Goal: Task Accomplishment & Management: Manage account settings

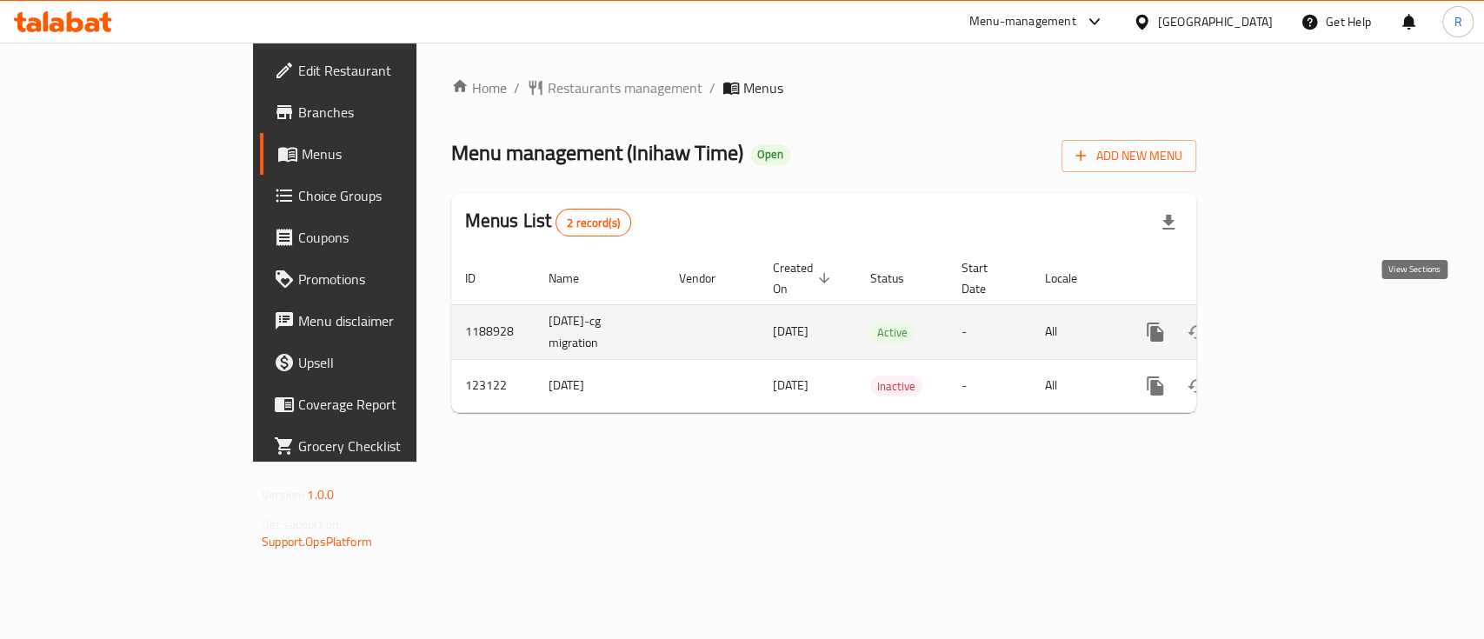
click at [1301, 323] on link "enhanced table" at bounding box center [1281, 332] width 42 height 42
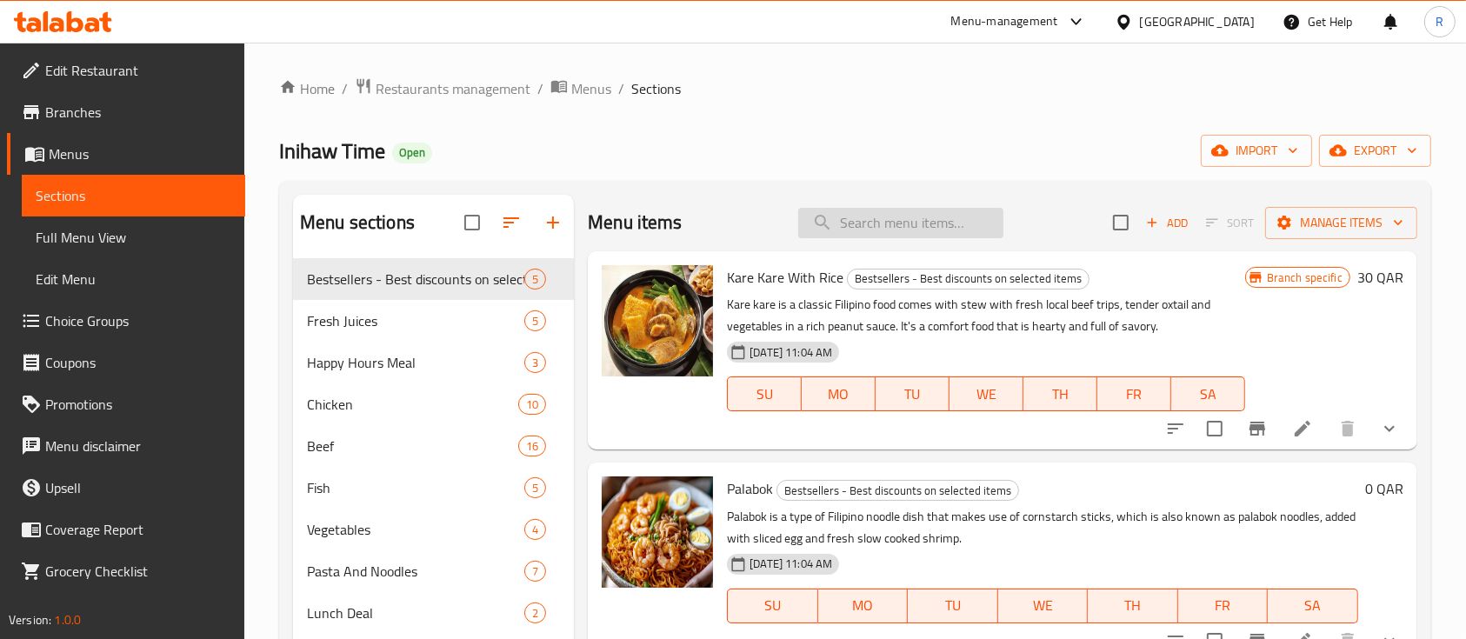
click at [870, 218] on input "search" at bounding box center [900, 223] width 205 height 30
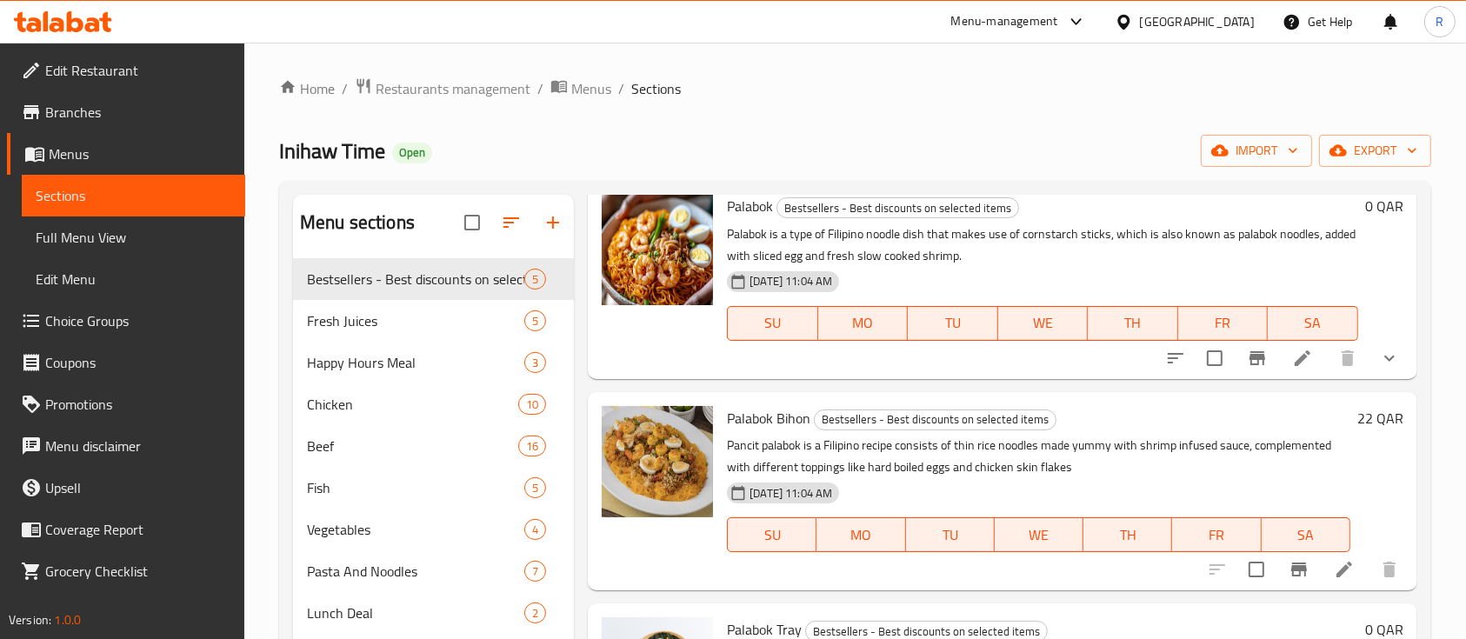
scroll to position [286, 0]
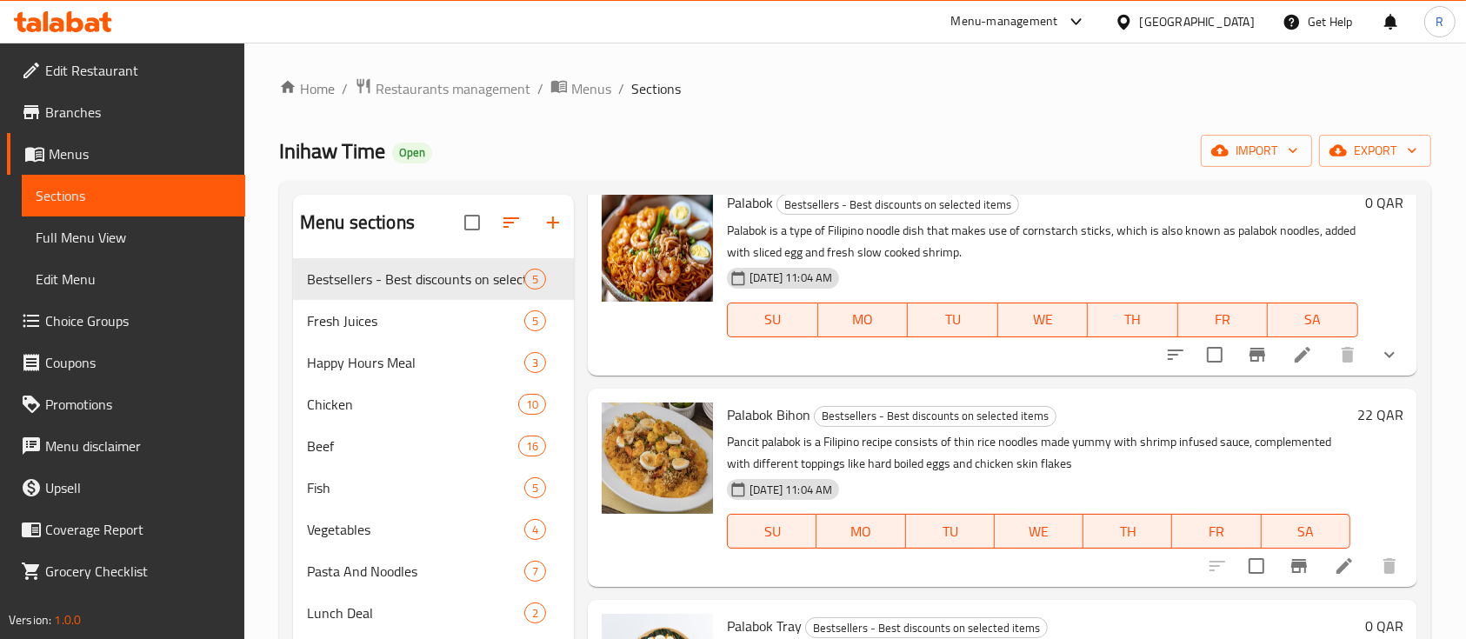
click at [713, 138] on div "Inihaw Time Open import export" at bounding box center [855, 151] width 1152 height 32
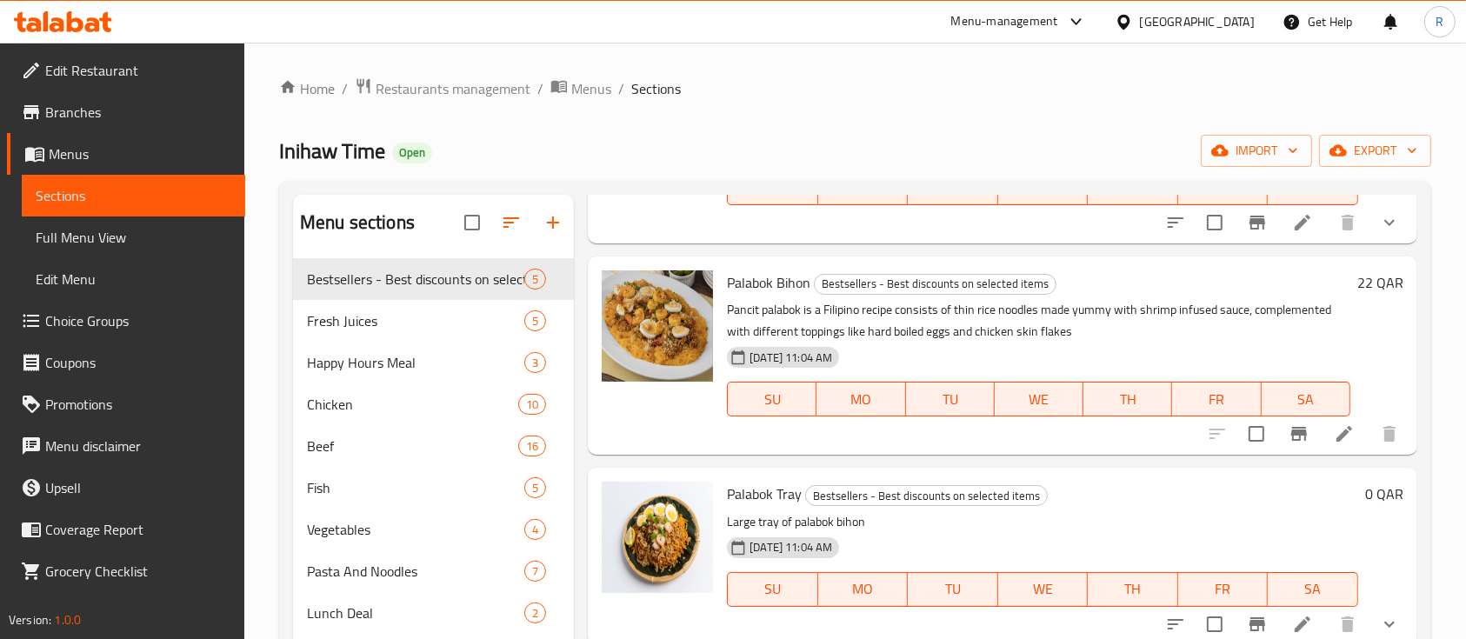
scroll to position [0, 0]
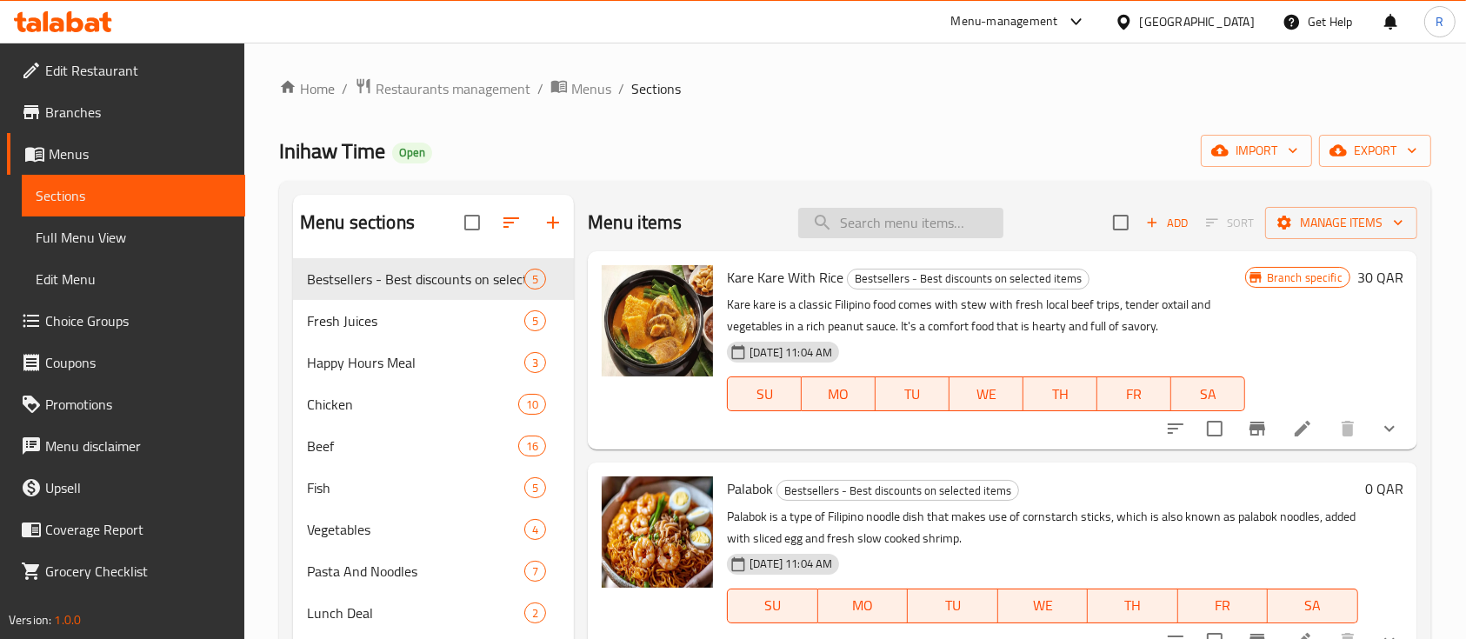
click at [854, 227] on input "search" at bounding box center [900, 223] width 205 height 30
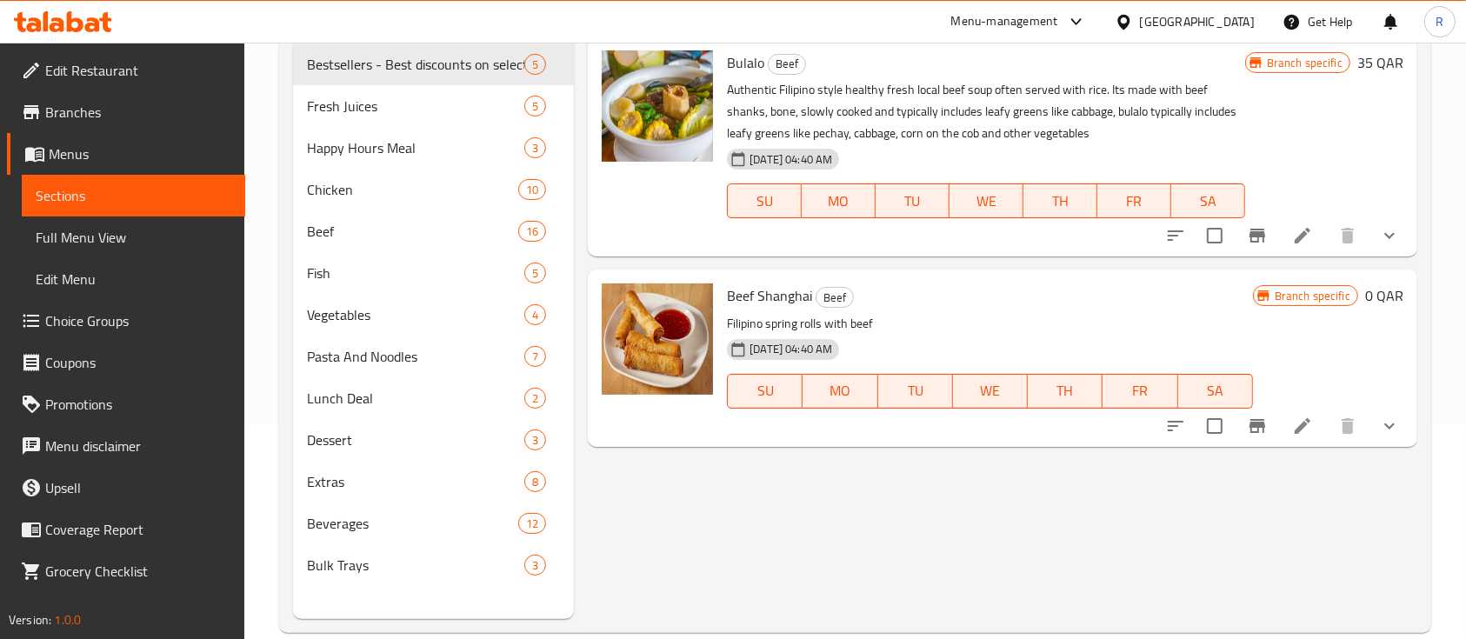
scroll to position [216, 0]
type input "beef sha"
click at [369, 527] on span "Beverages" at bounding box center [388, 522] width 163 height 21
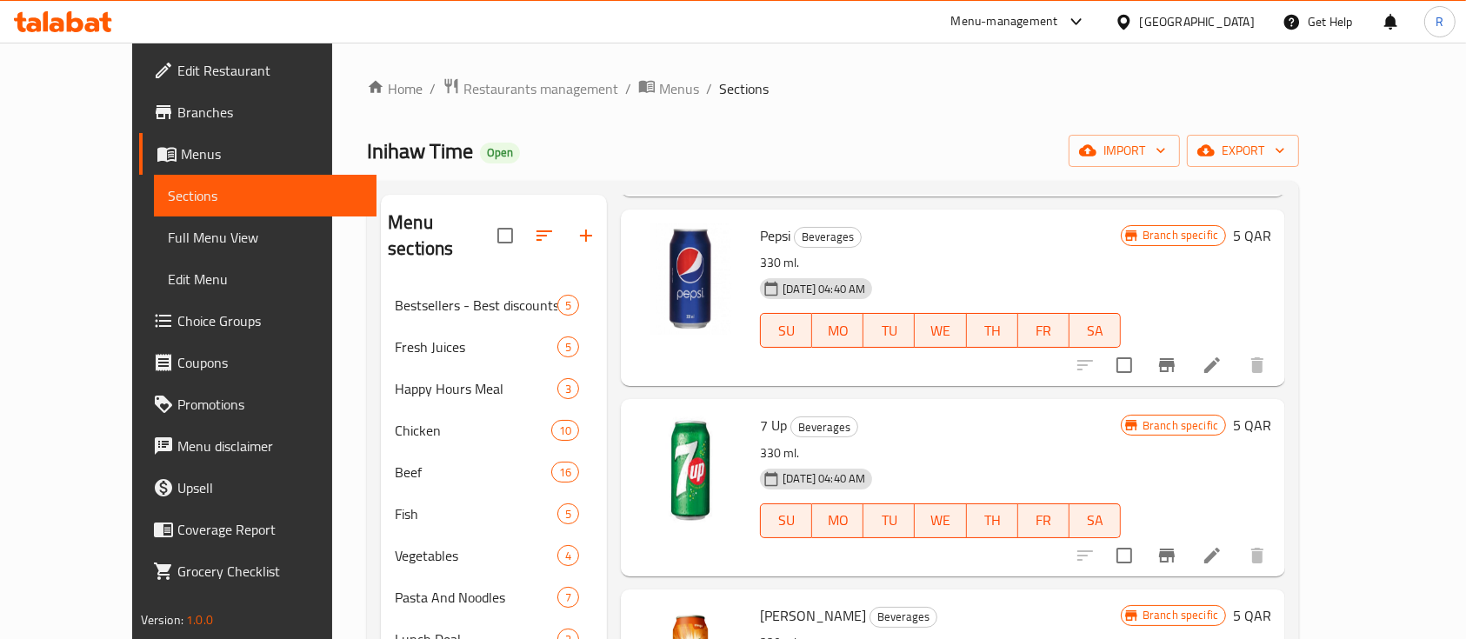
scroll to position [849, 0]
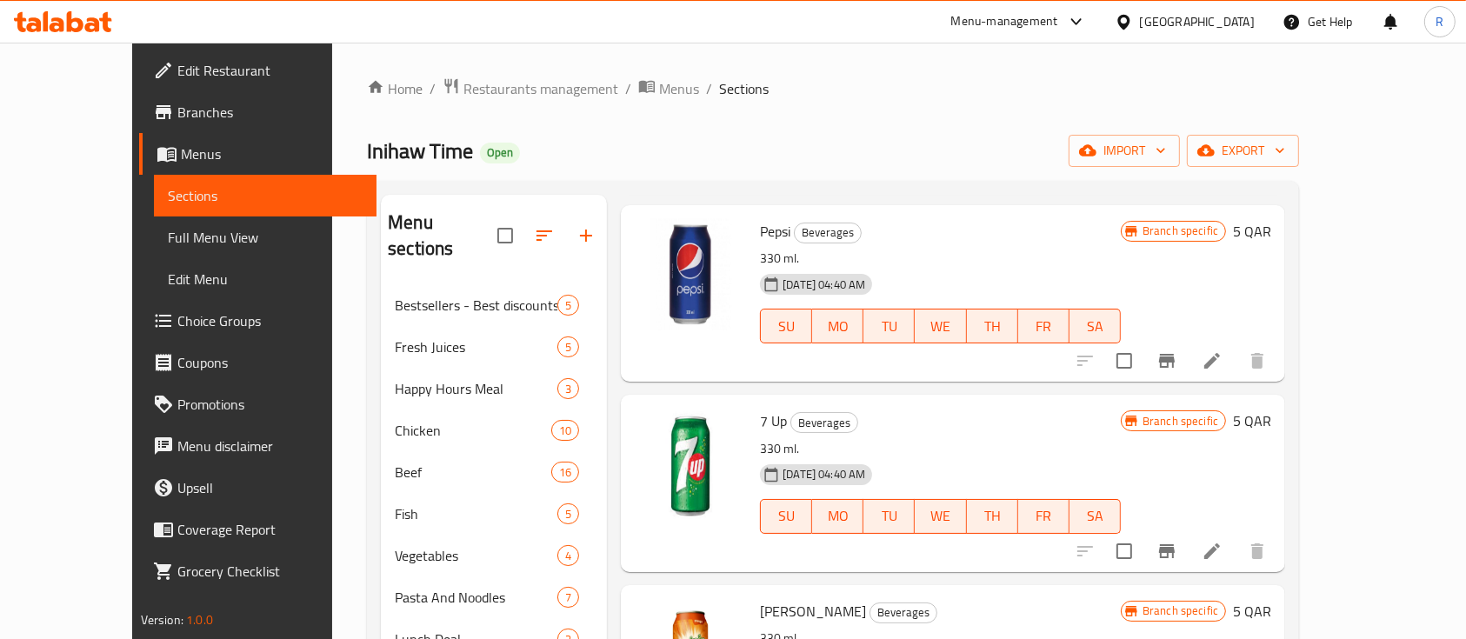
click at [1287, 76] on div "Home / Restaurants management / Menus / Sections Inihaw Time Open import export…" at bounding box center [832, 463] width 1001 height 840
click at [950, 112] on div "Home / Restaurants management / Menus / Sections Inihaw Time Open import export…" at bounding box center [833, 462] width 932 height 770
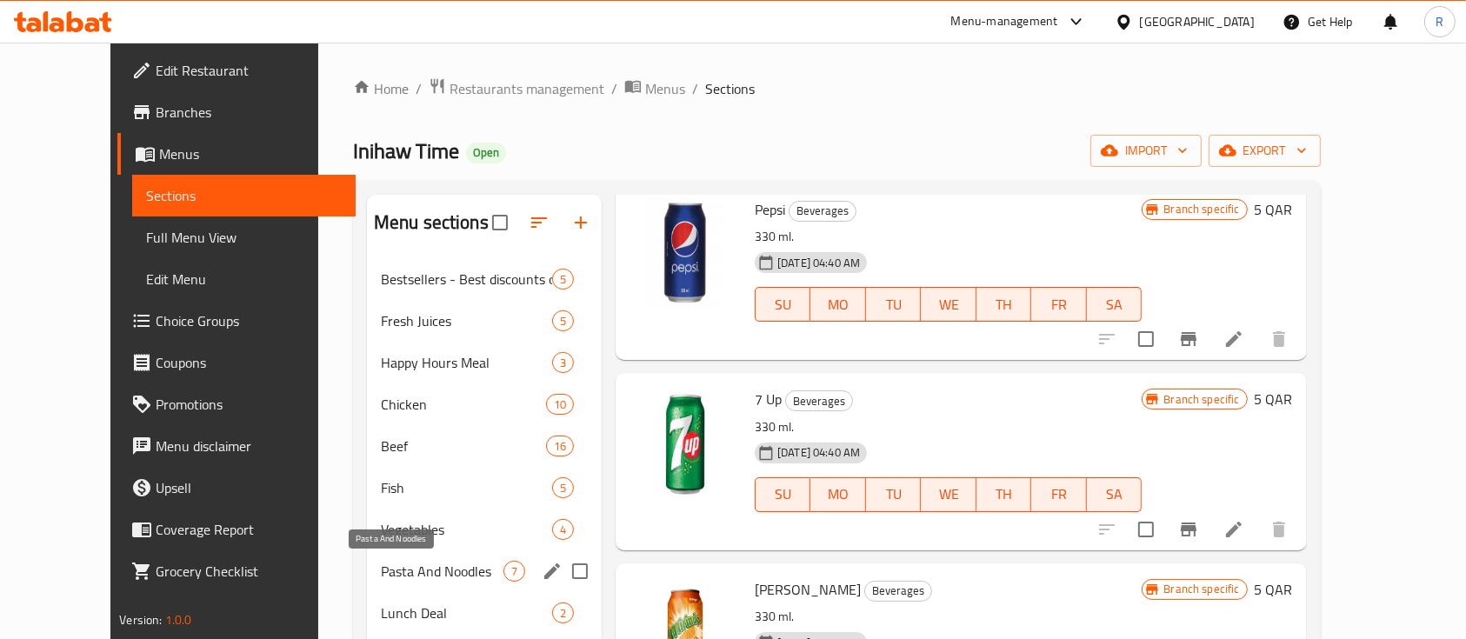
scroll to position [243, 0]
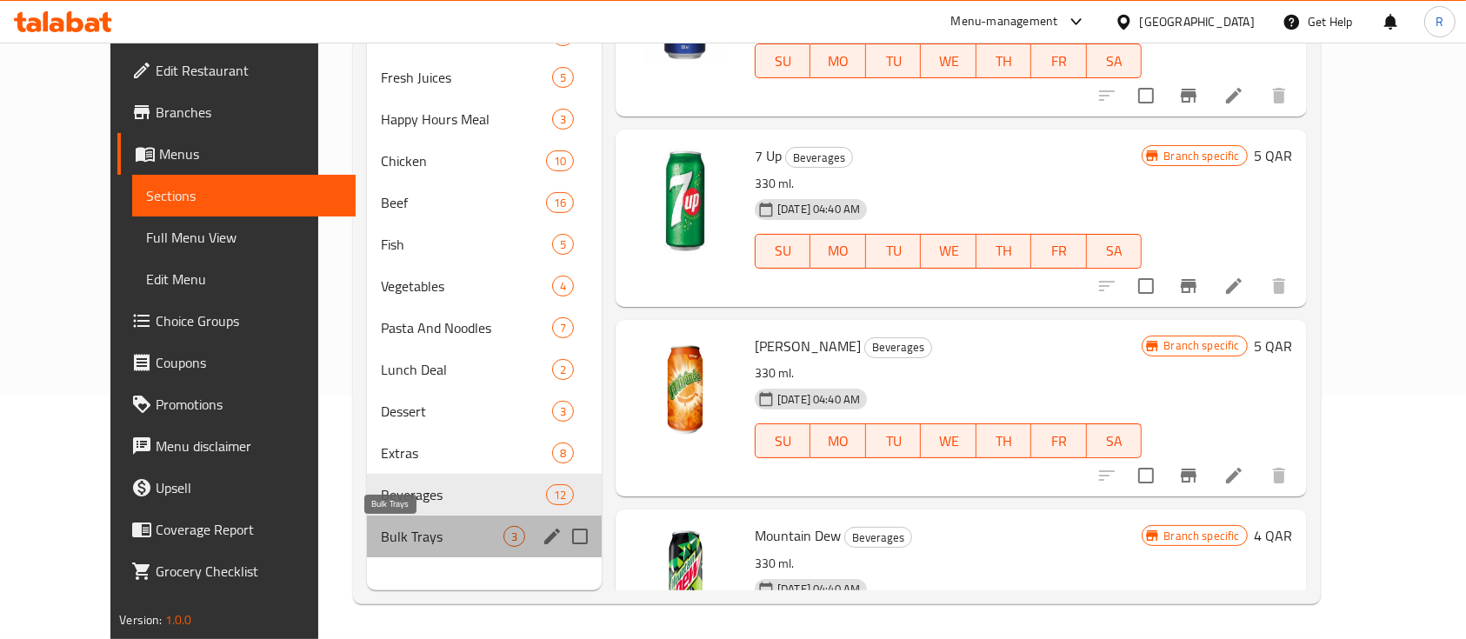
click at [381, 534] on span "Bulk Trays" at bounding box center [442, 536] width 123 height 21
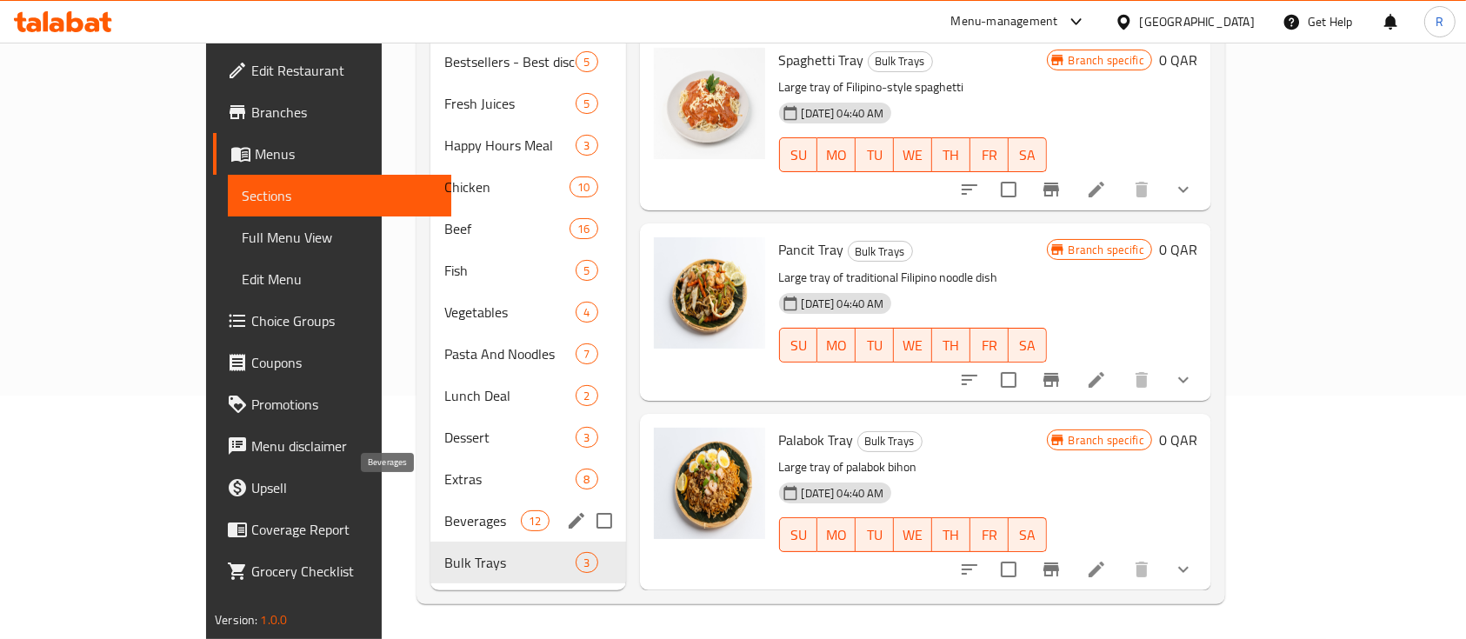
click at [444, 510] on span "Beverages" at bounding box center [482, 520] width 77 height 21
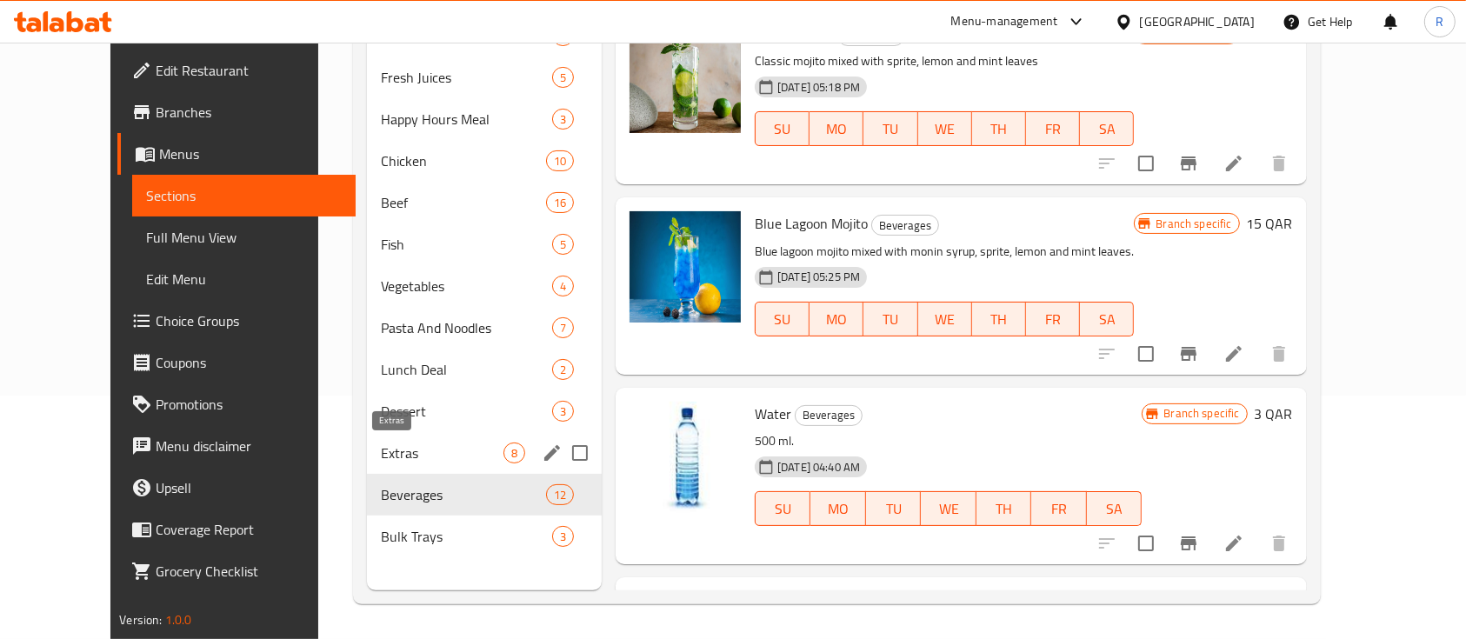
click at [381, 449] on span "Extras" at bounding box center [442, 452] width 123 height 21
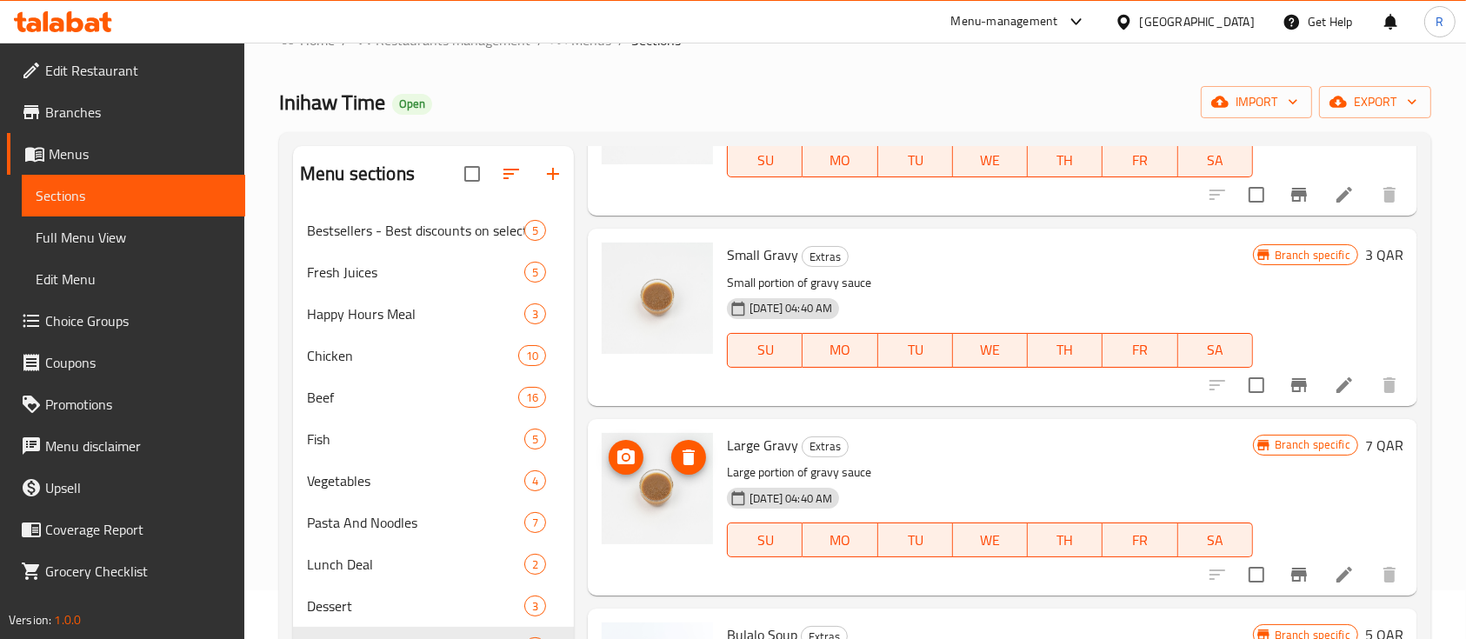
scroll to position [243, 0]
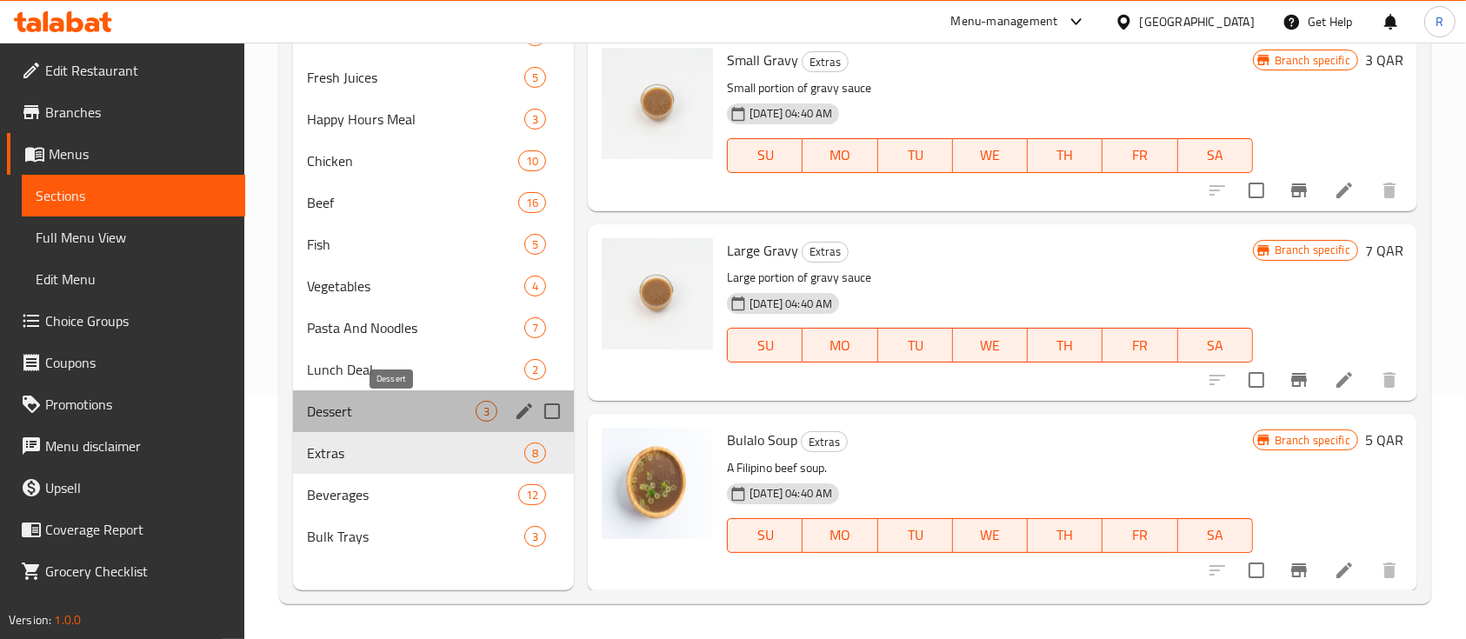
click at [376, 418] on span "Dessert" at bounding box center [391, 411] width 169 height 21
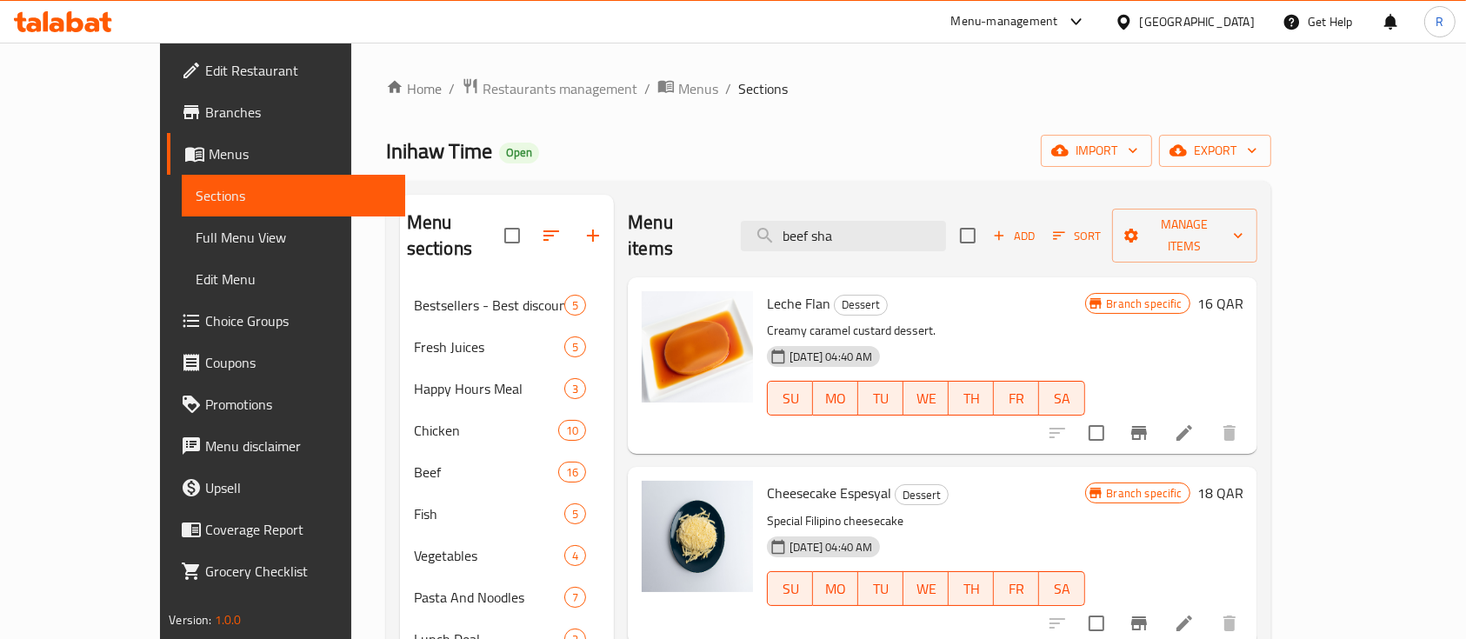
scroll to position [243, 0]
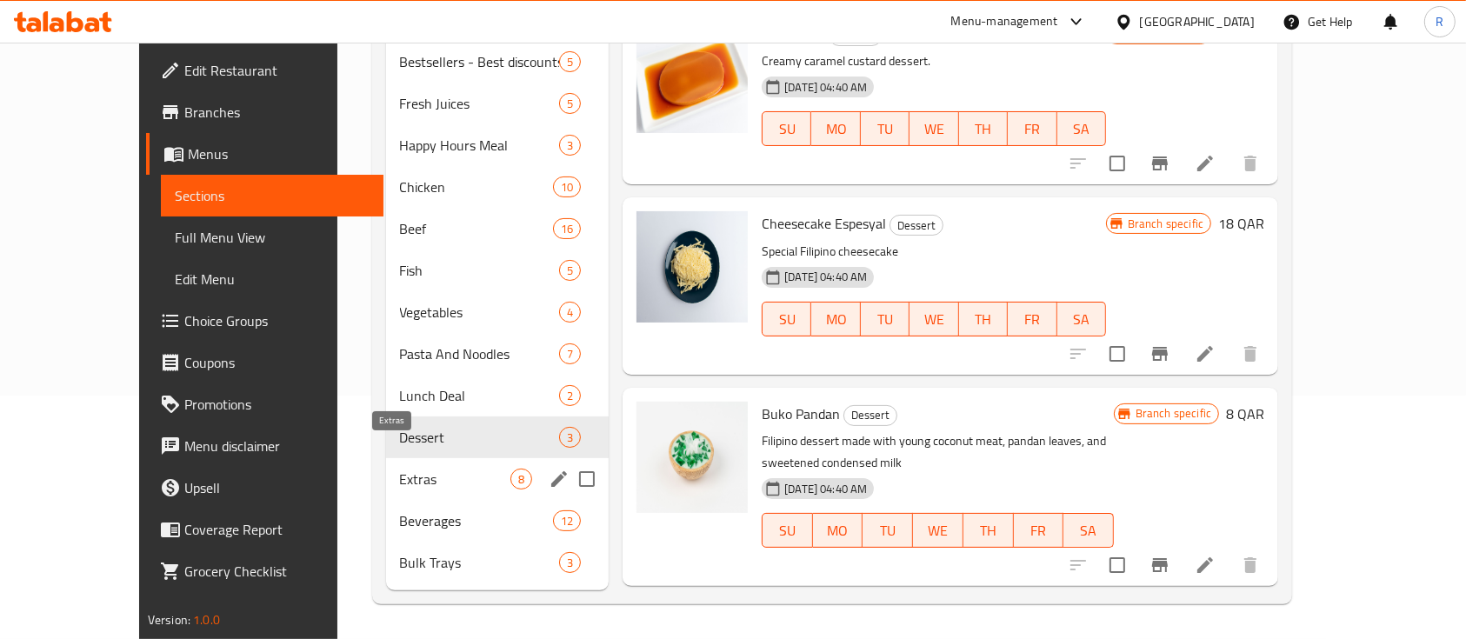
click at [400, 469] on span "Extras" at bounding box center [455, 479] width 111 height 21
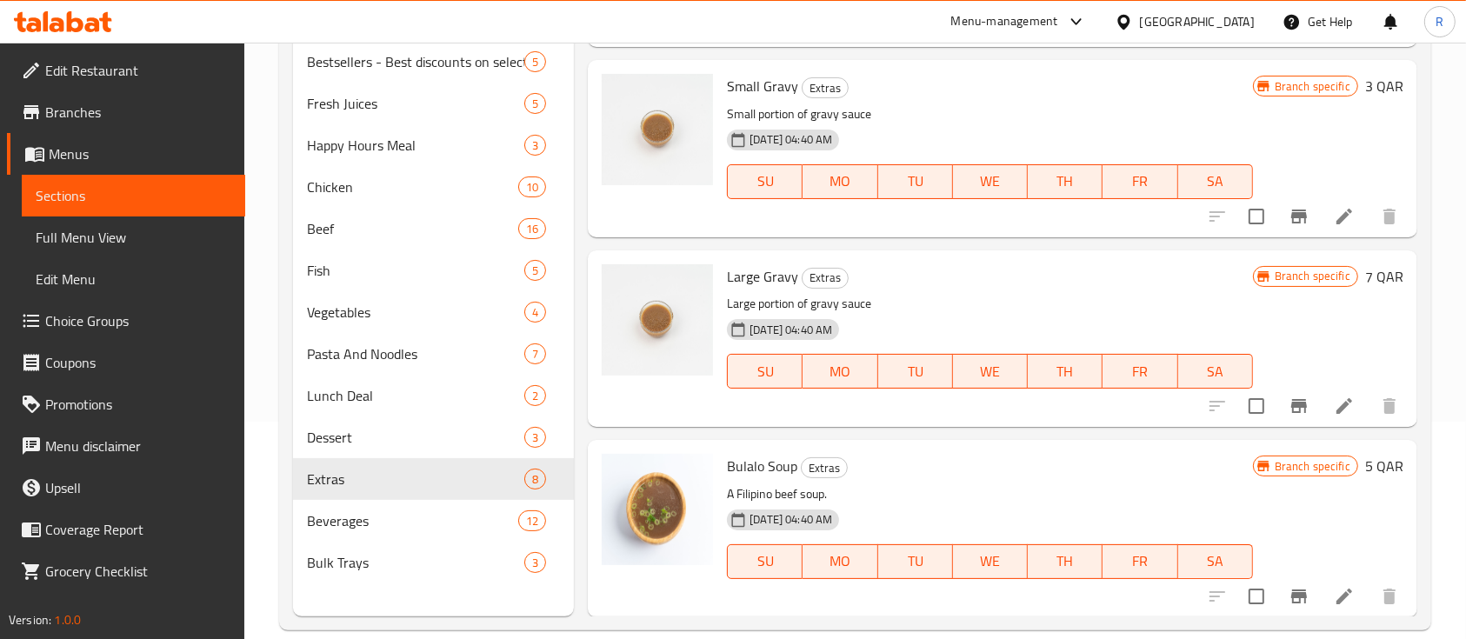
scroll to position [243, 0]
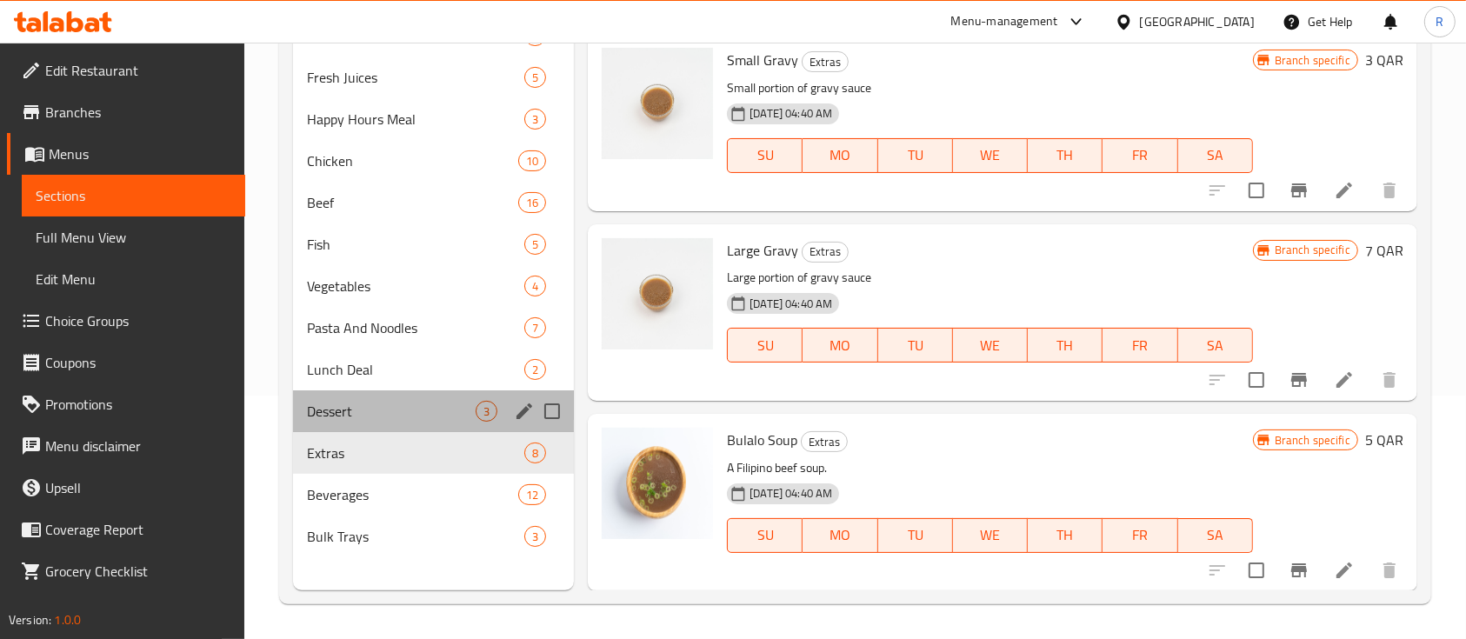
click at [306, 413] on div "Dessert 3" at bounding box center [433, 411] width 281 height 42
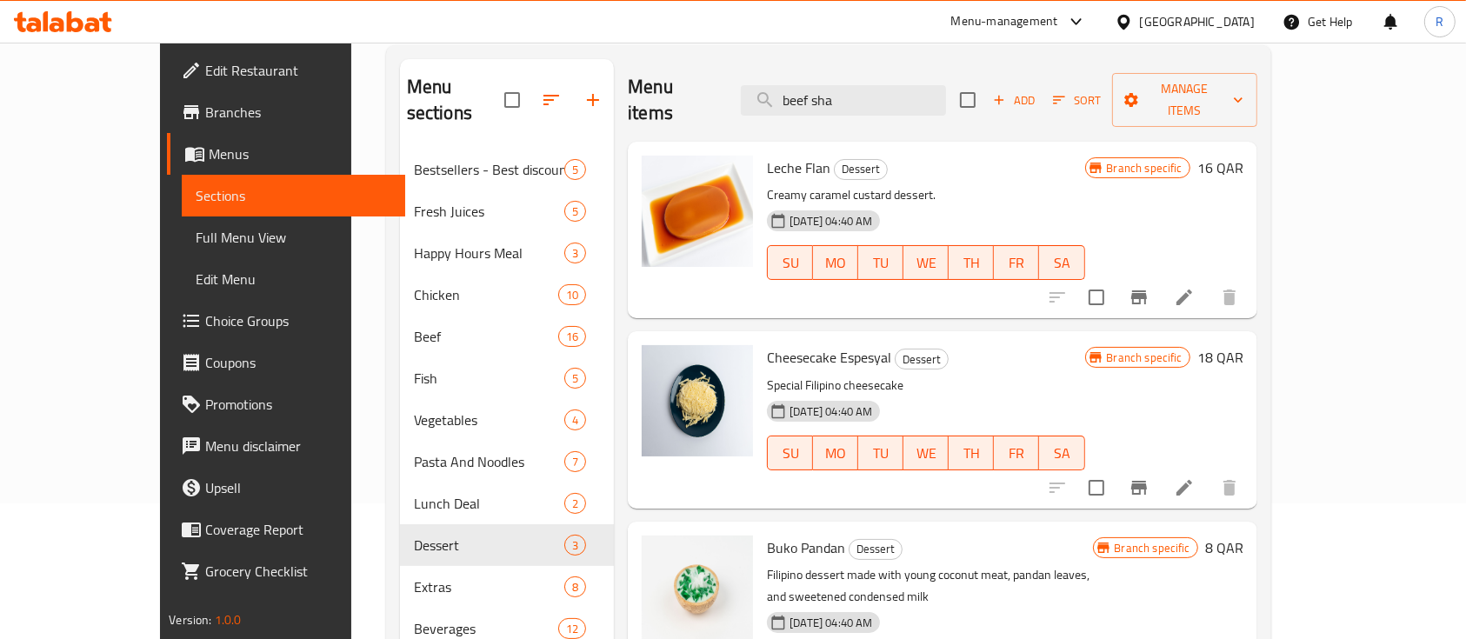
scroll to position [134, 0]
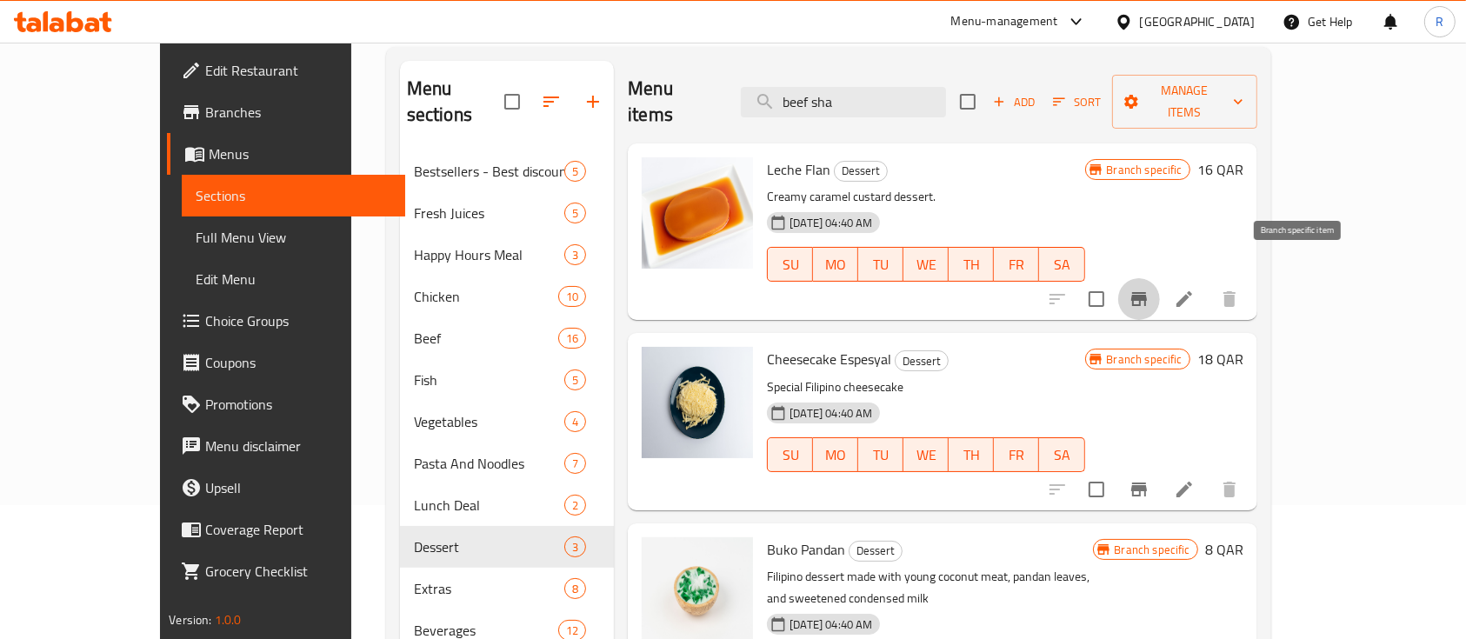
click at [1149, 289] on icon "Branch-specific-item" at bounding box center [1138, 299] width 21 height 21
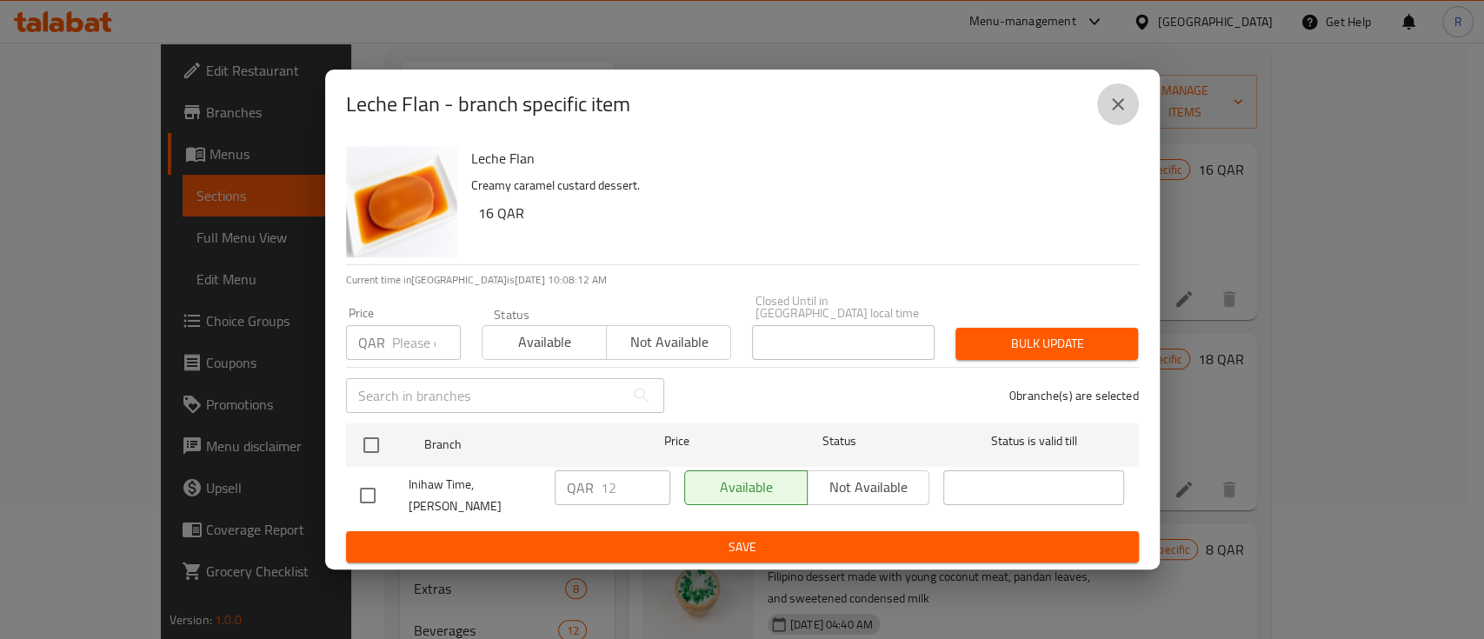
click at [1115, 115] on icon "close" at bounding box center [1118, 104] width 21 height 21
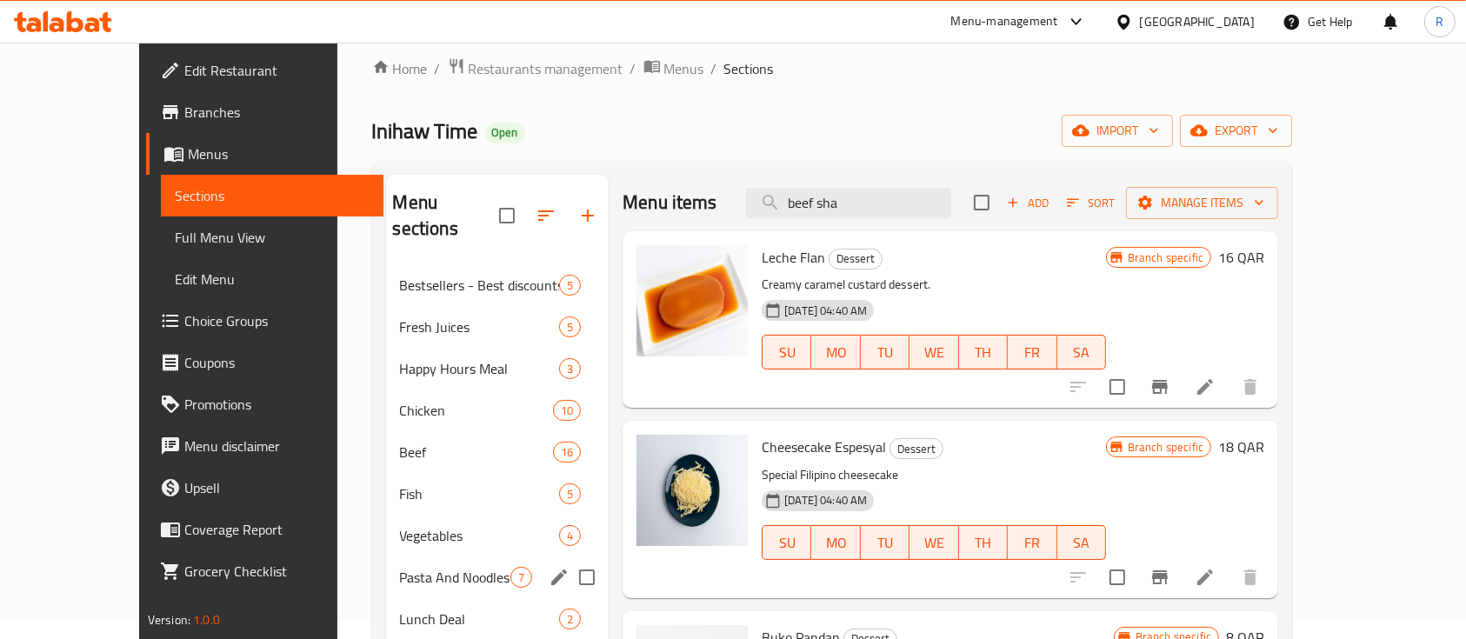
scroll to position [18, 0]
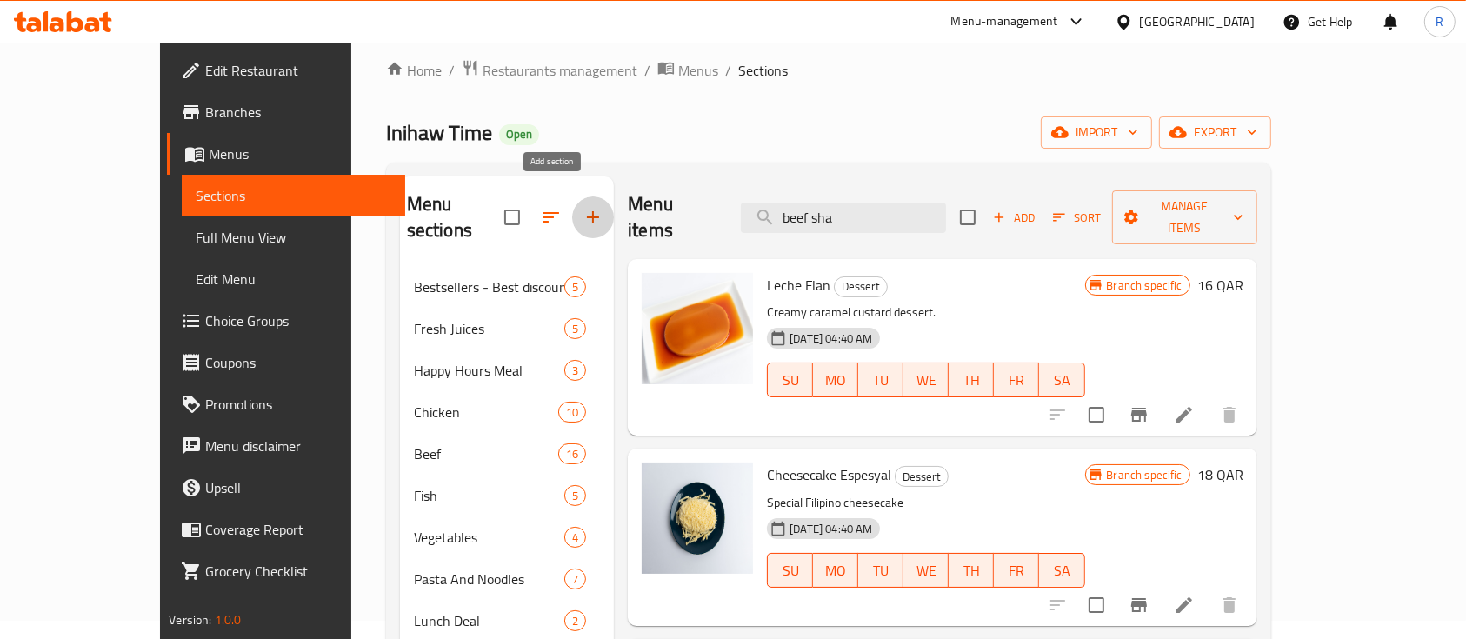
click at [587, 211] on icon "button" at bounding box center [593, 217] width 12 height 12
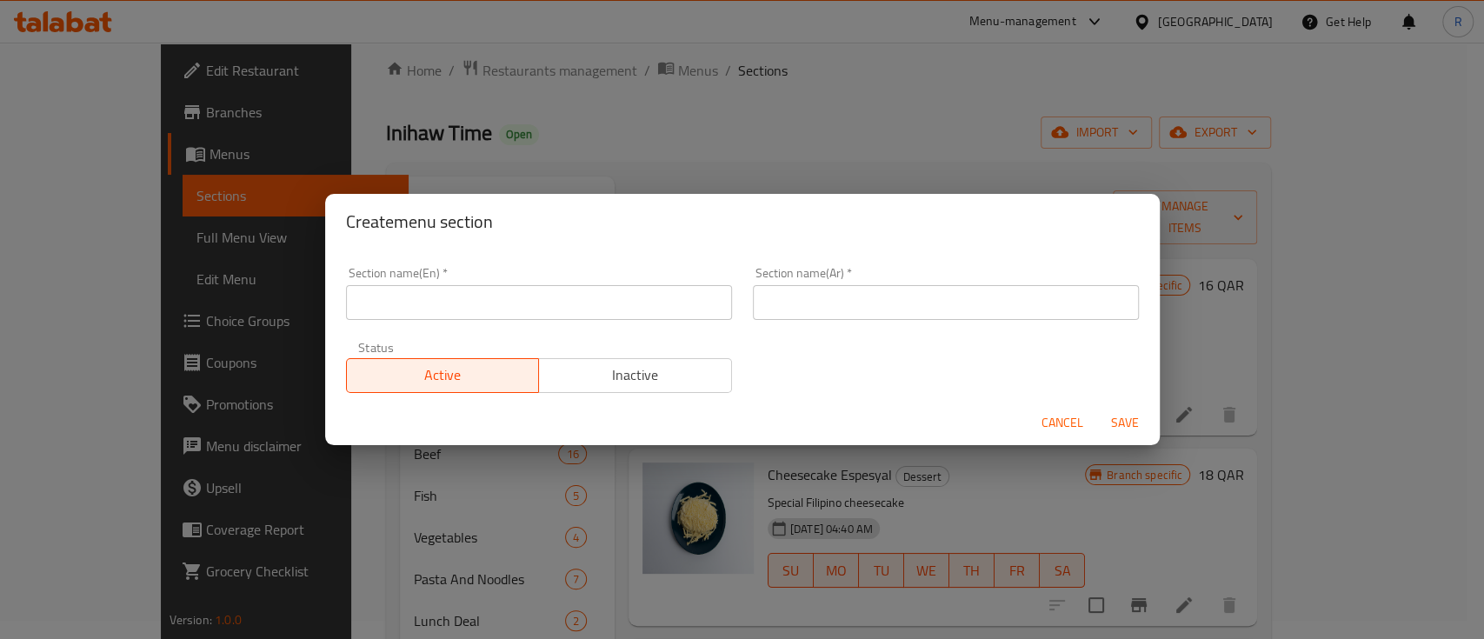
click at [455, 300] on input "text" at bounding box center [539, 302] width 386 height 35
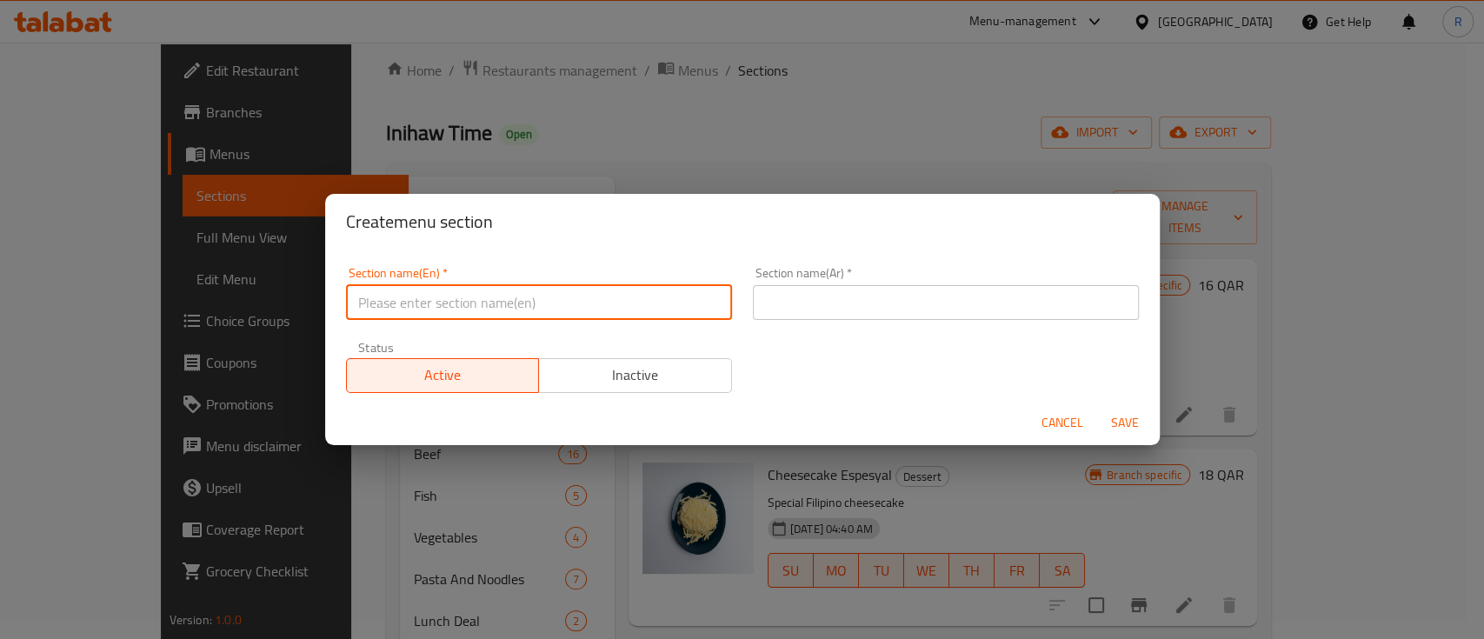
click at [455, 300] on input "text" at bounding box center [539, 302] width 386 height 35
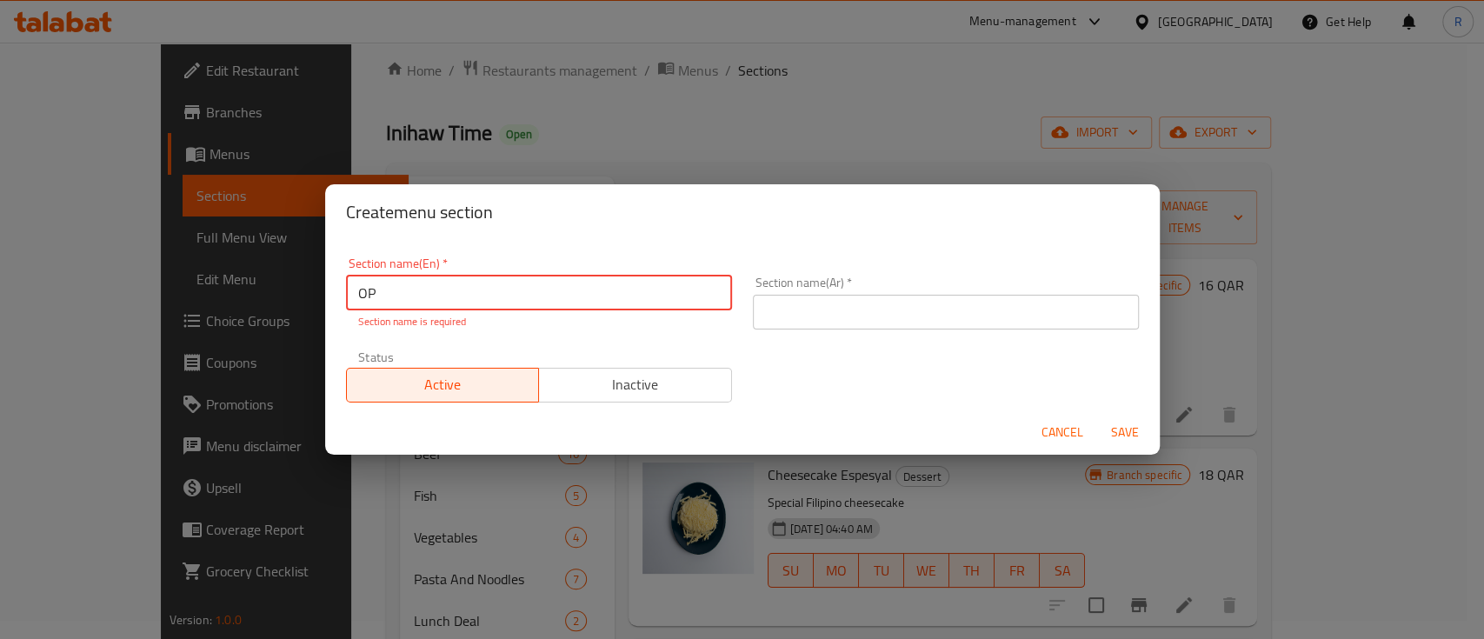
type input "O"
type input "Palabok Bihon Meal"
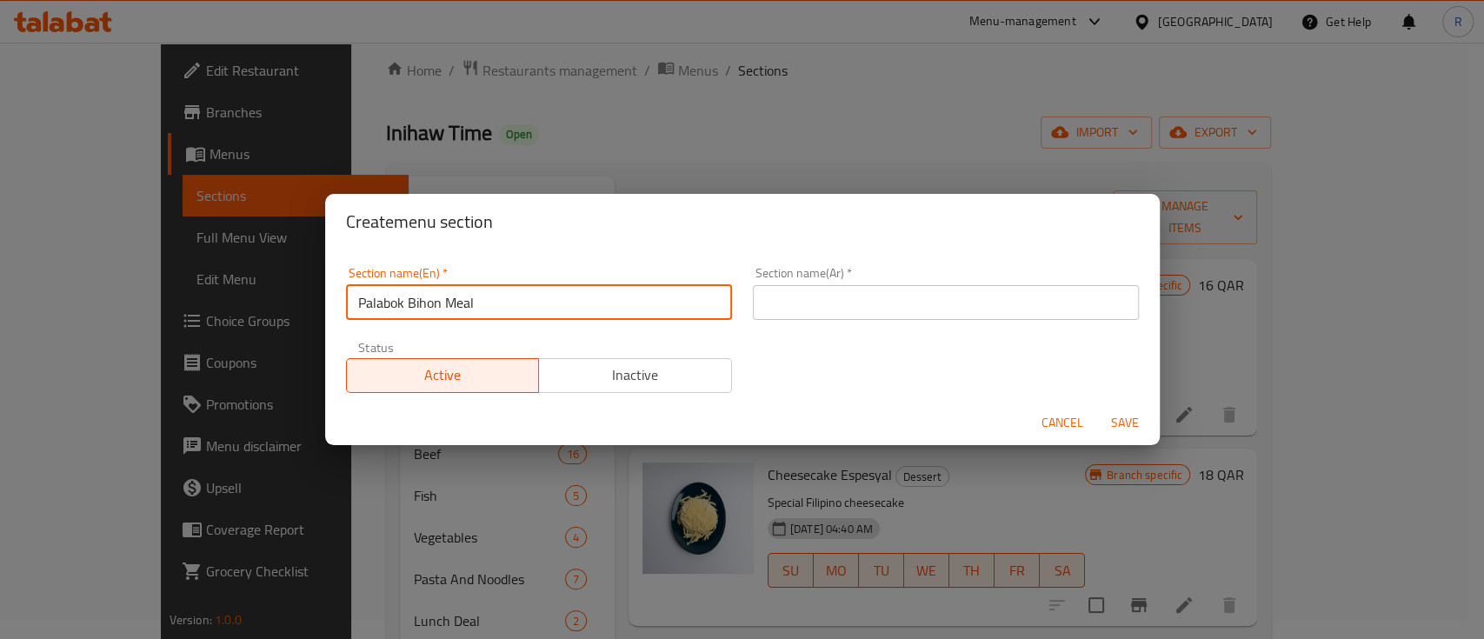
click at [619, 310] on input "Palabok Bihon Meal" at bounding box center [539, 302] width 386 height 35
click at [815, 305] on input "text" at bounding box center [946, 302] width 386 height 35
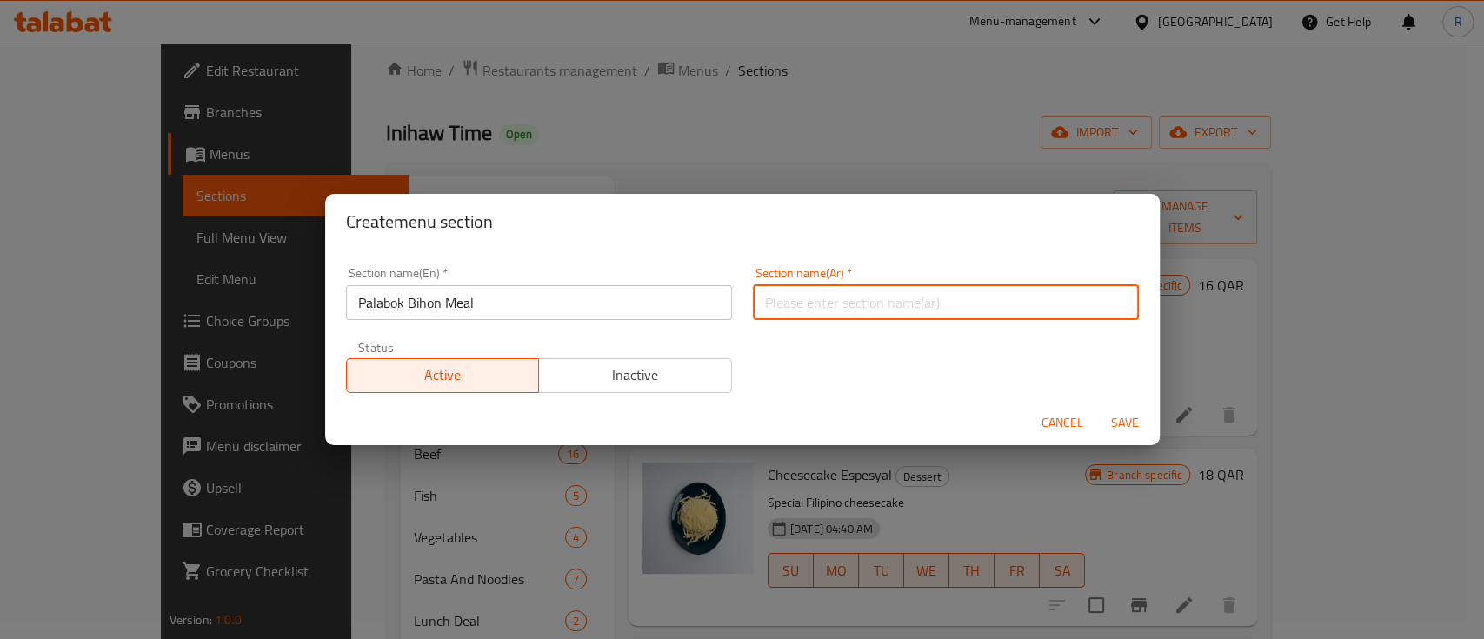
paste input "وجبة بالابوك بيهون"
type input "وجبة بالابوك بيهون"
click at [1116, 418] on span "Save" at bounding box center [1125, 423] width 42 height 22
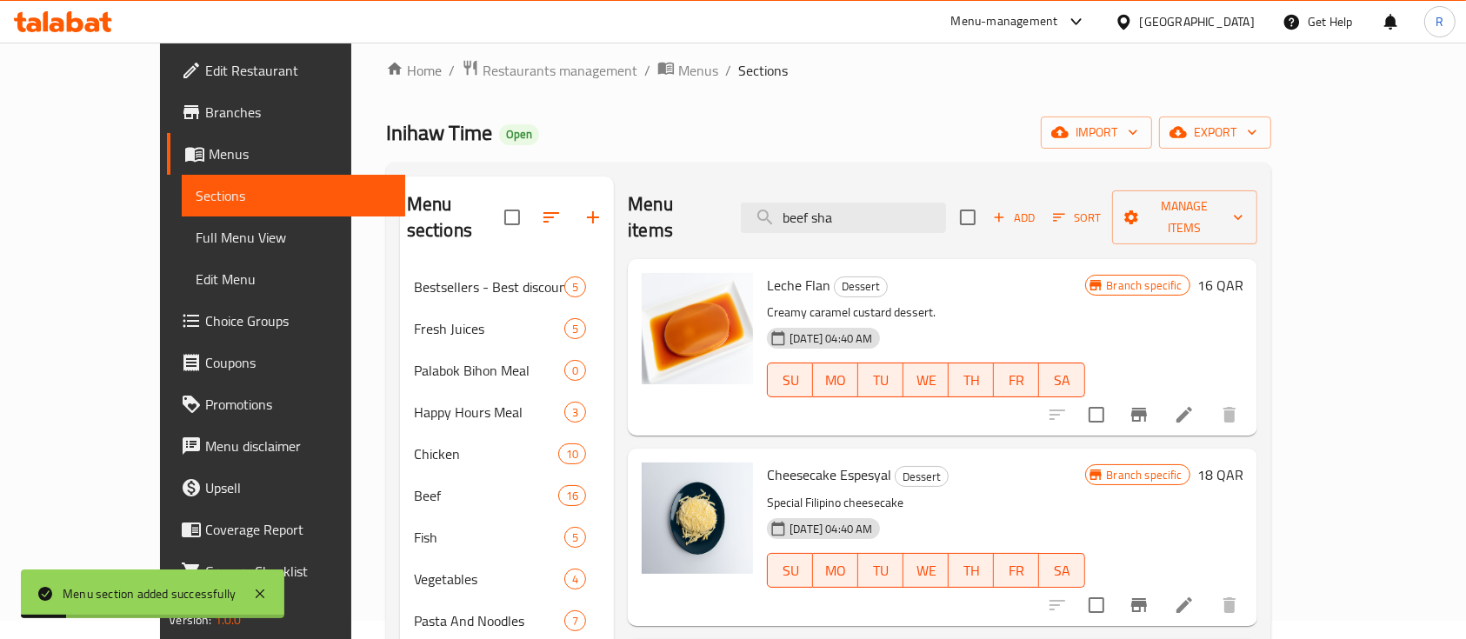
click at [892, 95] on div "Home / Restaurants management / Menus / Sections Inihaw Time Open import export…" at bounding box center [828, 465] width 885 height 812
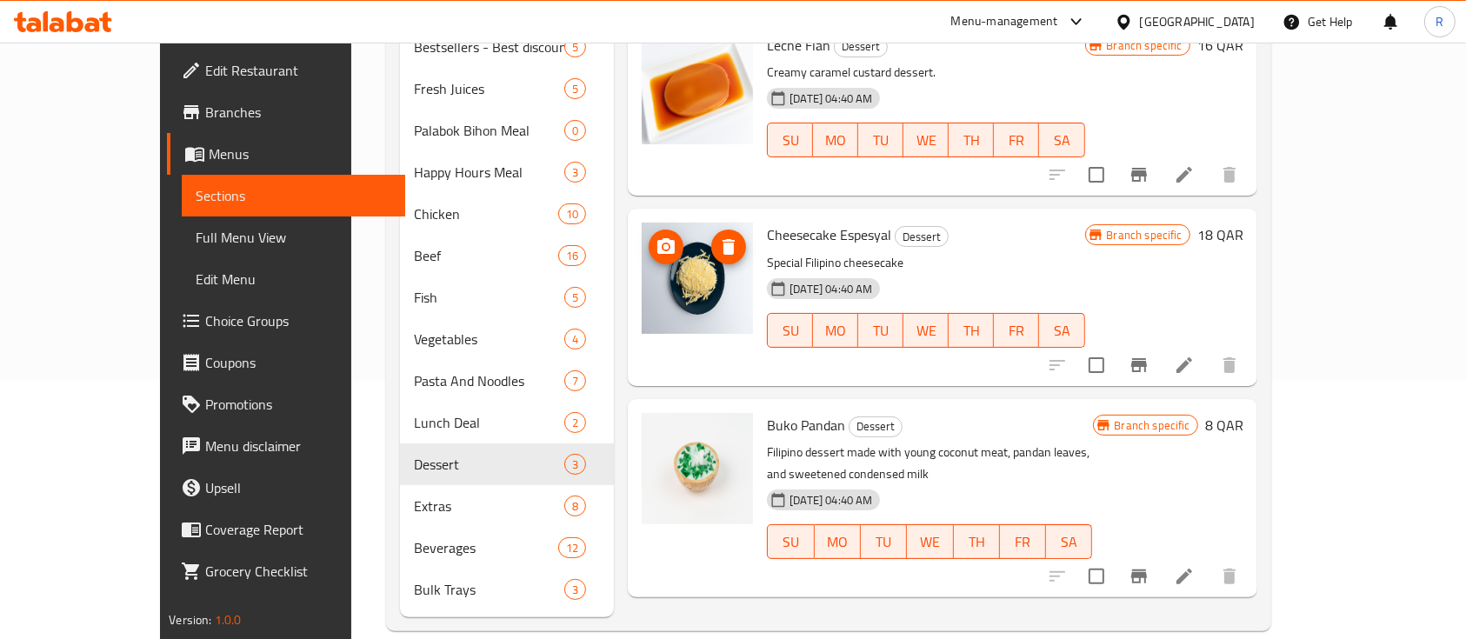
scroll to position [0, 0]
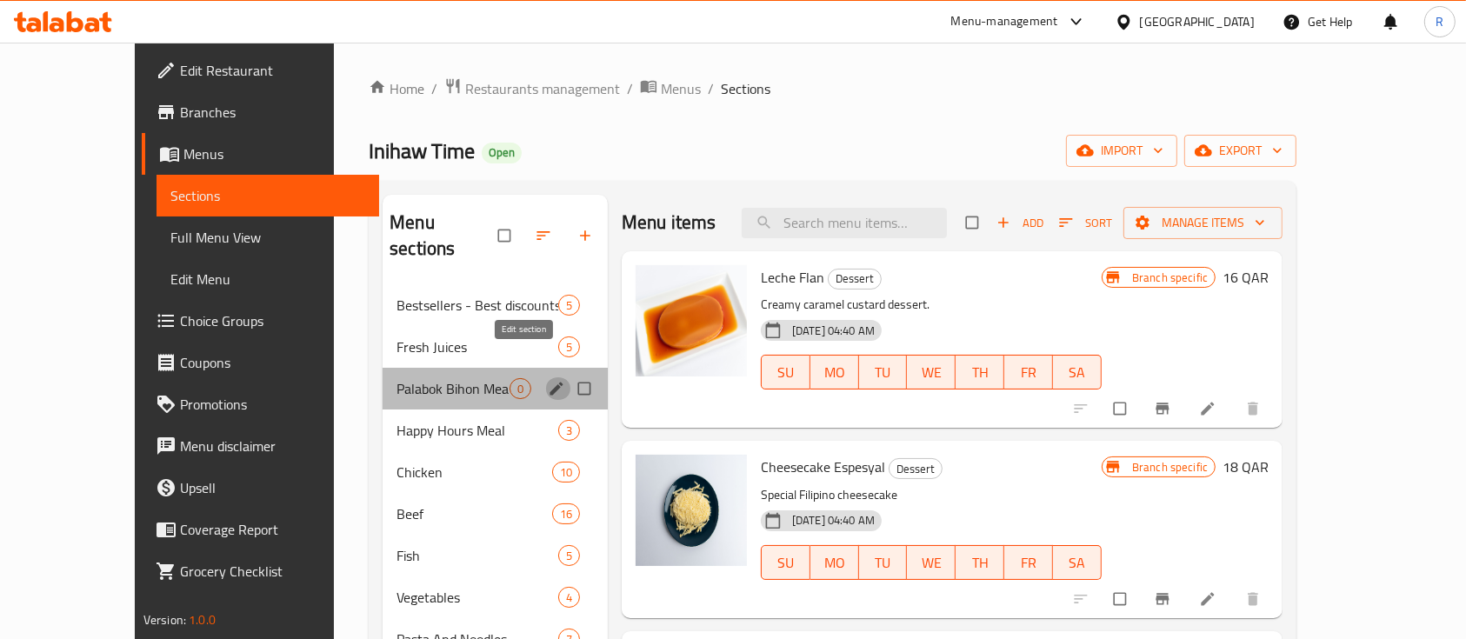
click at [549, 382] on icon "edit" at bounding box center [555, 388] width 13 height 13
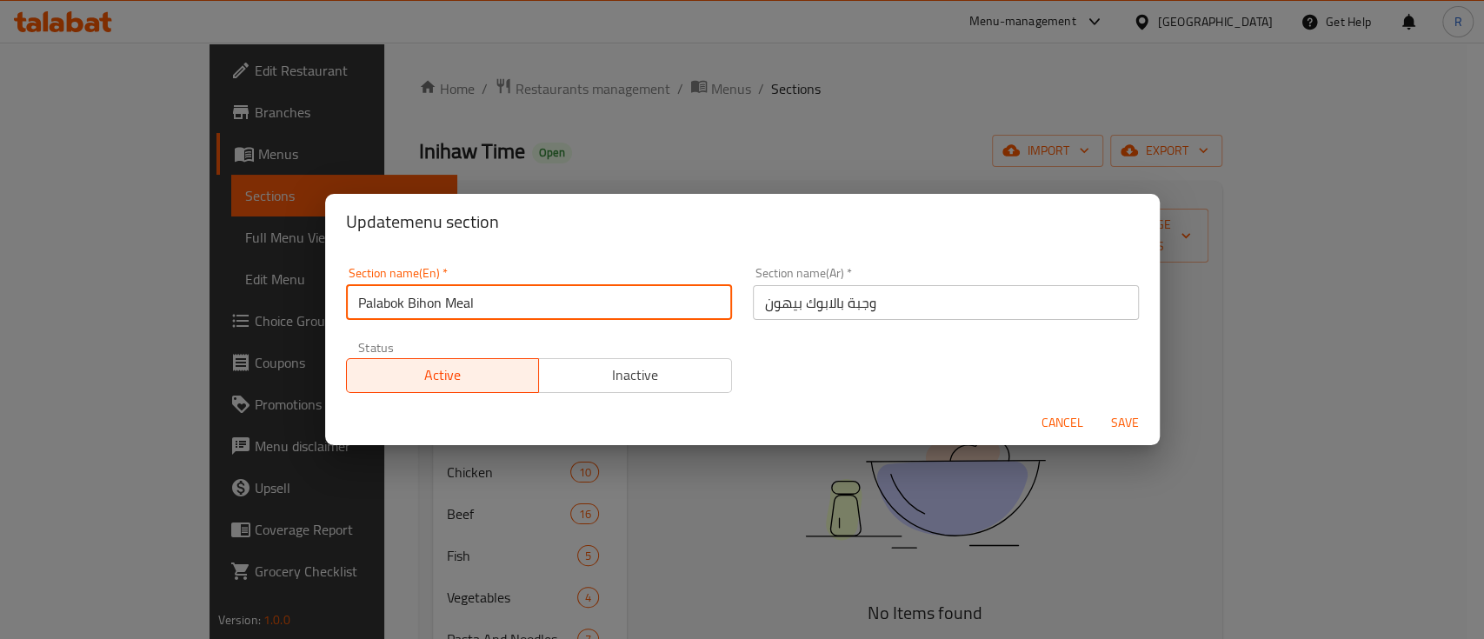
click at [553, 302] on input "Palabok Bihon Meal" at bounding box center [539, 302] width 386 height 35
type input "m"
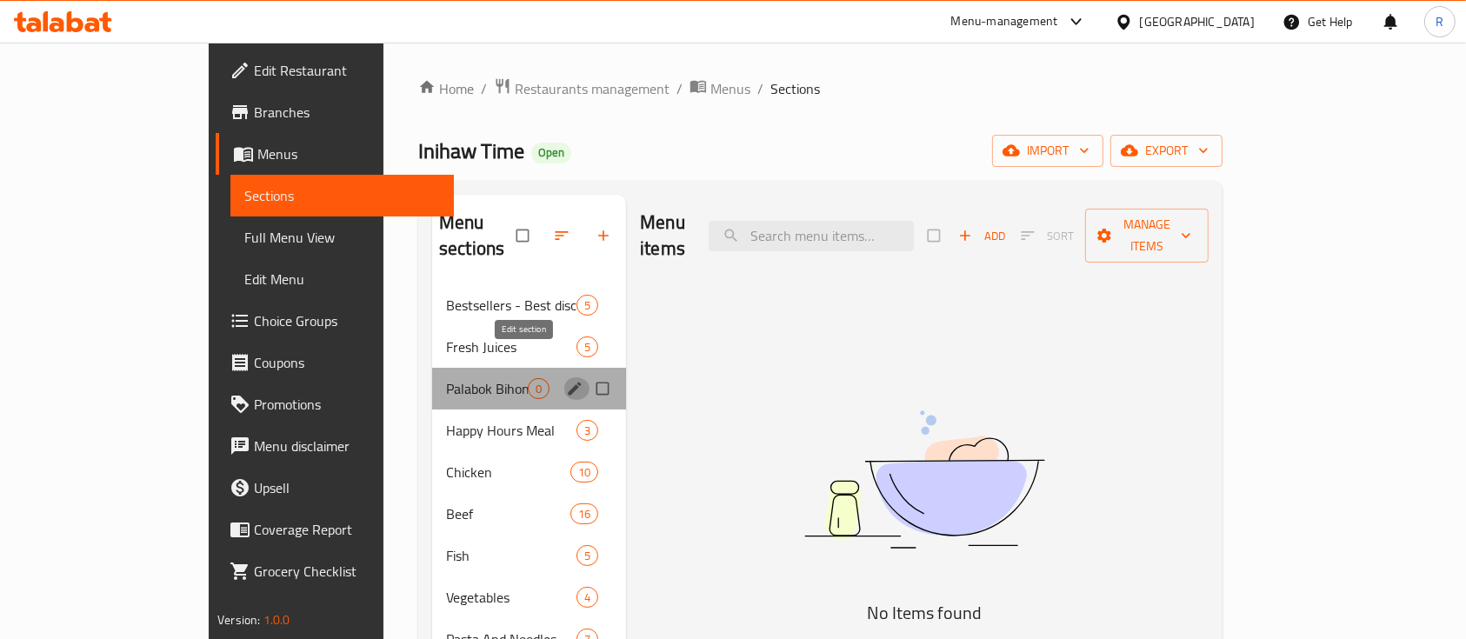
click at [569, 382] on icon "edit" at bounding box center [575, 388] width 13 height 13
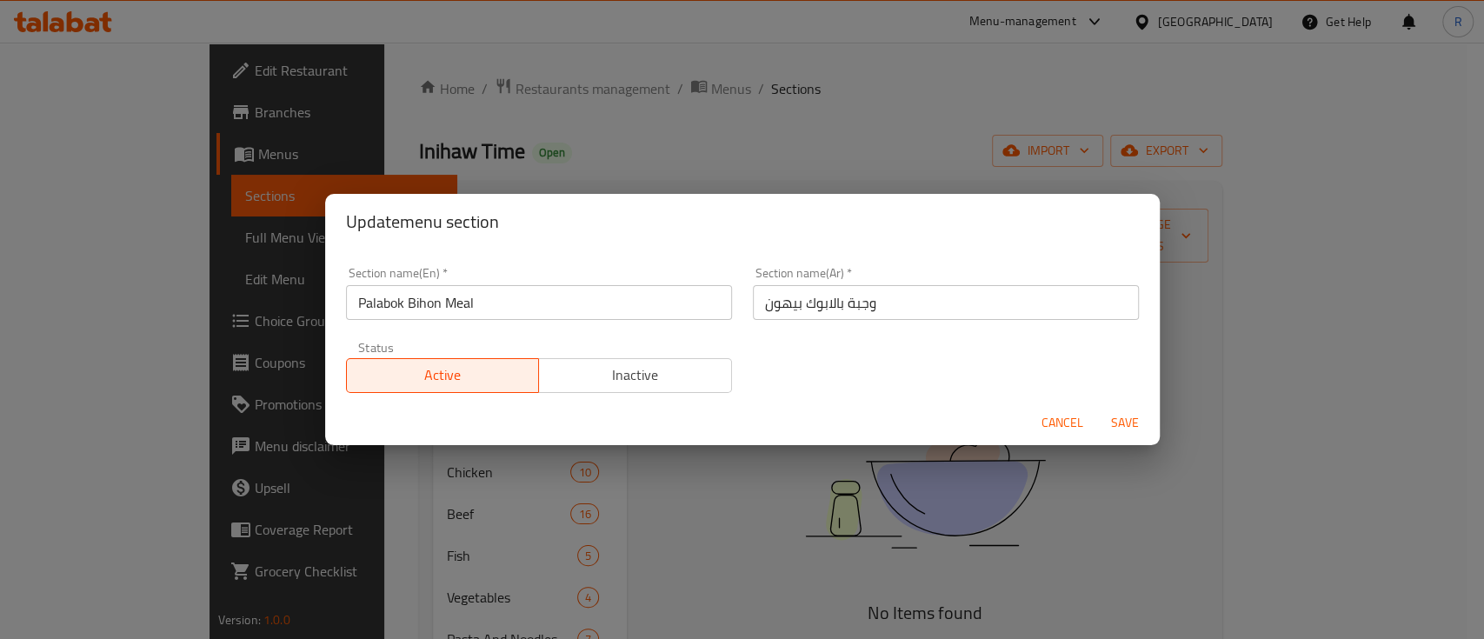
click at [466, 297] on input "Palabok Bihon Meal" at bounding box center [539, 302] width 386 height 35
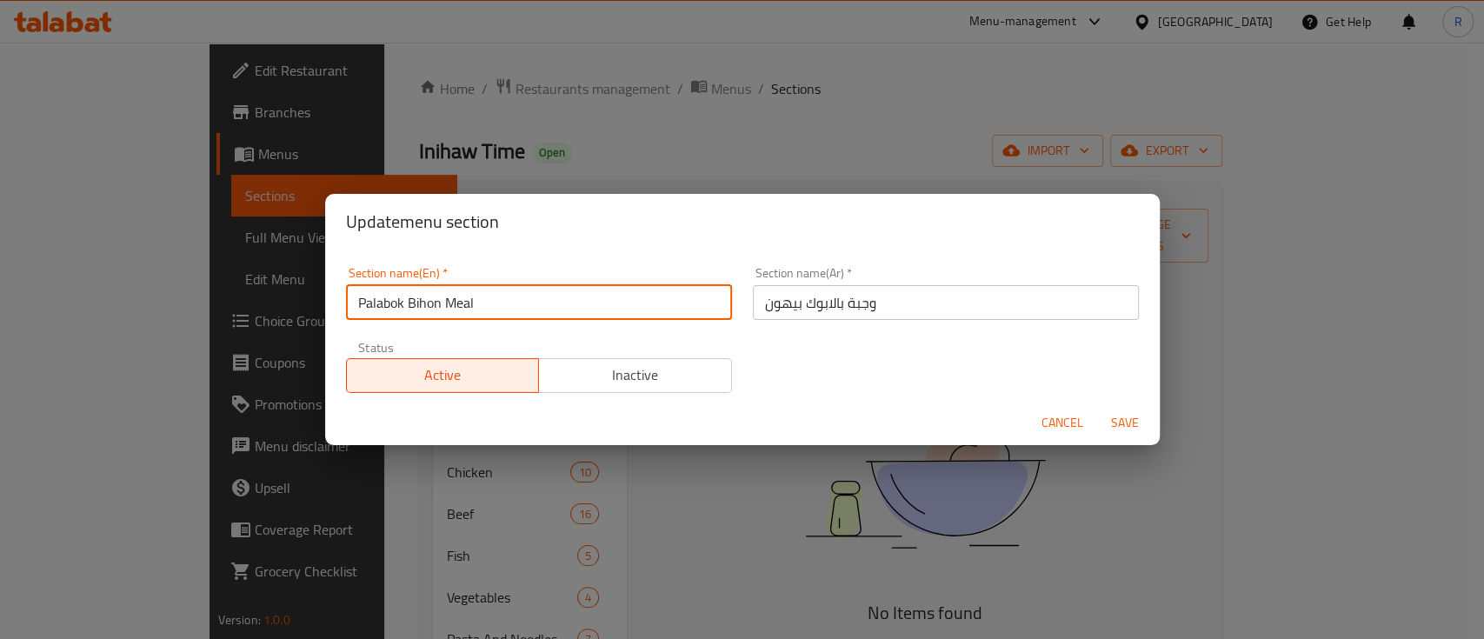
click at [466, 297] on input "Palabok Bihon Meal" at bounding box center [539, 302] width 386 height 35
type input "m"
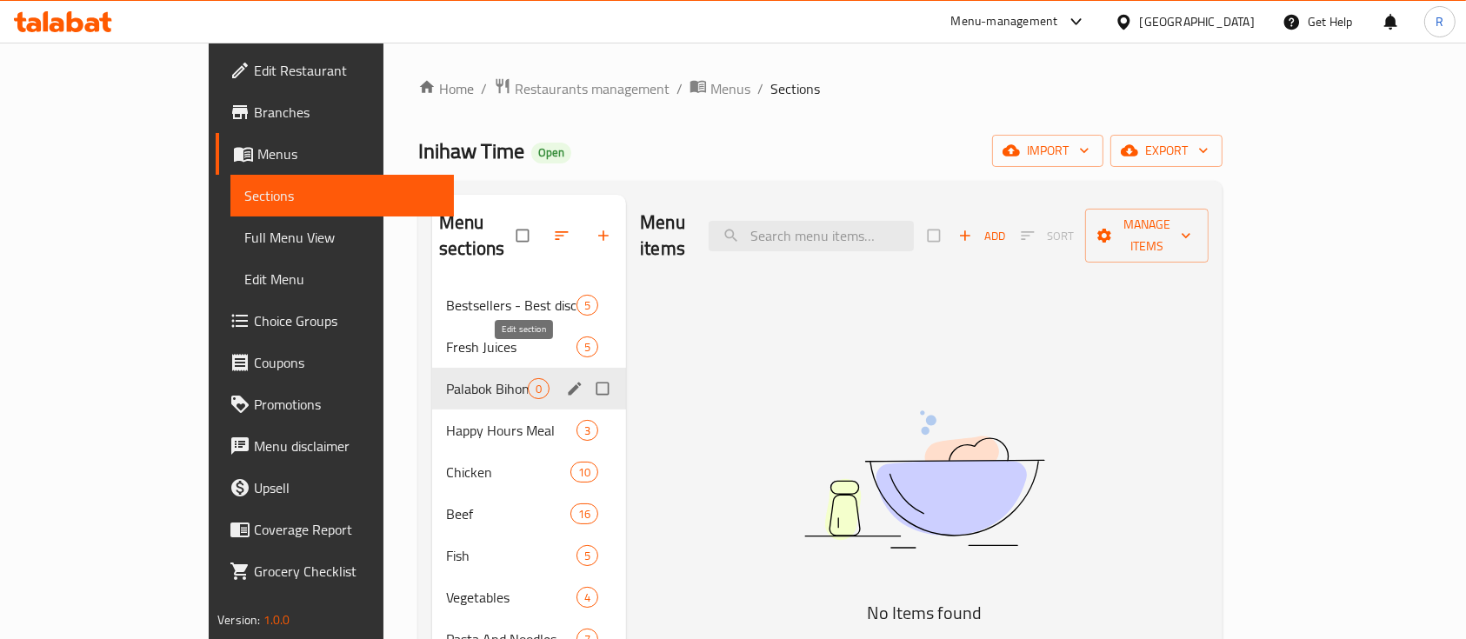
click at [569, 382] on icon "edit" at bounding box center [575, 388] width 13 height 13
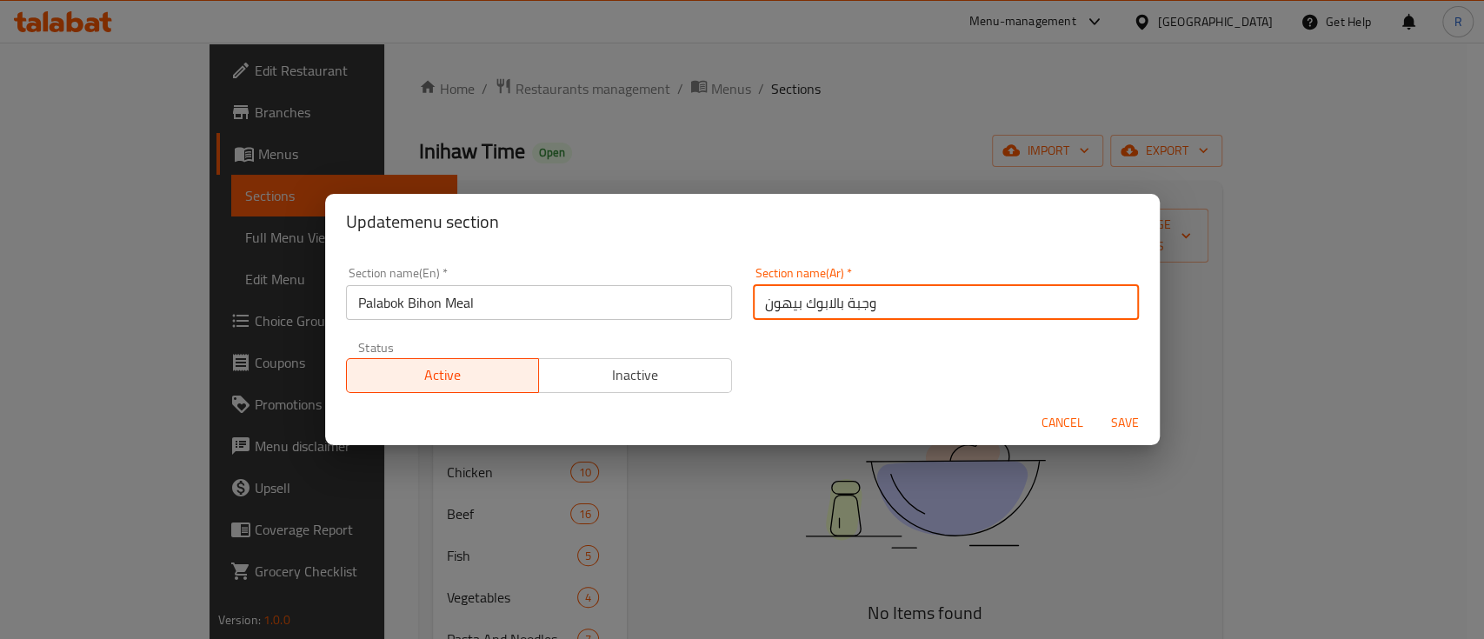
drag, startPoint x: 876, startPoint y: 316, endPoint x: 752, endPoint y: 316, distance: 124.3
click at [753, 316] on input "وجبة بالابوك بيهون" at bounding box center [946, 302] width 386 height 35
click at [791, 310] on input "text" at bounding box center [946, 302] width 386 height 35
click at [783, 298] on input "text" at bounding box center [946, 302] width 386 height 35
click at [885, 312] on input "text" at bounding box center [946, 302] width 386 height 35
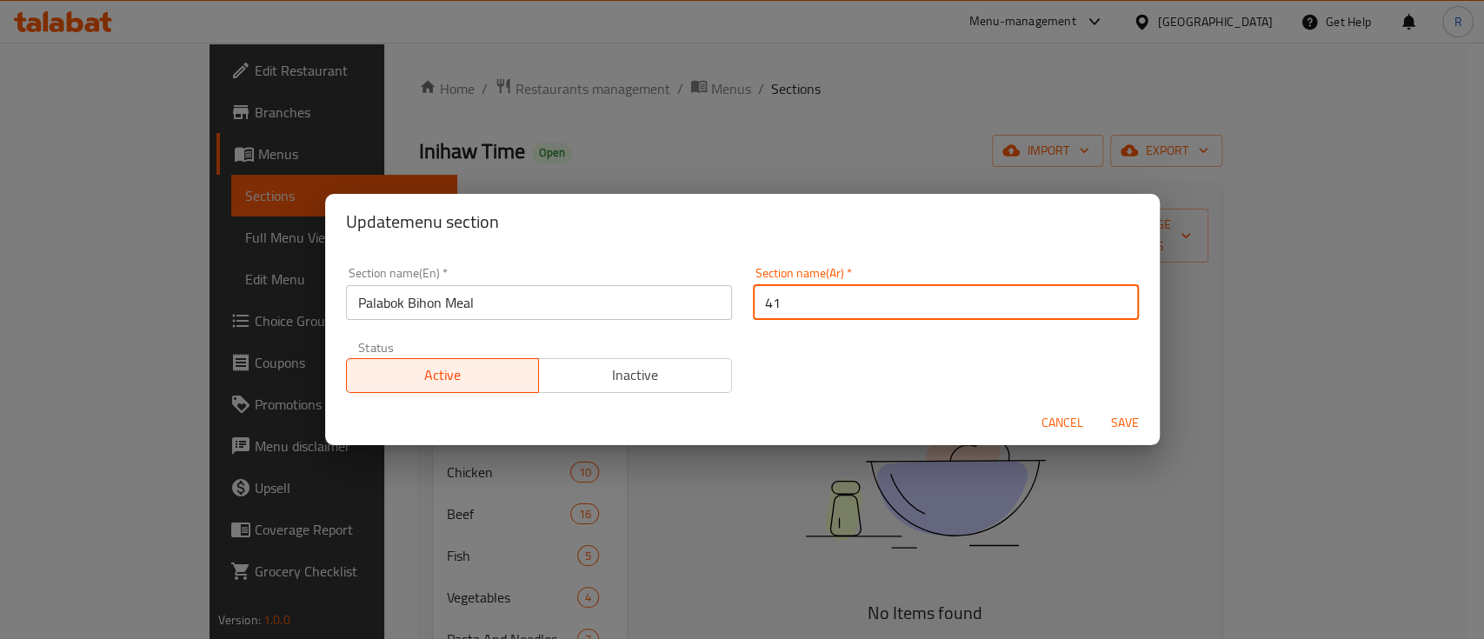
type input "41"
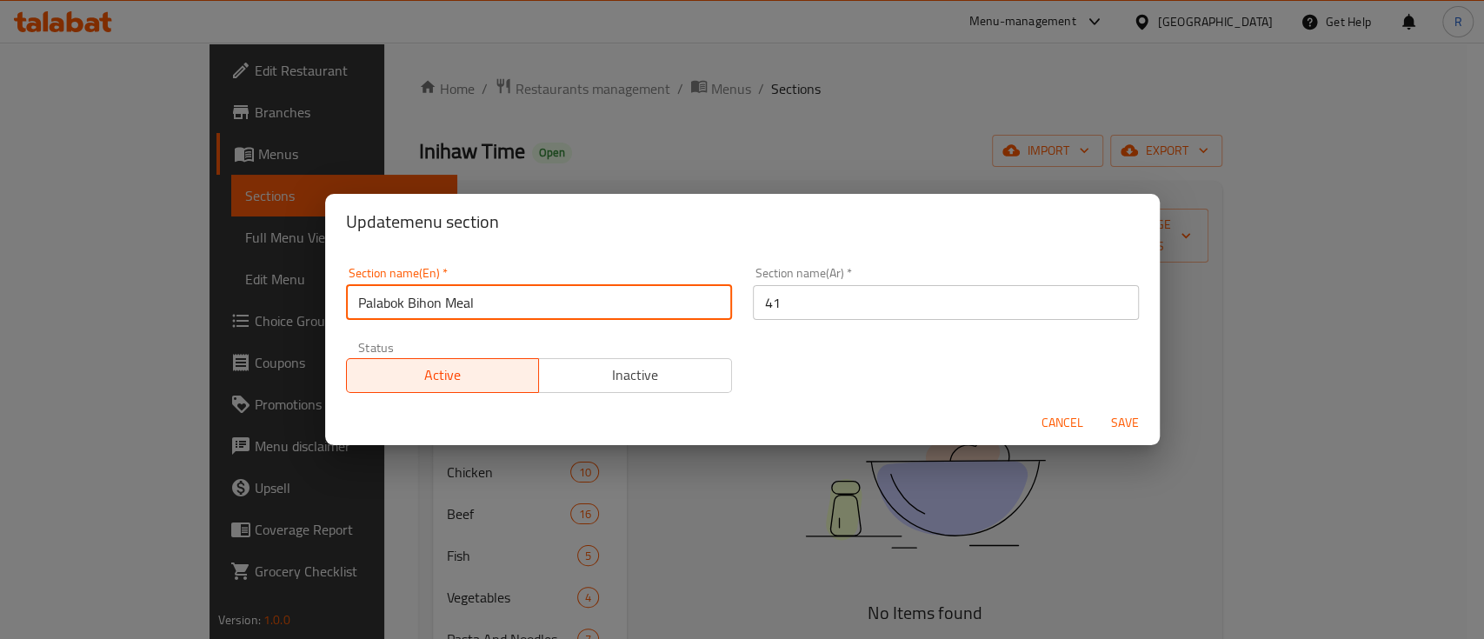
drag, startPoint x: 492, startPoint y: 303, endPoint x: 356, endPoint y: 302, distance: 135.6
click at [356, 302] on input "Palabok Bihon Meal" at bounding box center [539, 302] width 386 height 35
type input "m"
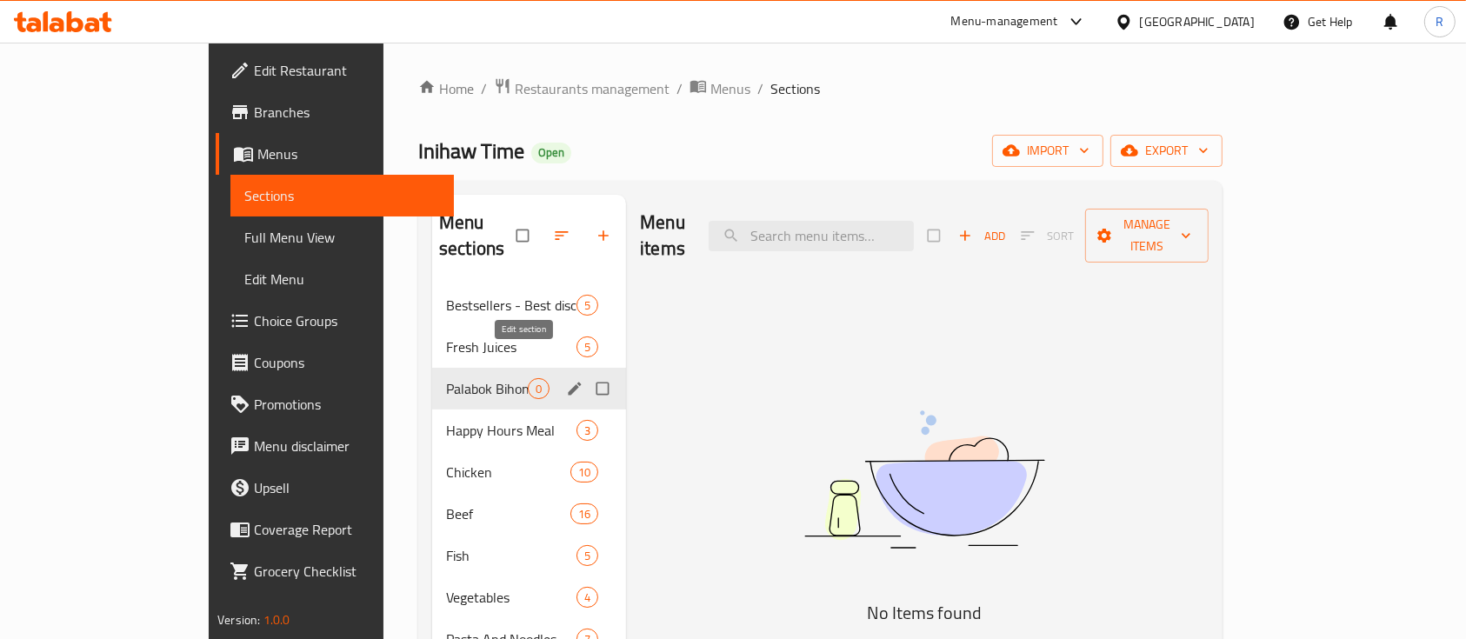
click at [569, 382] on icon "edit" at bounding box center [575, 388] width 13 height 13
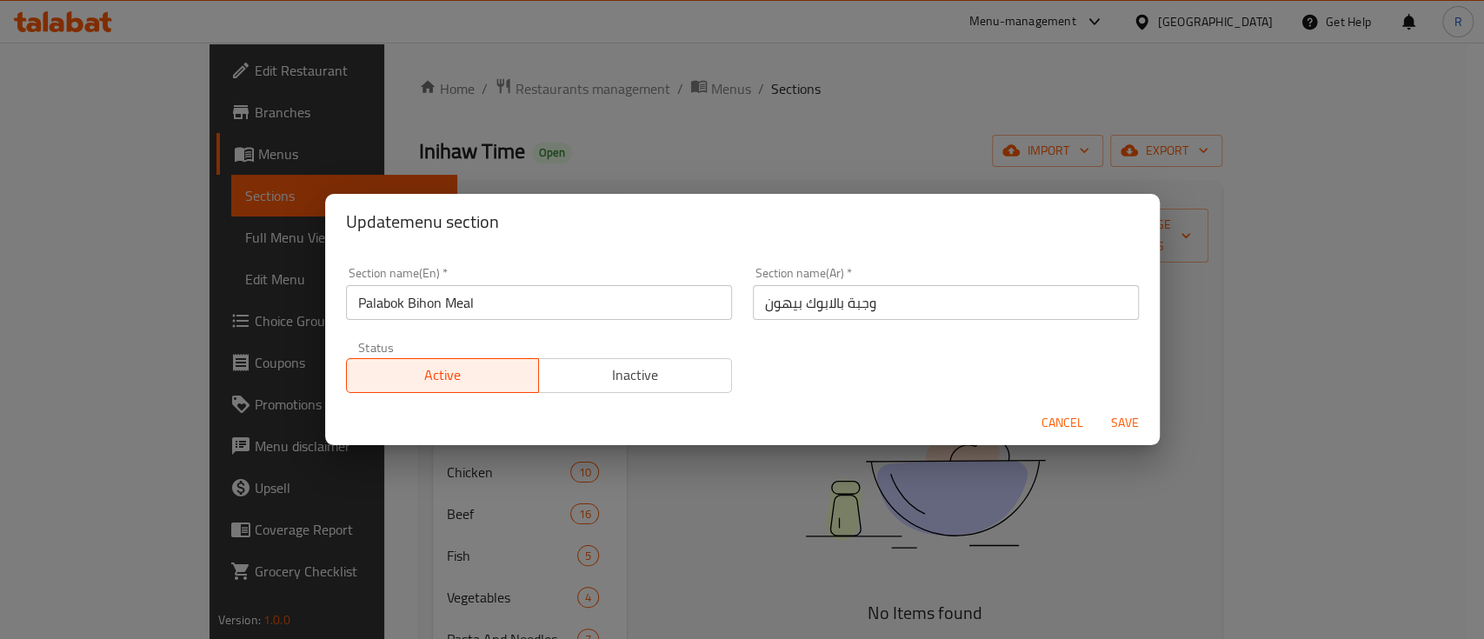
click at [485, 297] on input "Palabok Bihon Meal" at bounding box center [539, 302] width 386 height 35
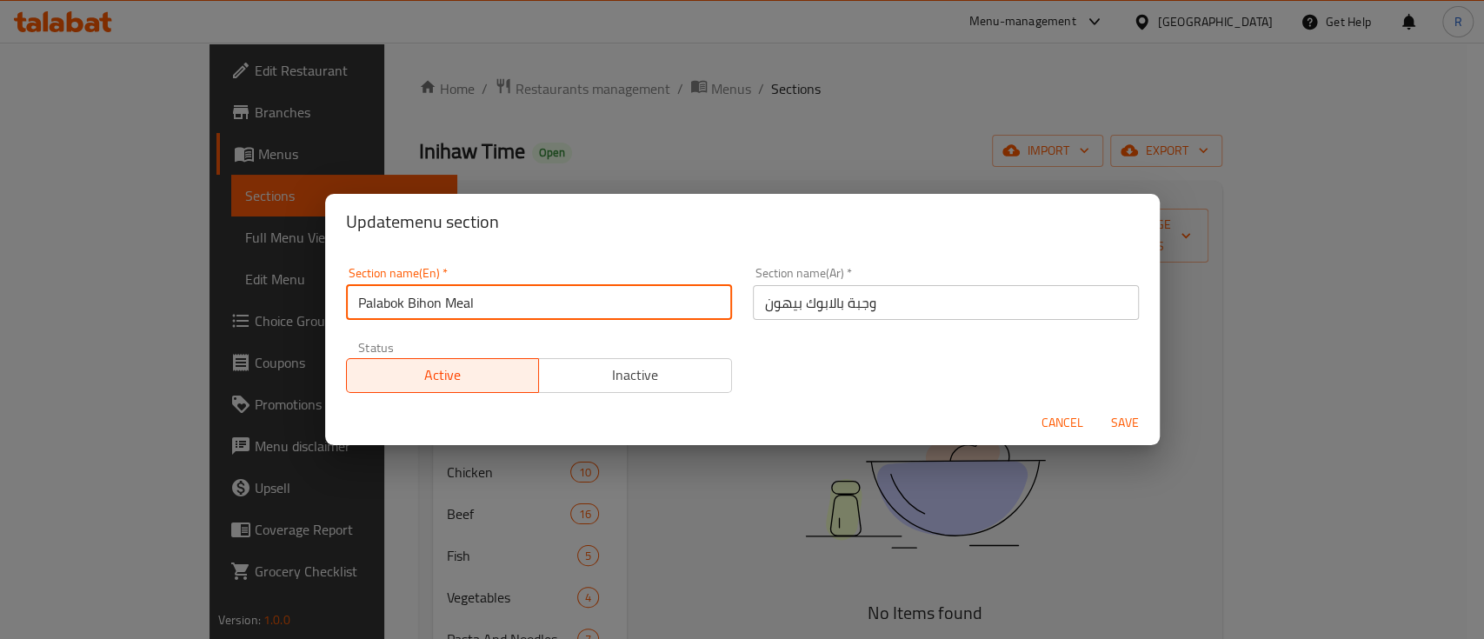
click at [485, 297] on input "Palabok Bihon Meal" at bounding box center [539, 302] width 386 height 35
type input "m"
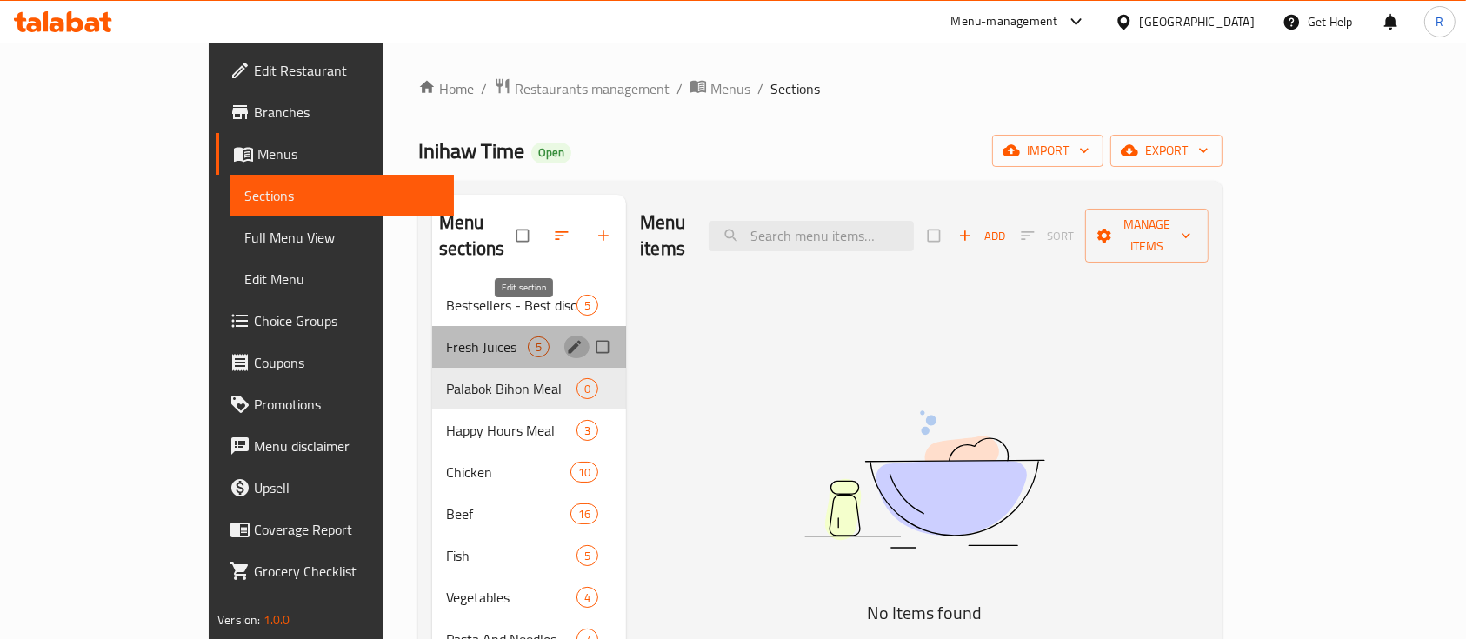
click at [566, 338] on icon "edit" at bounding box center [574, 346] width 17 height 17
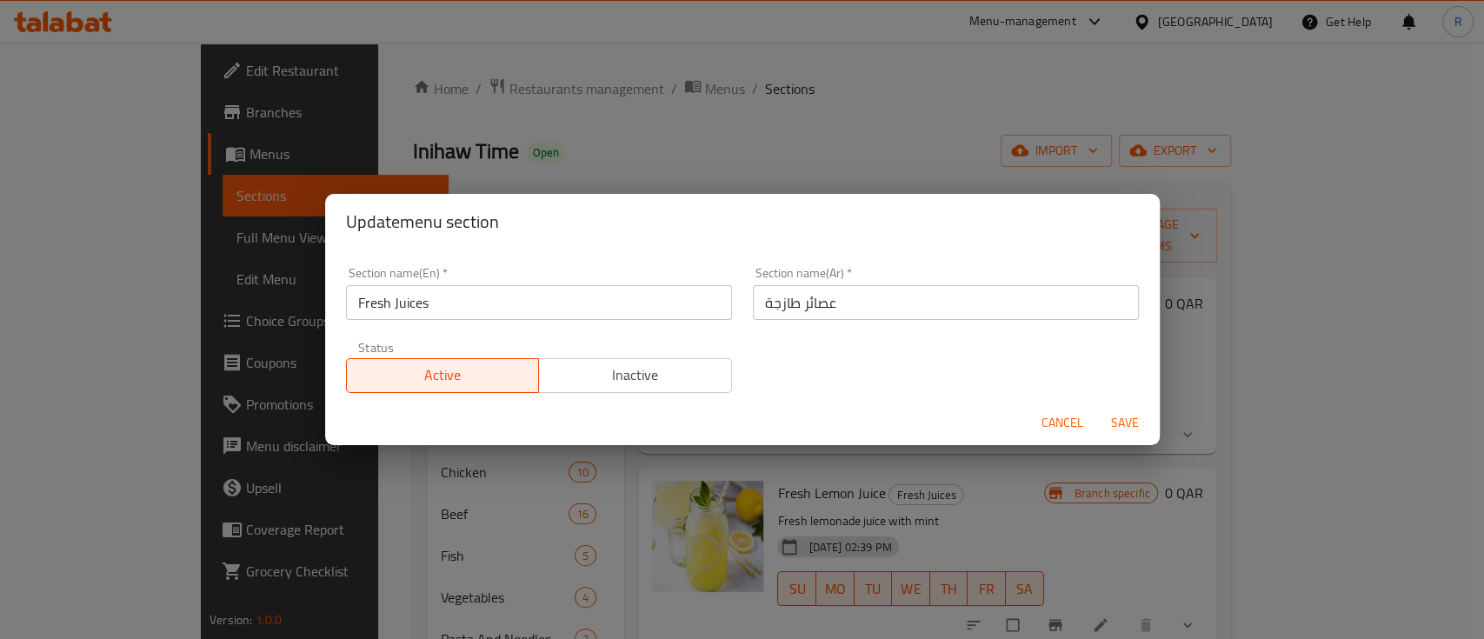
click at [319, 265] on div "Update menu section Section name(En)   * Fresh Juices Section name(En) * Sectio…" at bounding box center [742, 319] width 1484 height 639
click at [1065, 434] on span "Cancel" at bounding box center [1062, 423] width 42 height 22
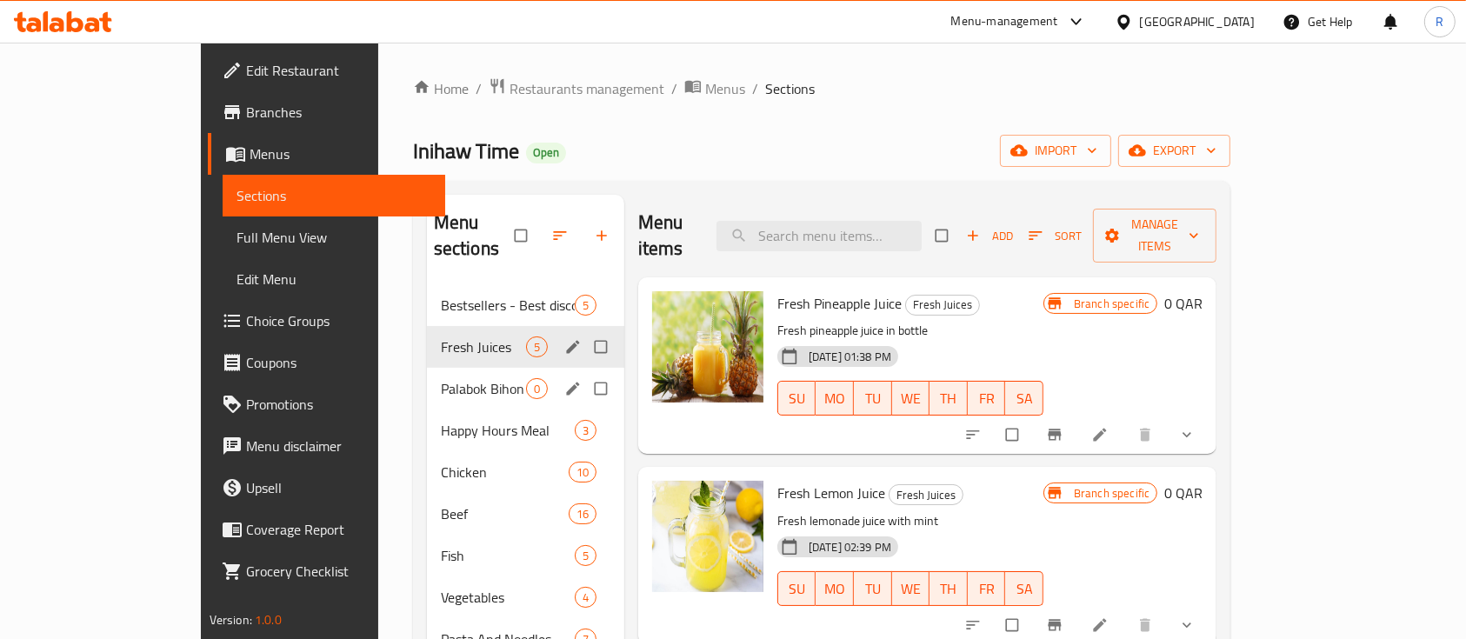
click at [566, 382] on icon "edit" at bounding box center [572, 388] width 13 height 13
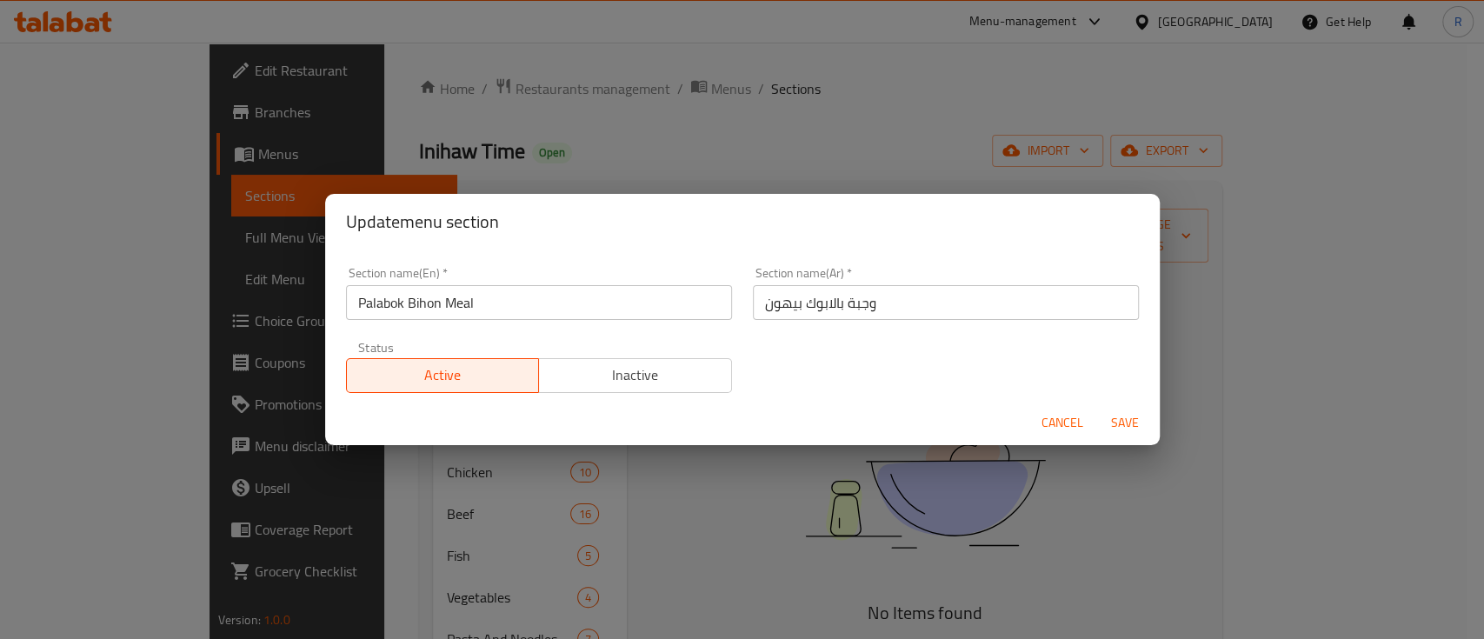
click at [465, 301] on input "Palabok Bihon Meal" at bounding box center [539, 302] width 386 height 35
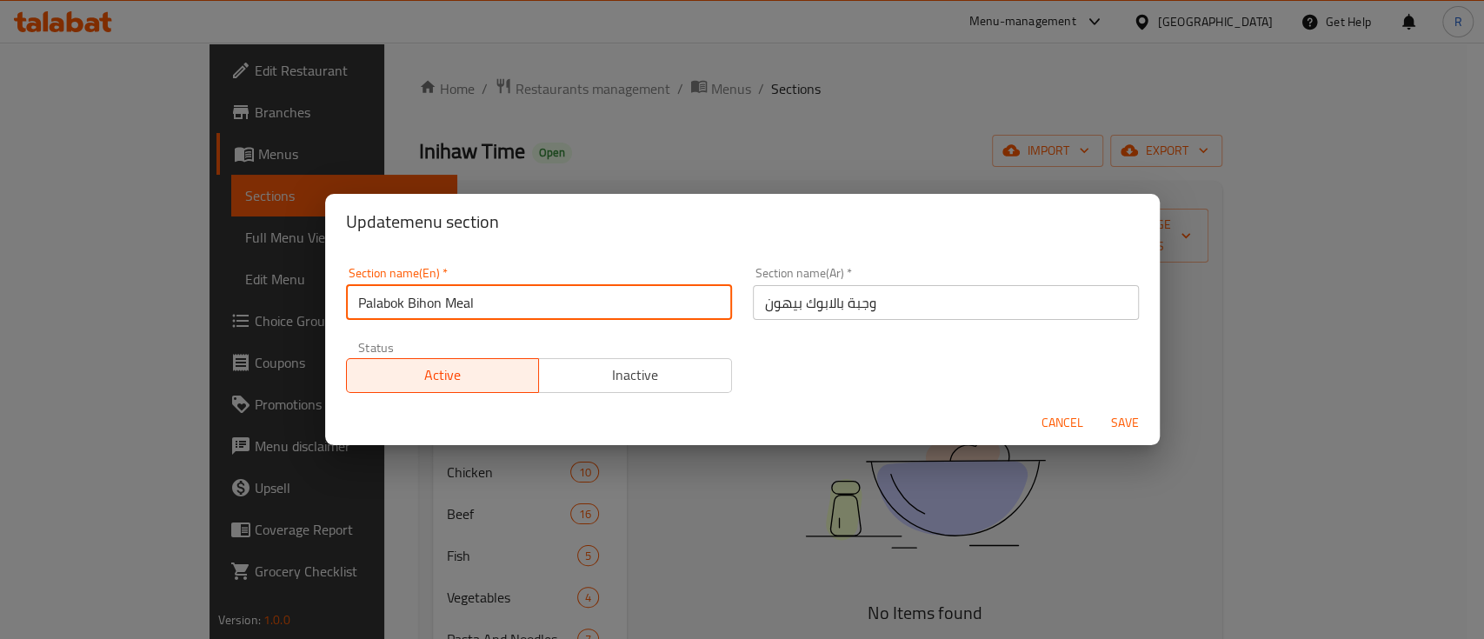
click at [465, 301] on input "Palabok Bihon Meal" at bounding box center [539, 302] width 386 height 35
type input "M41"
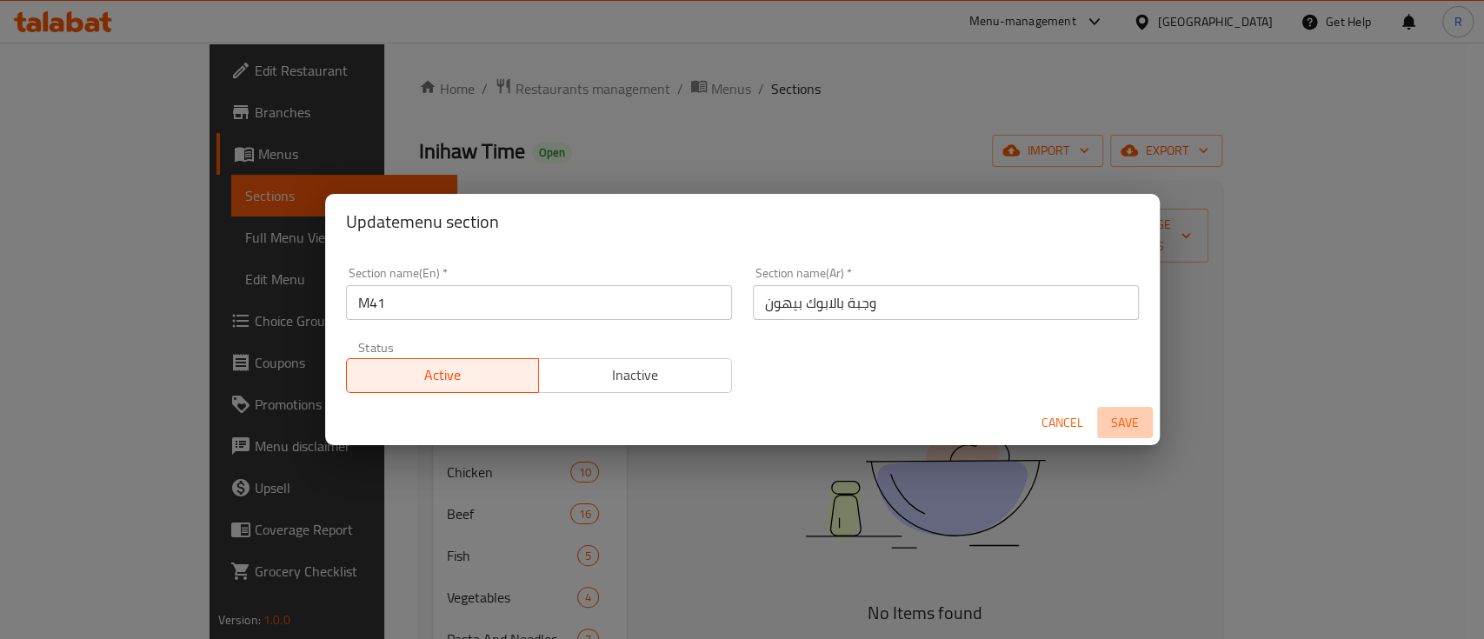
click at [1133, 427] on span "Save" at bounding box center [1125, 423] width 42 height 22
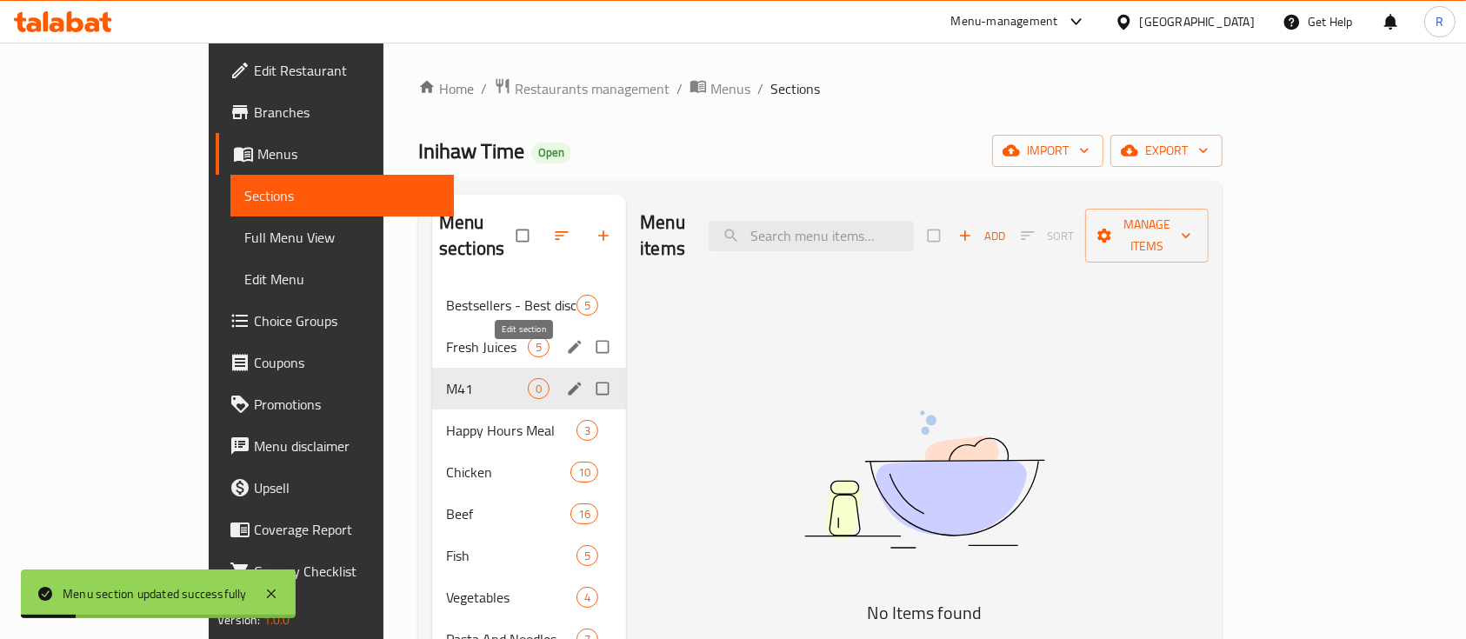
click at [569, 382] on icon "edit" at bounding box center [575, 388] width 13 height 13
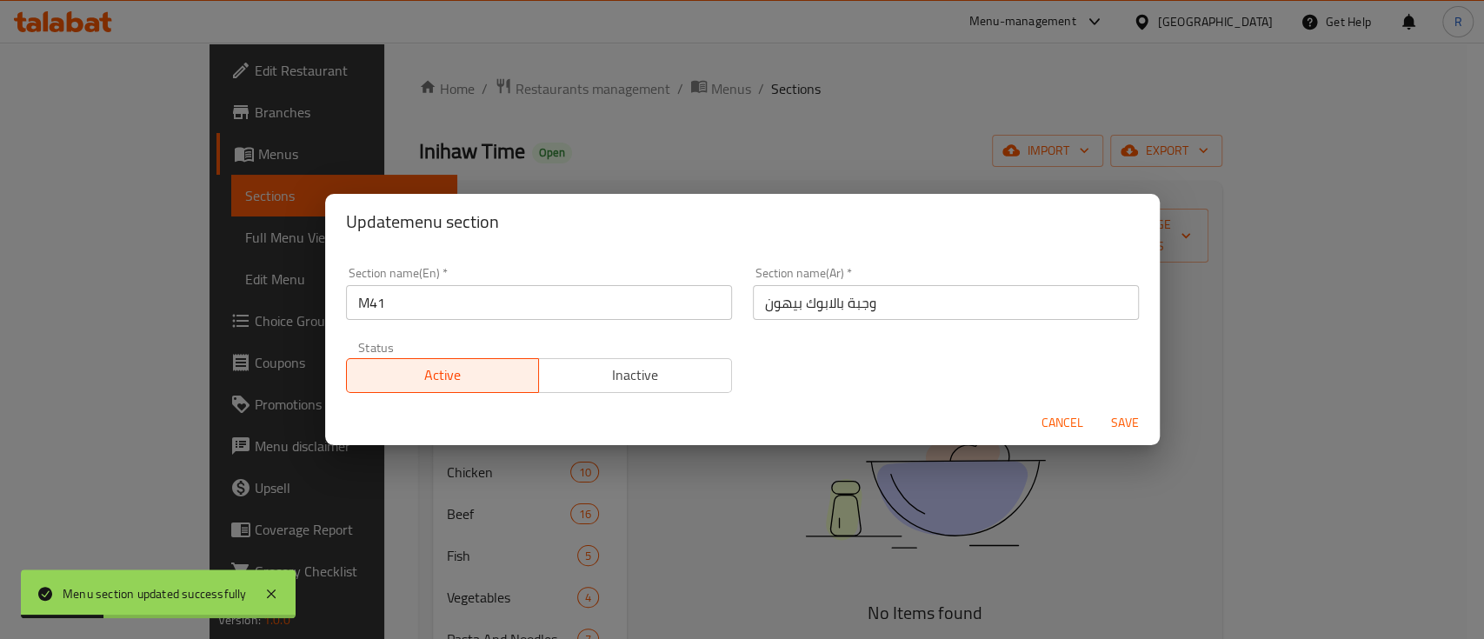
click at [897, 293] on input "وجبة بالابوك بيهون" at bounding box center [946, 302] width 386 height 35
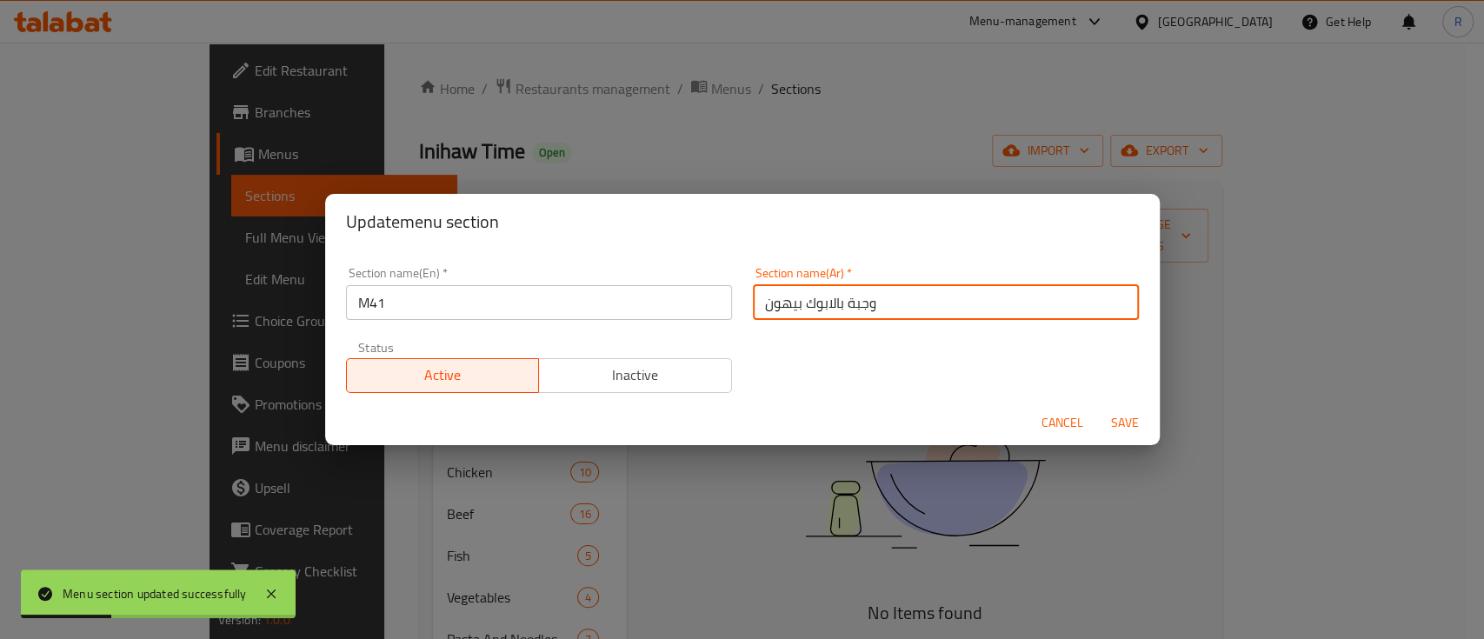
click at [897, 293] on input "وجبة بالابوك بيهون" at bounding box center [946, 302] width 386 height 35
click at [862, 300] on input "text" at bounding box center [946, 302] width 386 height 35
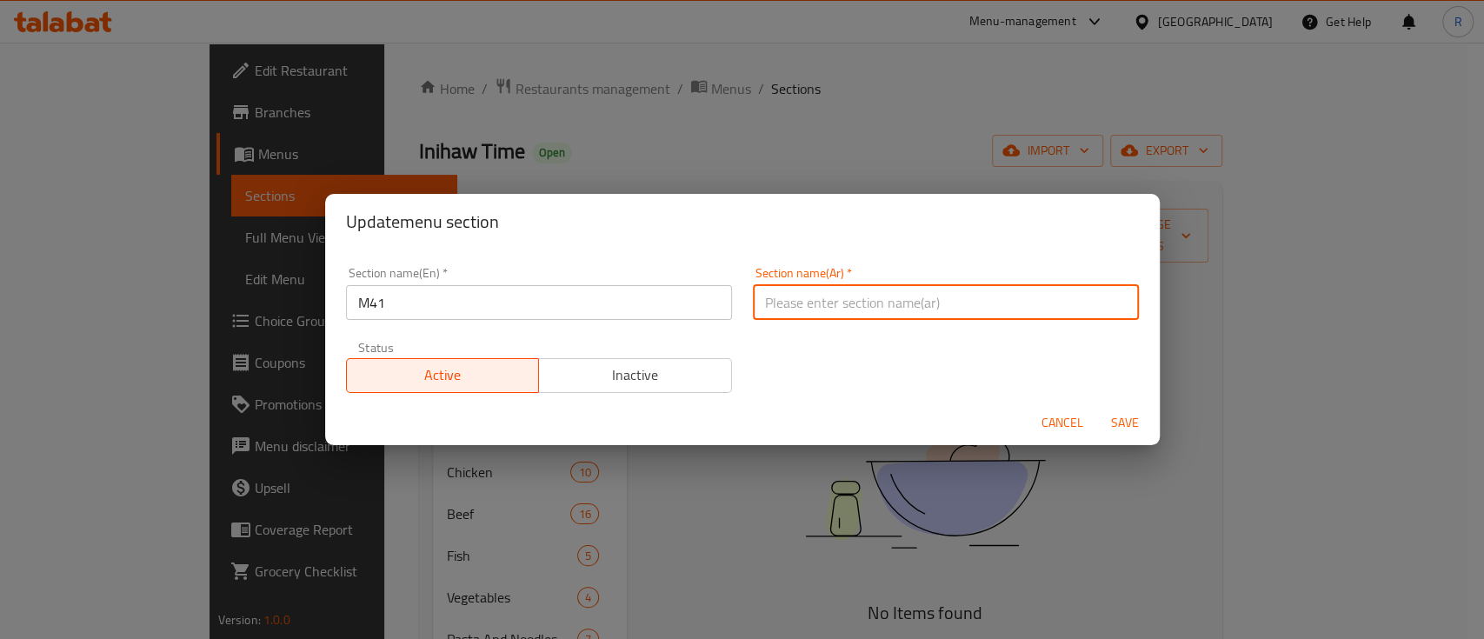
drag, startPoint x: 862, startPoint y: 300, endPoint x: 881, endPoint y: 351, distance: 54.4
click at [881, 351] on div "Section name(En)   * M41 Section name(En) * Section name(Ar)   * Section name(A…" at bounding box center [743, 329] width 814 height 147
click at [823, 301] on input "text" at bounding box center [946, 302] width 386 height 35
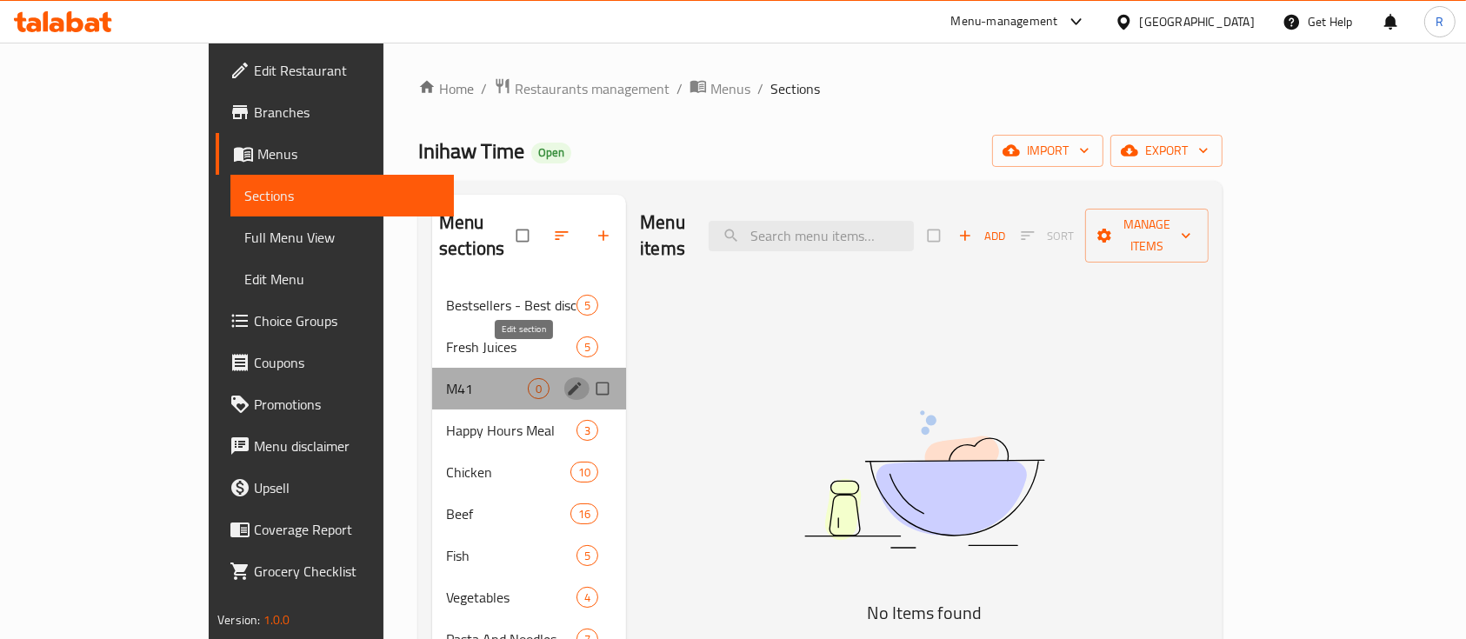
click at [569, 382] on icon "edit" at bounding box center [575, 388] width 13 height 13
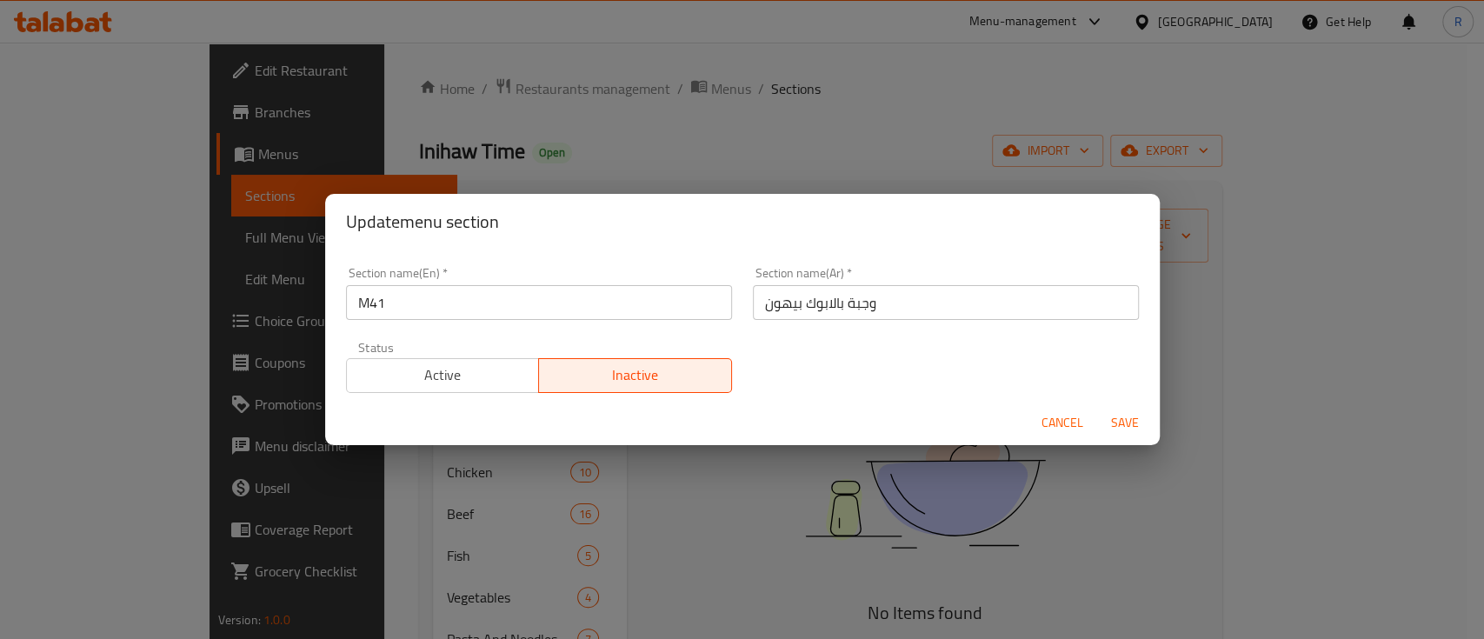
click at [807, 297] on input "وجبة بالابوك بيهون" at bounding box center [946, 302] width 386 height 35
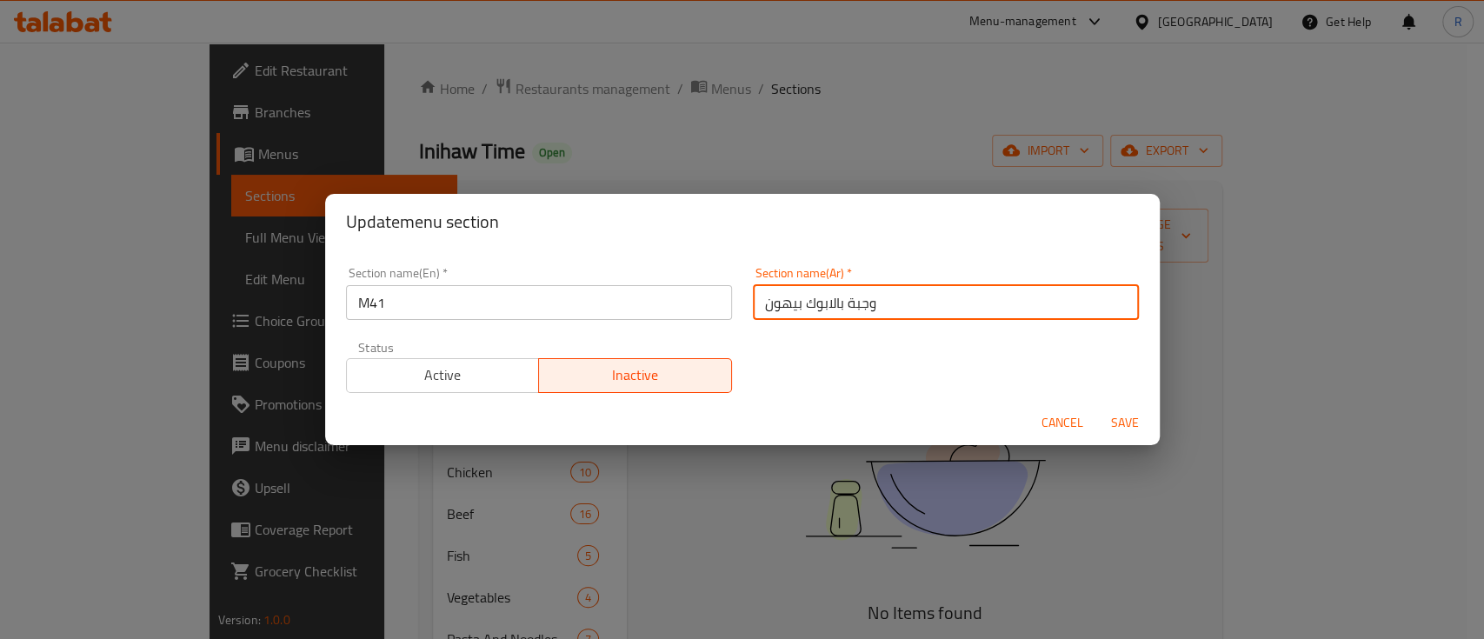
click at [807, 297] on input "وجبة بالابوك بيهون" at bounding box center [946, 302] width 386 height 35
paste input "41"
type input "م41"
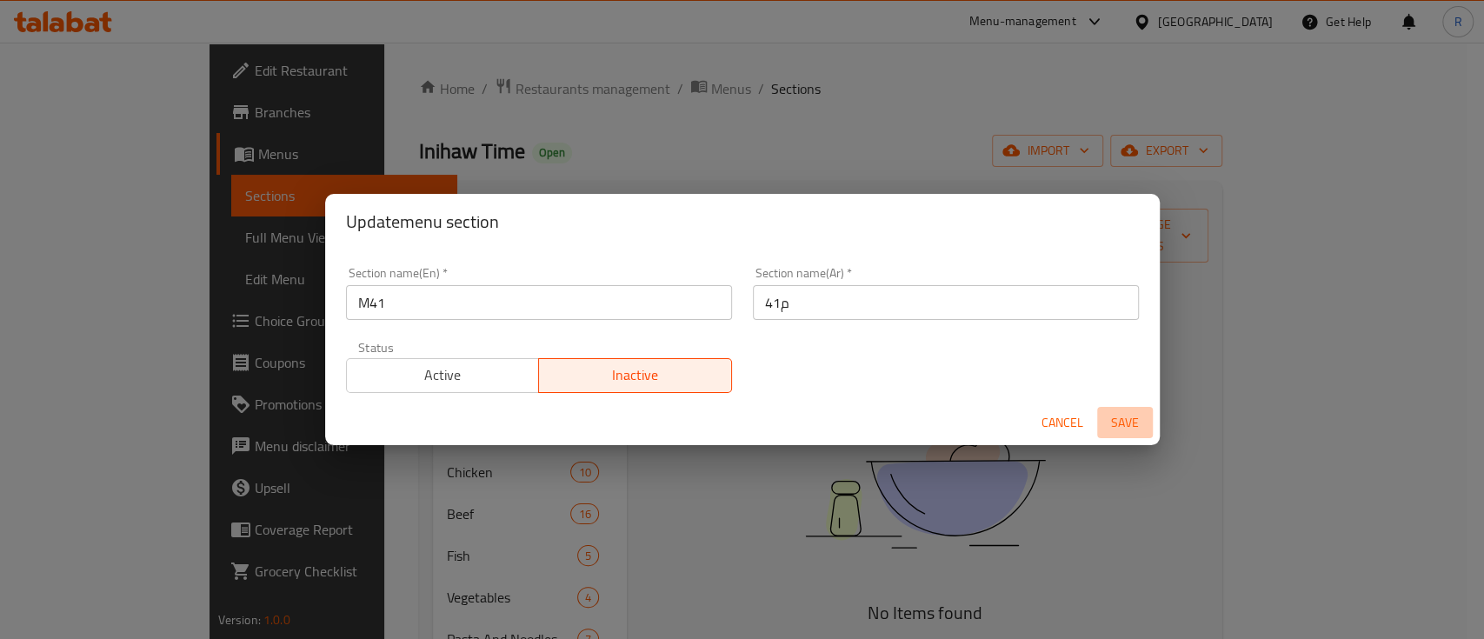
click at [1128, 422] on span "Save" at bounding box center [1125, 423] width 42 height 22
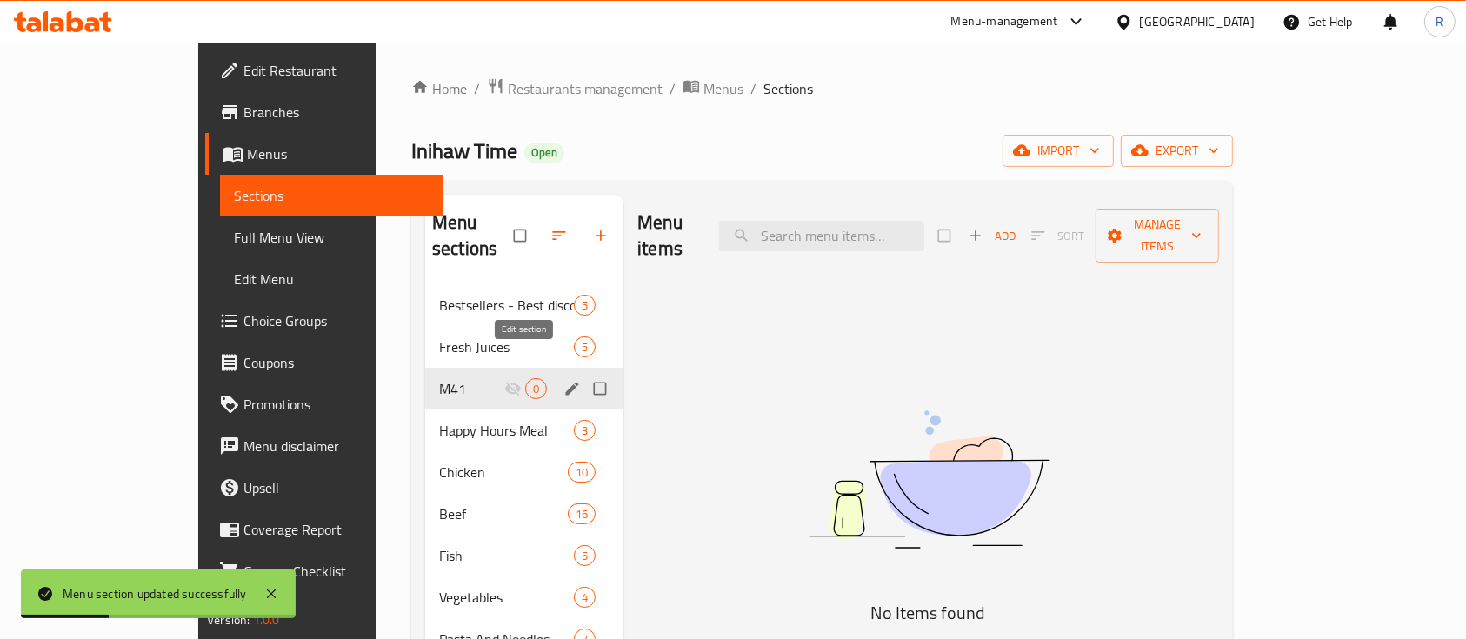
click at [566, 382] on icon "edit" at bounding box center [572, 388] width 13 height 13
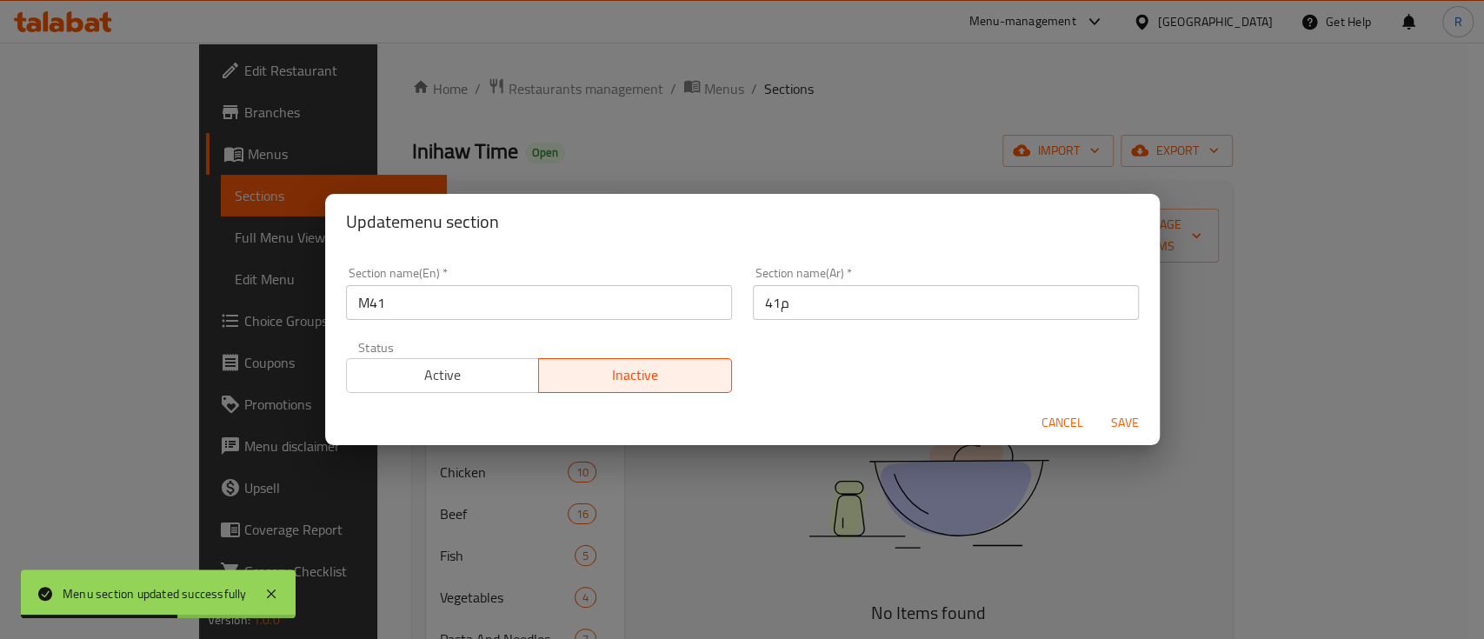
click at [1046, 420] on span "Cancel" at bounding box center [1062, 423] width 42 height 22
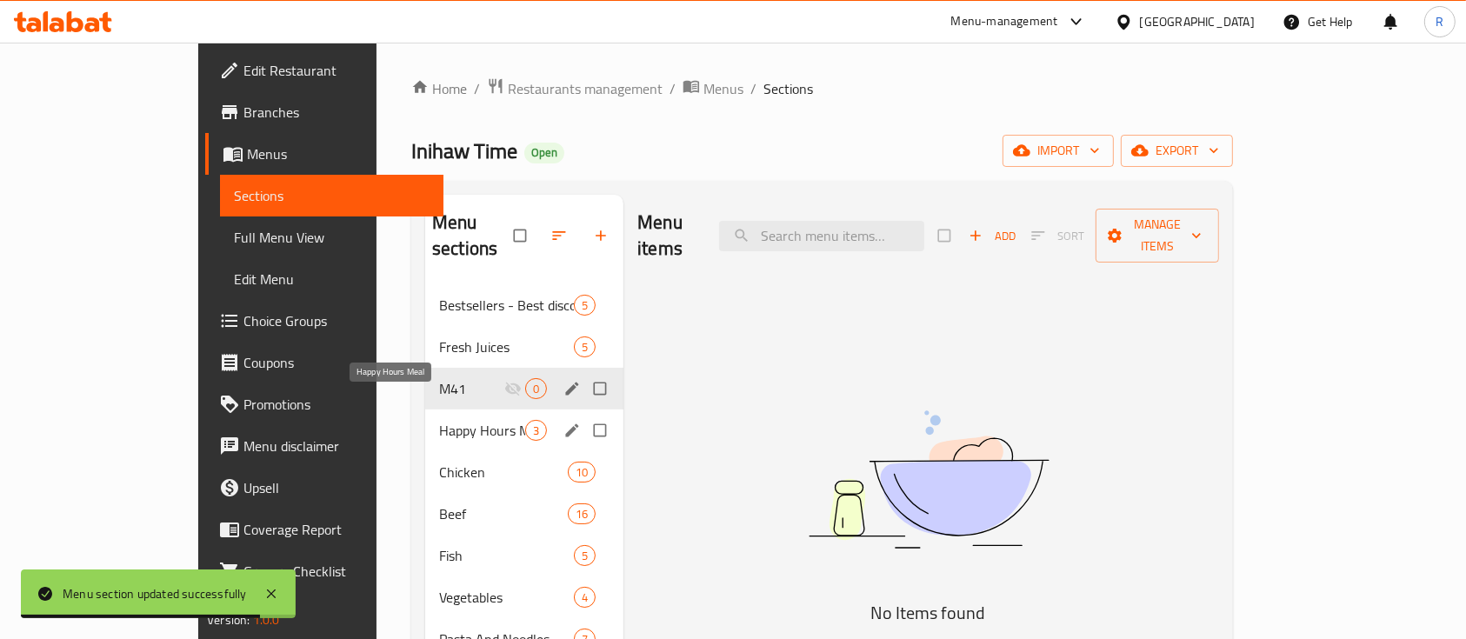
click at [439, 420] on span "Happy Hours Meal" at bounding box center [482, 430] width 86 height 21
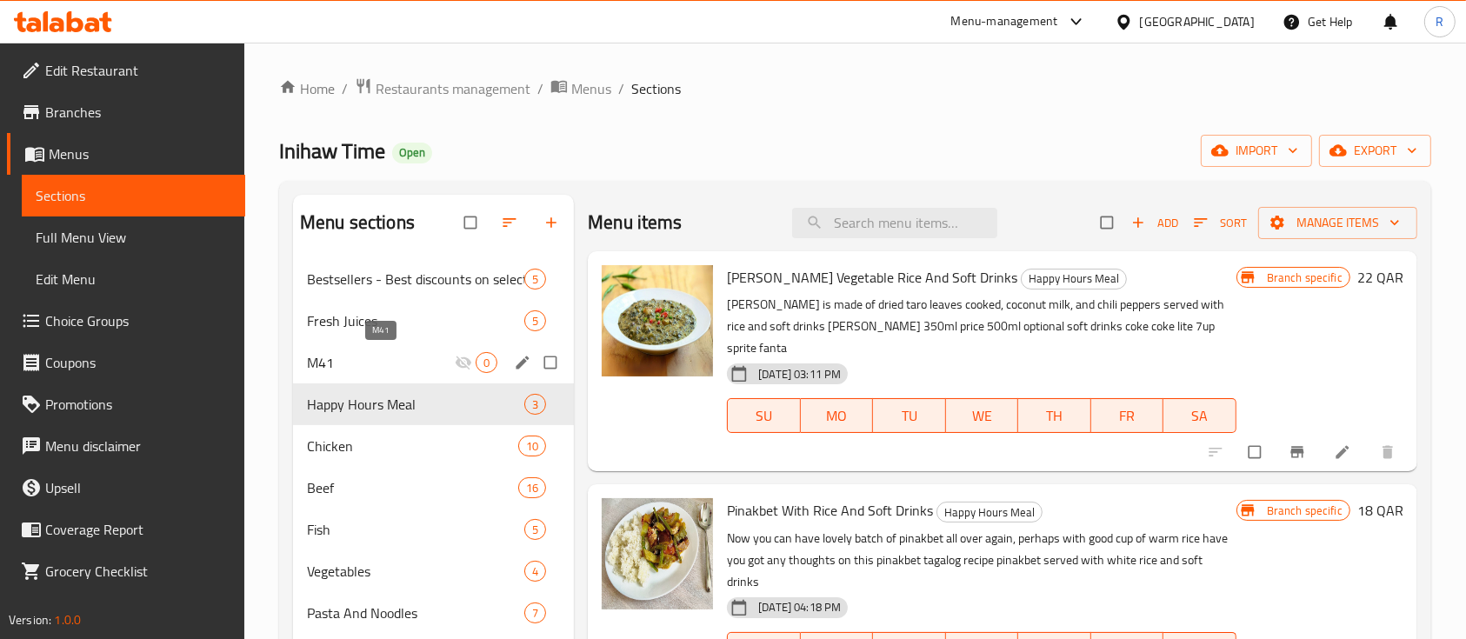
click at [387, 352] on span "M41" at bounding box center [381, 362] width 148 height 21
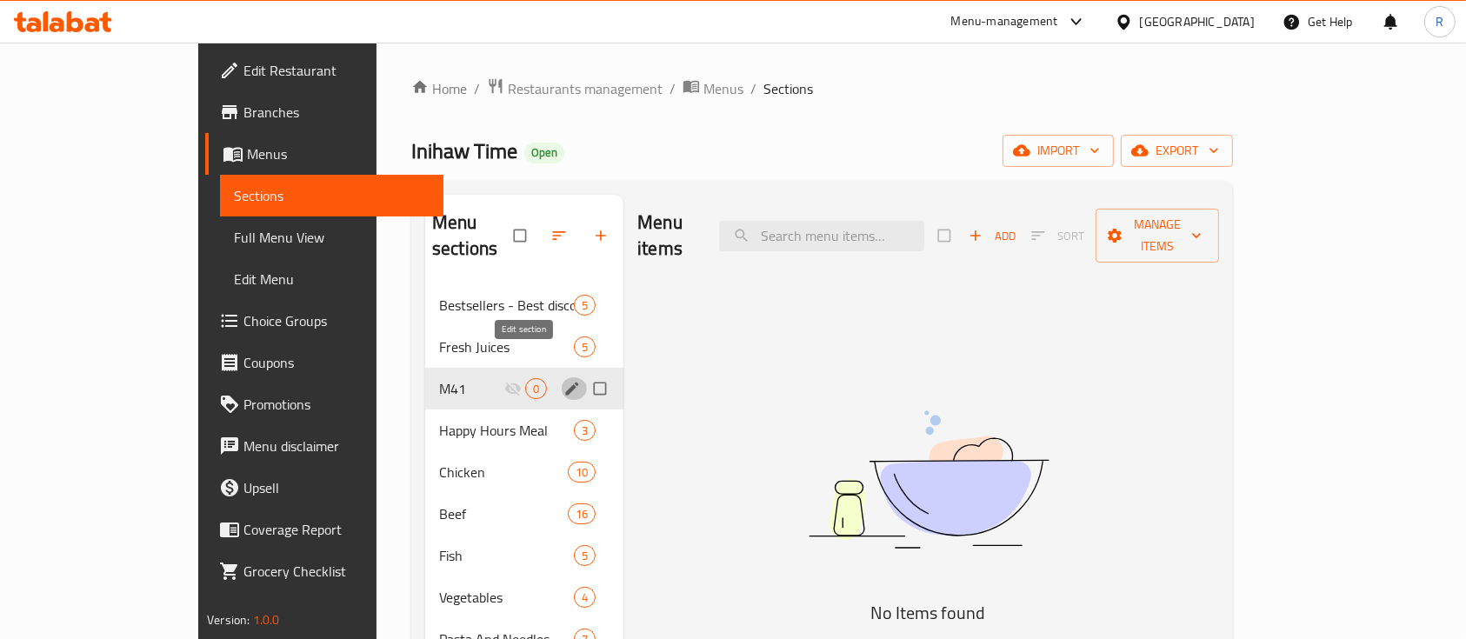
click at [563, 380] on icon "edit" at bounding box center [571, 388] width 17 height 17
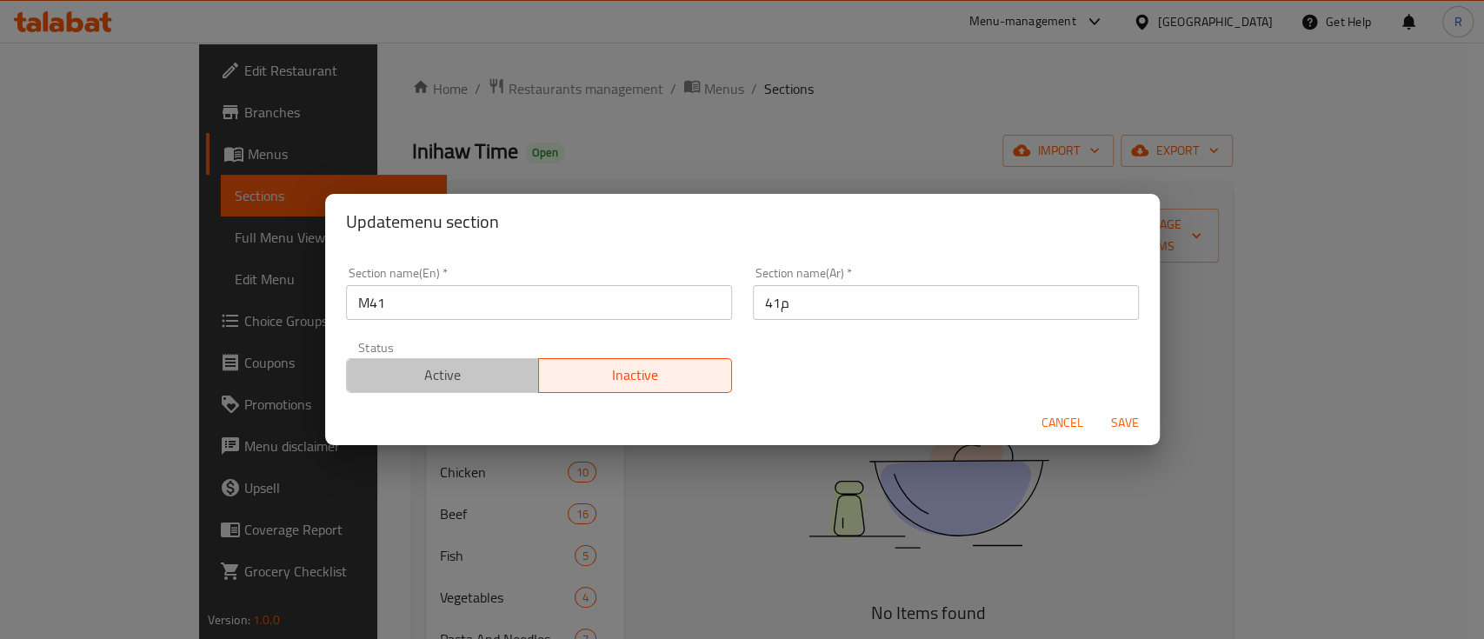
click at [476, 369] on span "Active" at bounding box center [443, 375] width 179 height 25
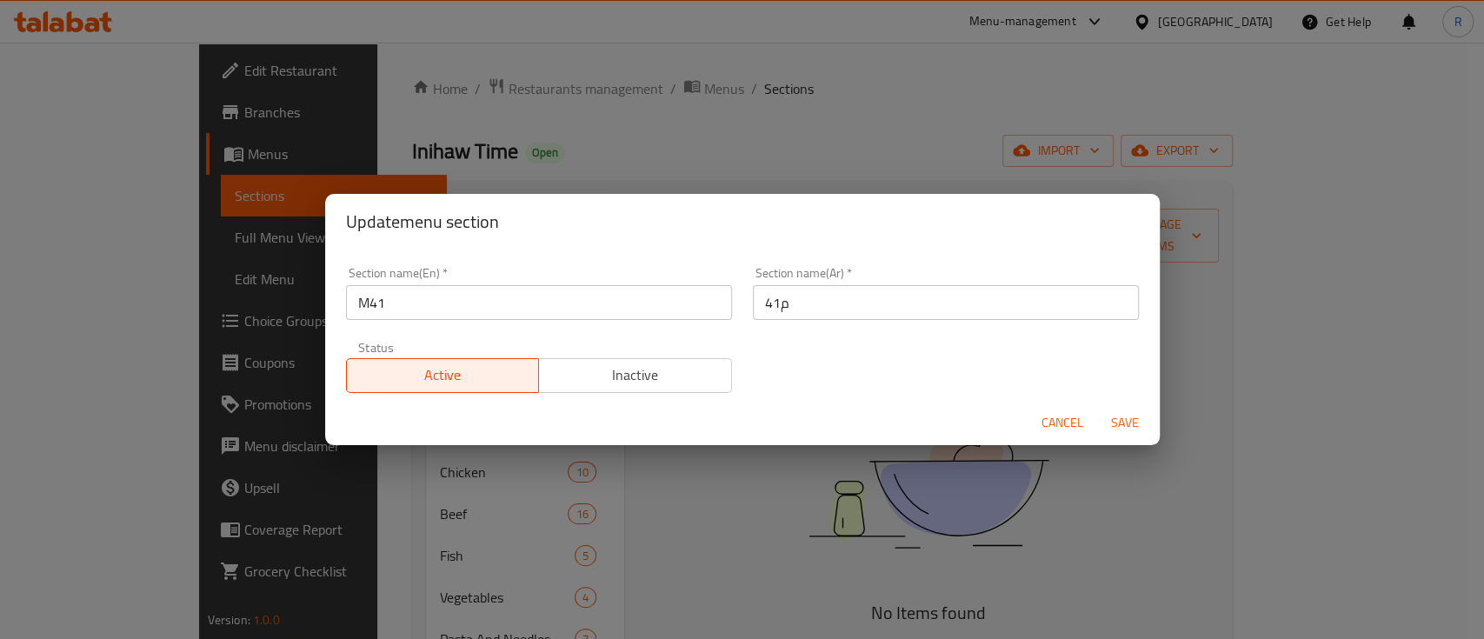
click at [1121, 414] on span "Save" at bounding box center [1125, 423] width 42 height 22
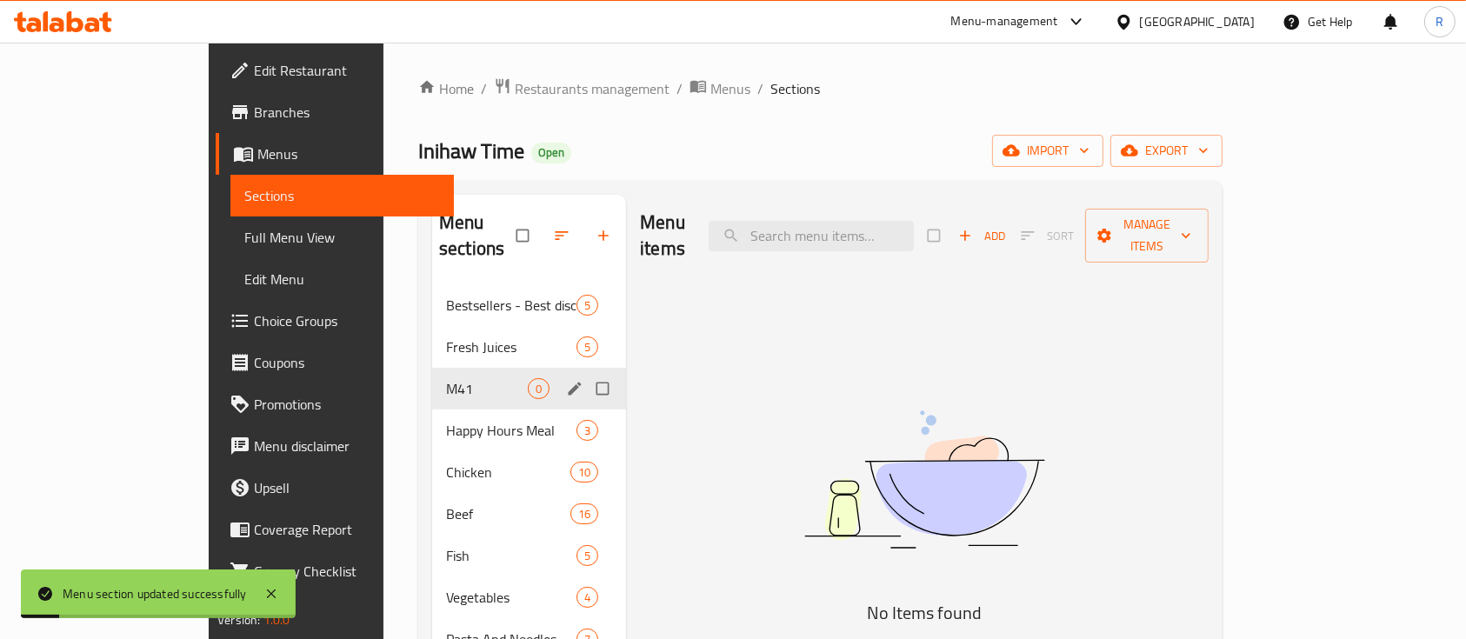
click at [737, 91] on ol "Home / Restaurants management / Menus / Sections" at bounding box center [820, 88] width 804 height 23
click at [446, 378] on span "M41" at bounding box center [487, 388] width 82 height 21
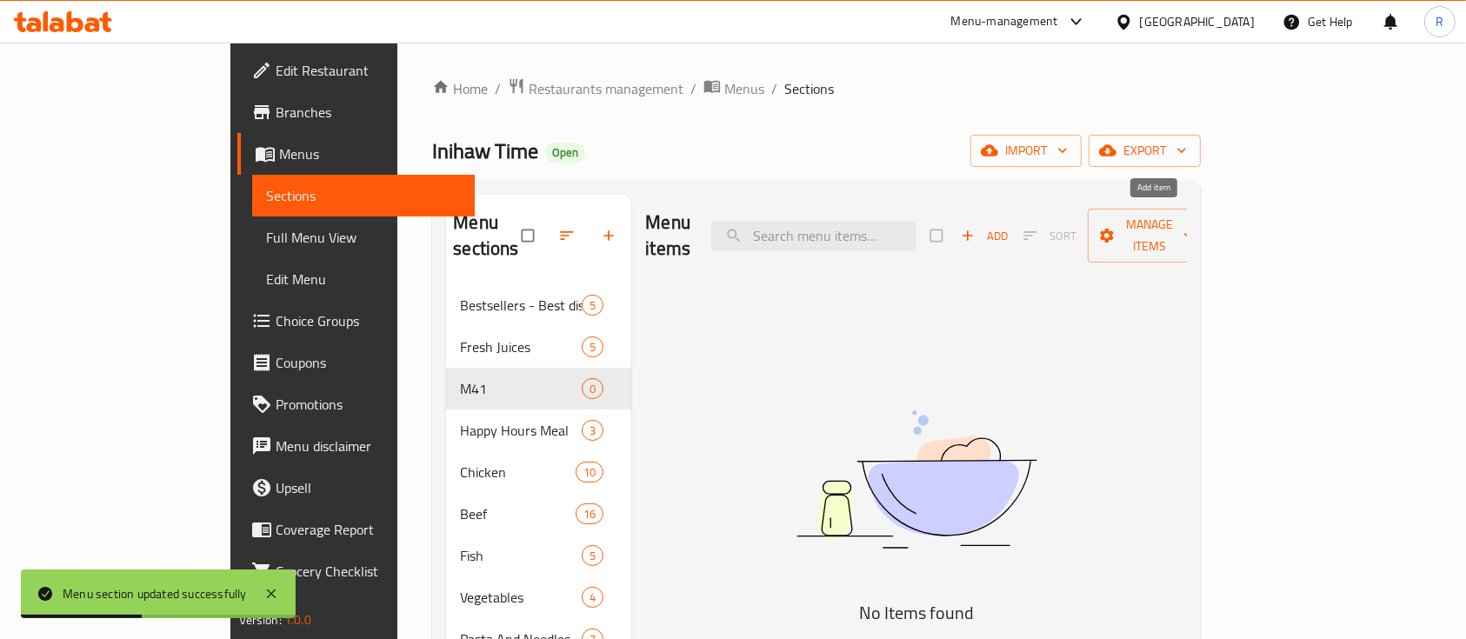
click at [1008, 226] on span "Add" at bounding box center [984, 236] width 47 height 20
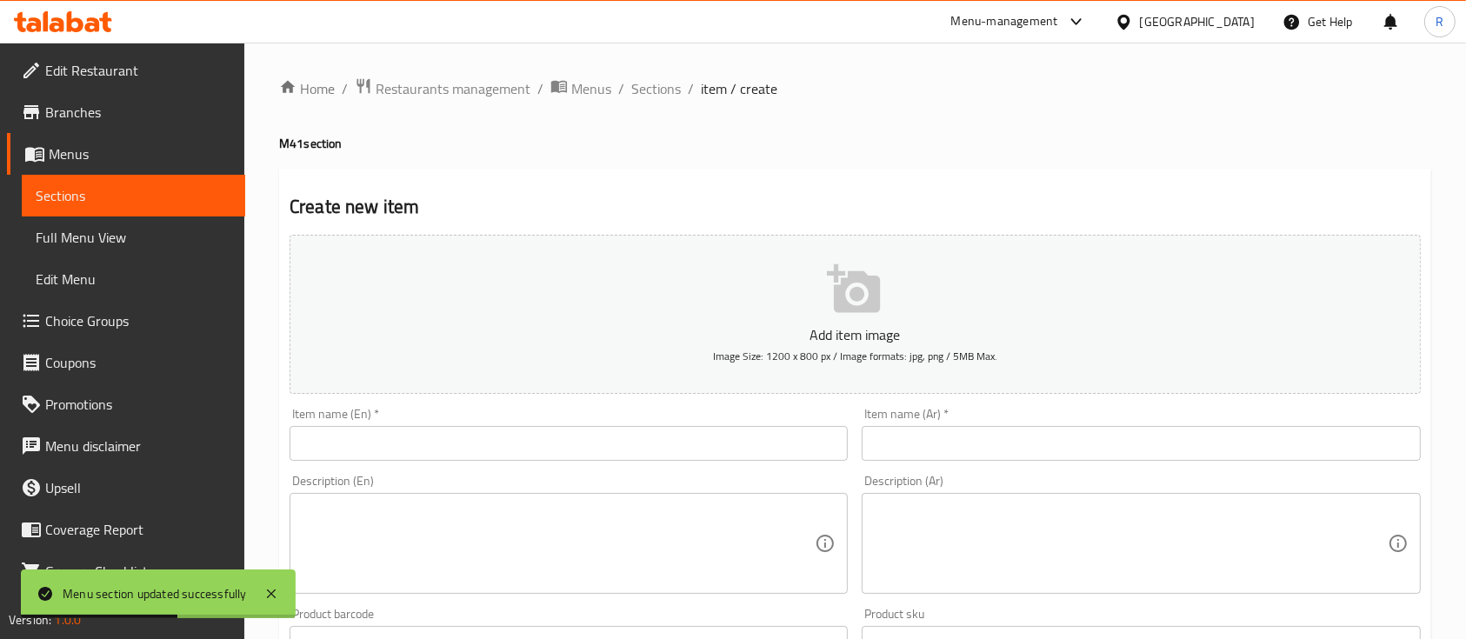
click at [424, 436] on input "text" at bounding box center [568, 443] width 558 height 35
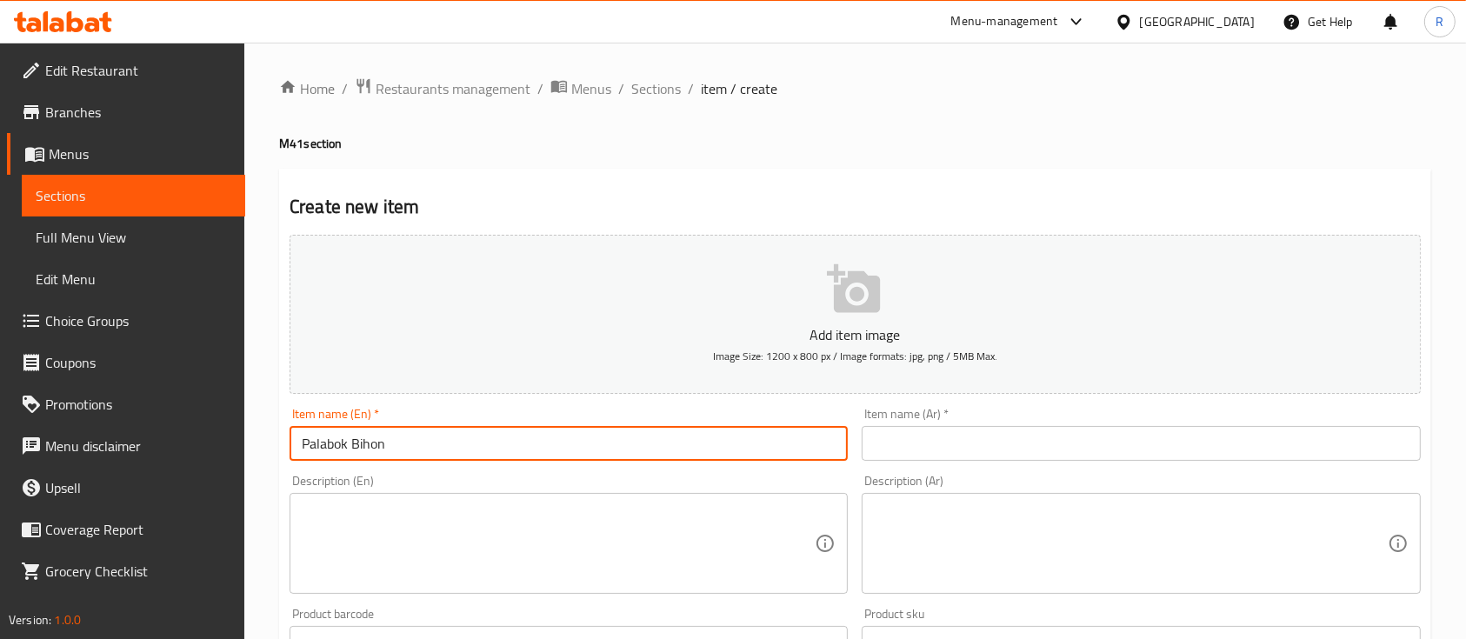
type input "Palabok Bihon"
click at [918, 445] on input "text" at bounding box center [1141, 443] width 558 height 35
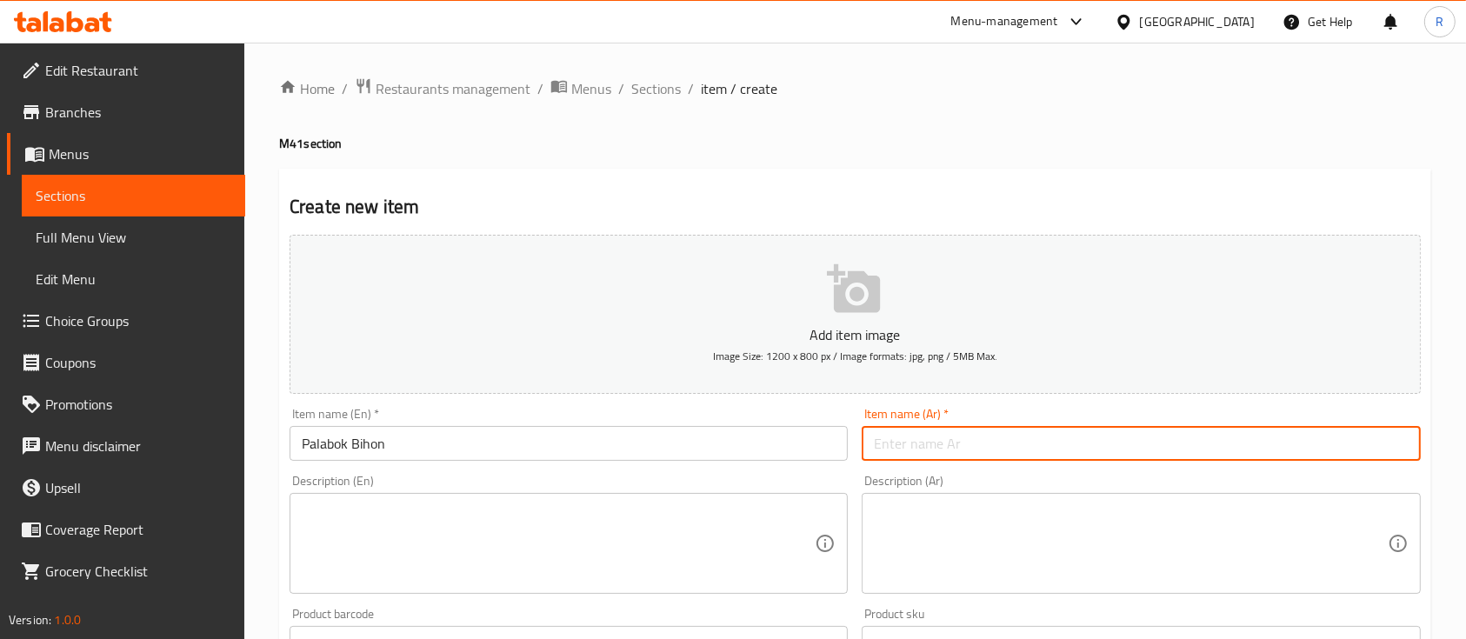
paste input "بالابوك بيهون"
type input "بالابوك بيهون"
click at [582, 529] on textarea at bounding box center [558, 543] width 513 height 83
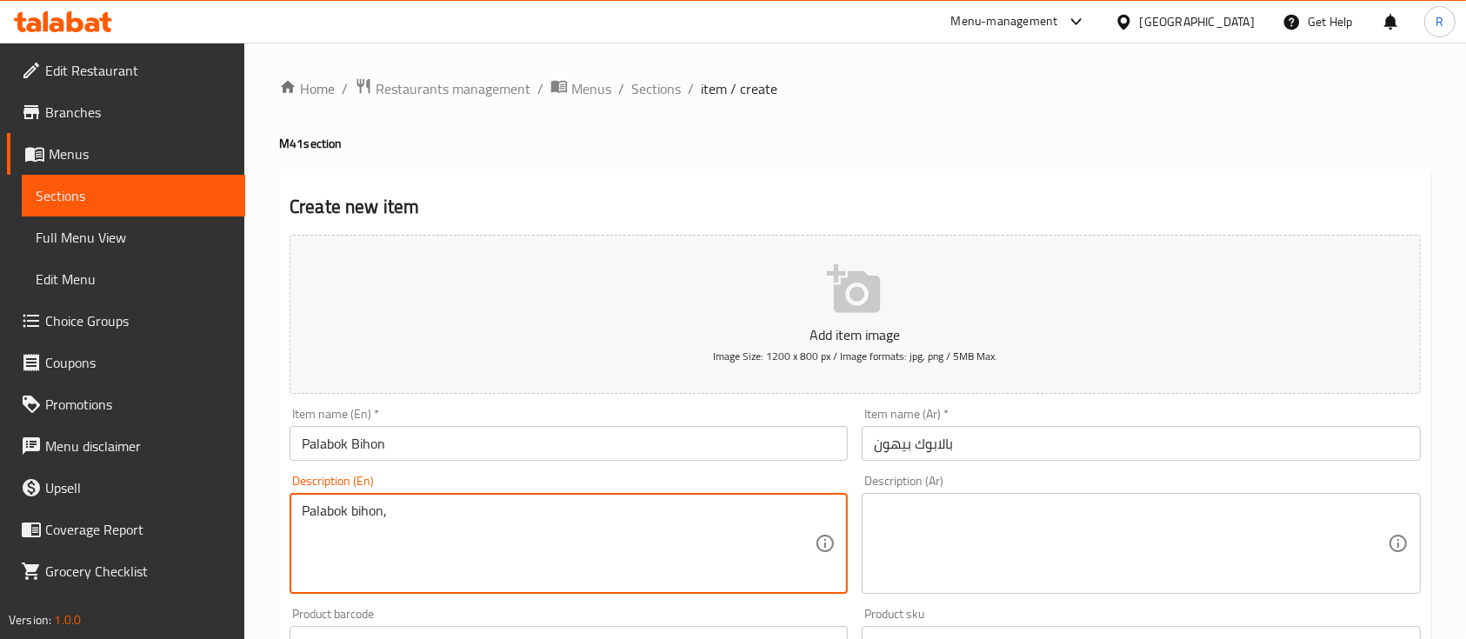
type textarea "Palabok bihon,"
click at [992, 516] on textarea at bounding box center [1130, 543] width 513 height 83
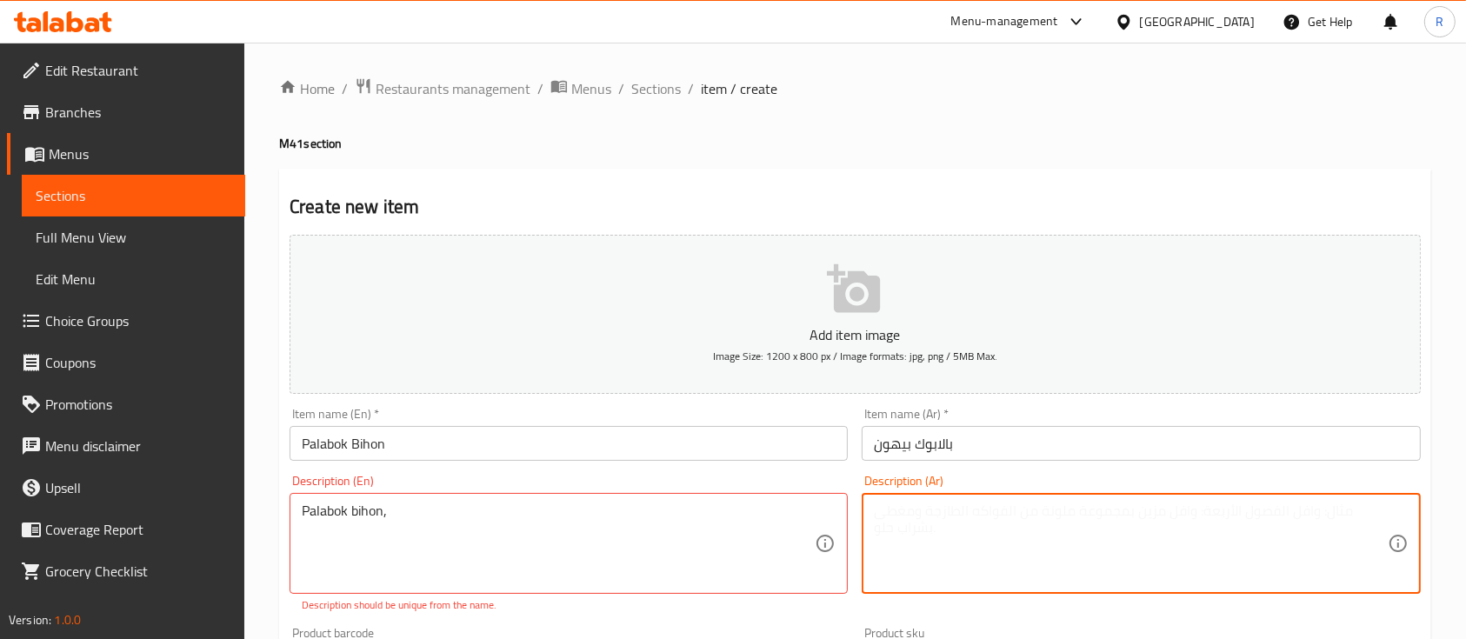
type textarea "4"
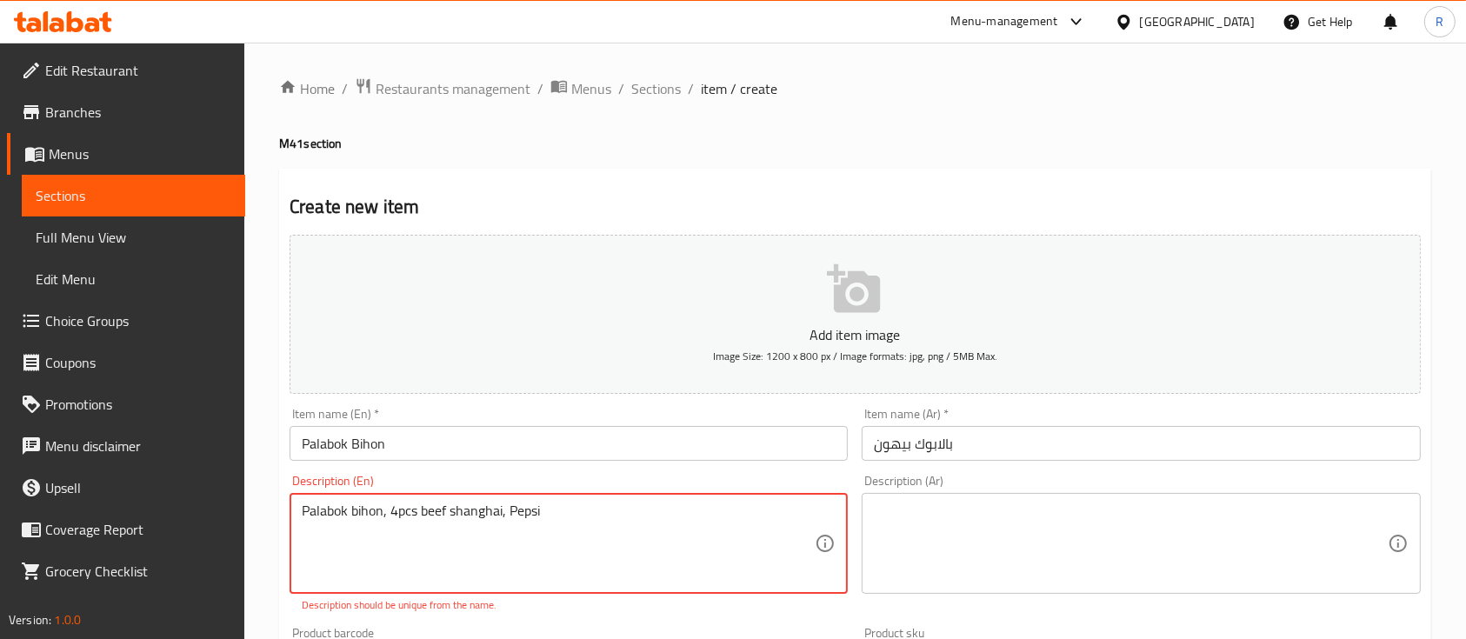
click at [649, 518] on textarea "Palabok bihon, 4pcs beef shanghai, Pepsi" at bounding box center [558, 543] width 513 height 83
type textarea "Palabok bihon, 4pcs beef shanghai, Pepsi"
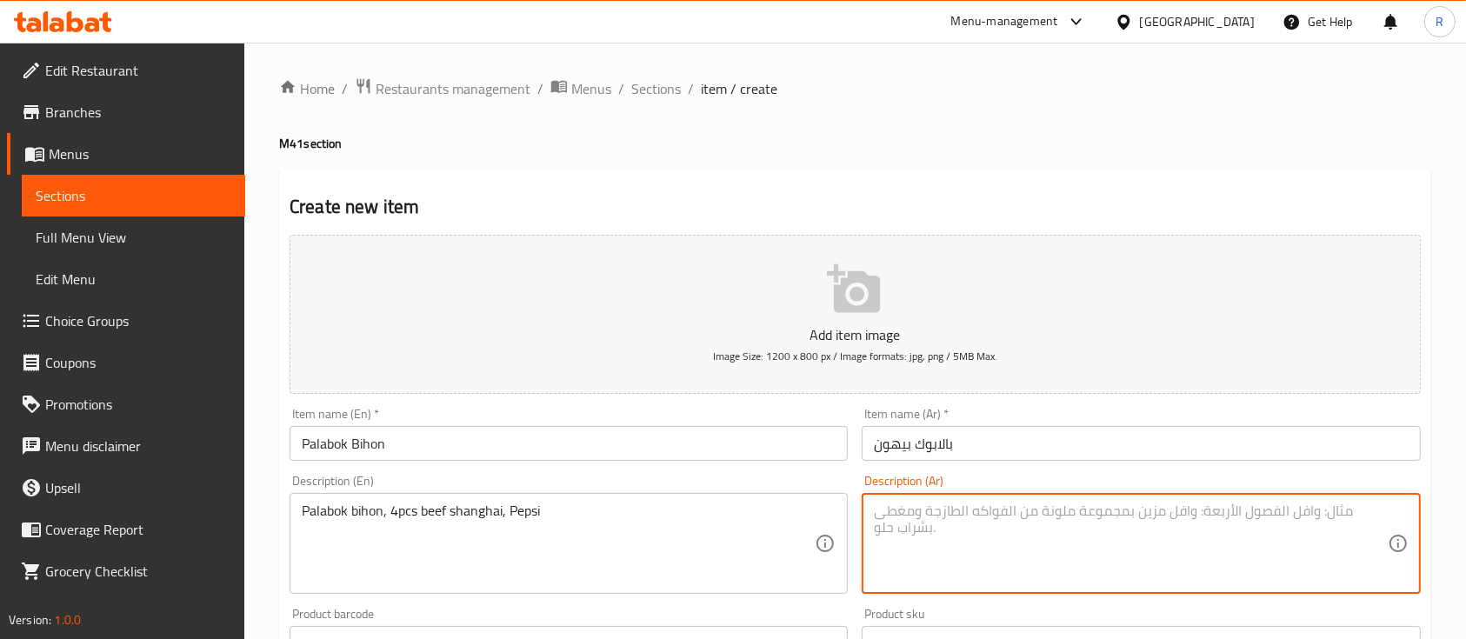
click at [1024, 534] on textarea at bounding box center [1130, 543] width 513 height 83
paste textarea "بالابوك بيهون، 4 قطع لحم بقري شنغهاي، بيبسي"
type textarea "بالابوك بيهون، 4 قطع لحم بقري شنغهاي، بيبسي"
click at [913, 125] on div "Home / Restaurants management / Menus / Sections / item / create M41 section Cr…" at bounding box center [855, 635] width 1152 height 1116
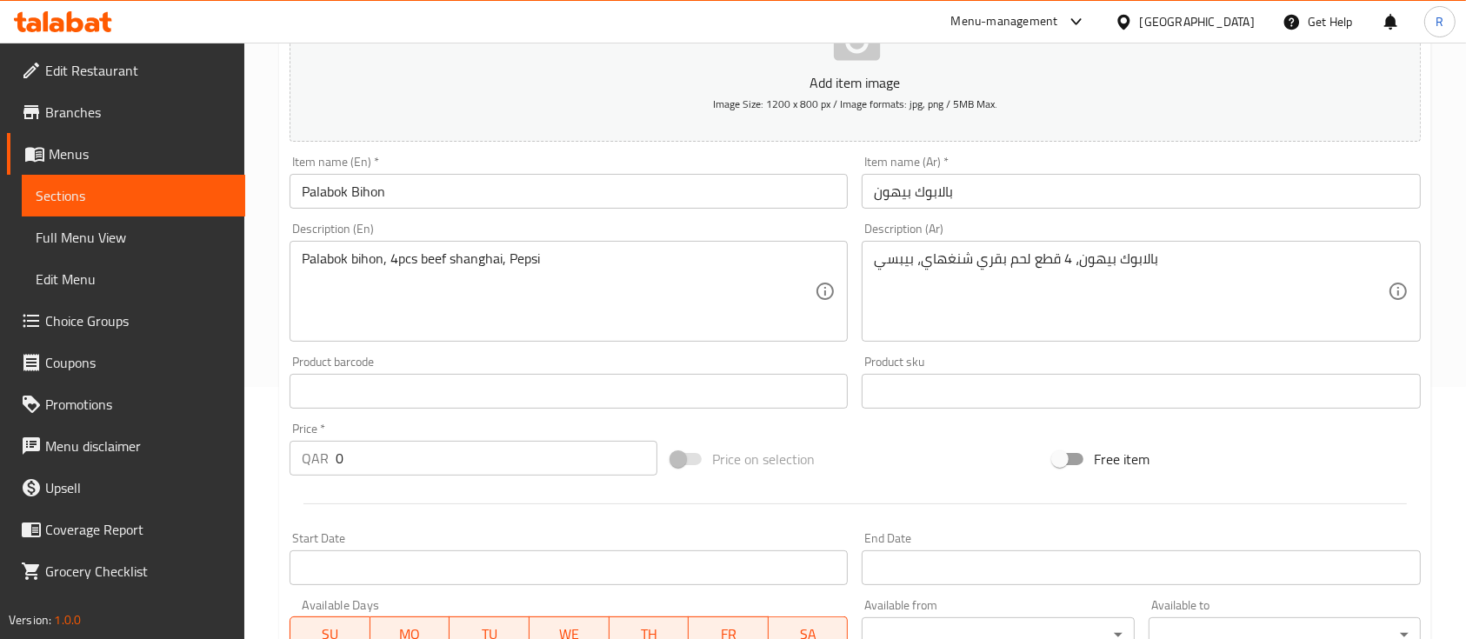
scroll to position [256, 0]
click at [373, 462] on input "0" at bounding box center [497, 453] width 322 height 35
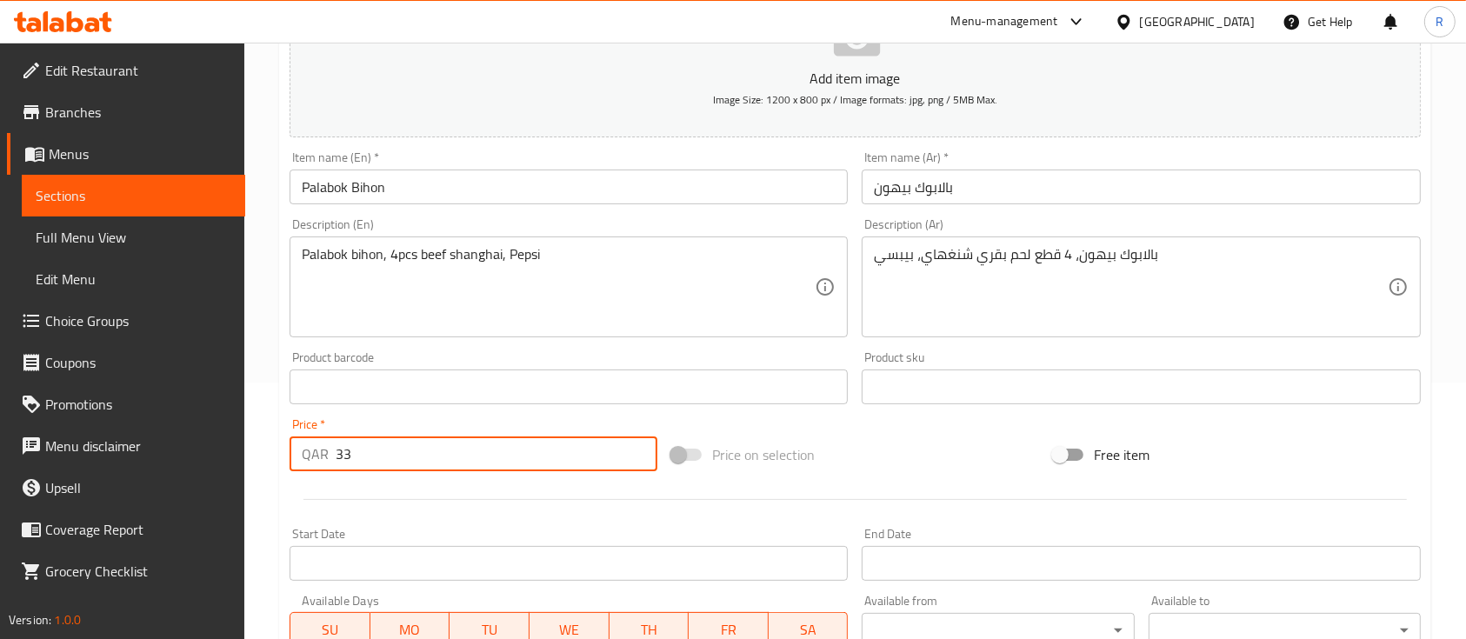
scroll to position [589, 0]
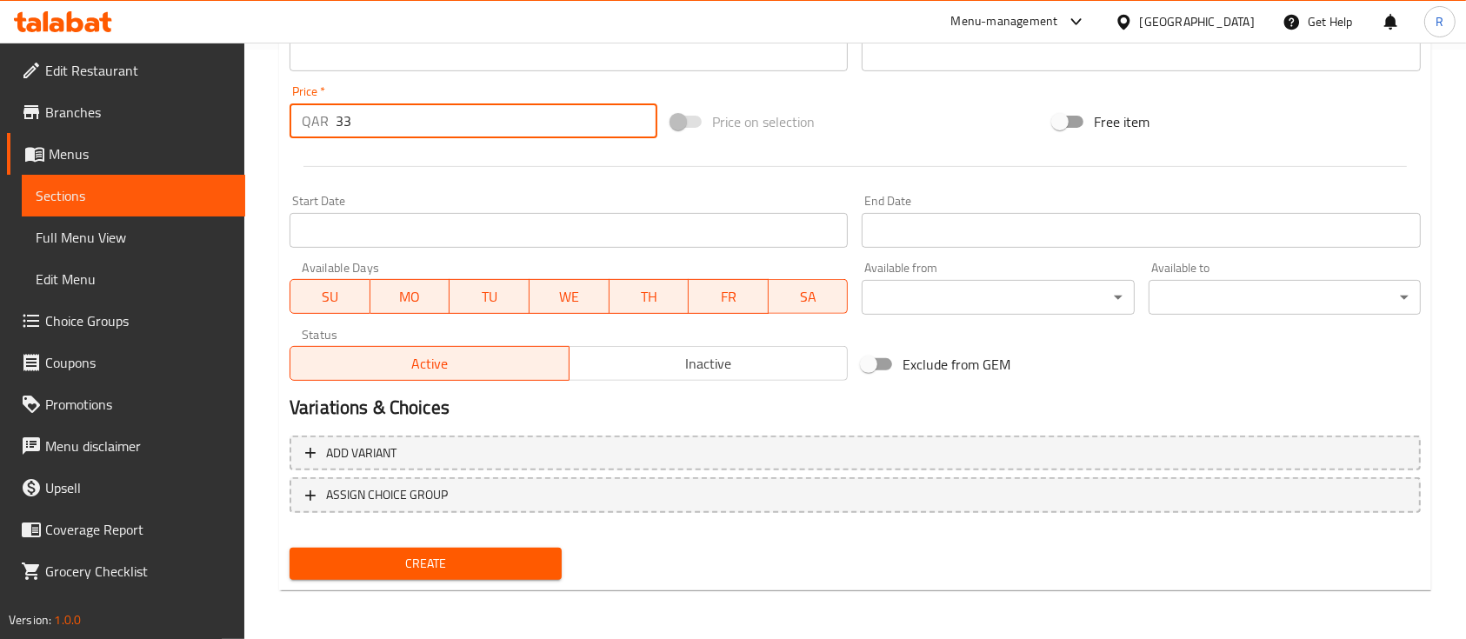
type input "33"
click at [459, 571] on span "Create" at bounding box center [425, 564] width 244 height 22
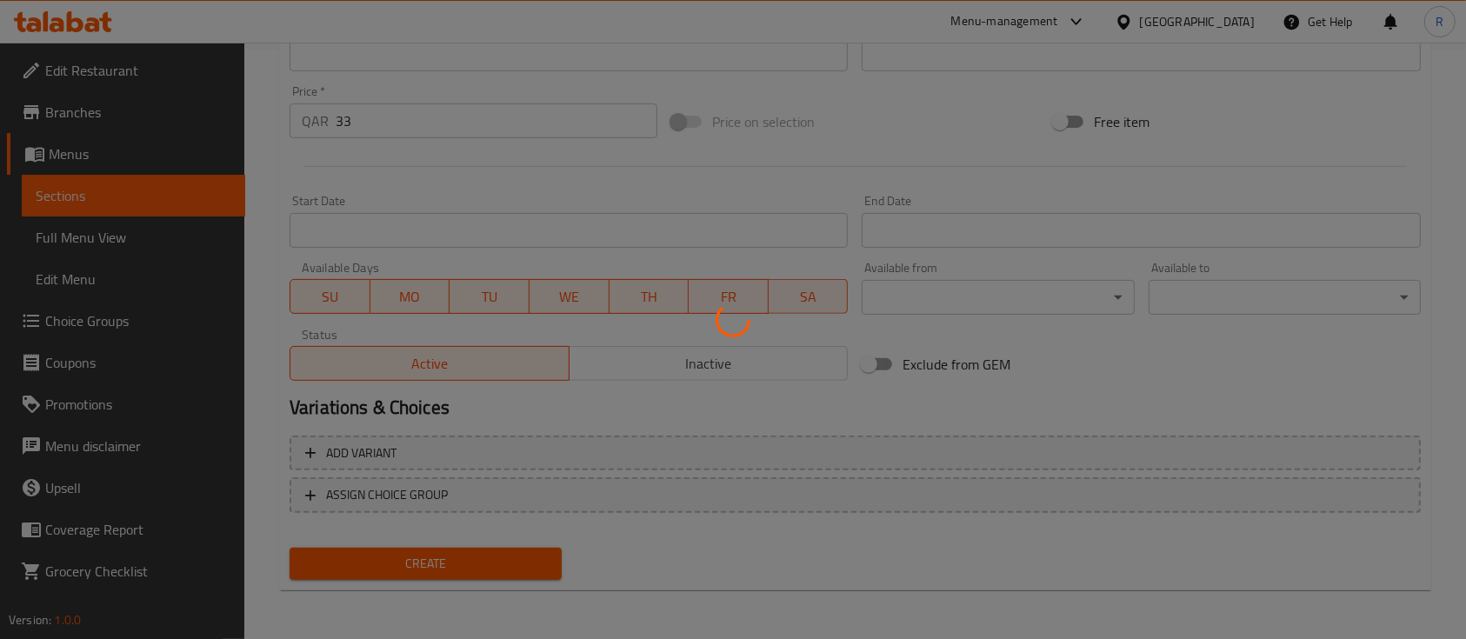
type input "0"
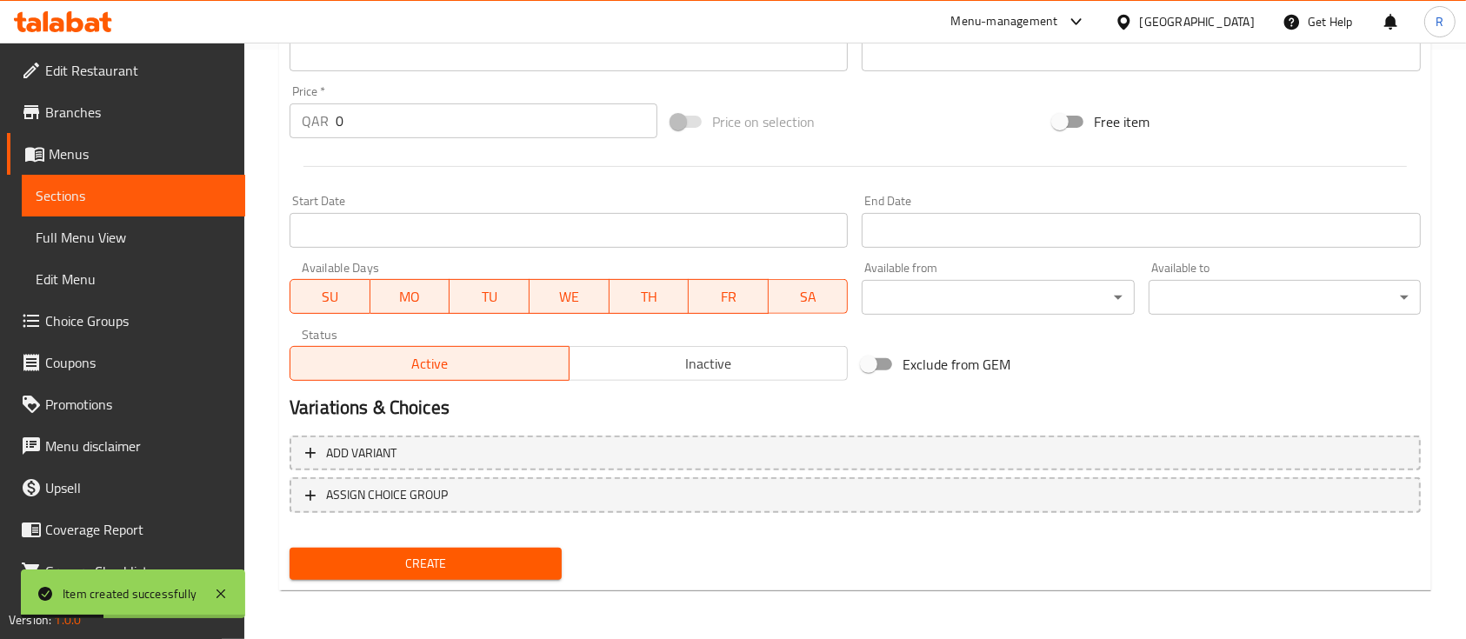
scroll to position [0, 0]
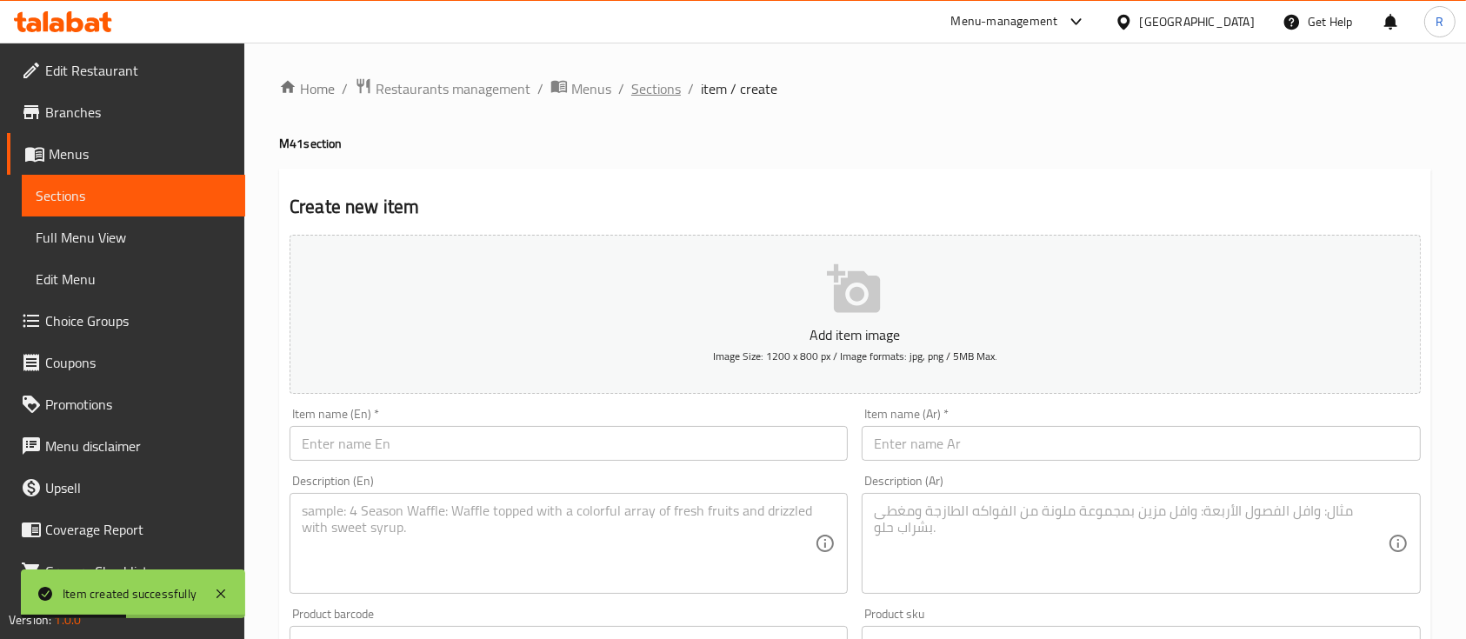
click at [642, 89] on span "Sections" at bounding box center [656, 88] width 50 height 21
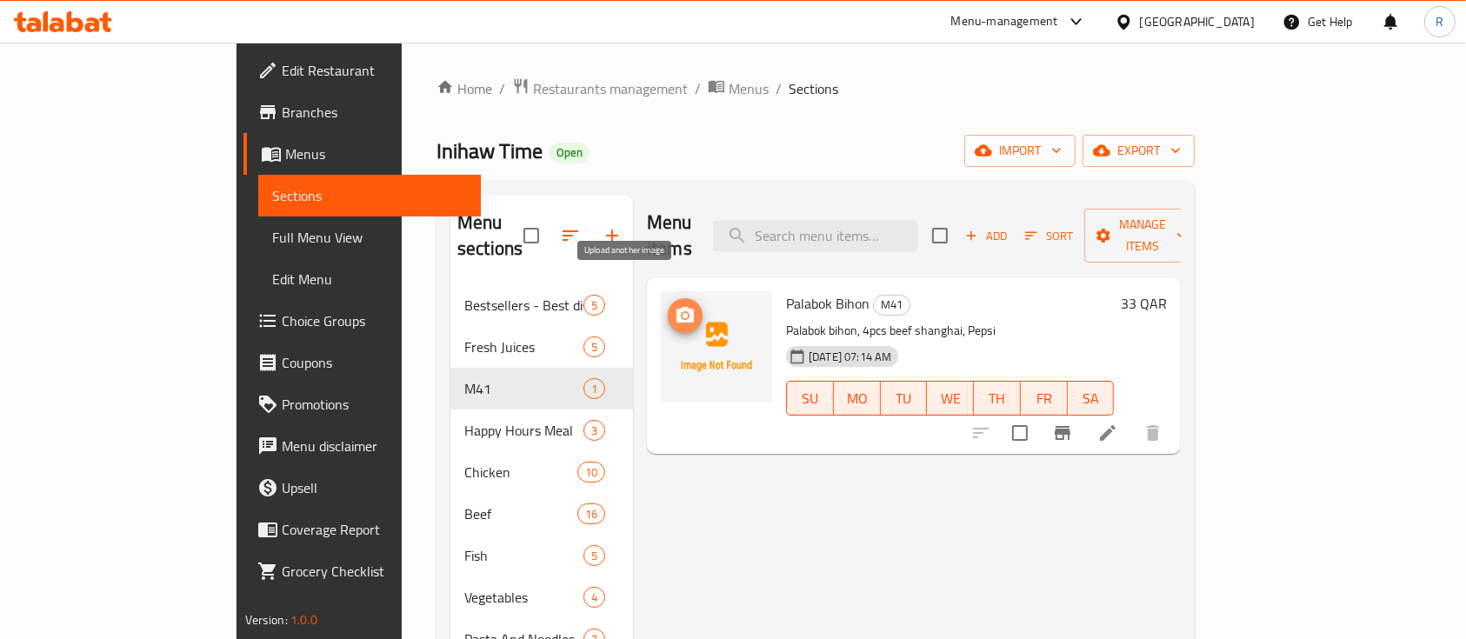
click at [682, 313] on circle "upload picture" at bounding box center [684, 315] width 5 height 5
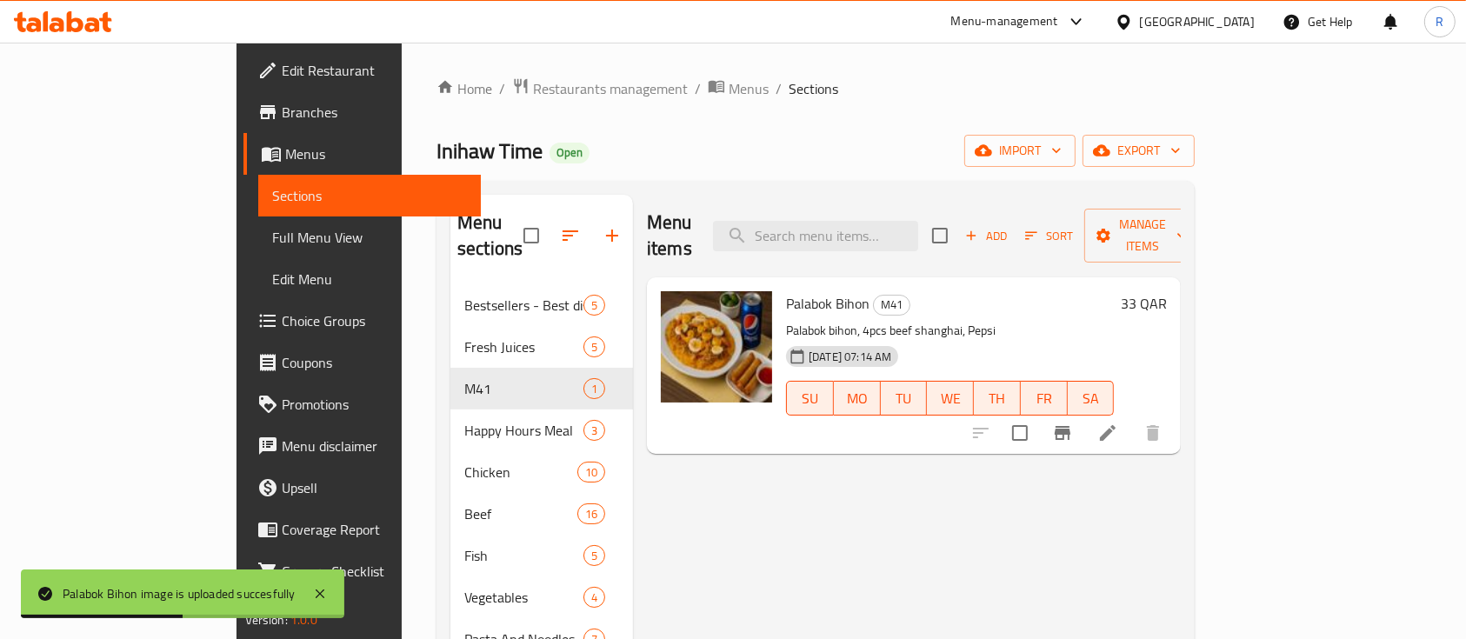
click at [813, 78] on ol "Home / Restaurants management / Menus / Sections" at bounding box center [815, 88] width 758 height 23
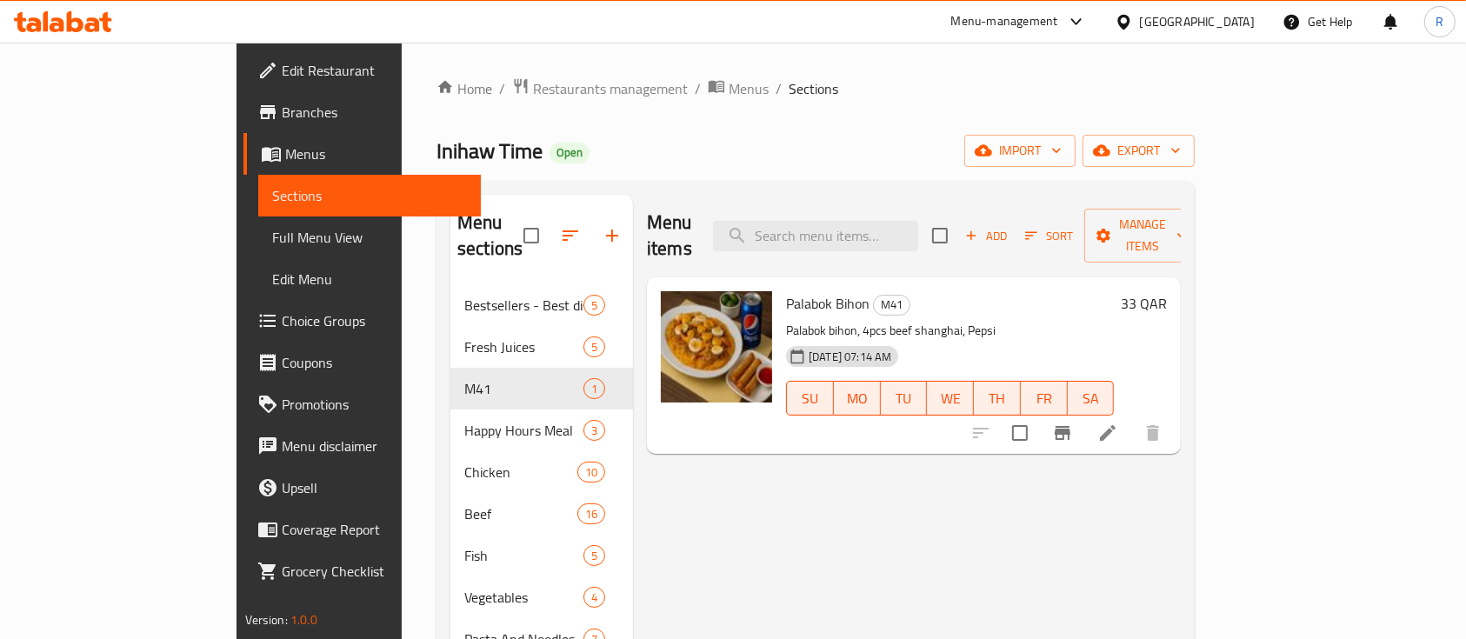
click at [1058, 21] on div "Menu-management" at bounding box center [1004, 21] width 107 height 21
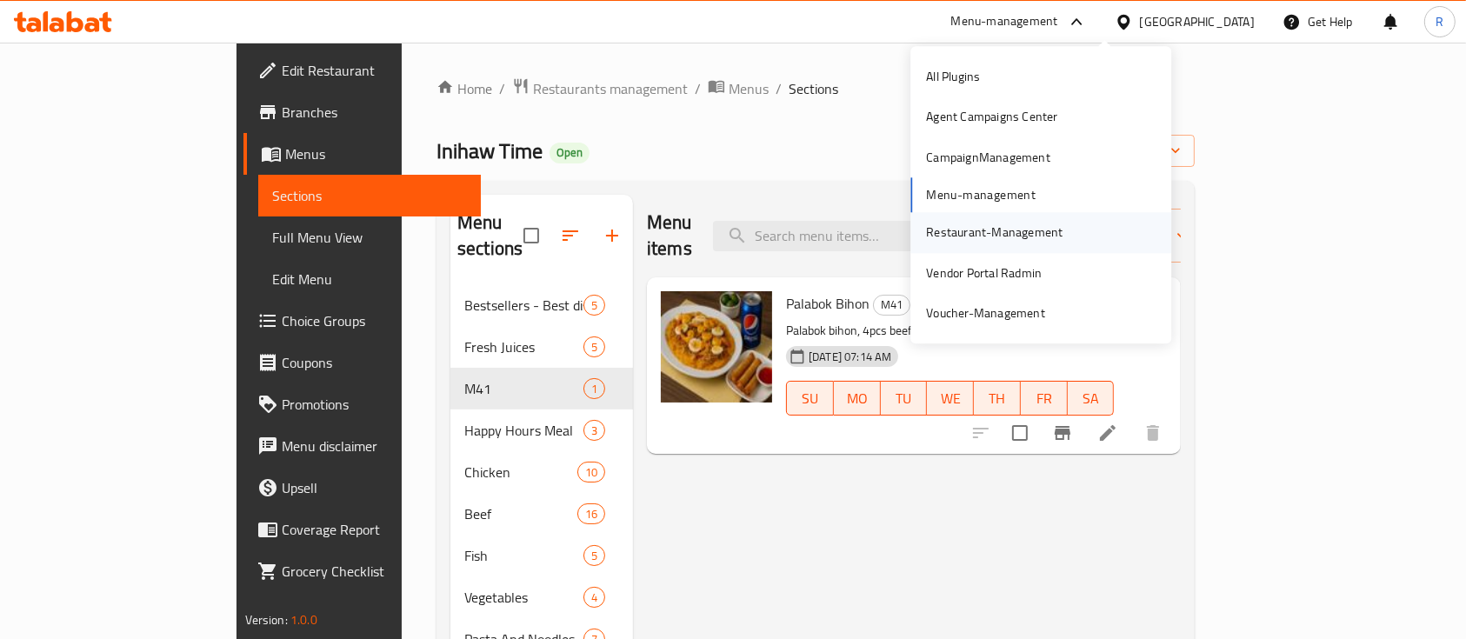
click at [953, 230] on div "Restaurant-Management" at bounding box center [994, 232] width 136 height 19
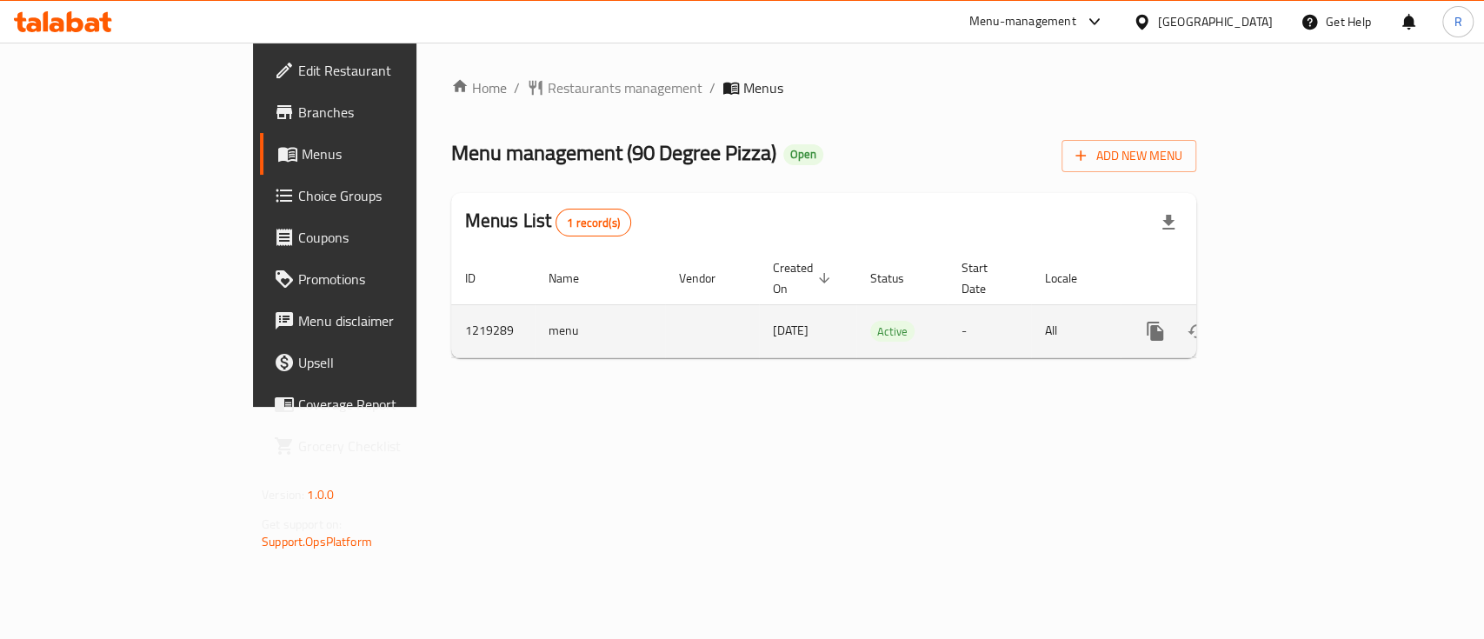
click at [1291, 321] on icon "enhanced table" at bounding box center [1280, 331] width 21 height 21
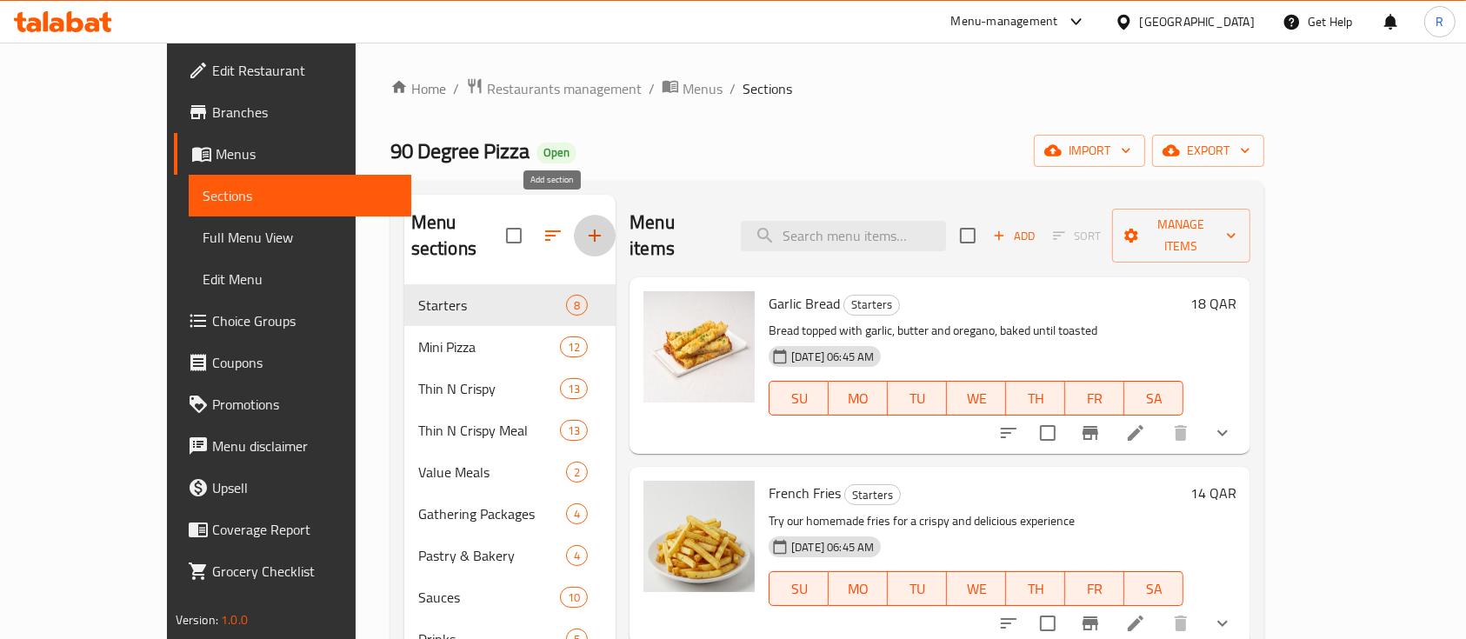
click at [589, 230] on icon "button" at bounding box center [595, 236] width 12 height 12
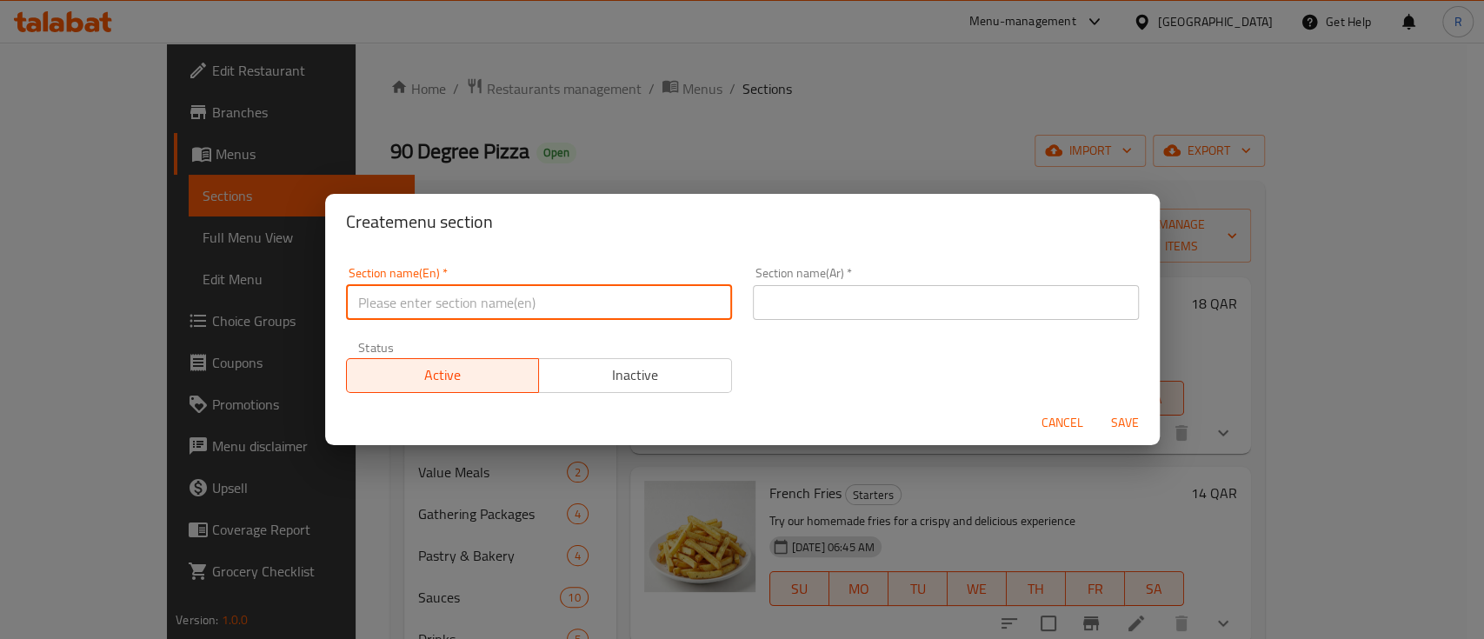
click at [452, 303] on input "text" at bounding box center [539, 302] width 386 height 35
type input "M41"
click at [796, 300] on input "text" at bounding box center [946, 302] width 386 height 35
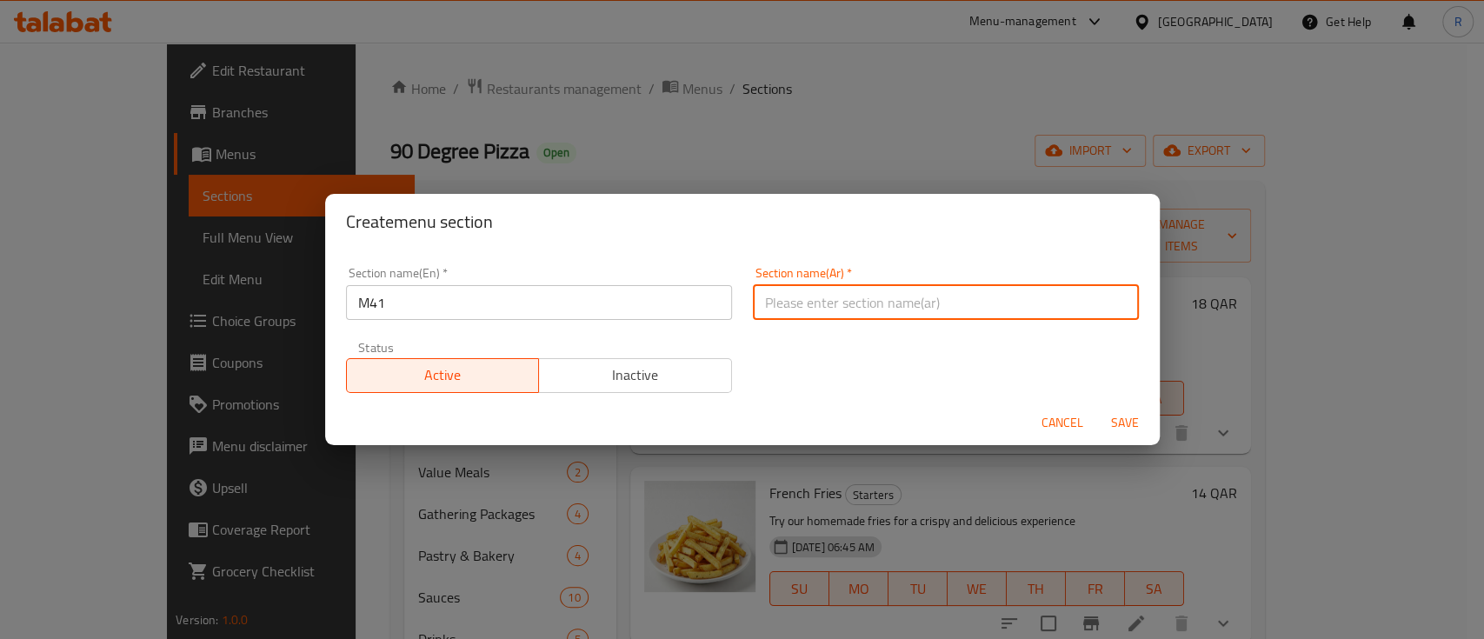
type input "م41"
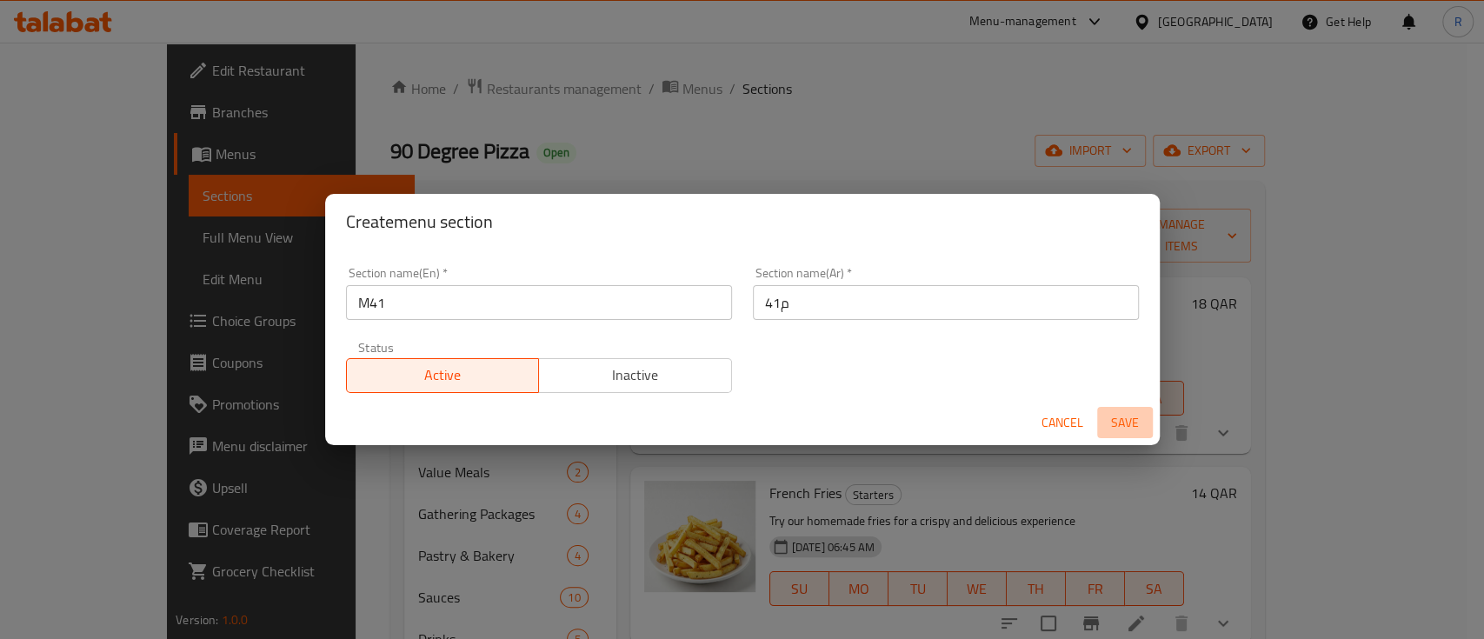
click at [1110, 423] on span "Save" at bounding box center [1125, 423] width 42 height 22
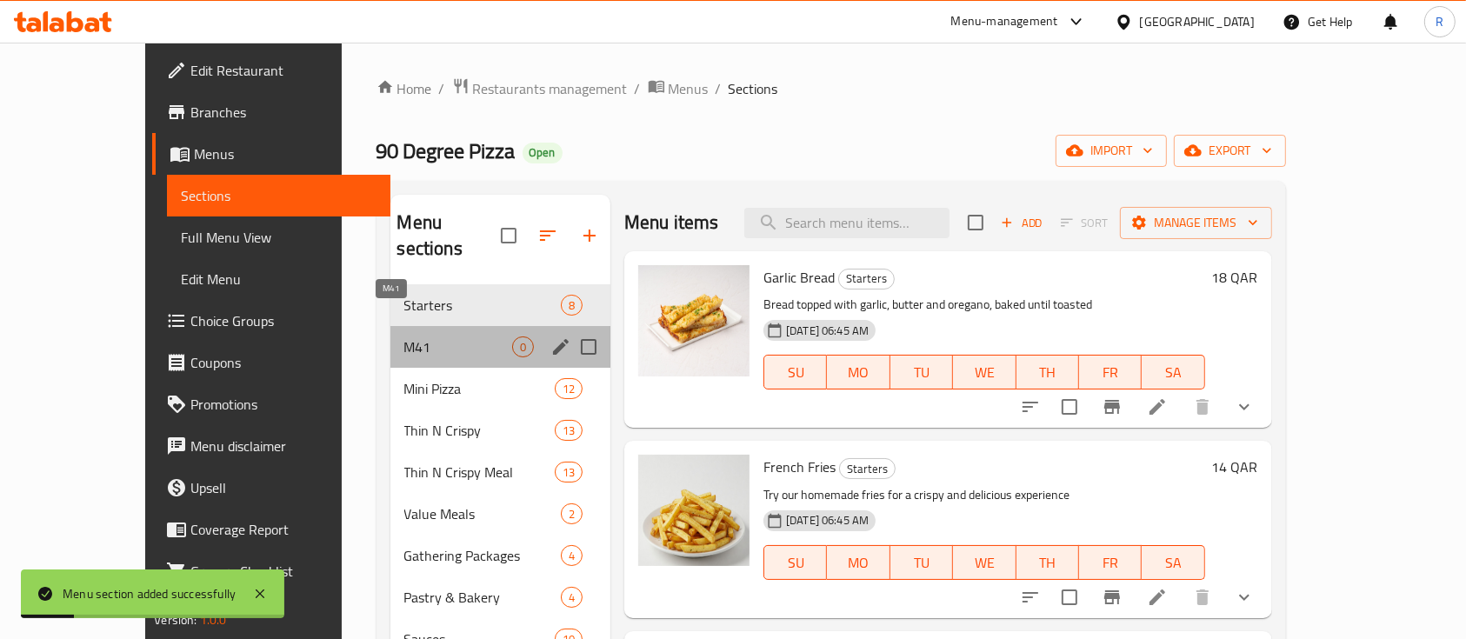
click at [404, 336] on span "M41" at bounding box center [458, 346] width 108 height 21
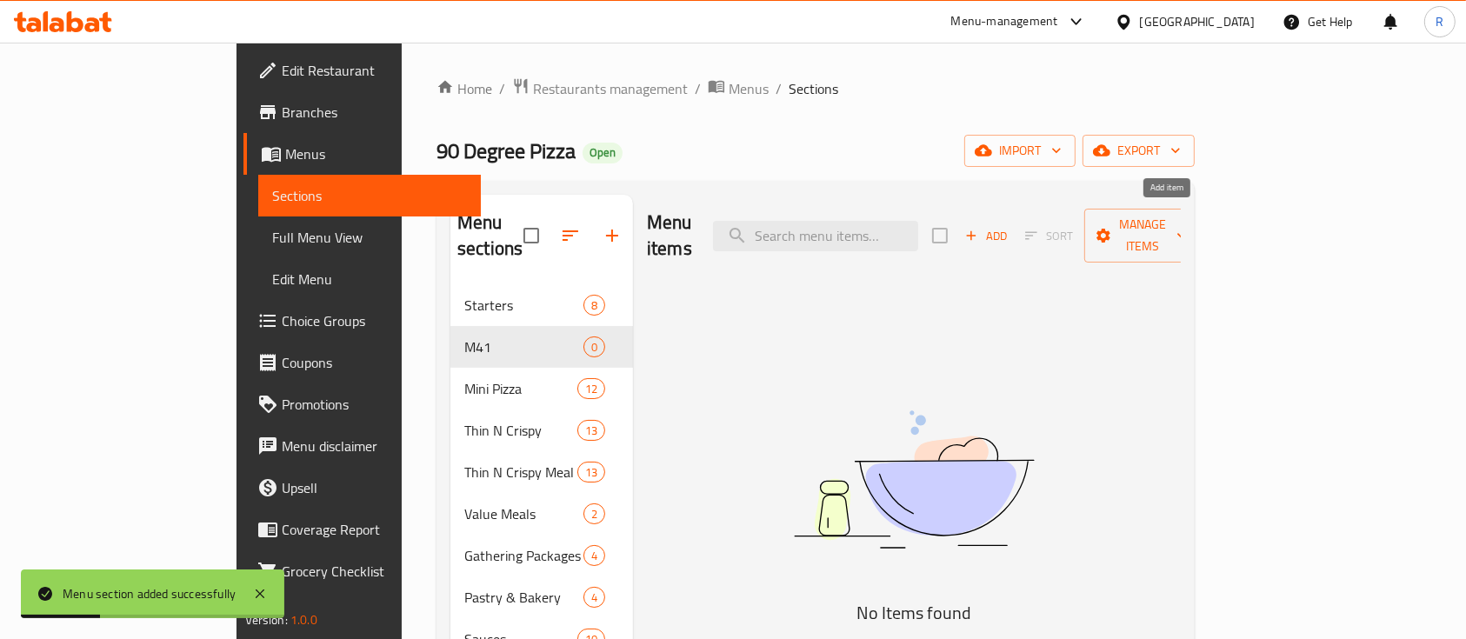
click at [1009, 226] on span "Add" at bounding box center [985, 236] width 47 height 20
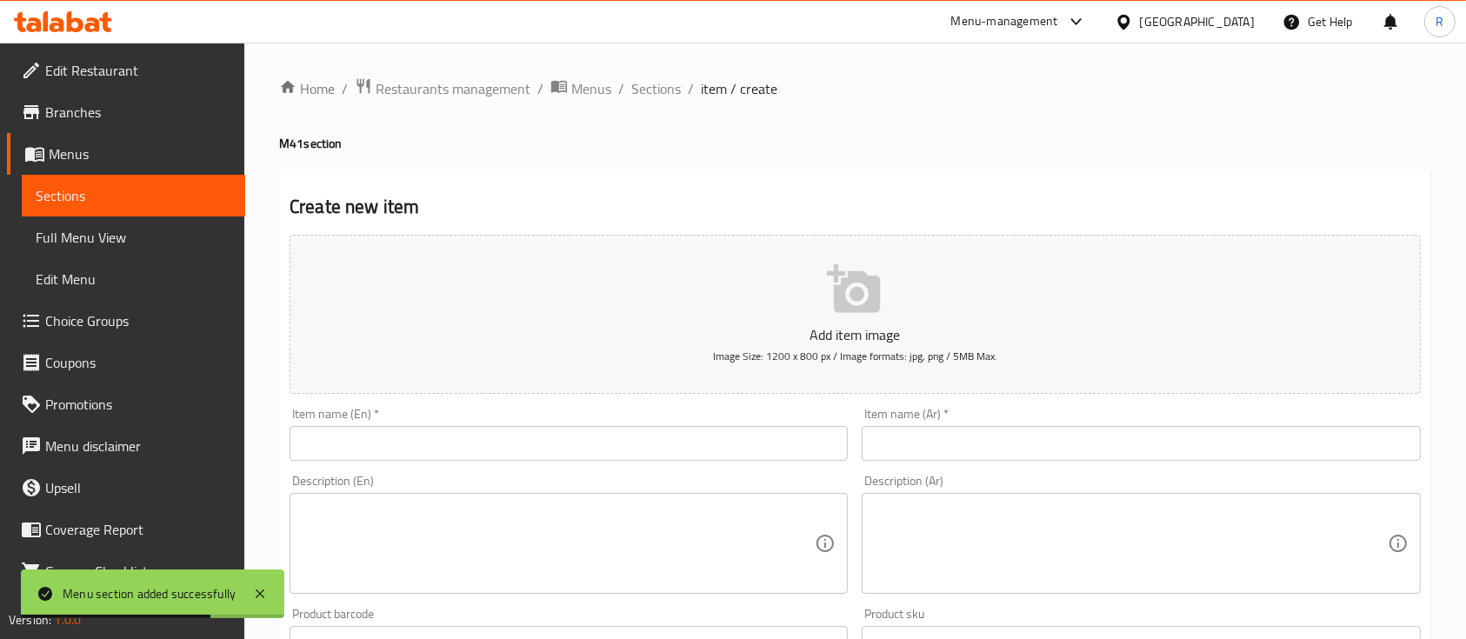
click at [414, 454] on input "text" at bounding box center [568, 443] width 558 height 35
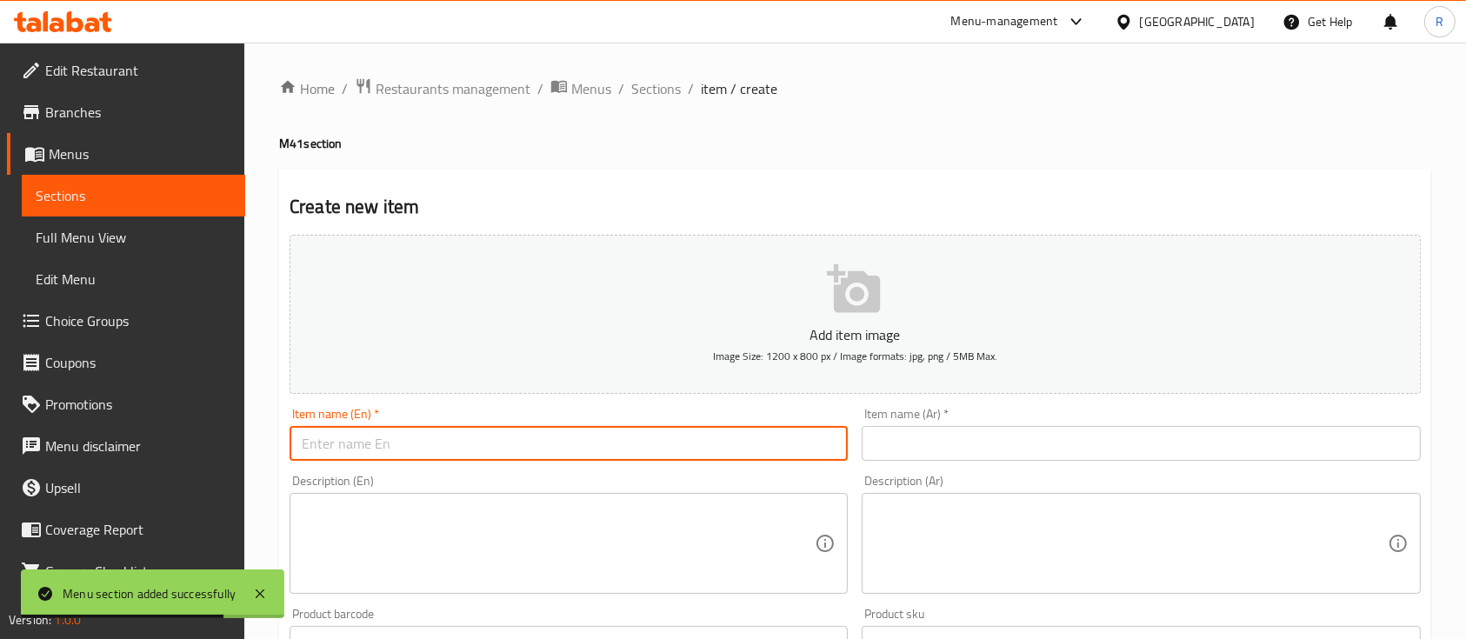
paste input "Red Thin N Crispy Pizza"
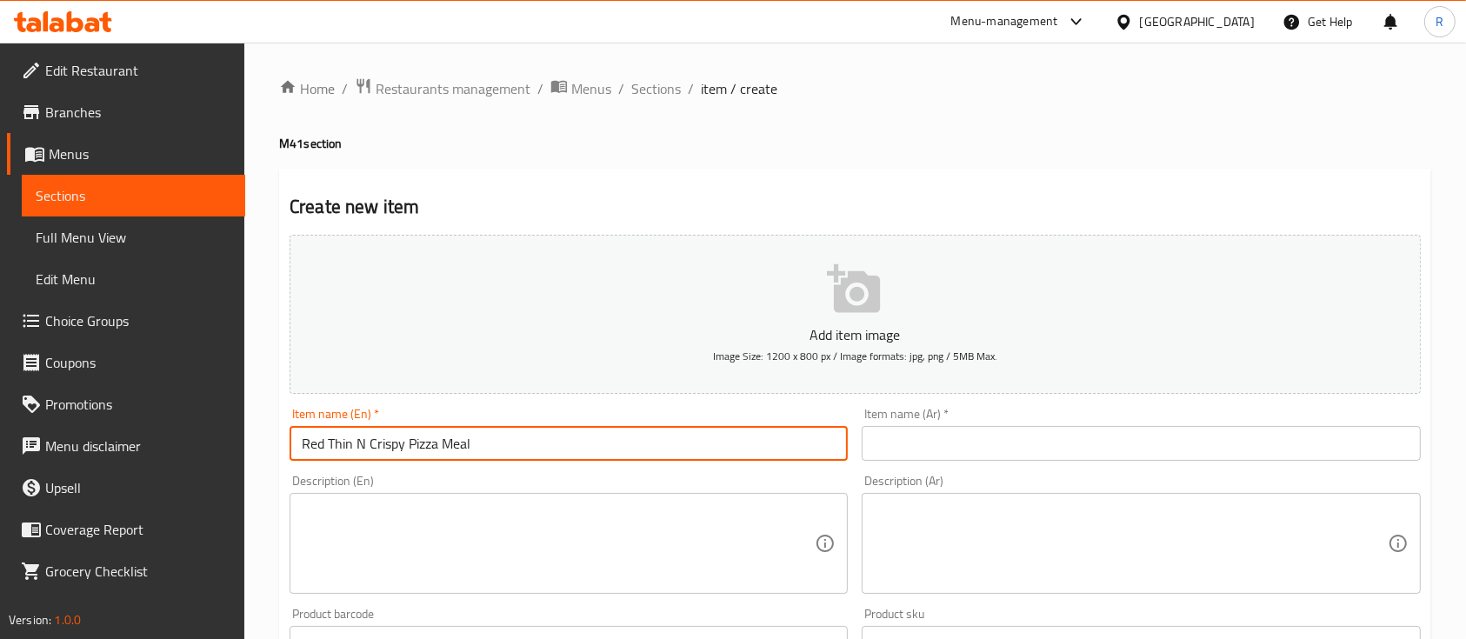
click at [511, 442] on input "Red Thin N Crispy Pizza Meal" at bounding box center [568, 443] width 558 height 35
type input "Red Thin N Crispy Pizza Meal"
click at [930, 450] on input "text" at bounding box center [1141, 443] width 558 height 35
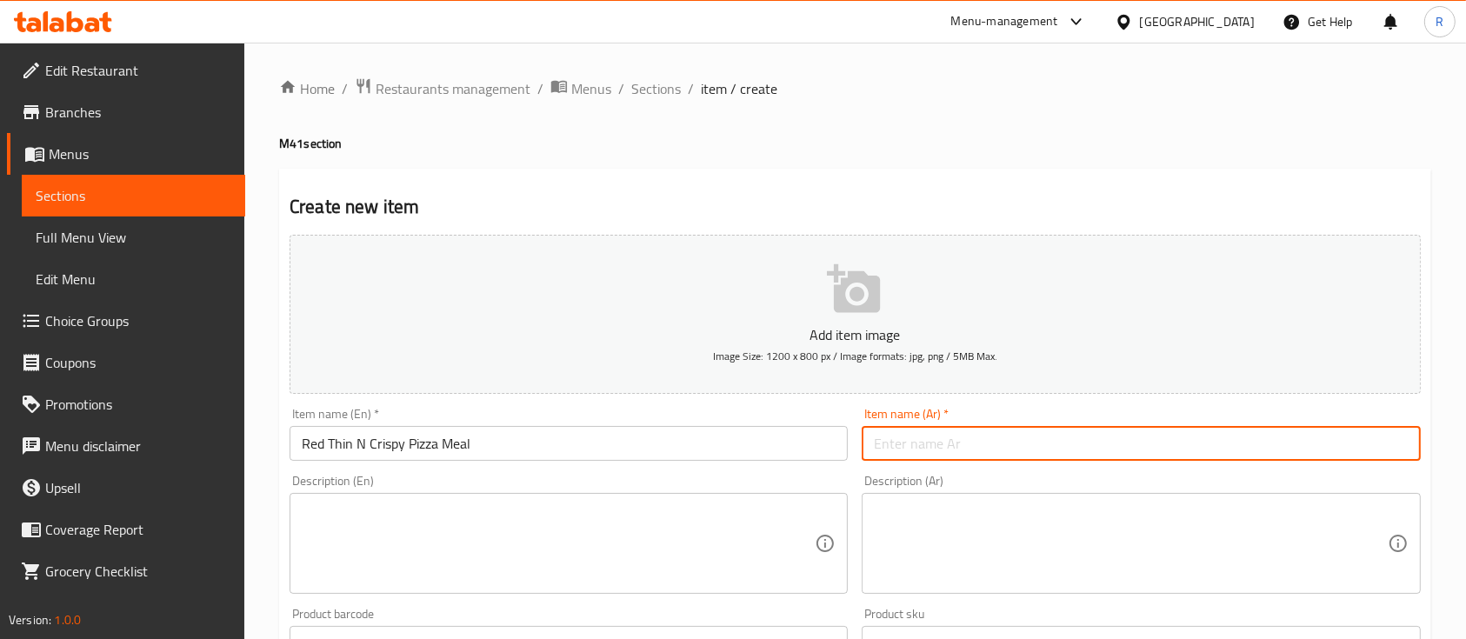
paste input "وجبة بيتزا ريد ثين [PERSON_NAME]"
type input "وجبة بيتزا ريد ثين [PERSON_NAME]"
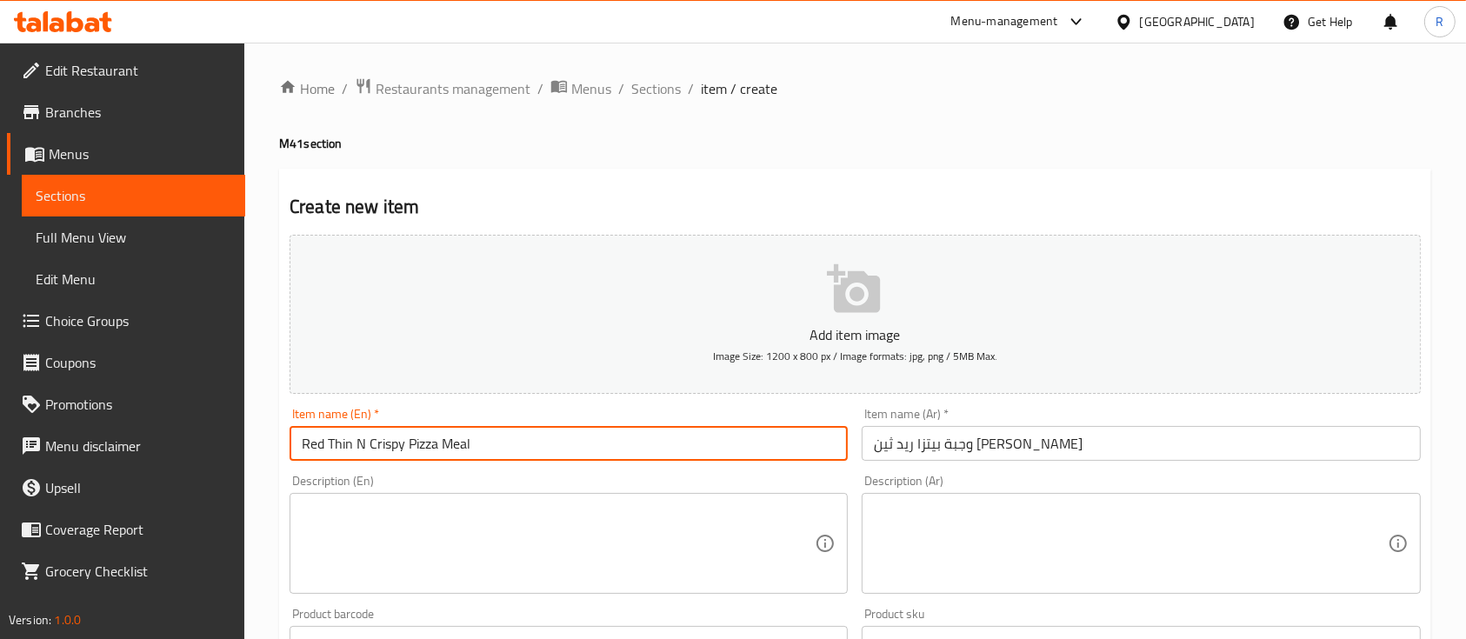
drag, startPoint x: 438, startPoint y: 442, endPoint x: 278, endPoint y: 449, distance: 160.1
click at [278, 449] on div "Home / Restaurants management / Menus / Sections / item / create M41 section Cr…" at bounding box center [854, 636] width 1221 height 1186
click at [365, 508] on textarea at bounding box center [558, 543] width 513 height 83
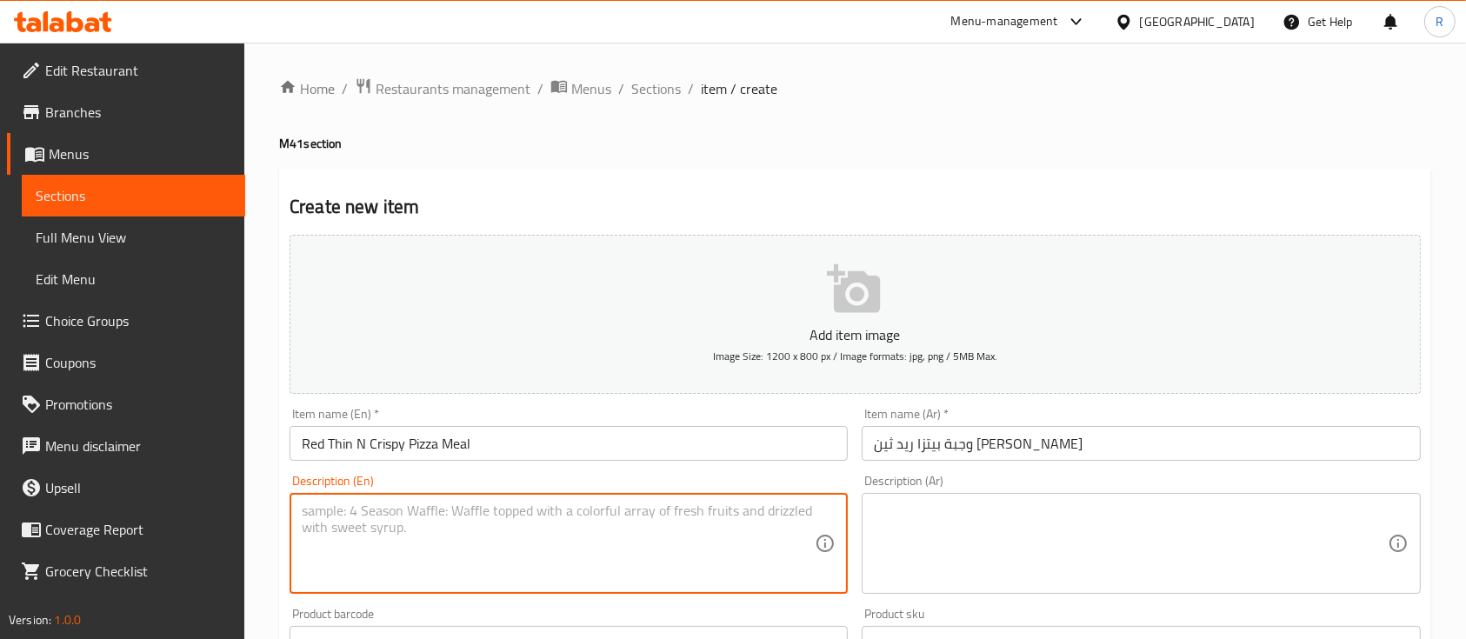
paste textarea "Red Thin N Crispy Pizza"
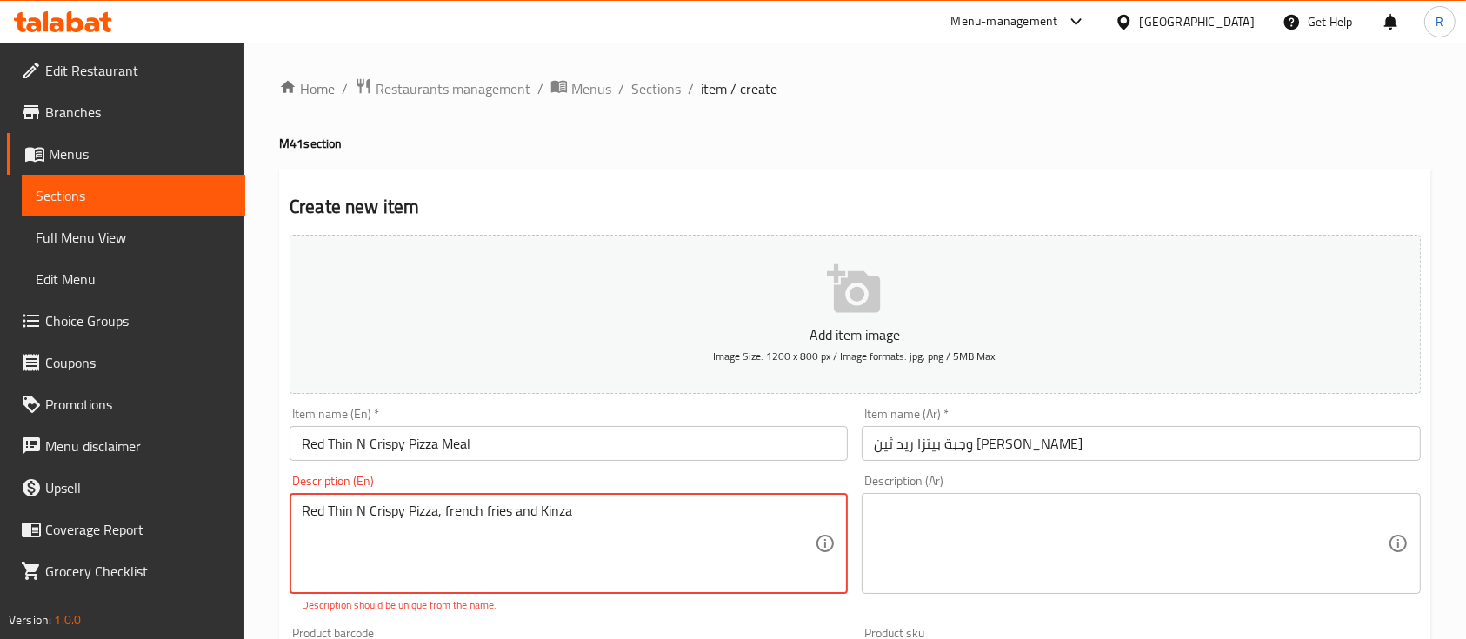
click at [632, 504] on textarea "Red Thin N Crispy Pizza, french fries and Kinza" at bounding box center [558, 543] width 513 height 83
type textarea "Red Thin N Crispy Pizza, french fries and Kinza"
click at [966, 515] on textarea at bounding box center [1130, 543] width 513 height 83
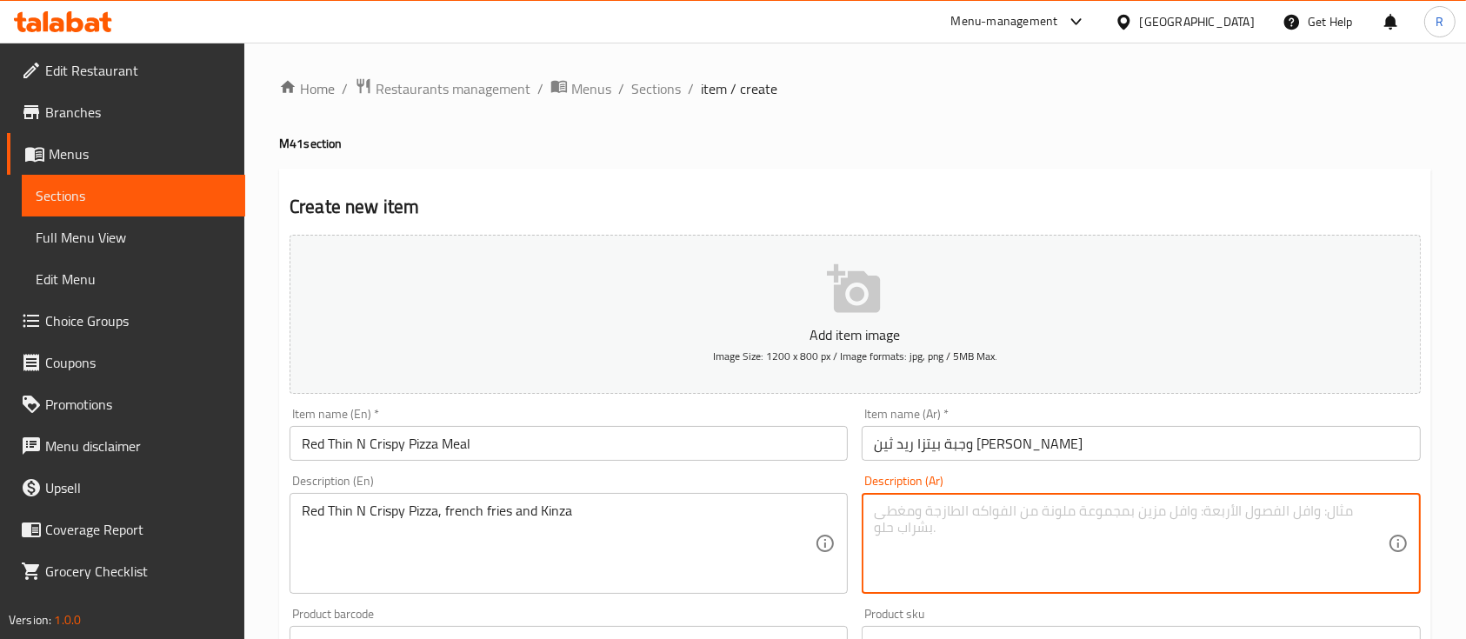
paste textarea "بيتزا ريد ثين [PERSON_NAME]، بطاطس مقلية وكينزا"
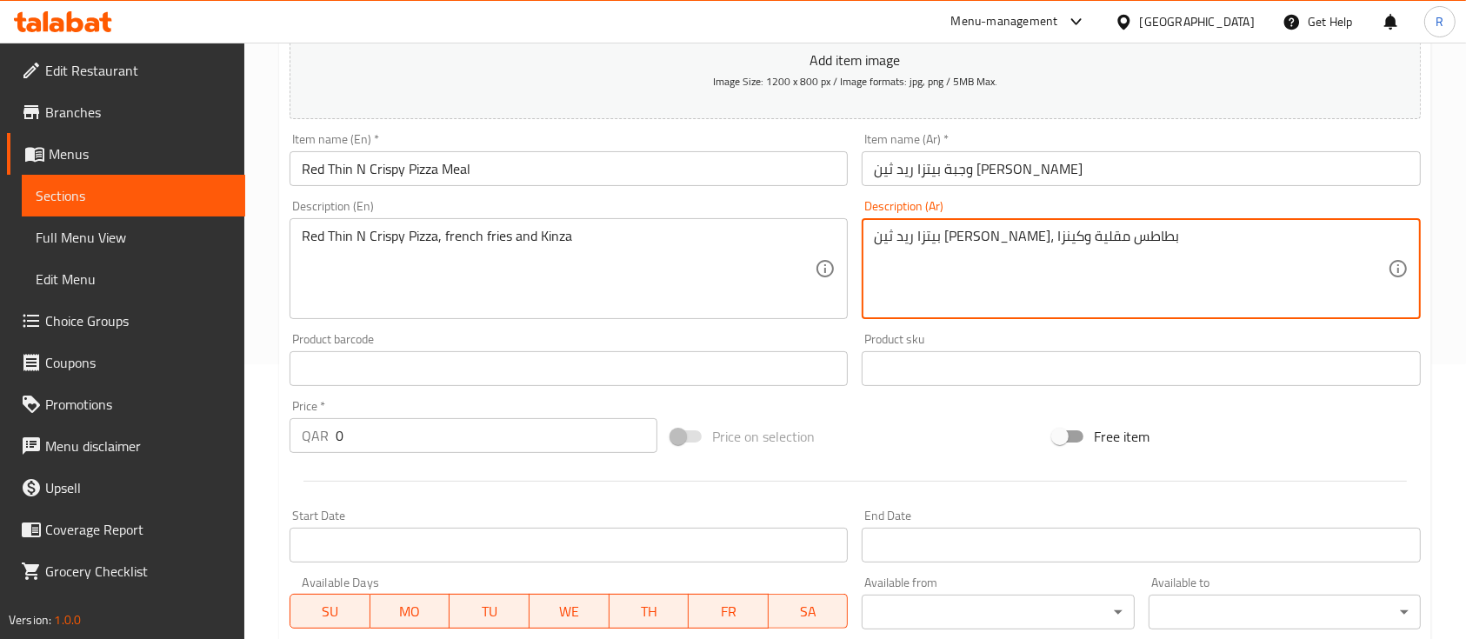
scroll to position [276, 0]
type textarea "بيتزا ريد ثين [PERSON_NAME]، بطاطس مقلية وكينزا"
click at [350, 442] on input "0" at bounding box center [497, 434] width 322 height 35
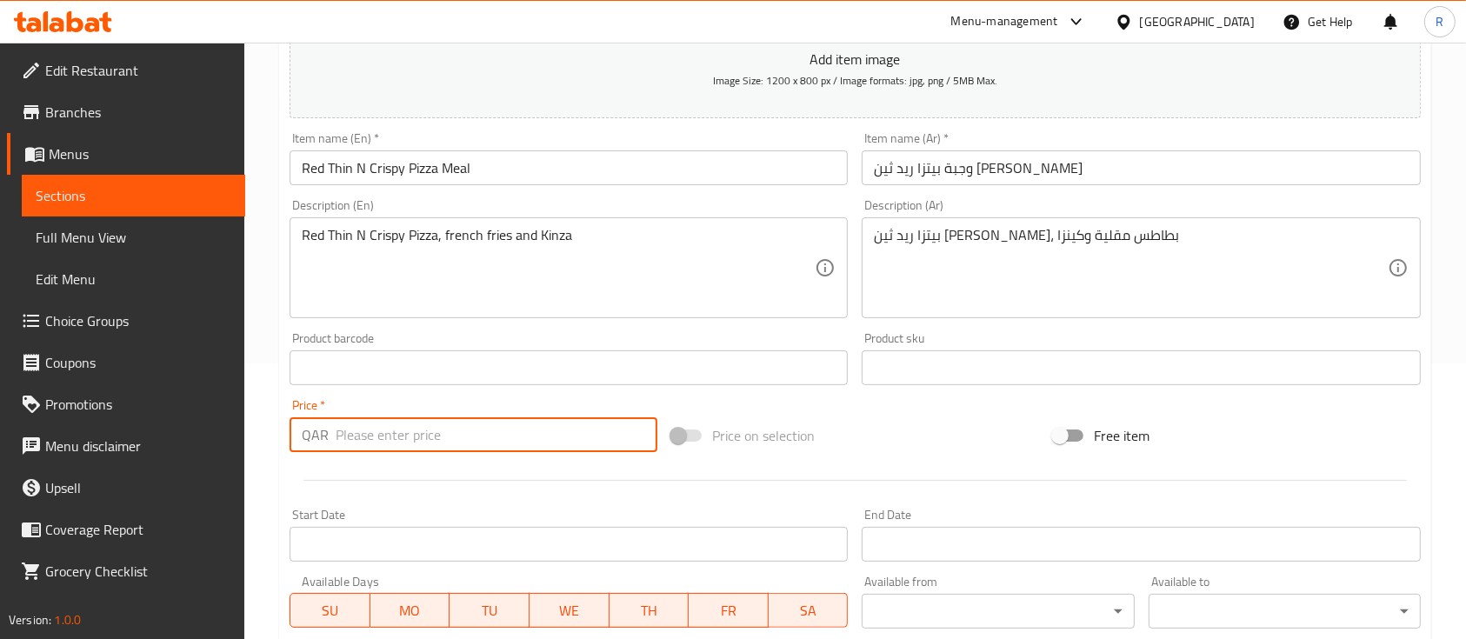
type input "2"
type input "38"
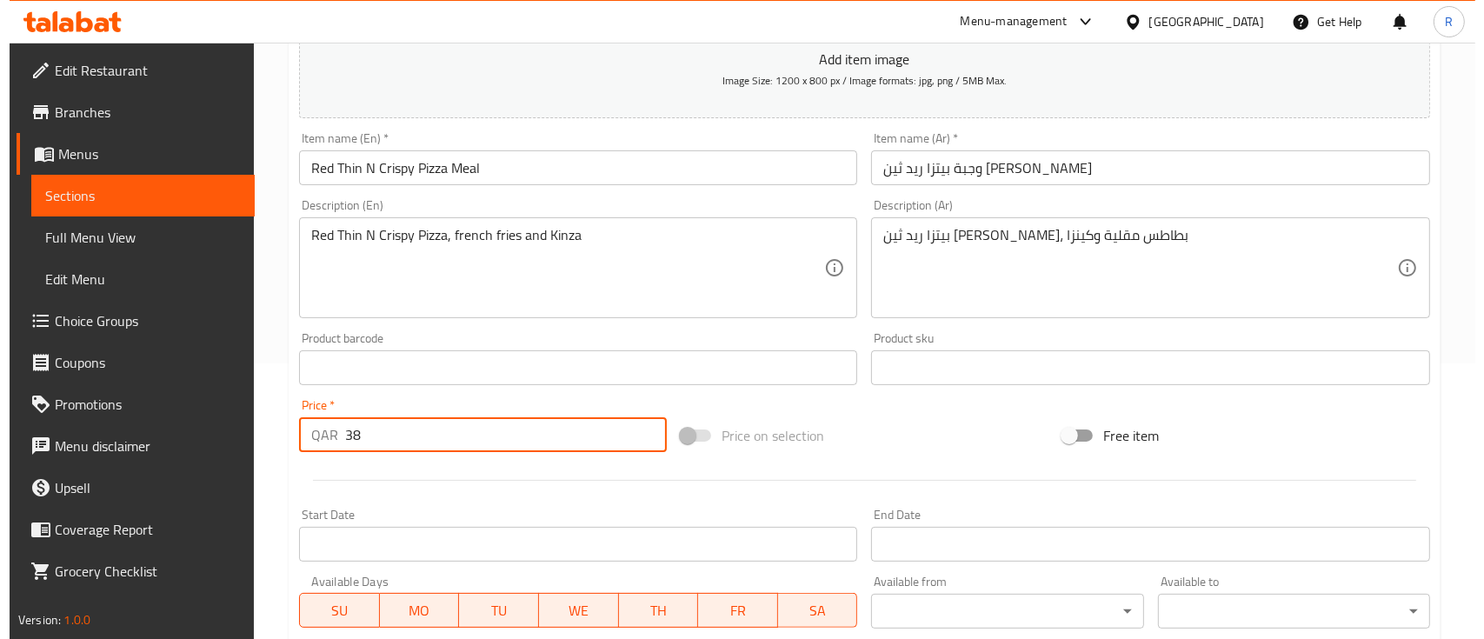
scroll to position [589, 0]
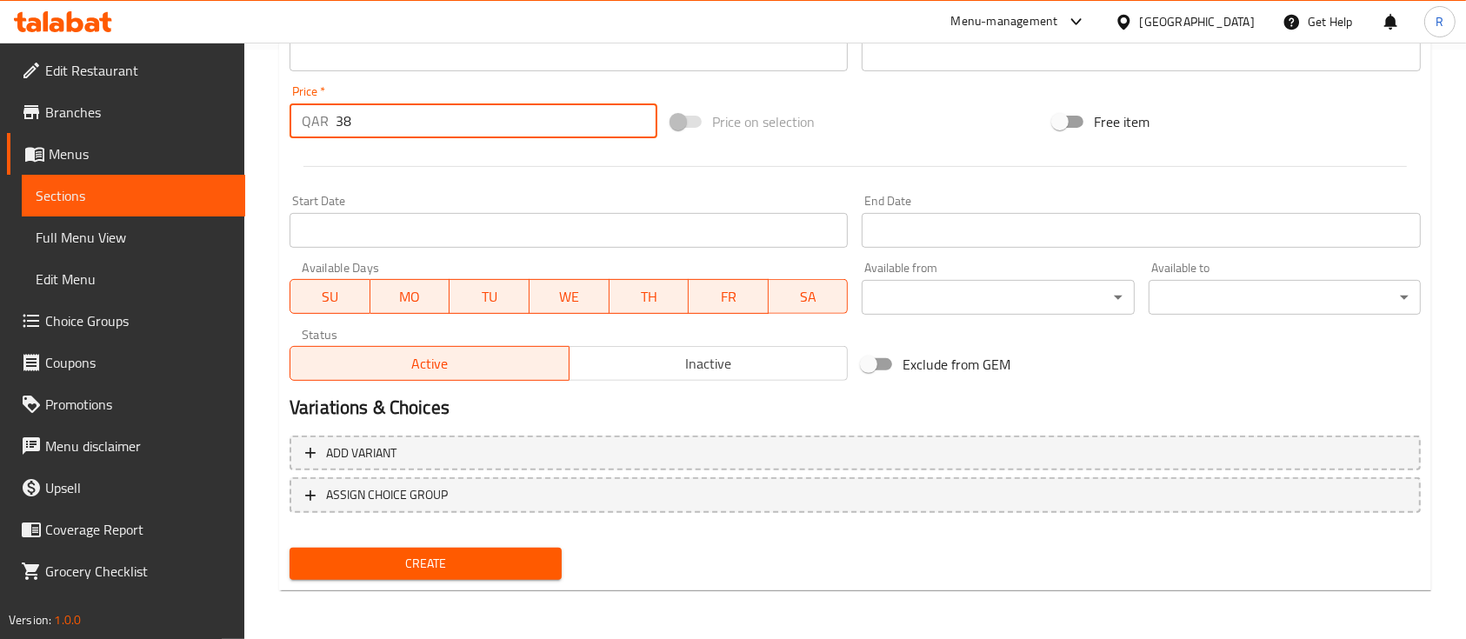
click at [442, 566] on span "Create" at bounding box center [425, 564] width 244 height 22
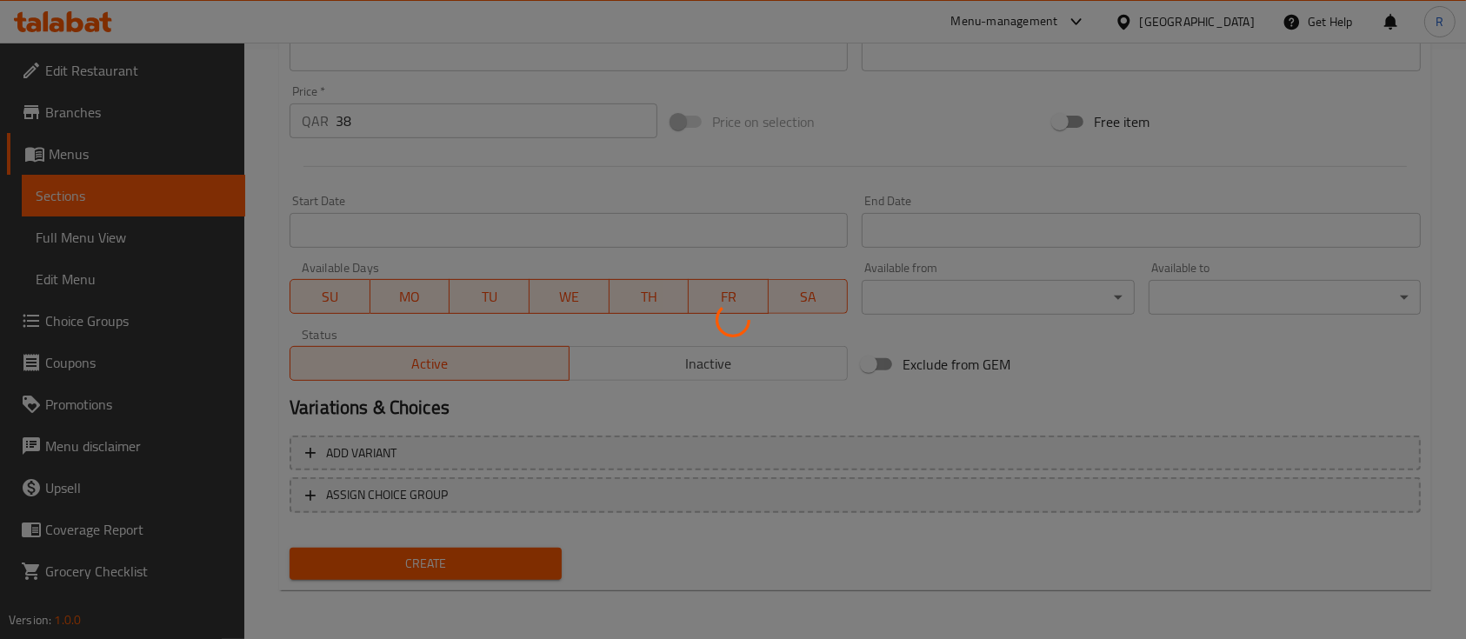
type input "0"
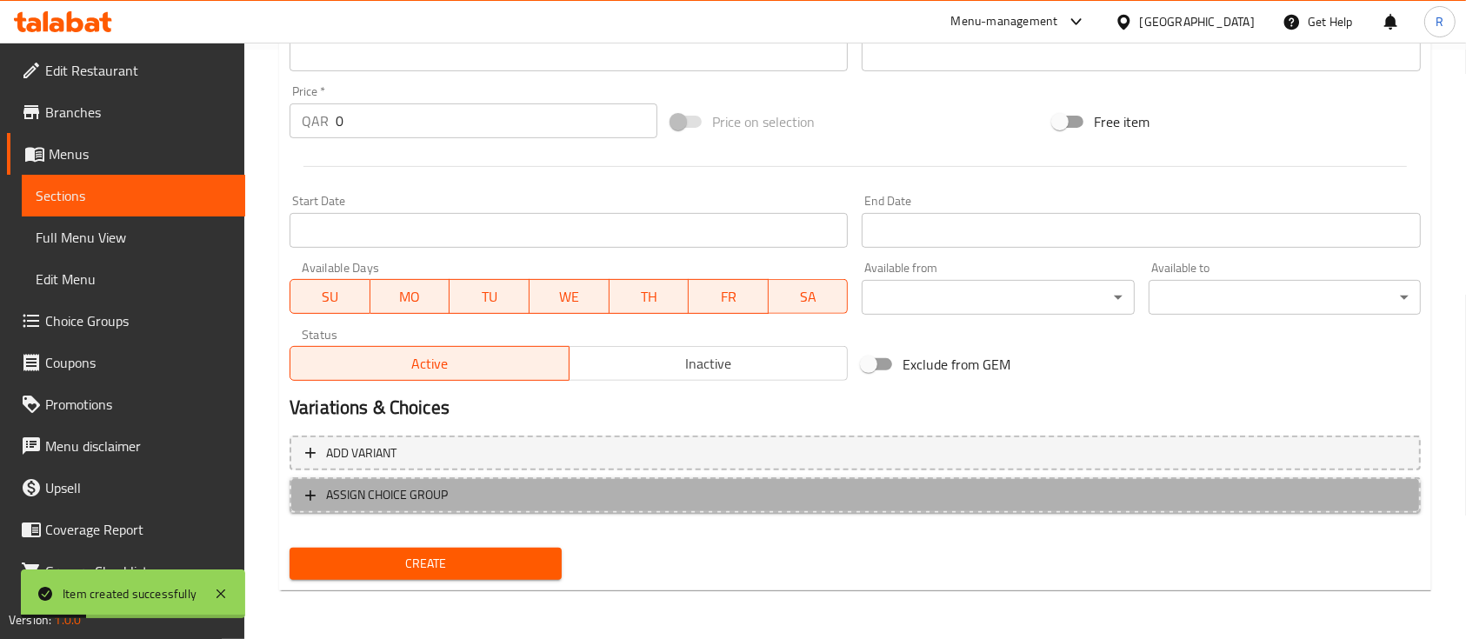
click at [419, 493] on span "ASSIGN CHOICE GROUP" at bounding box center [387, 495] width 122 height 22
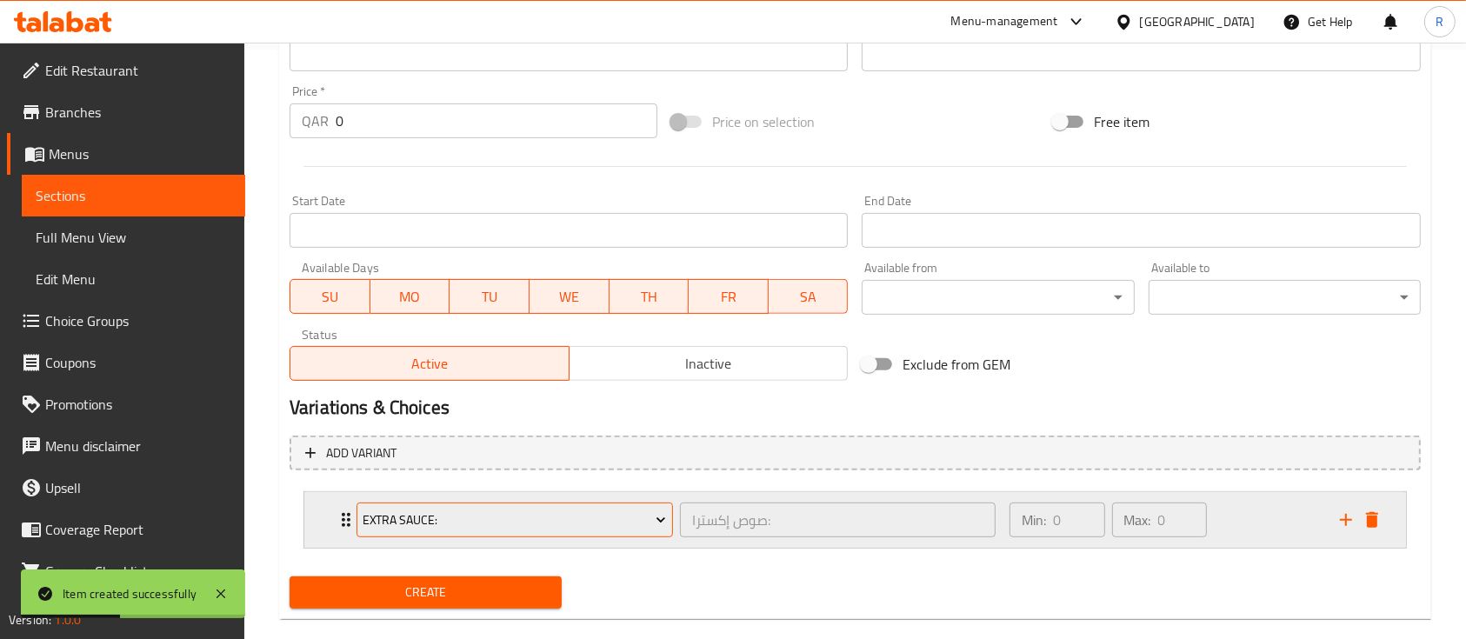
click at [498, 516] on span "Extra Sauce:" at bounding box center [514, 520] width 303 height 22
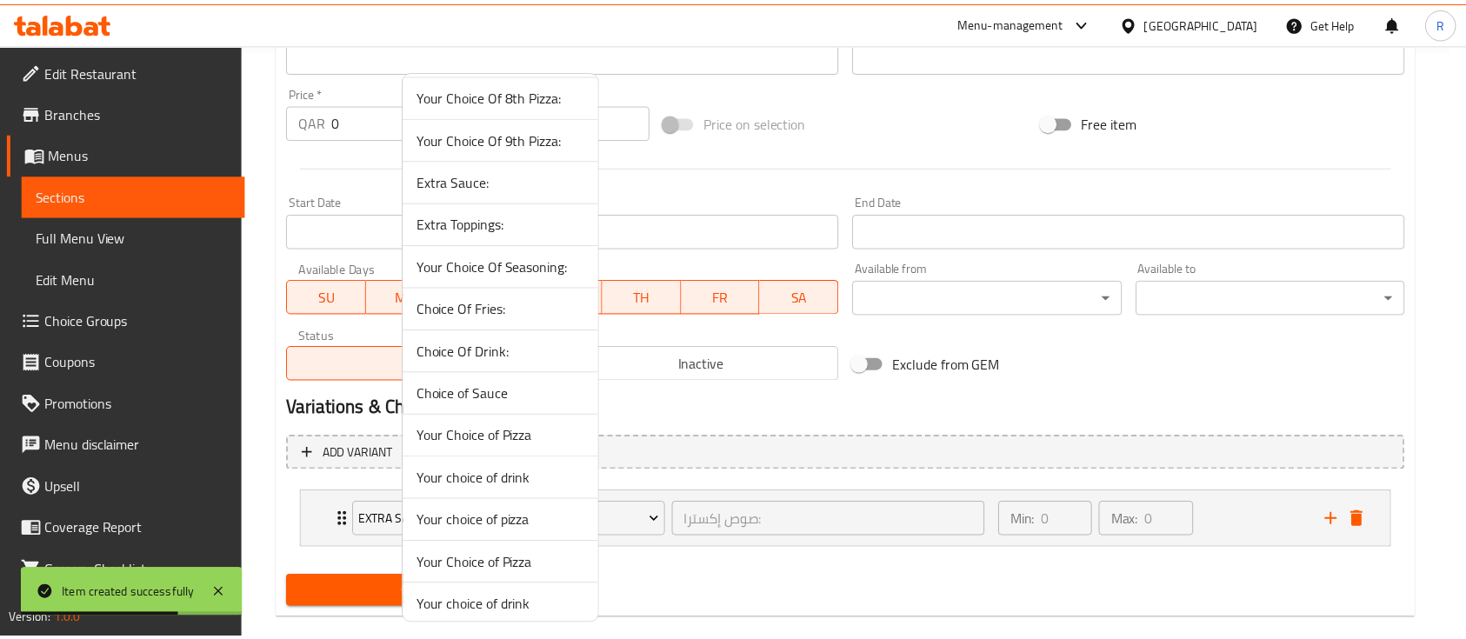
scroll to position [1112, 0]
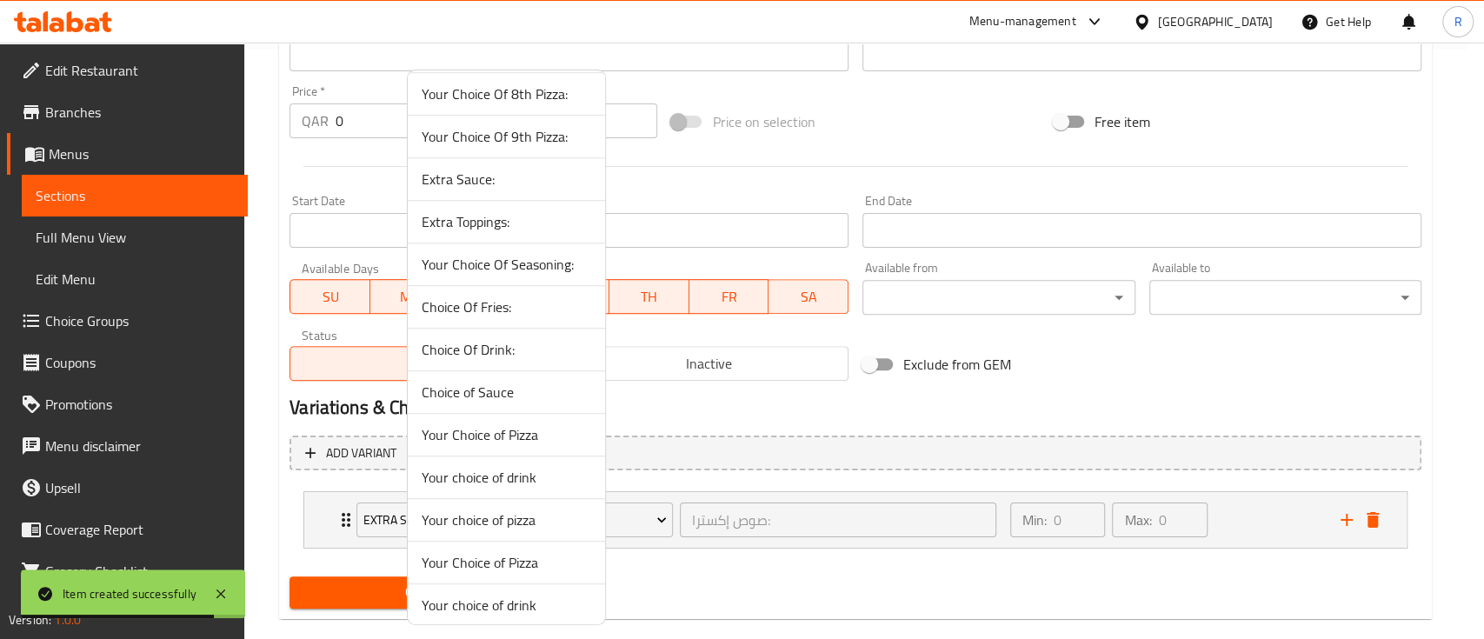
click at [489, 473] on span "Your choice of drink" at bounding box center [507, 477] width 170 height 21
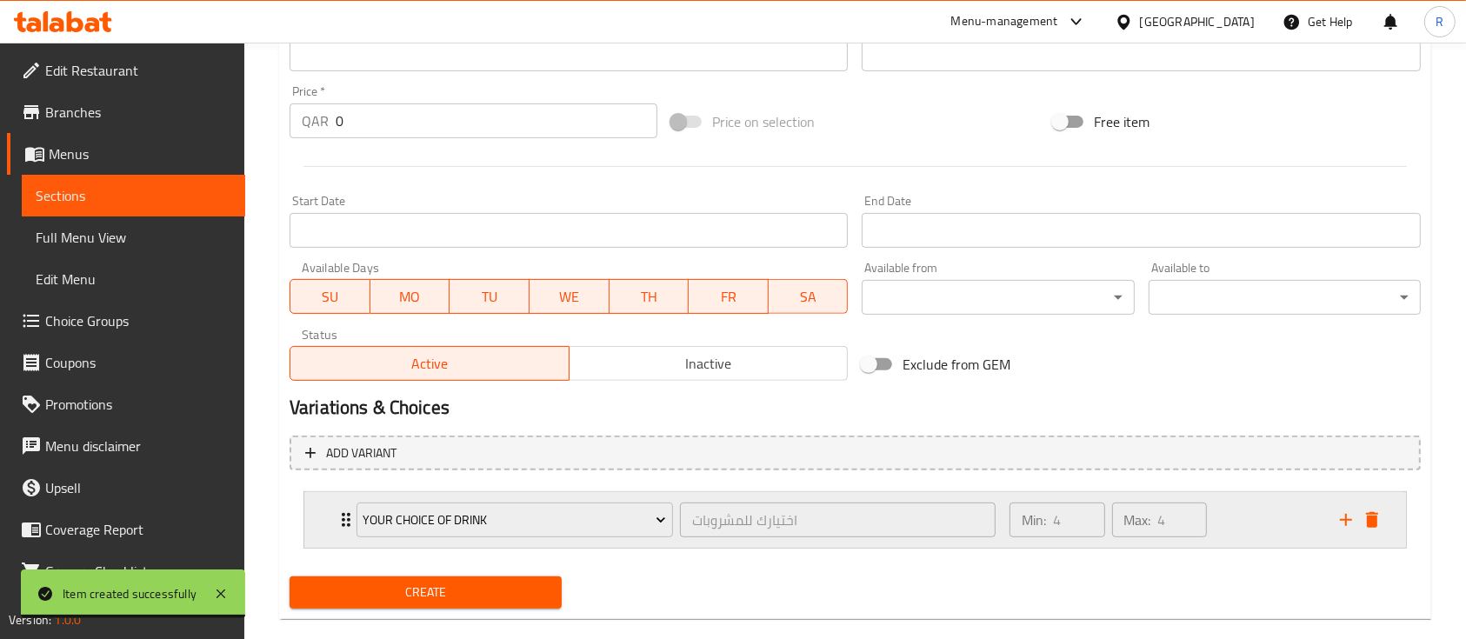
click at [1229, 514] on div "Min: 4 ​ Max: 4 ​" at bounding box center [1164, 520] width 330 height 56
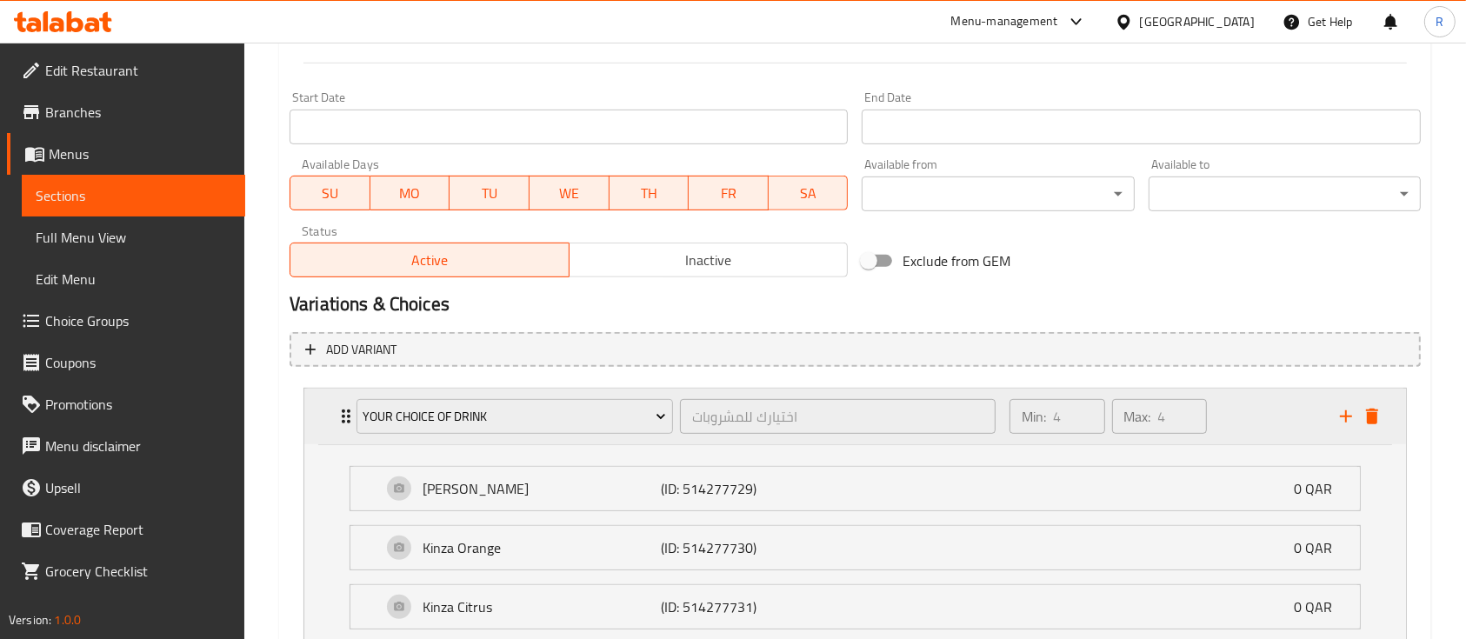
scroll to position [948, 0]
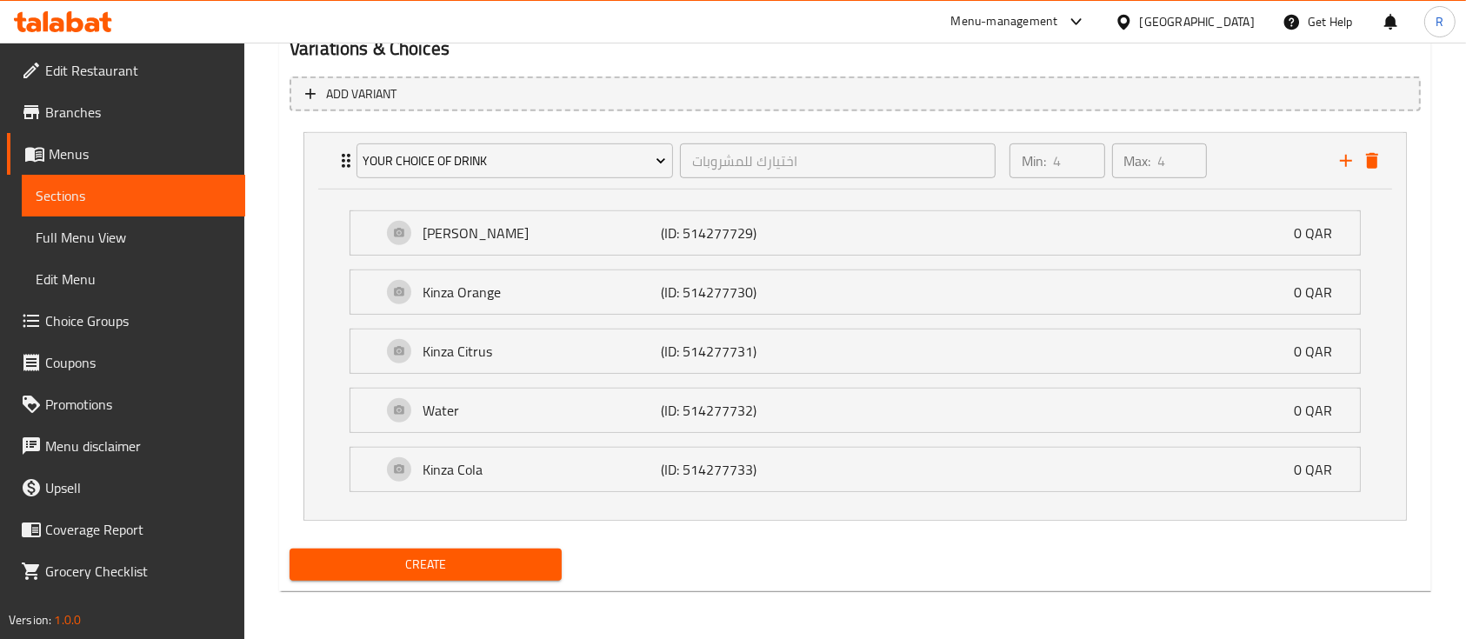
click at [498, 568] on span "Create" at bounding box center [425, 565] width 244 height 22
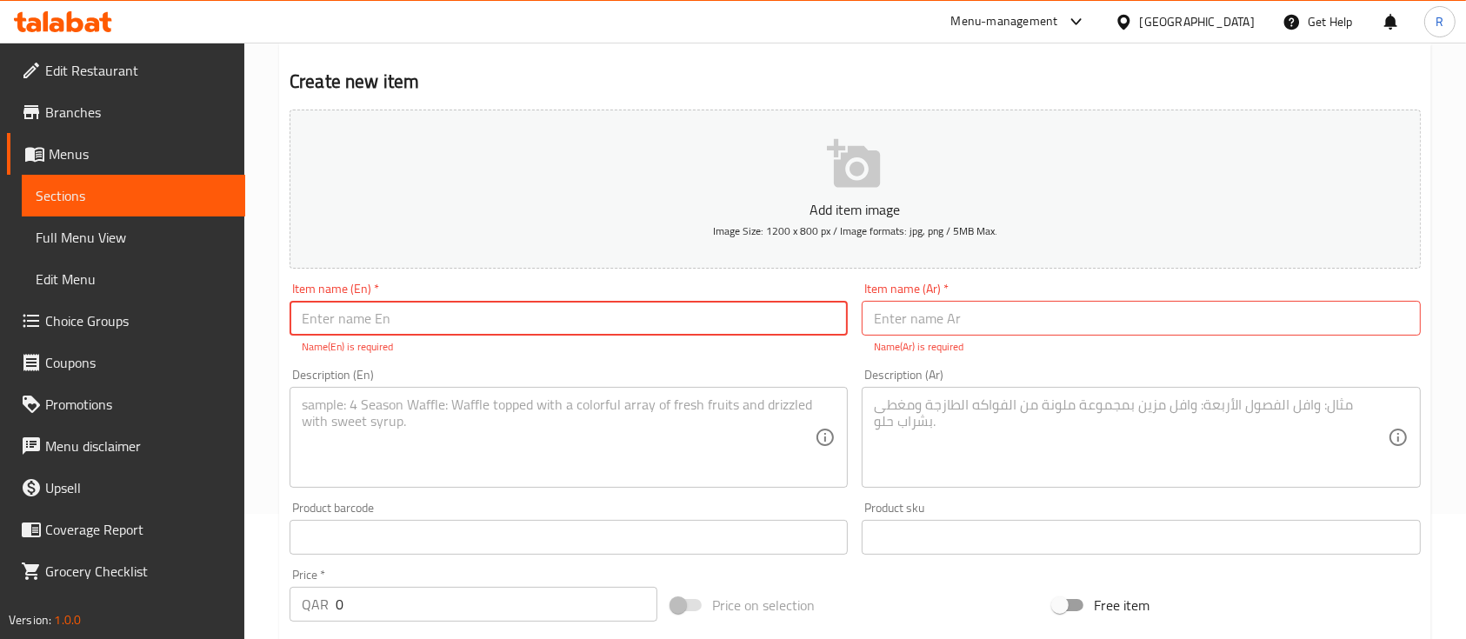
scroll to position [0, 0]
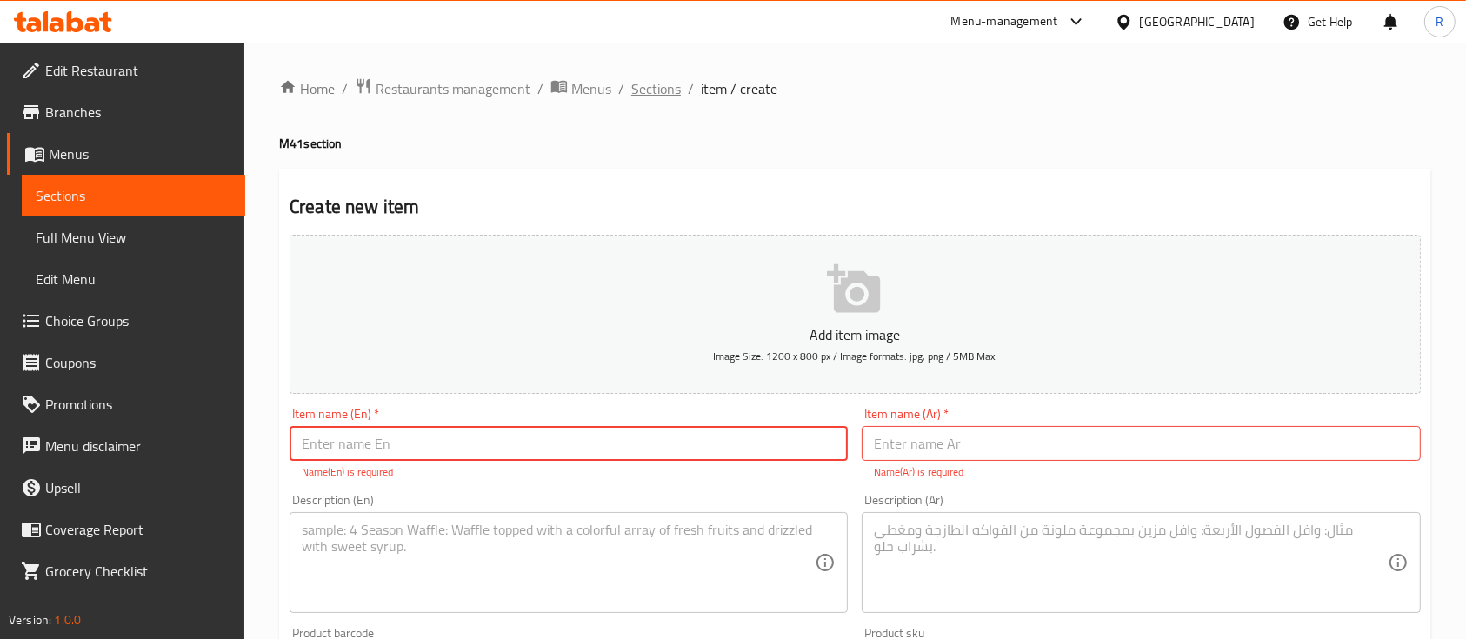
click at [649, 78] on span "Sections" at bounding box center [656, 88] width 50 height 21
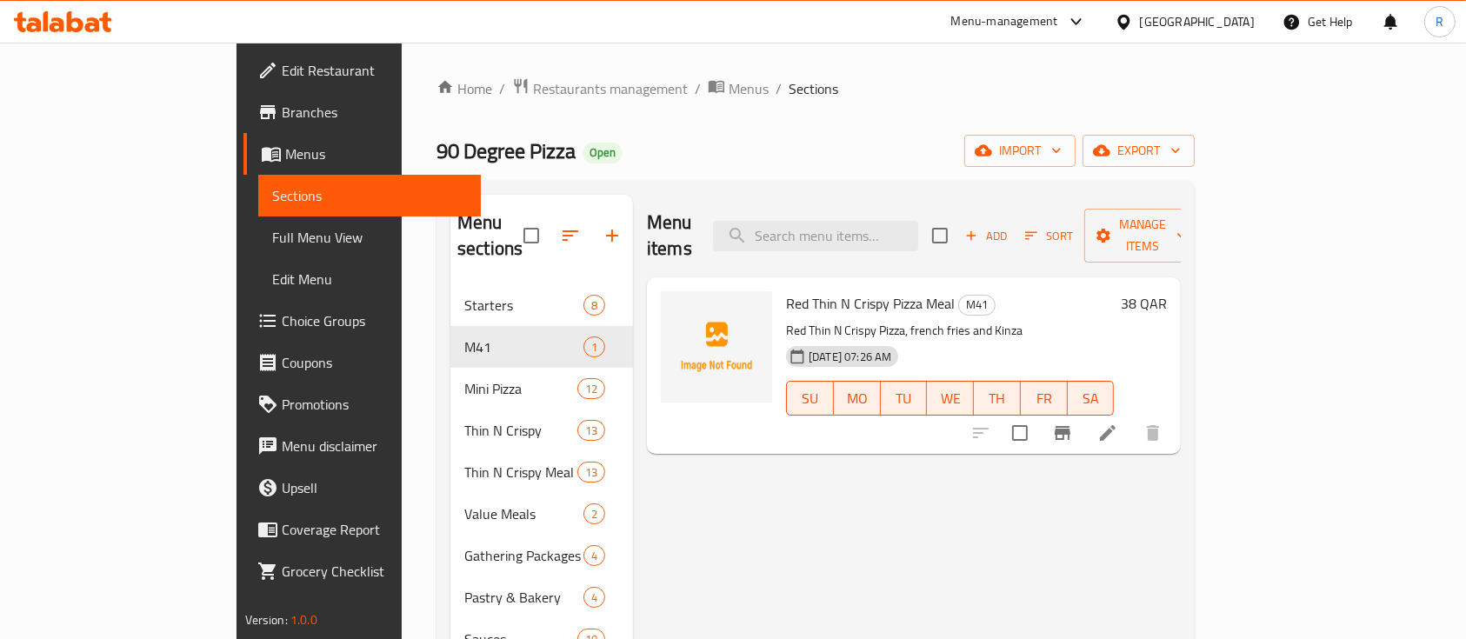
click at [1115, 425] on icon at bounding box center [1108, 433] width 16 height 16
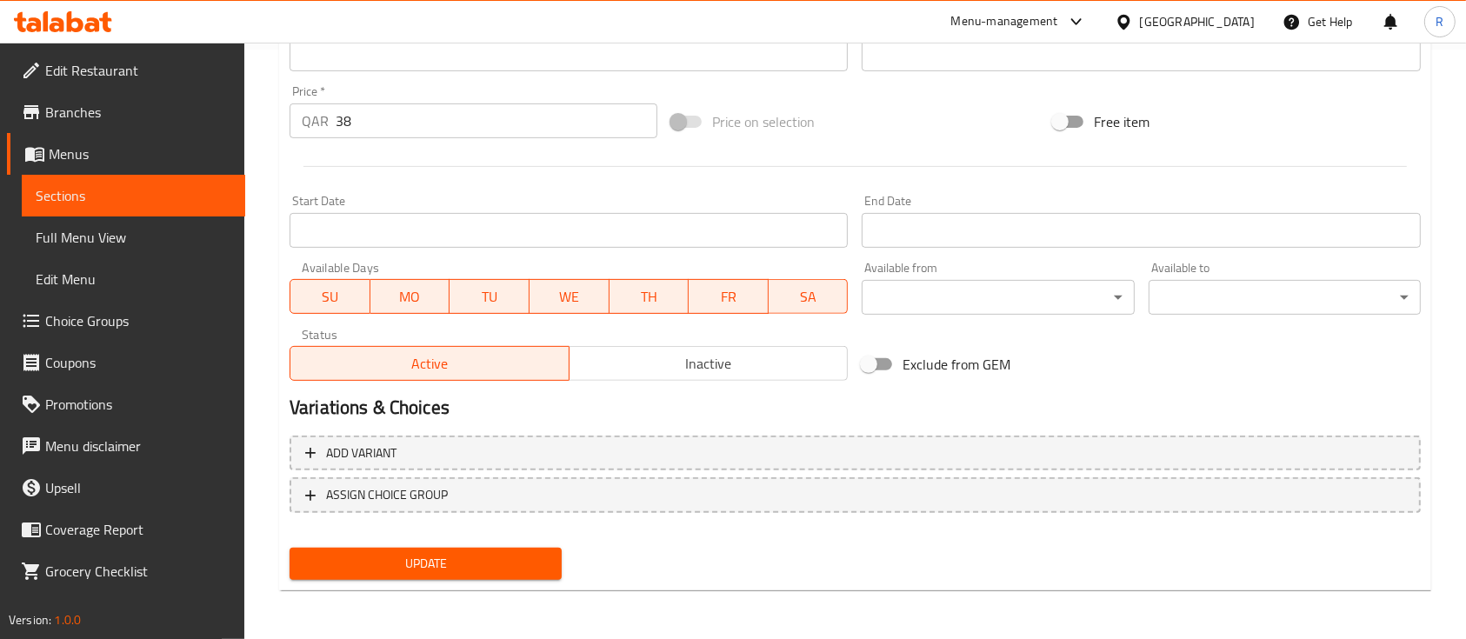
scroll to position [579, 0]
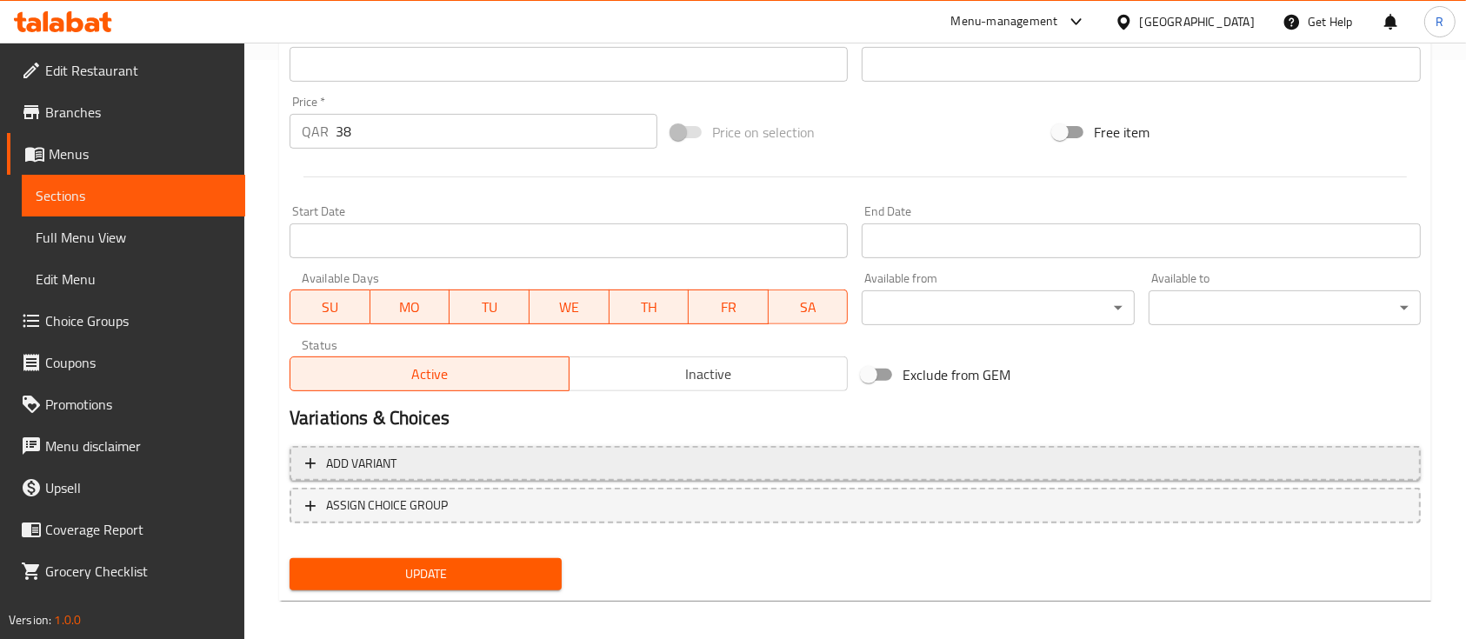
click at [411, 465] on span "Add variant" at bounding box center [855, 464] width 1100 height 22
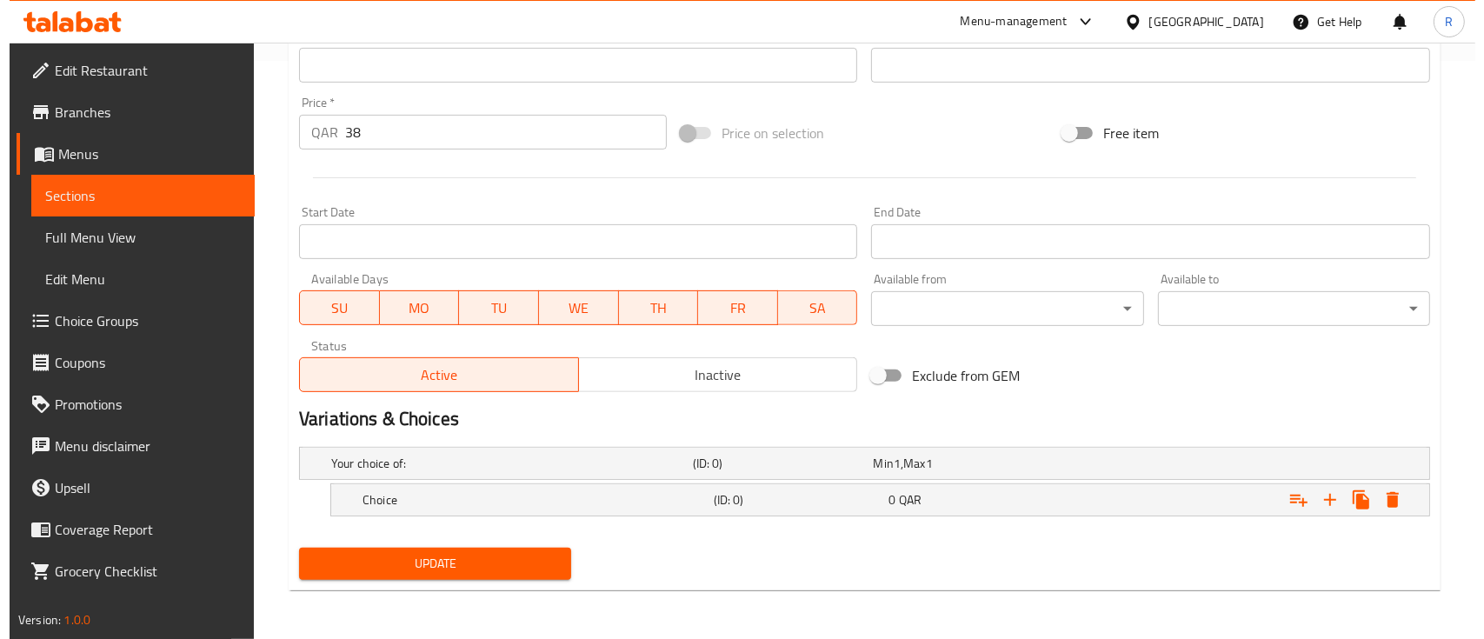
scroll to position [577, 0]
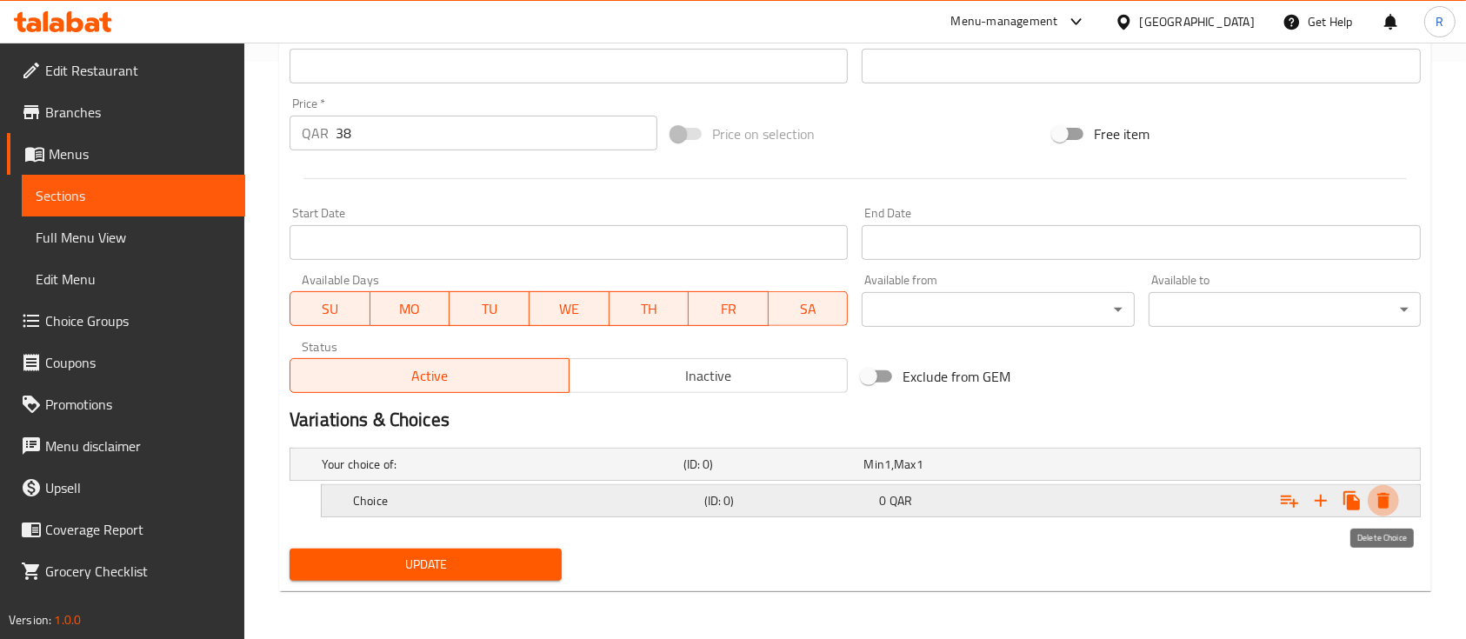
click at [1373, 501] on icon "Expand" at bounding box center [1383, 500] width 21 height 21
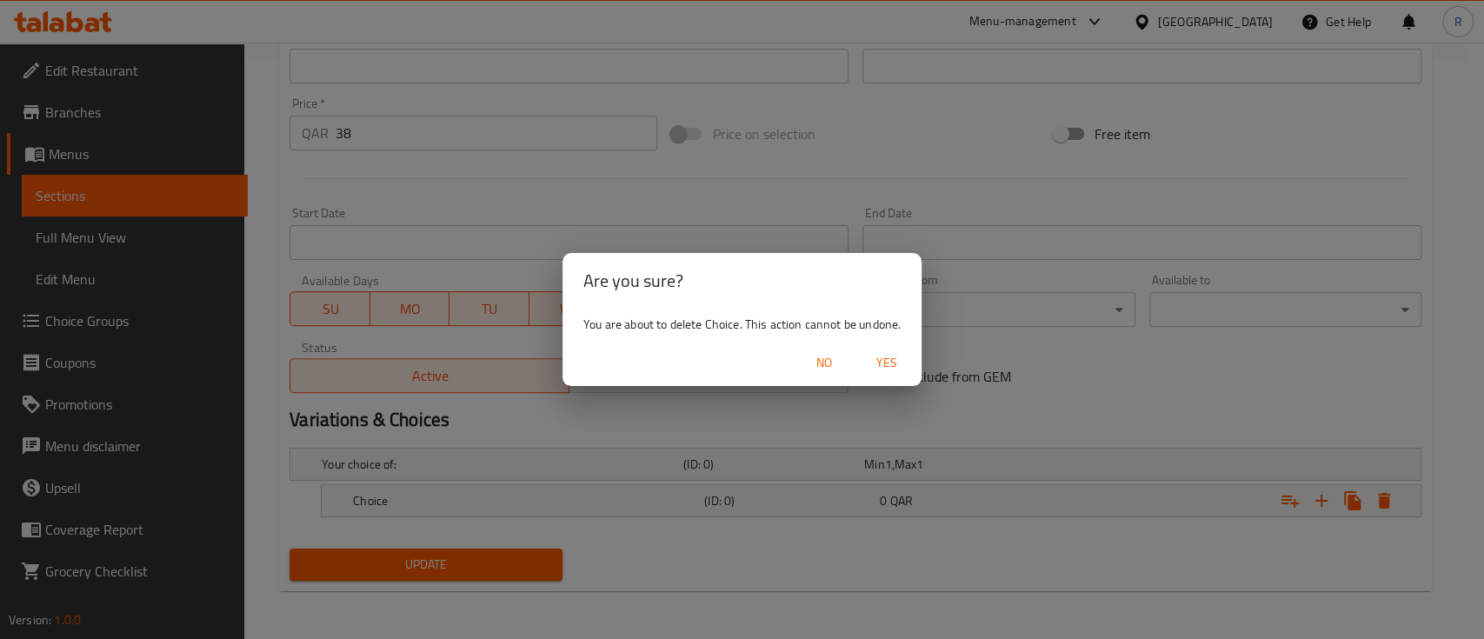
click at [890, 360] on span "Yes" at bounding box center [887, 363] width 42 height 22
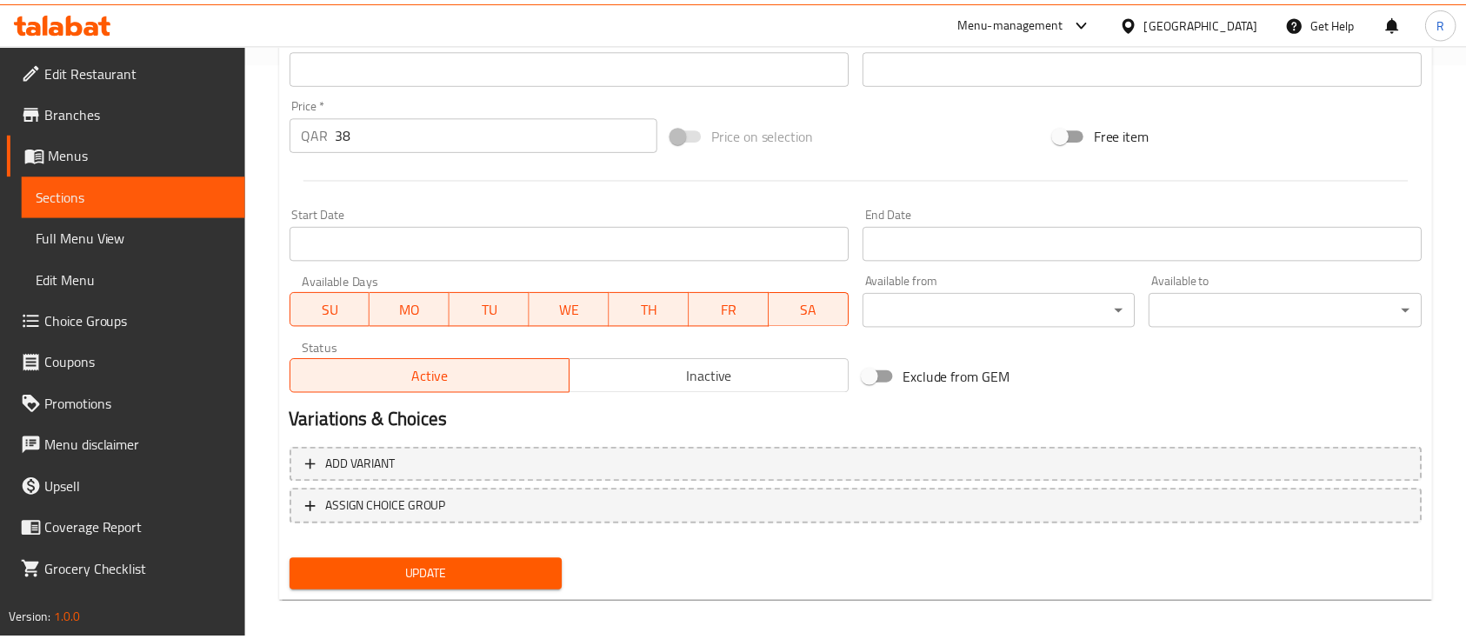
scroll to position [572, 0]
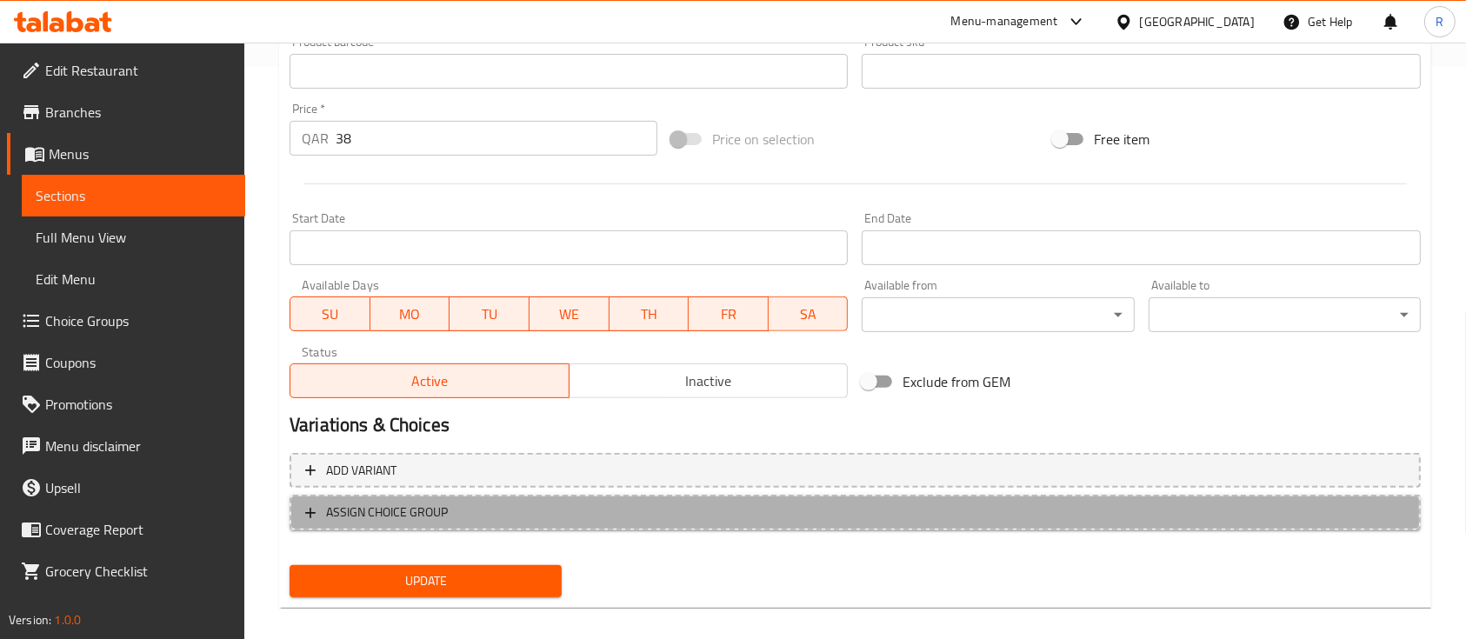
click at [321, 504] on span "ASSIGN CHOICE GROUP" at bounding box center [855, 513] width 1100 height 22
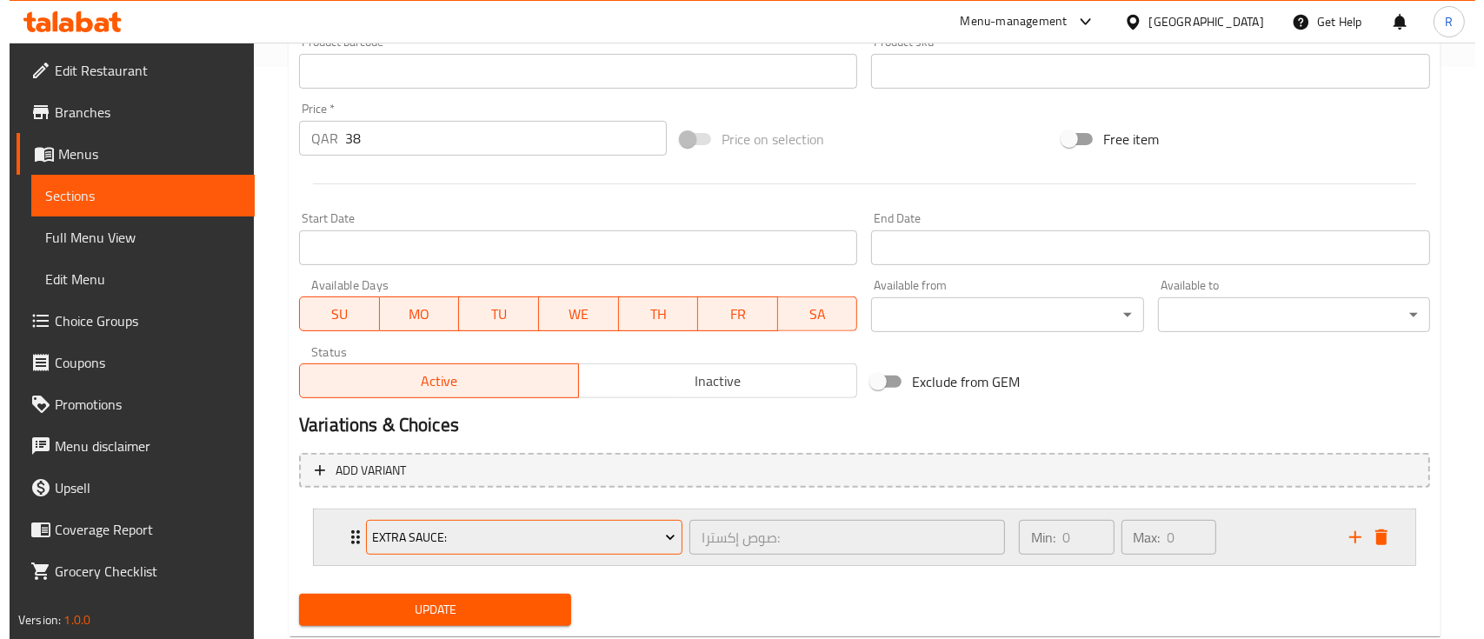
scroll to position [618, 0]
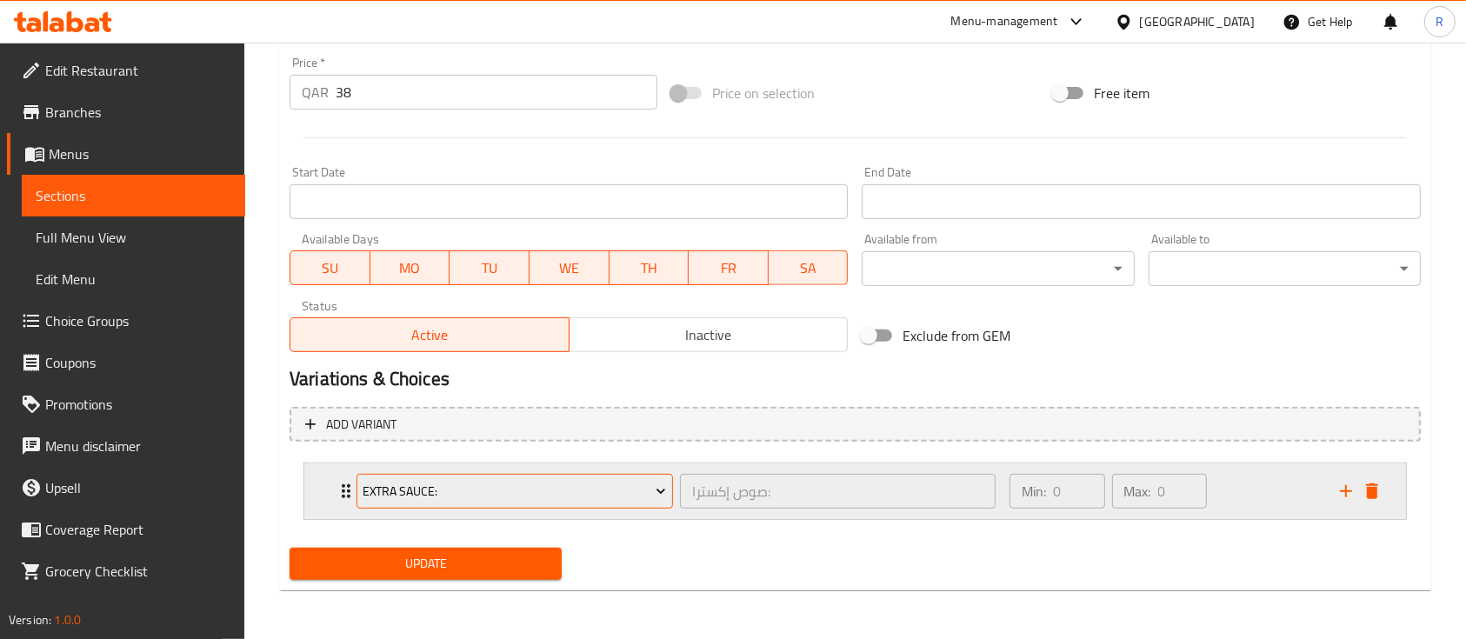
click at [428, 496] on span "Extra Sauce:" at bounding box center [514, 492] width 303 height 22
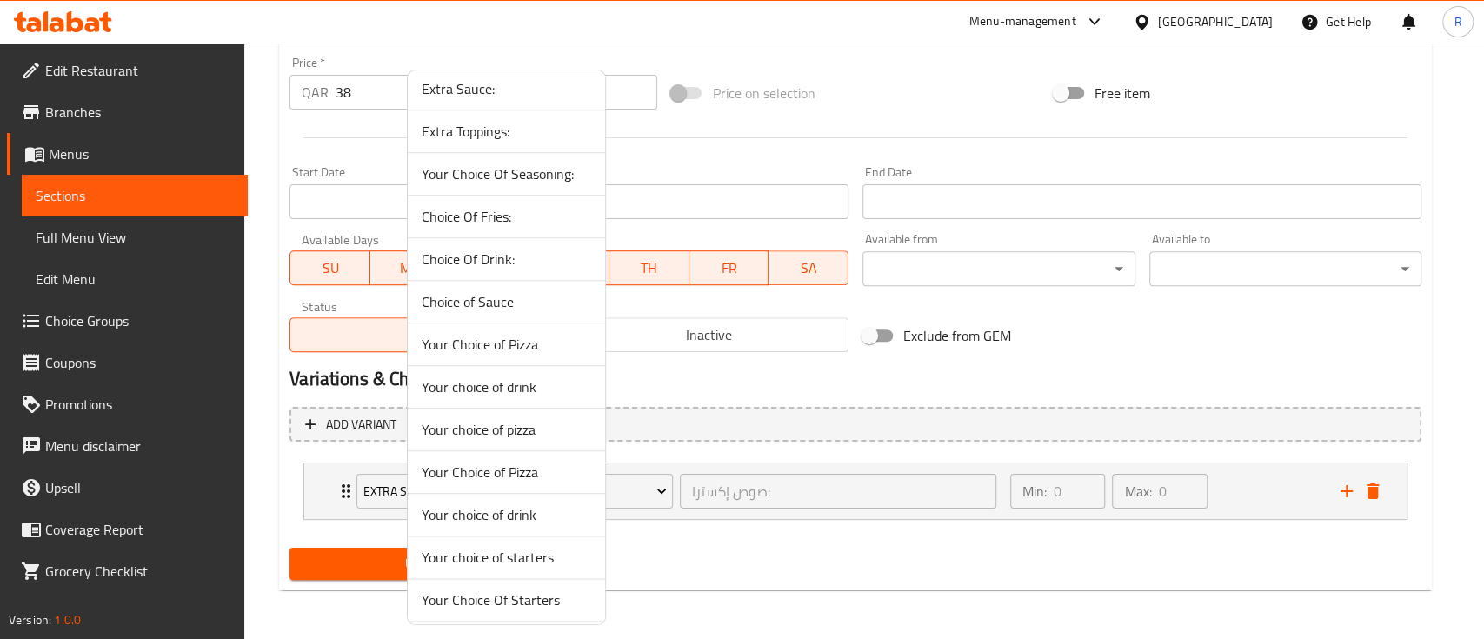
scroll to position [1287, 0]
click at [482, 433] on span "Your choice of drink" at bounding box center [507, 430] width 170 height 21
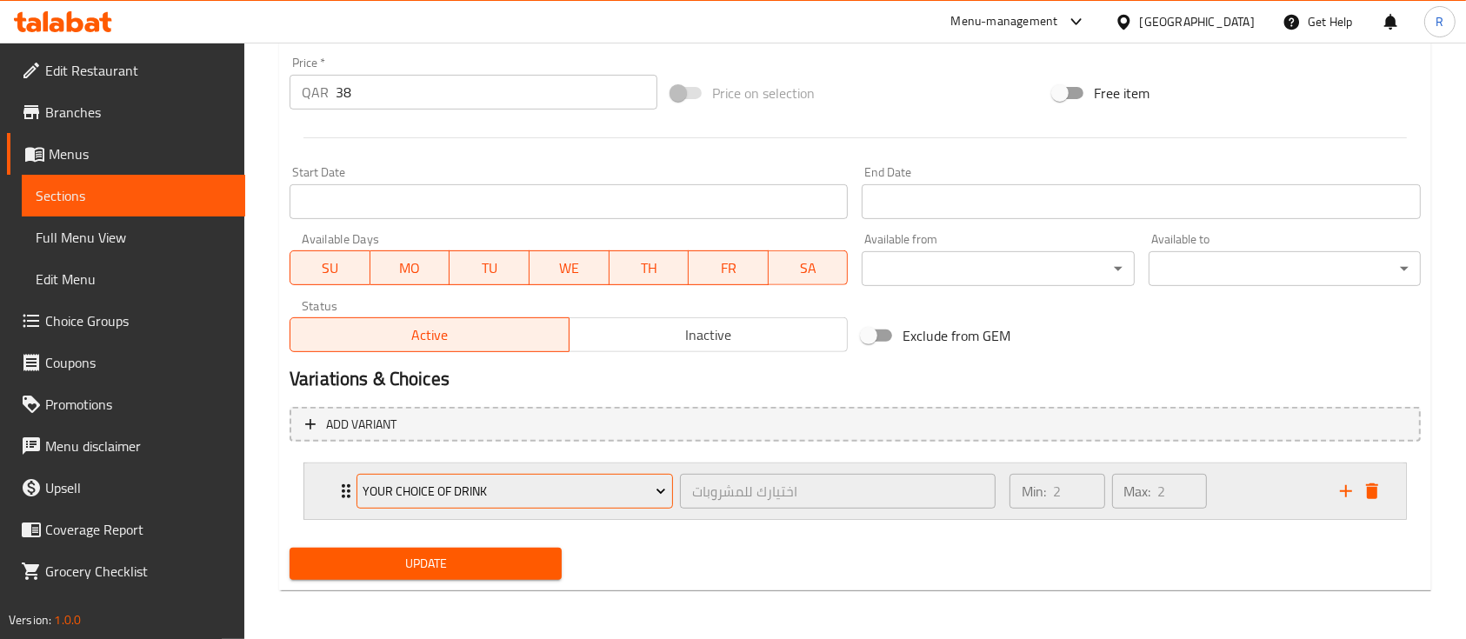
click at [562, 483] on span "Your choice of drink" at bounding box center [514, 492] width 303 height 22
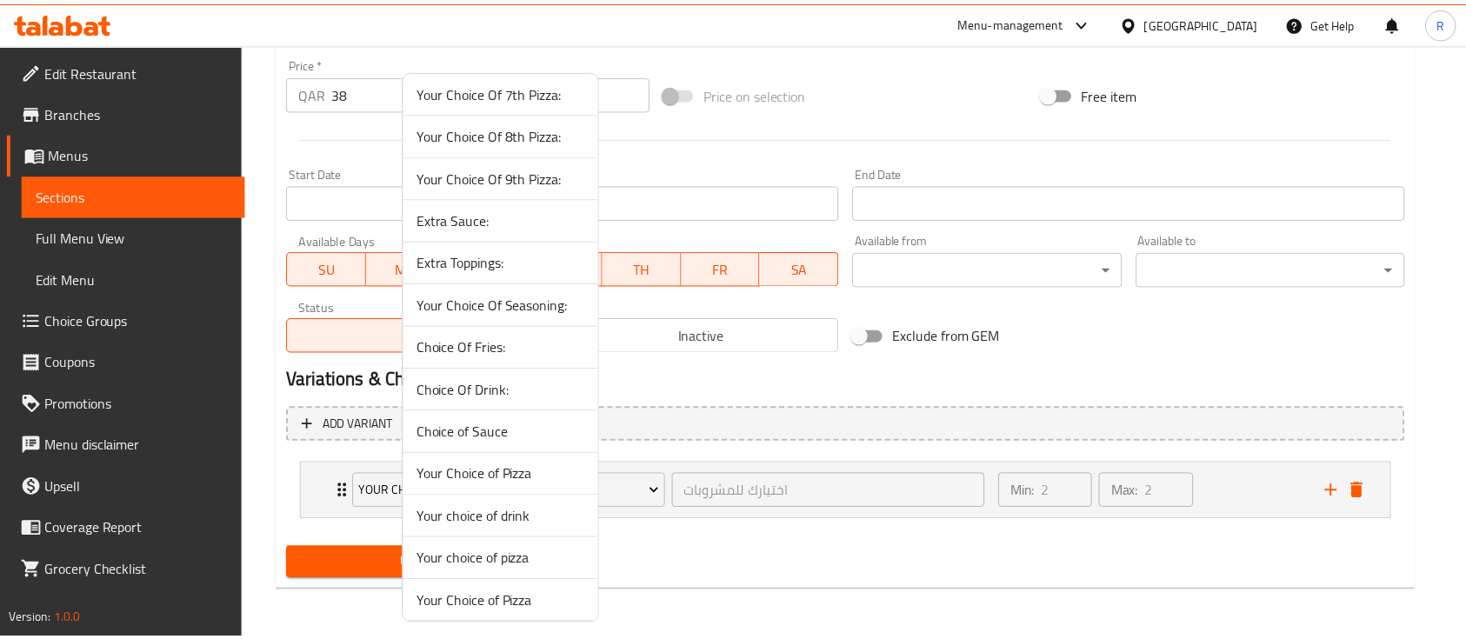
scroll to position [1073, 0]
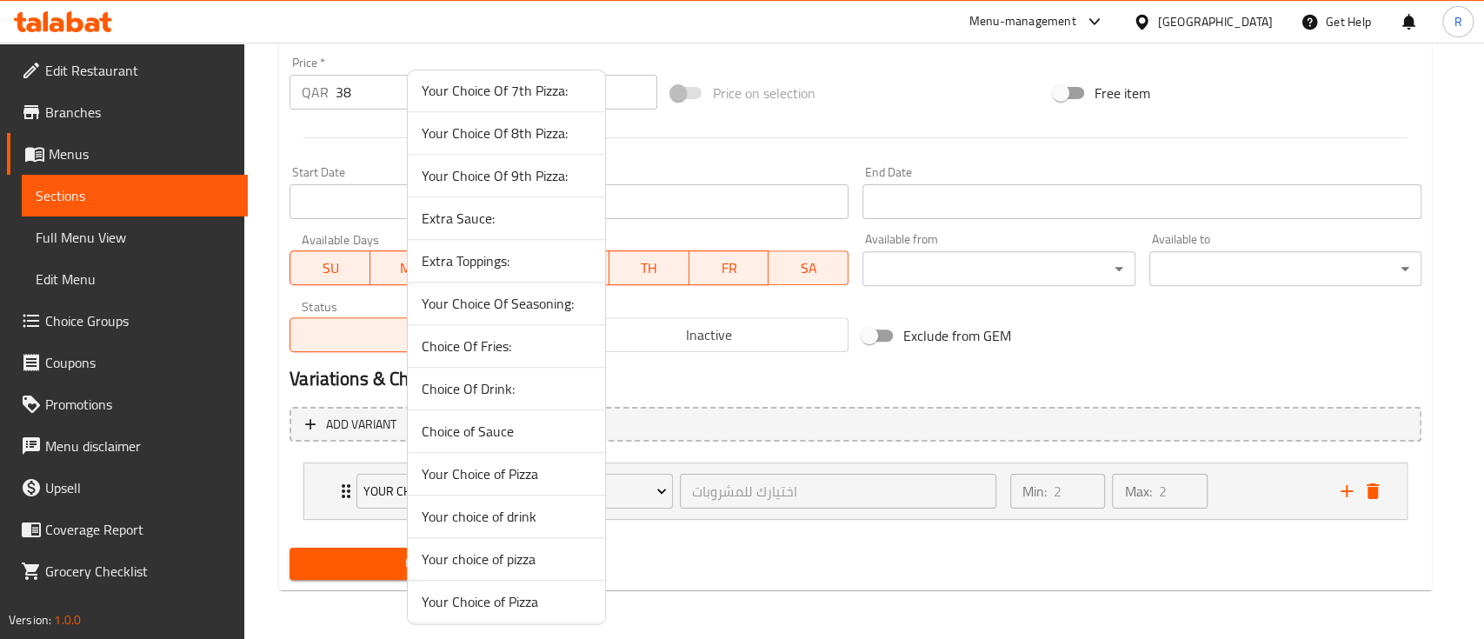
click at [469, 392] on span "Choice Of Drink:" at bounding box center [507, 388] width 170 height 21
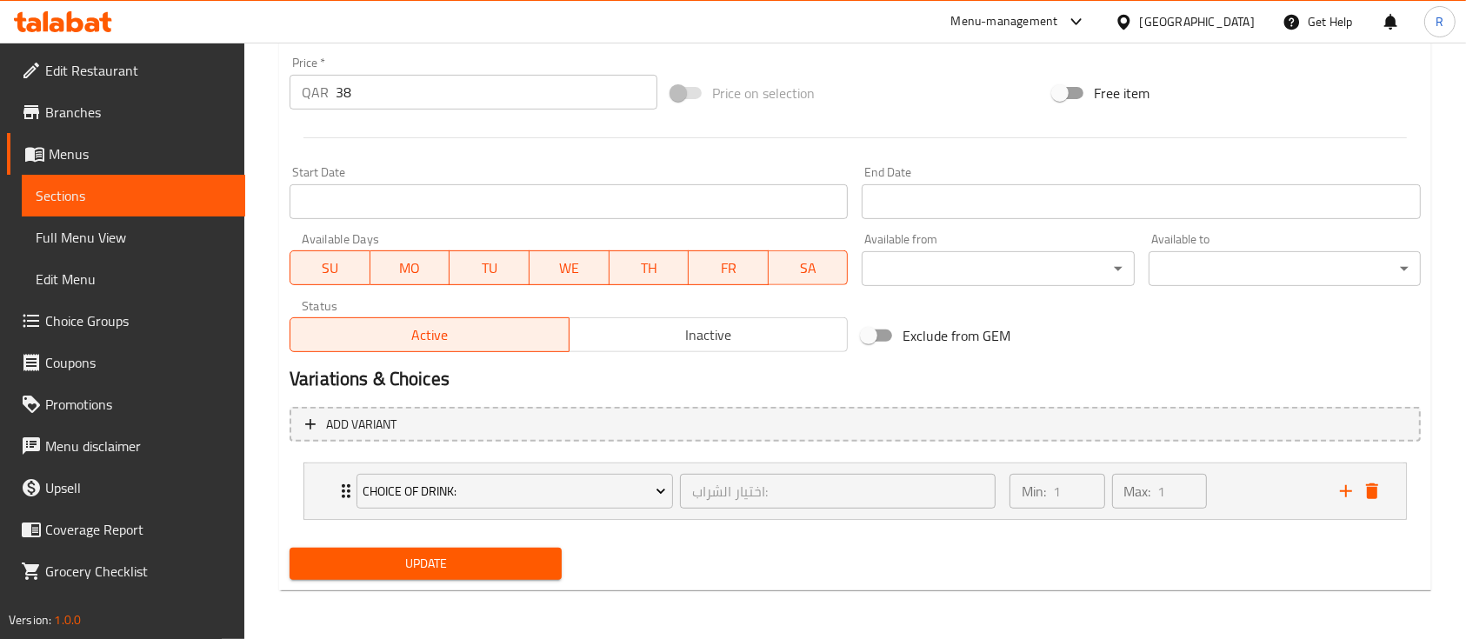
click at [1235, 523] on li "Choice Of Drink: اختيار الشراب: ​ Min: 1 ​ Max: 1 ​ Kinza Citrus (ID: 35685236)…" at bounding box center [854, 491] width 1131 height 71
click at [1239, 500] on div "Min: 1 ​ Max: 1 ​" at bounding box center [1164, 491] width 330 height 56
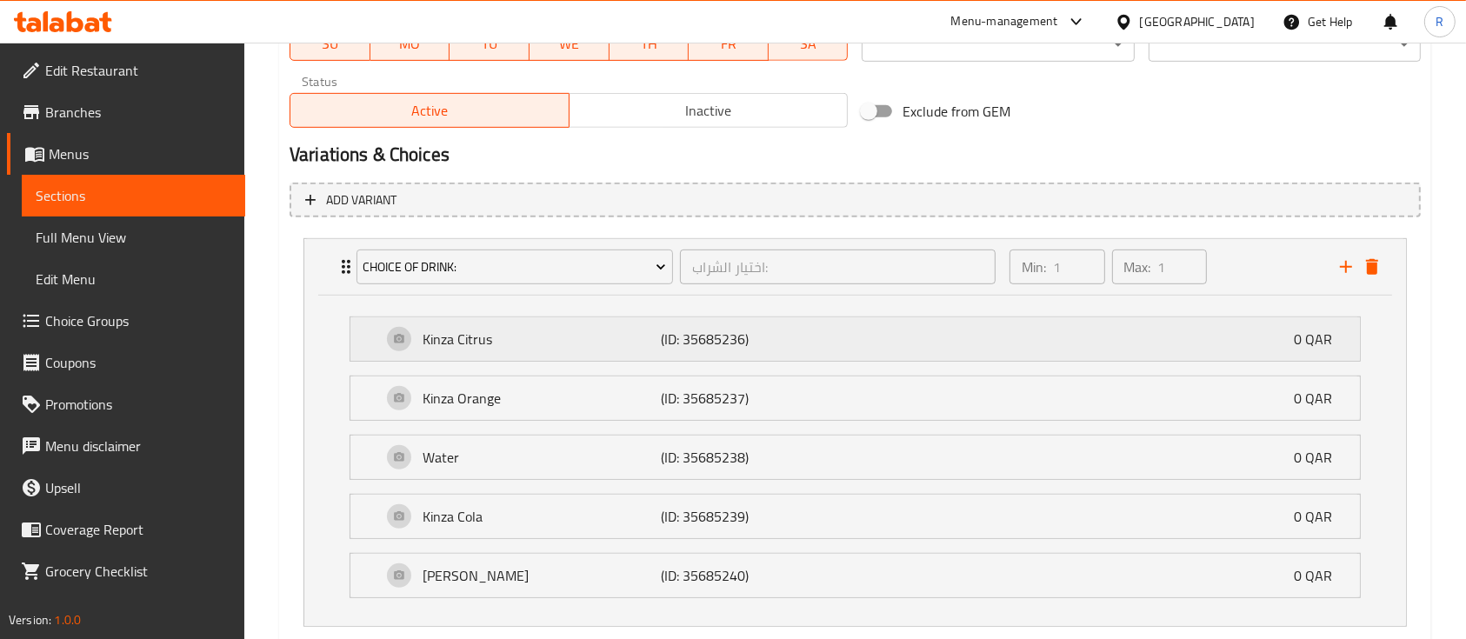
scroll to position [848, 0]
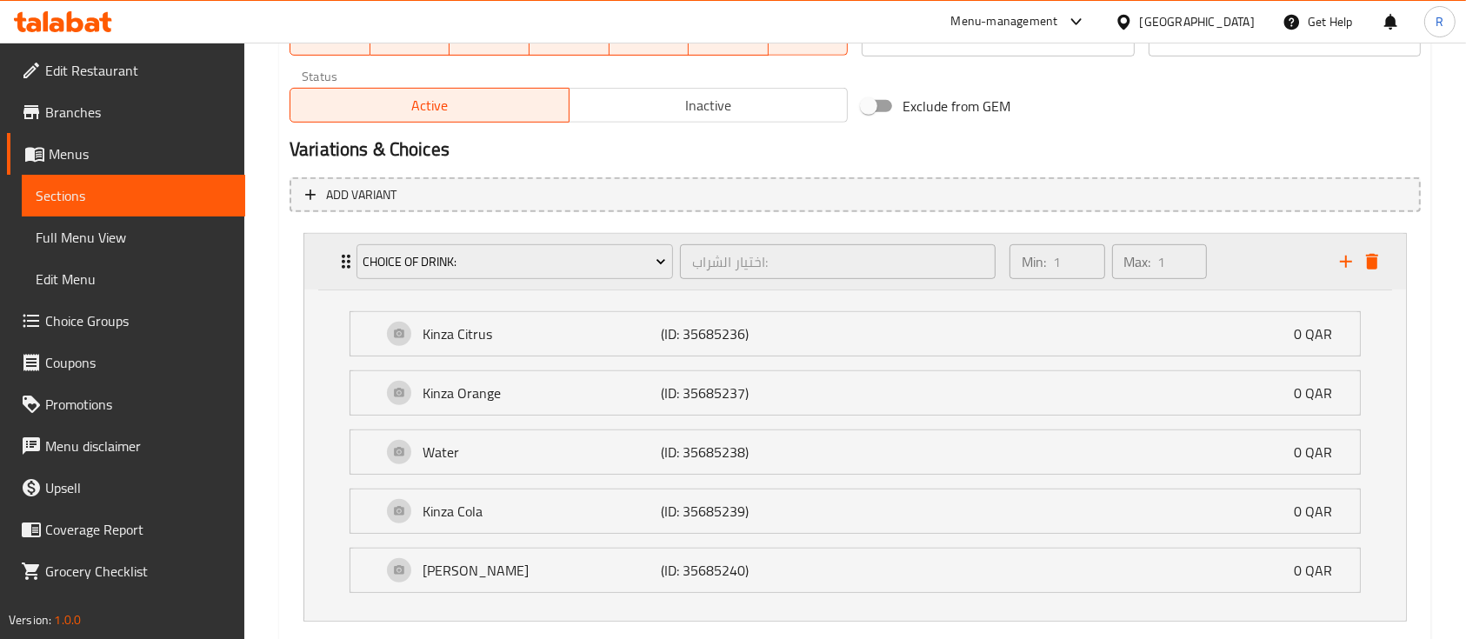
click at [1270, 258] on div "Min: 1 ​ Max: 1 ​" at bounding box center [1164, 262] width 330 height 56
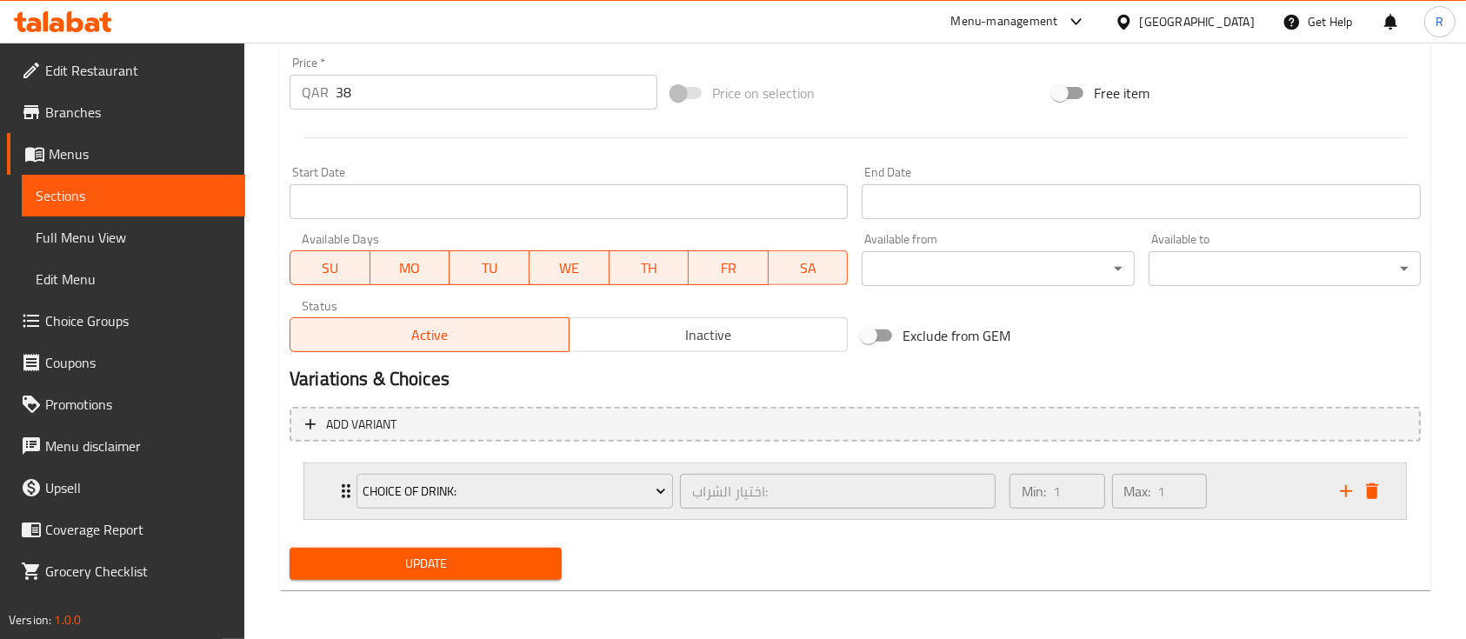
scroll to position [618, 0]
click at [1227, 493] on div "Min: 1 ​ Max: 1 ​" at bounding box center [1164, 491] width 330 height 56
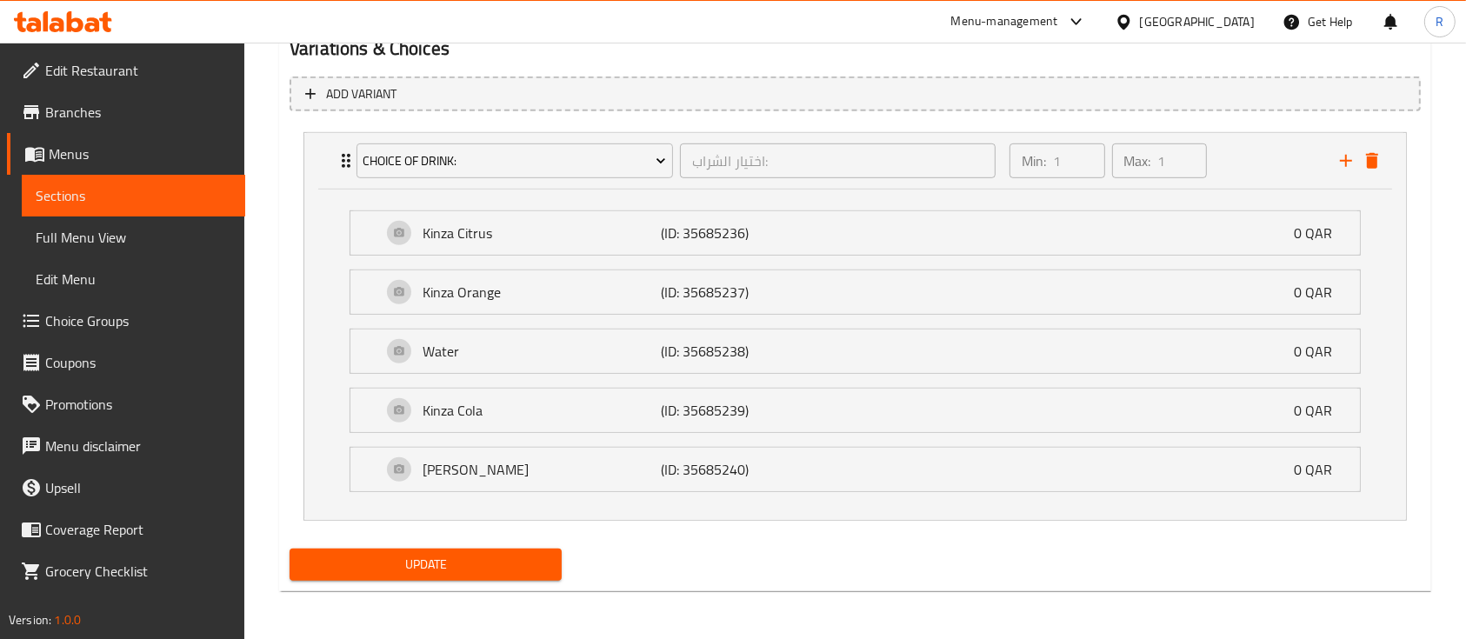
scroll to position [904, 0]
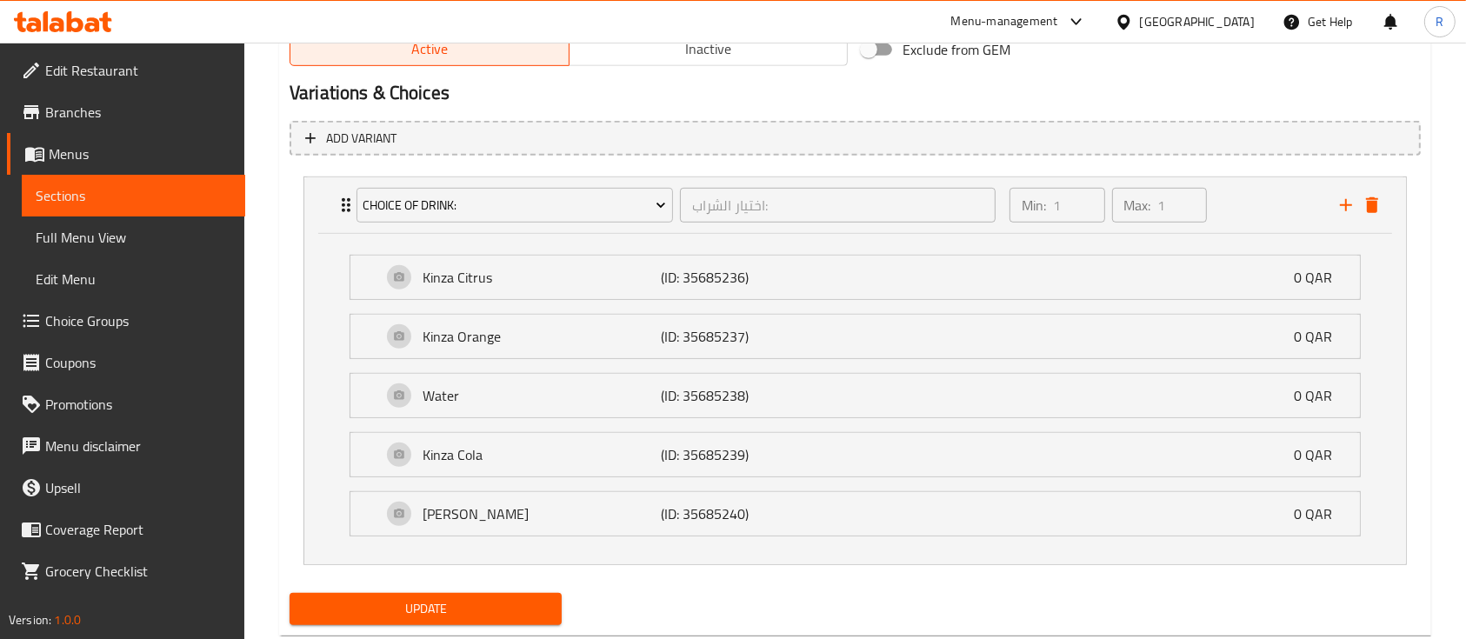
click at [452, 627] on div "Update" at bounding box center [426, 609] width 286 height 46
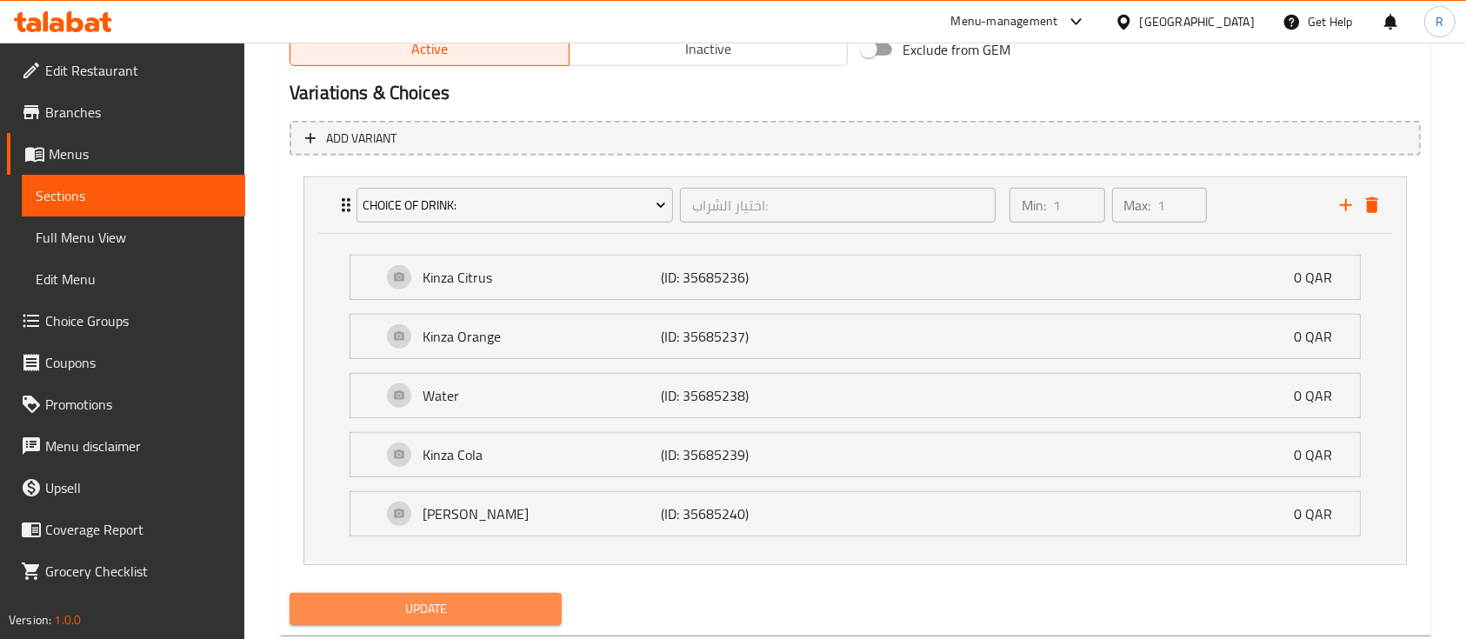
click at [423, 613] on span "Update" at bounding box center [425, 609] width 244 height 22
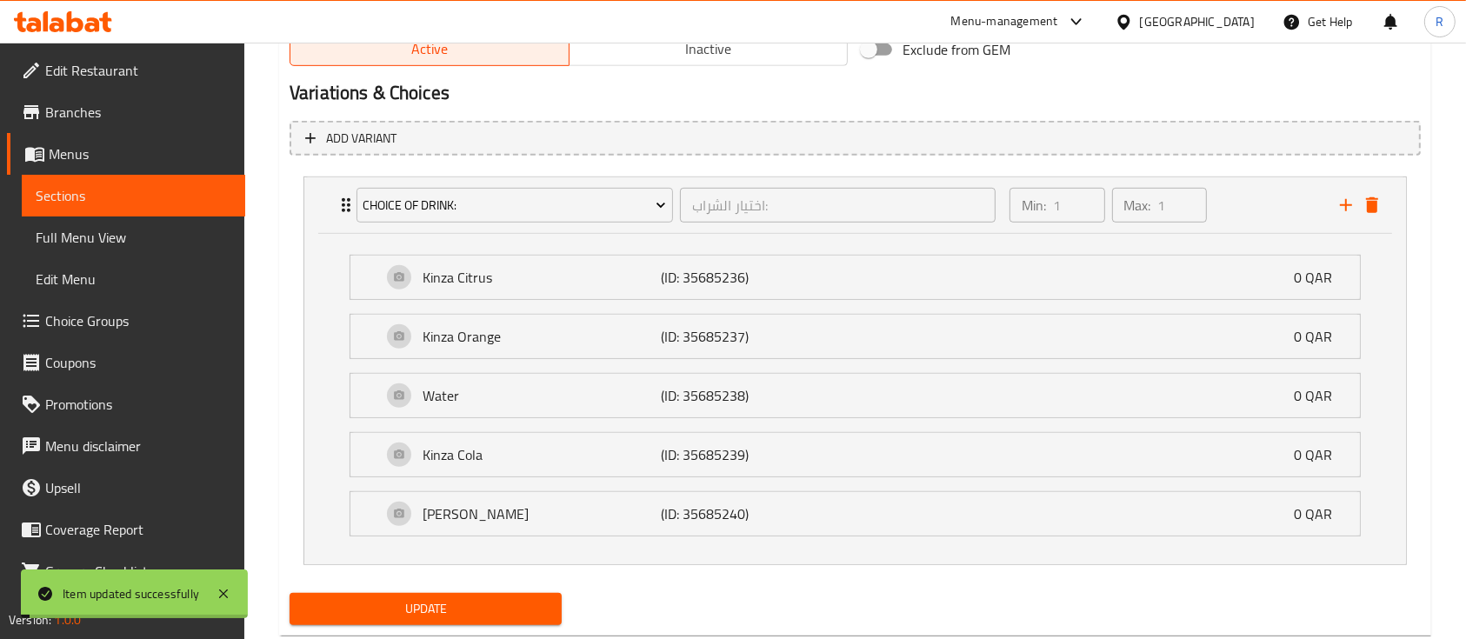
scroll to position [0, 0]
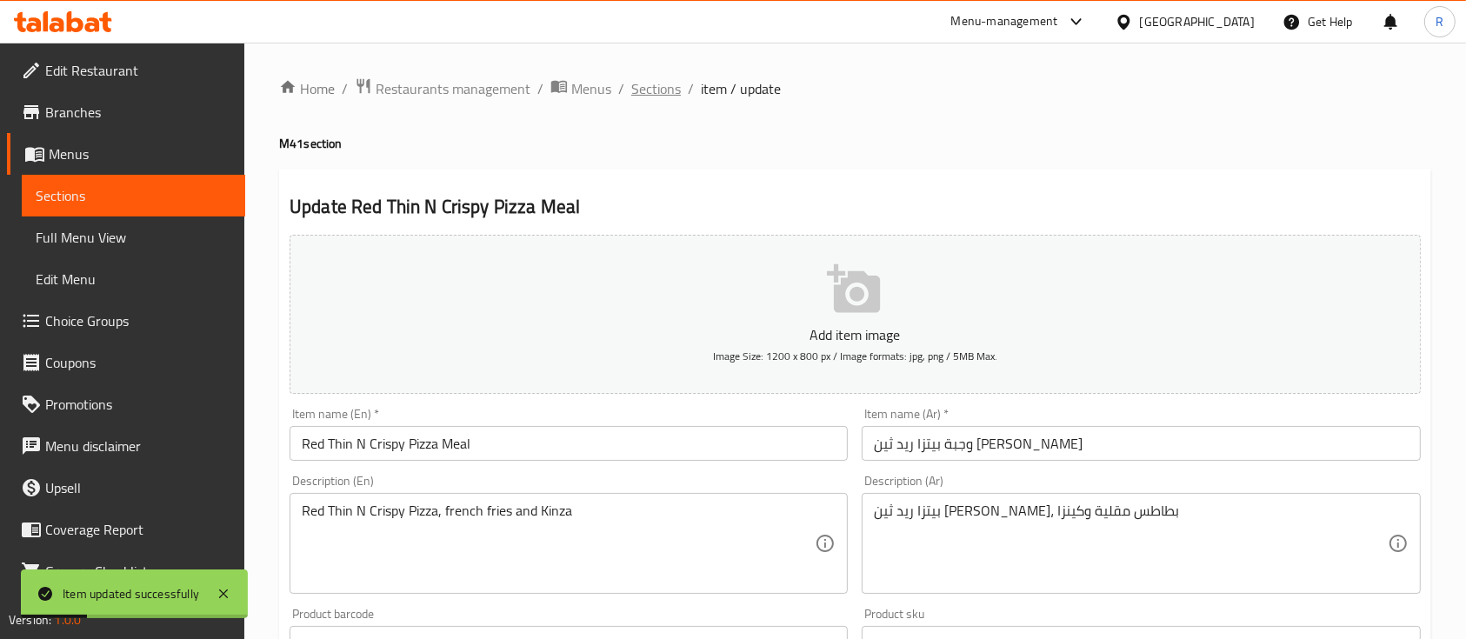
click at [653, 93] on span "Sections" at bounding box center [656, 88] width 50 height 21
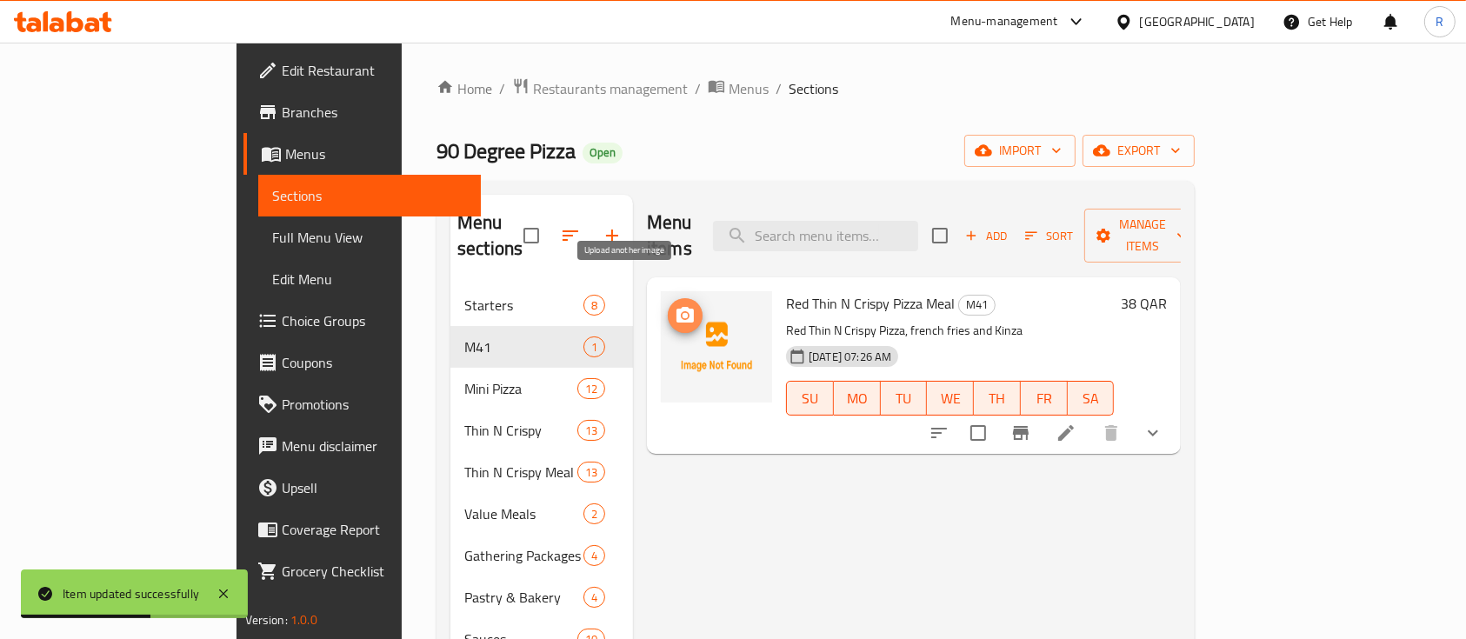
click at [668, 305] on button "upload picture" at bounding box center [685, 315] width 35 height 35
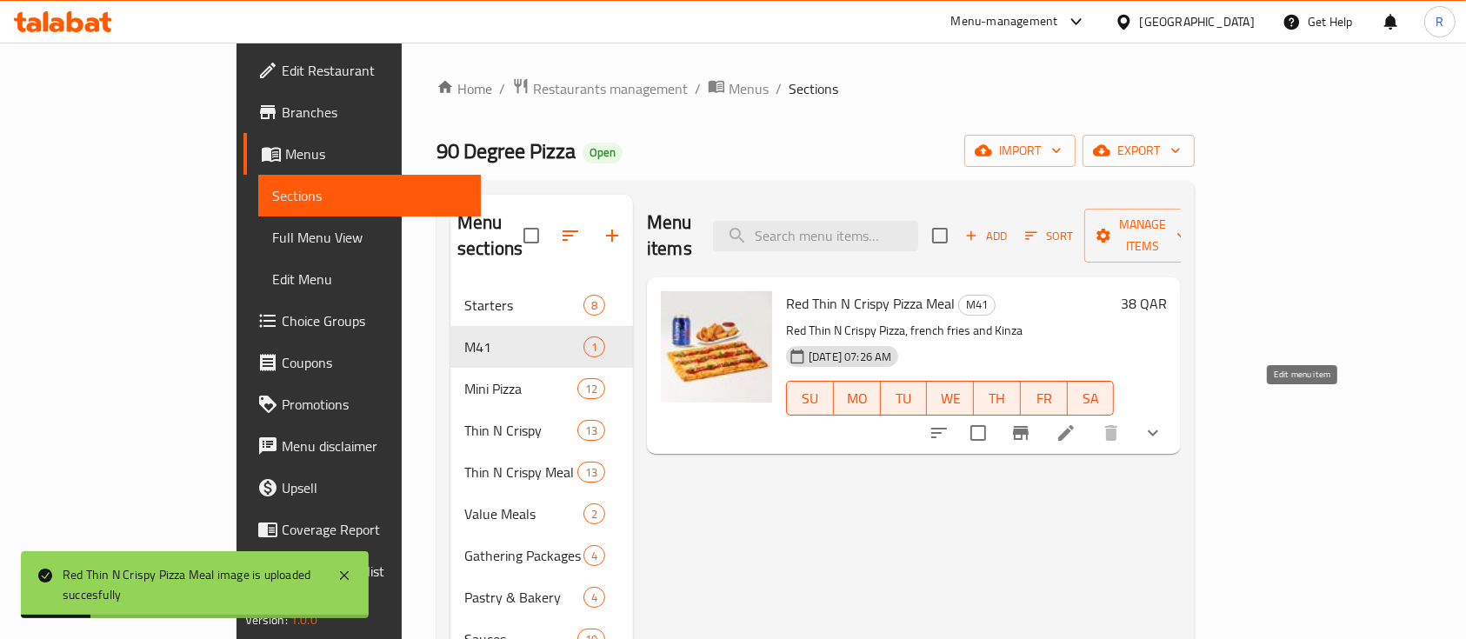
click at [1076, 423] on icon at bounding box center [1065, 433] width 21 height 21
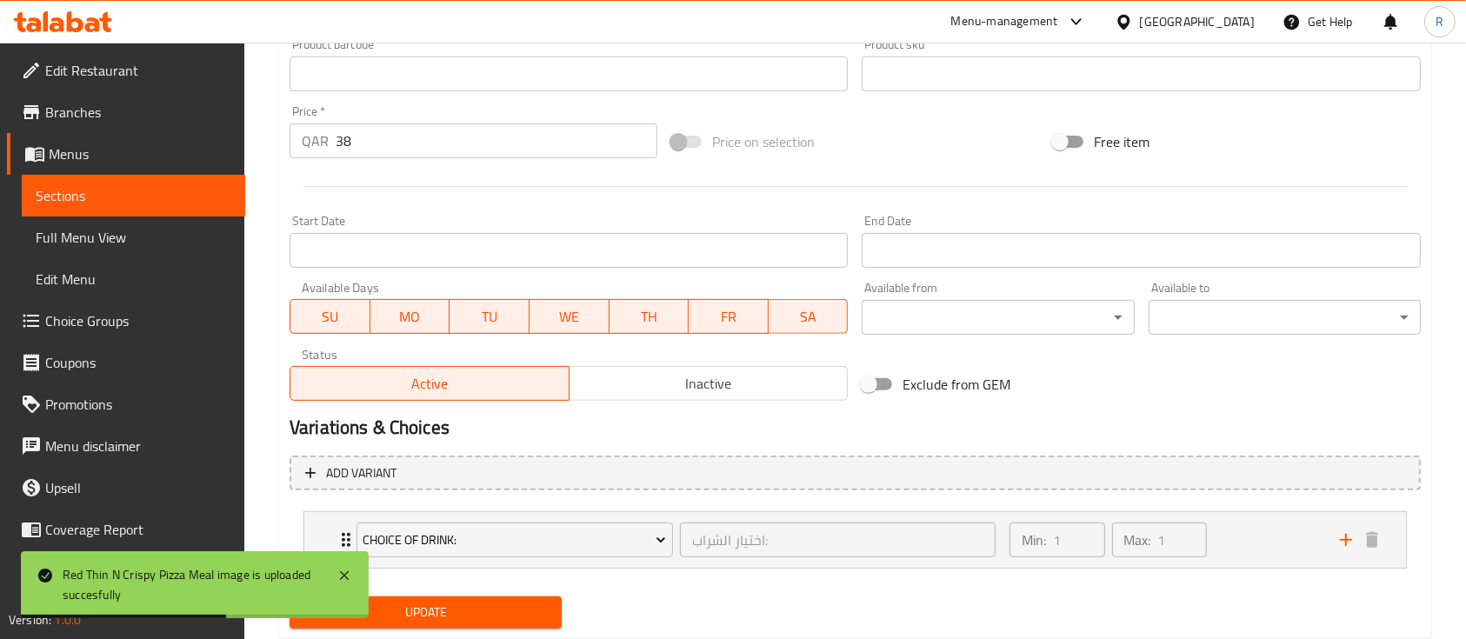
scroll to position [642, 0]
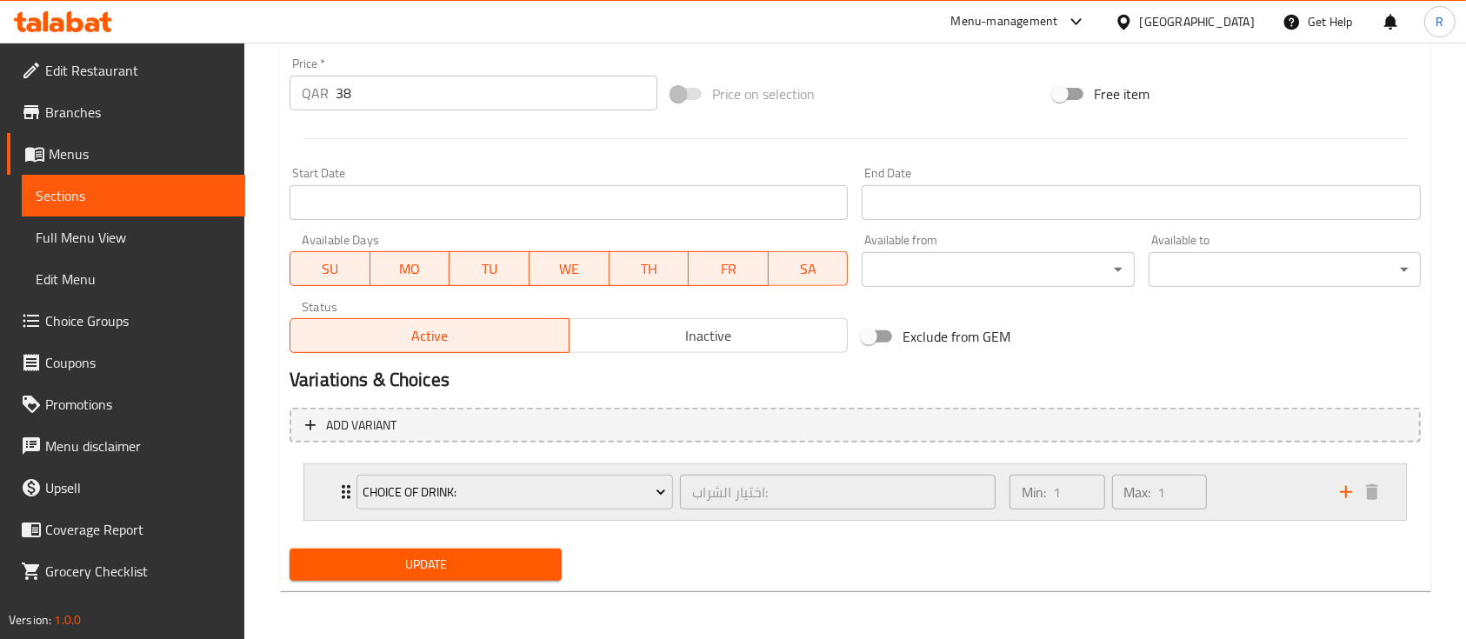
click at [1233, 496] on div "Min: 1 ​ Max: 1 ​" at bounding box center [1164, 492] width 330 height 56
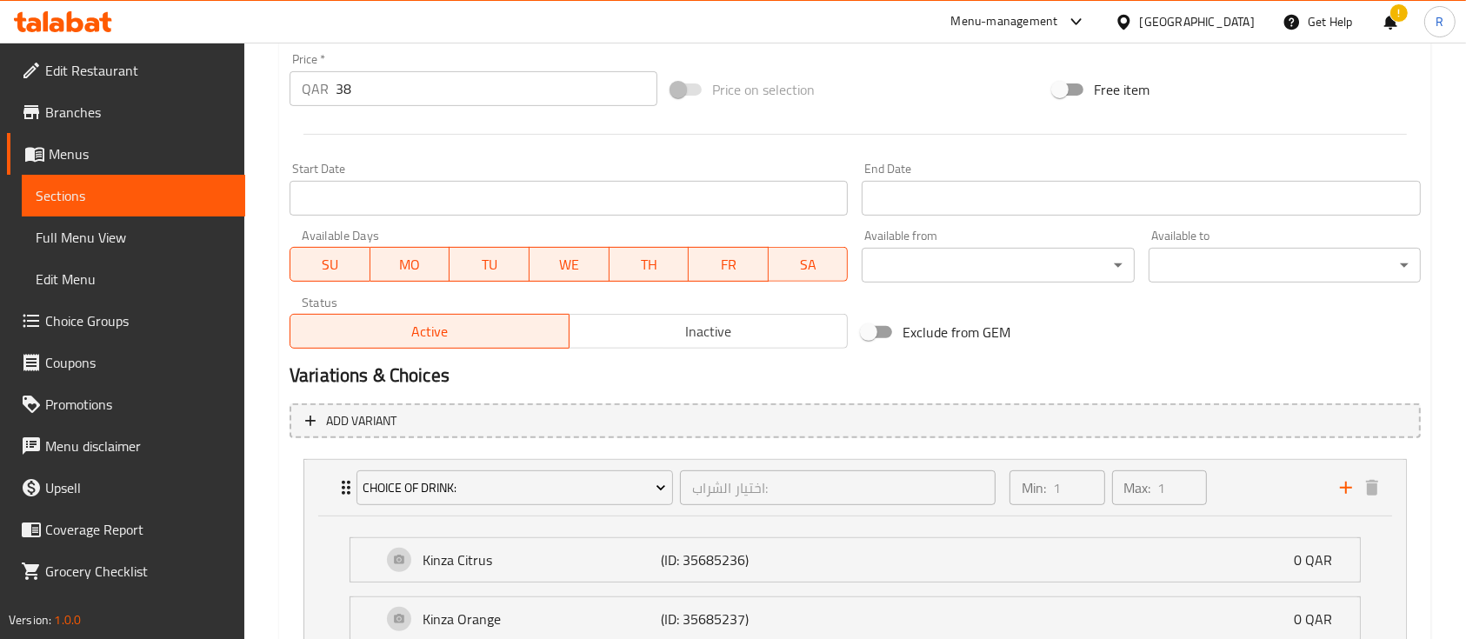
scroll to position [0, 0]
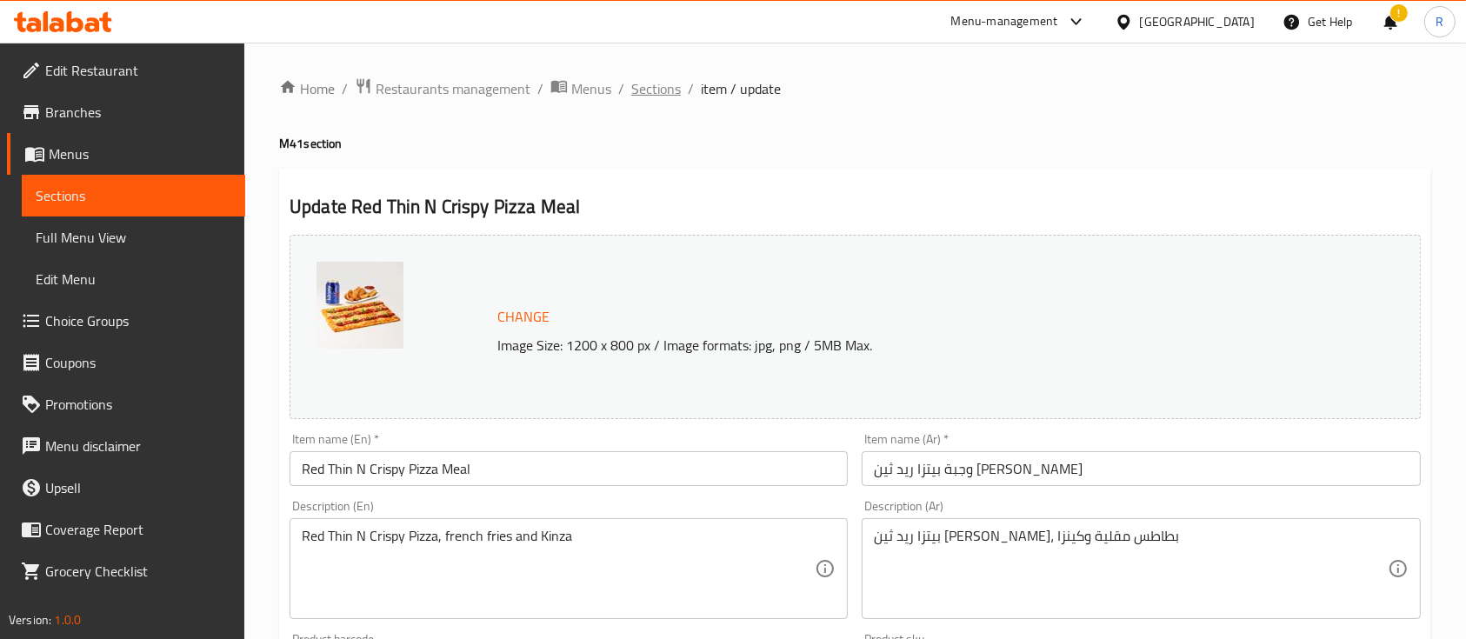
click at [644, 83] on span "Sections" at bounding box center [656, 88] width 50 height 21
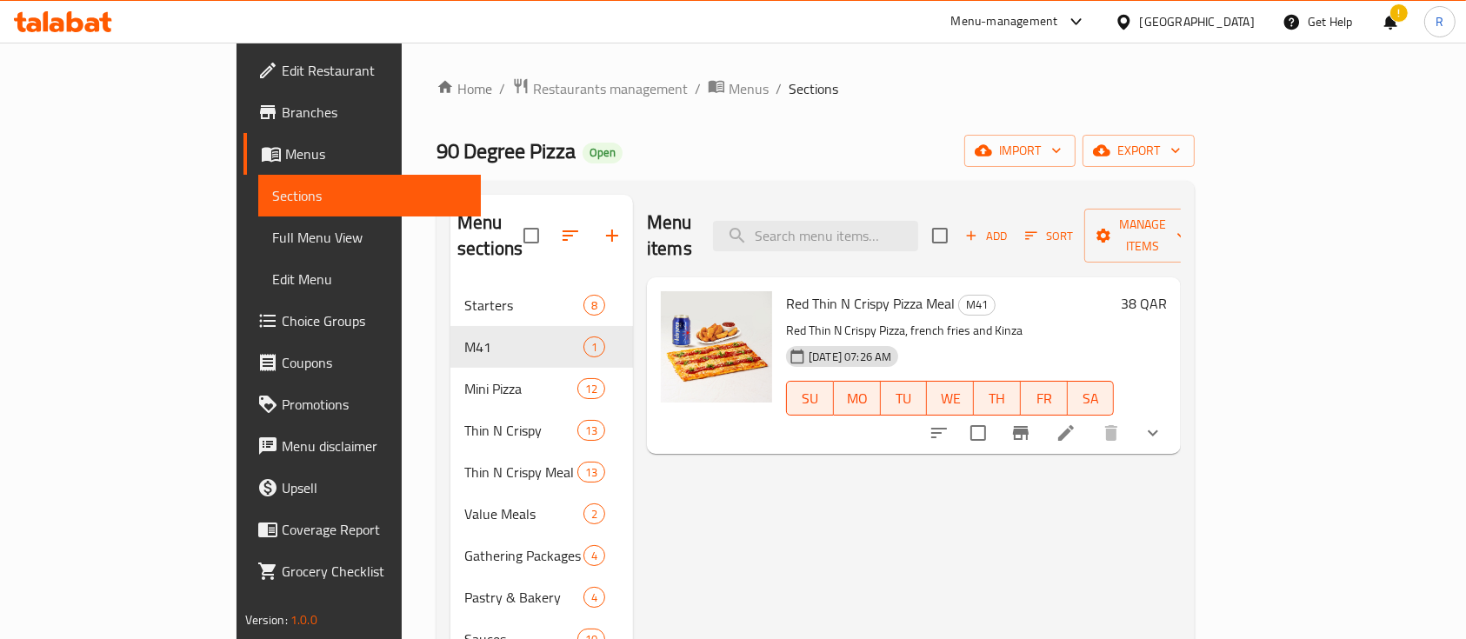
click at [1087, 15] on icon at bounding box center [1076, 21] width 21 height 21
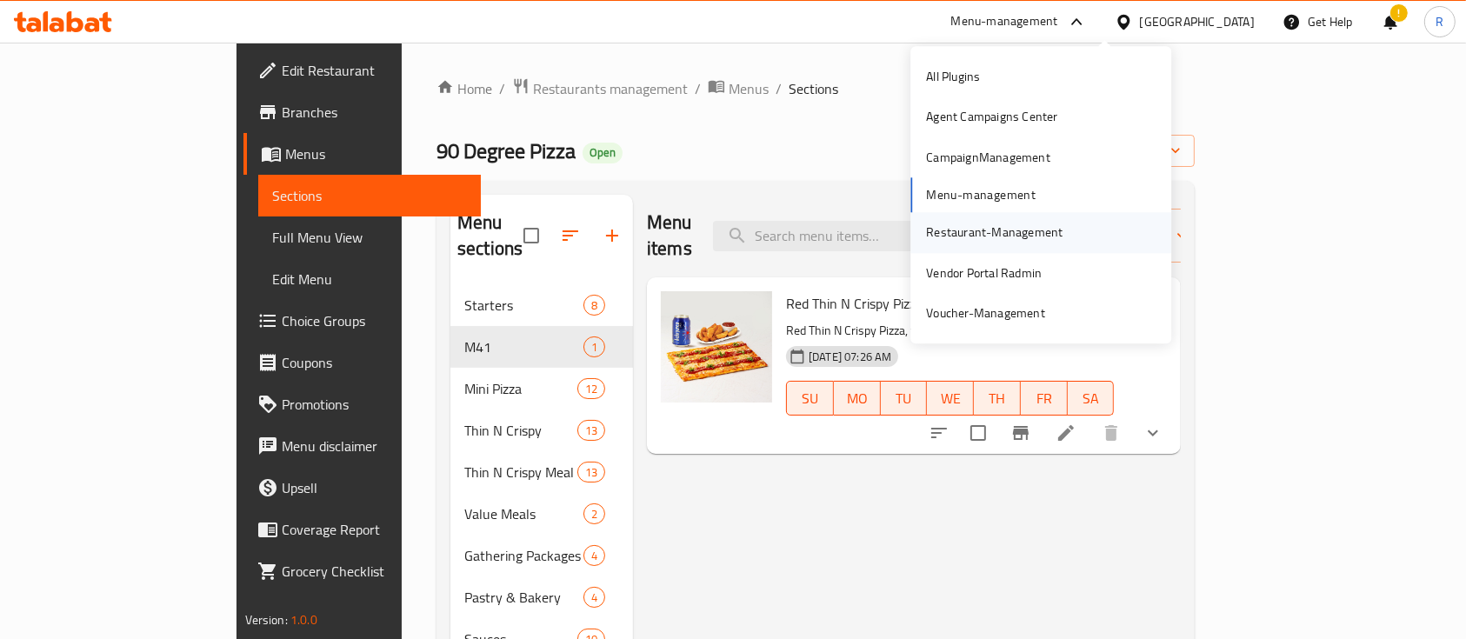
click at [980, 226] on div "Restaurant-Management" at bounding box center [994, 232] width 136 height 19
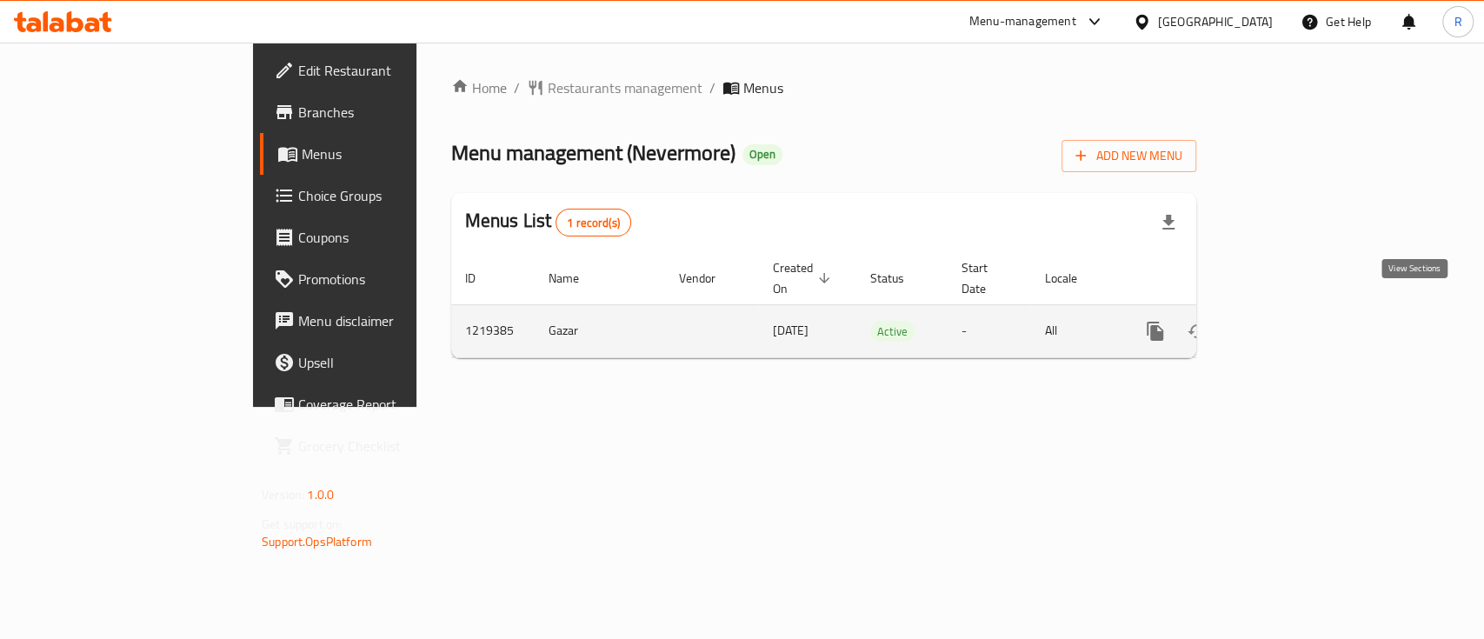
click at [1291, 321] on icon "enhanced table" at bounding box center [1280, 331] width 21 height 21
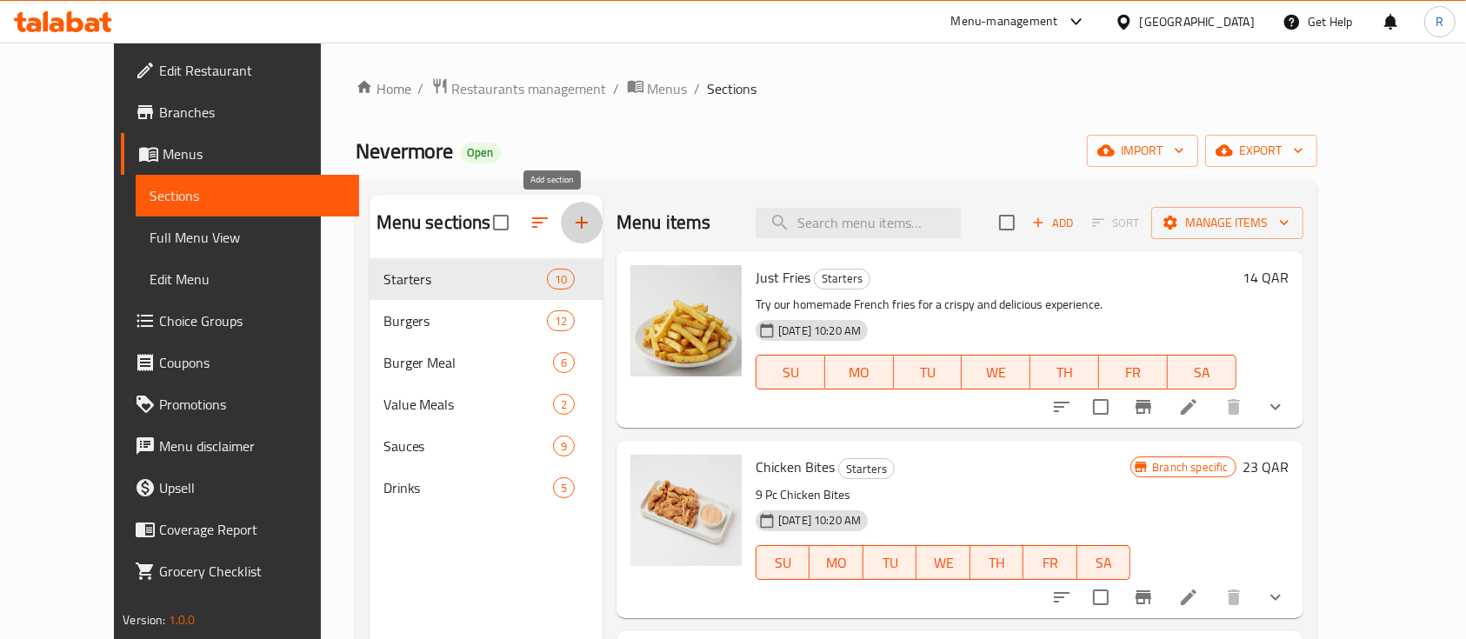
click at [576, 223] on icon "button" at bounding box center [582, 222] width 12 height 12
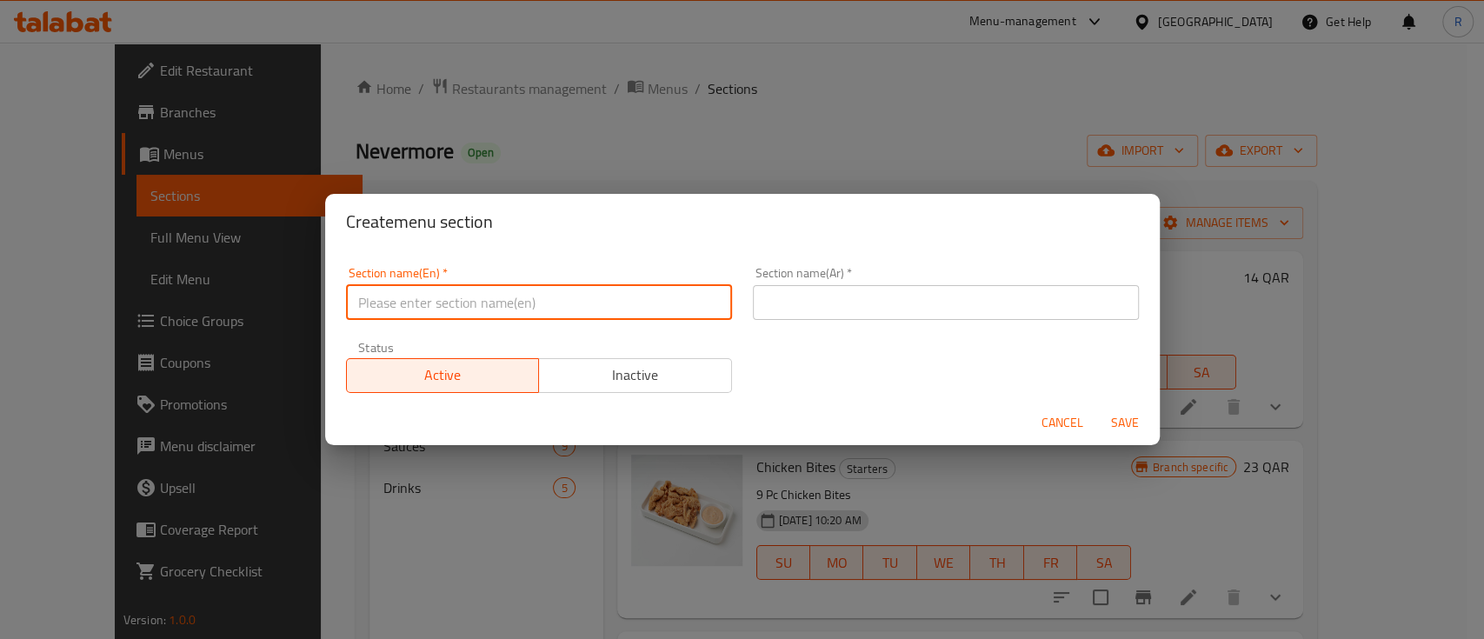
click at [537, 303] on input "text" at bounding box center [539, 302] width 386 height 35
type input "M41"
click at [846, 309] on input "text" at bounding box center [946, 302] width 386 height 35
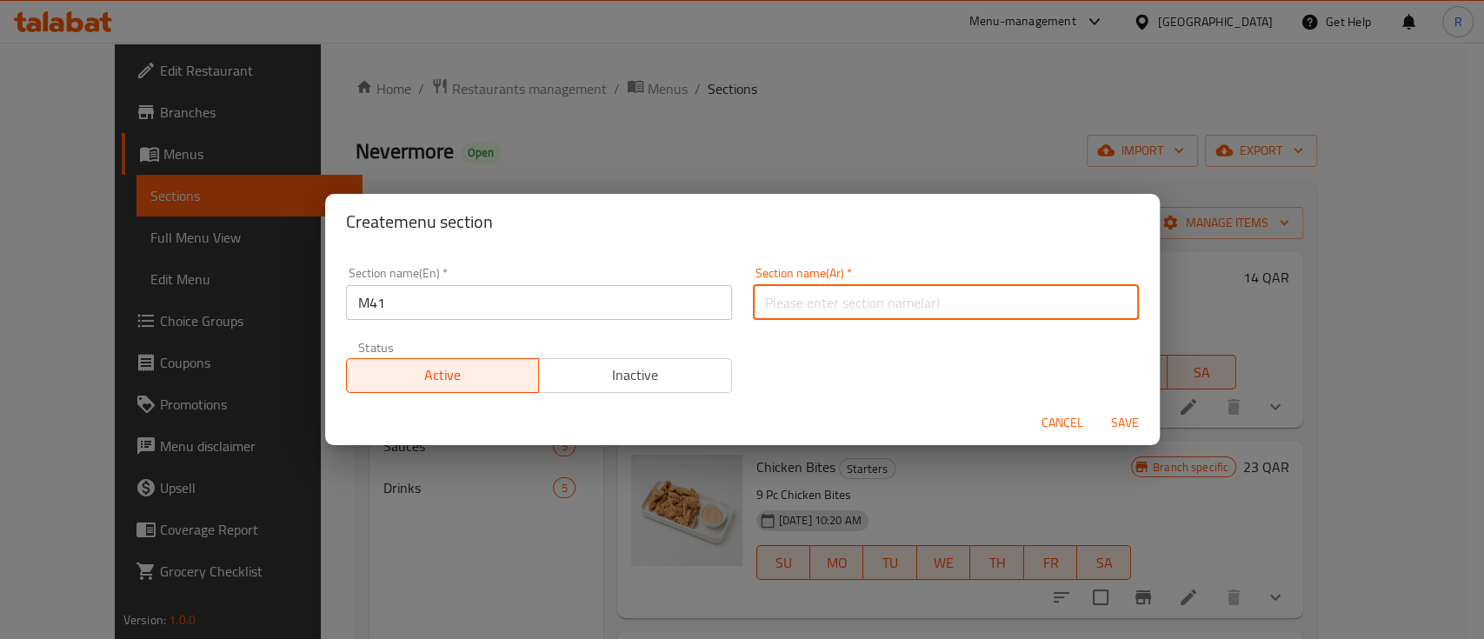
type input "م41"
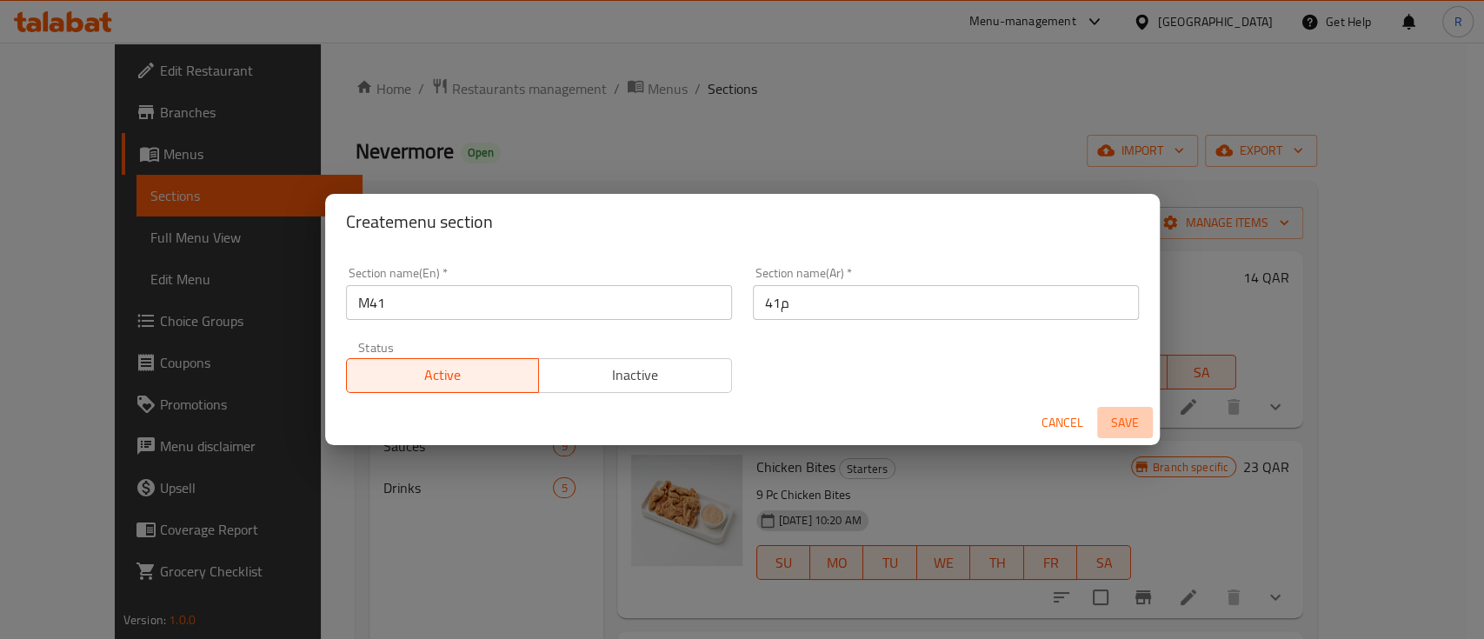
click at [1118, 409] on button "Save" at bounding box center [1125, 423] width 56 height 32
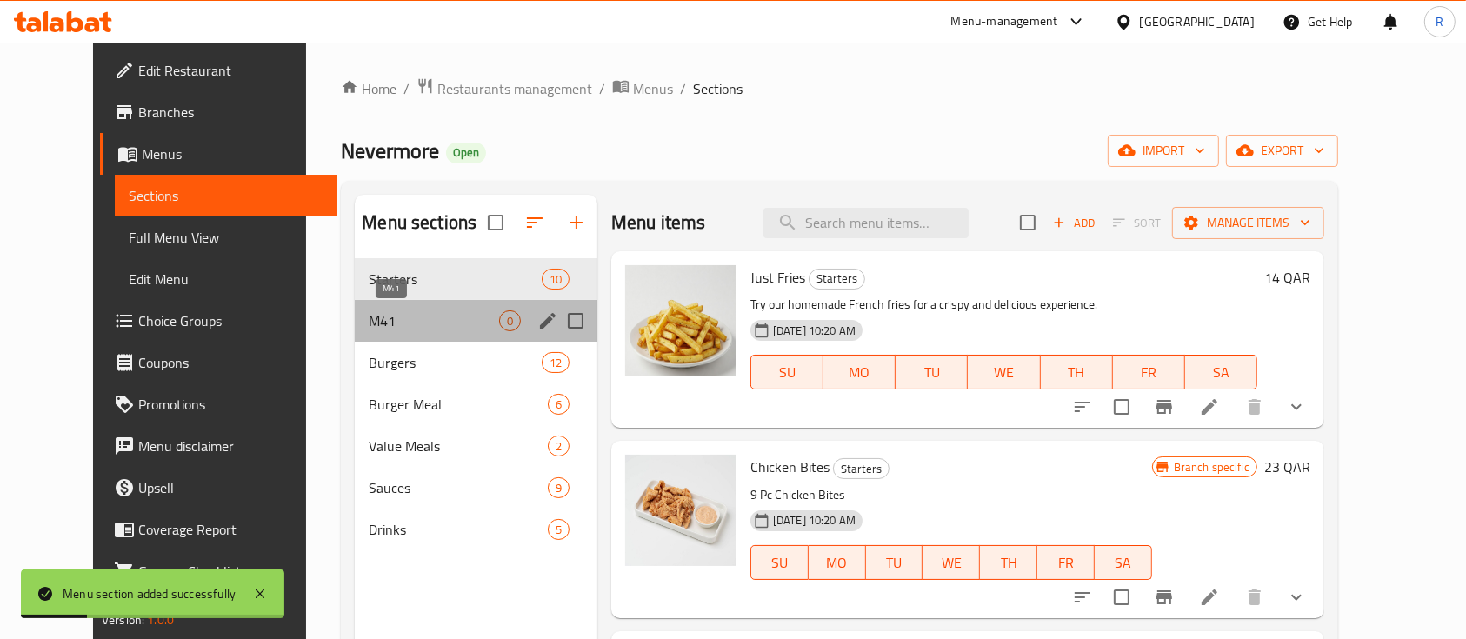
click at [369, 320] on span "M41" at bounding box center [434, 320] width 130 height 21
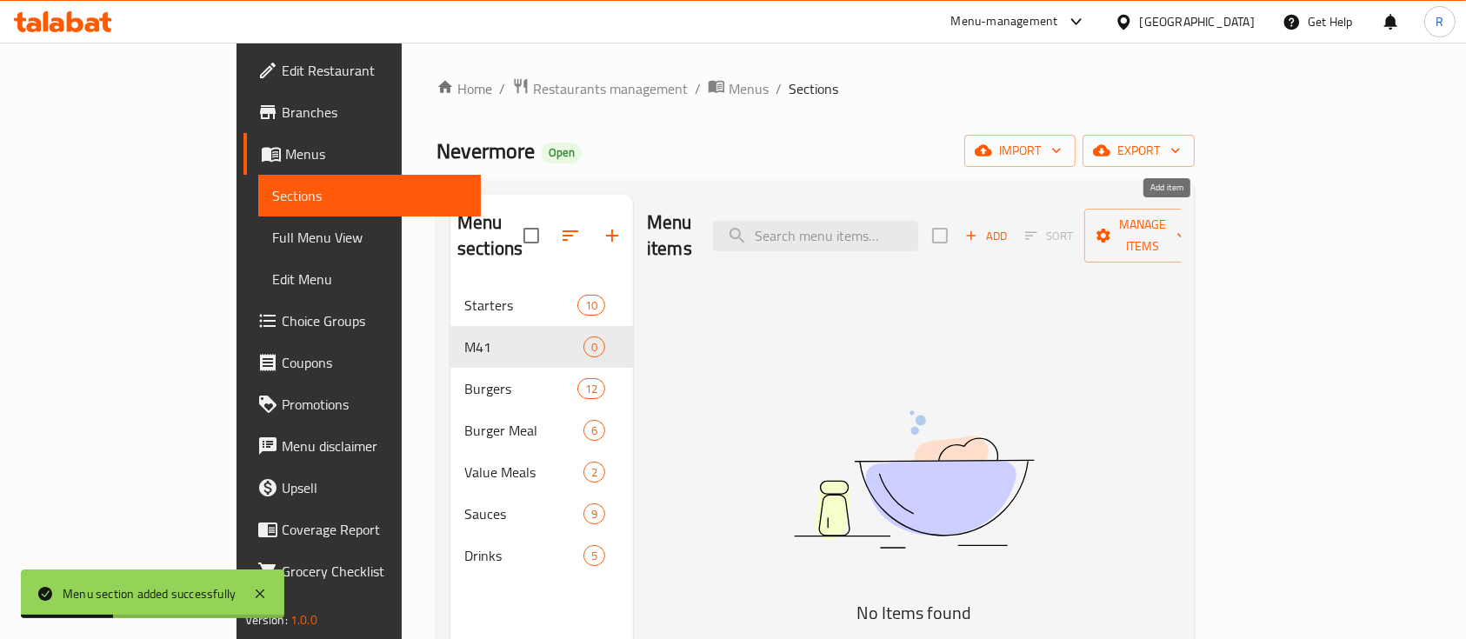
click at [1009, 226] on span "Add" at bounding box center [985, 236] width 47 height 20
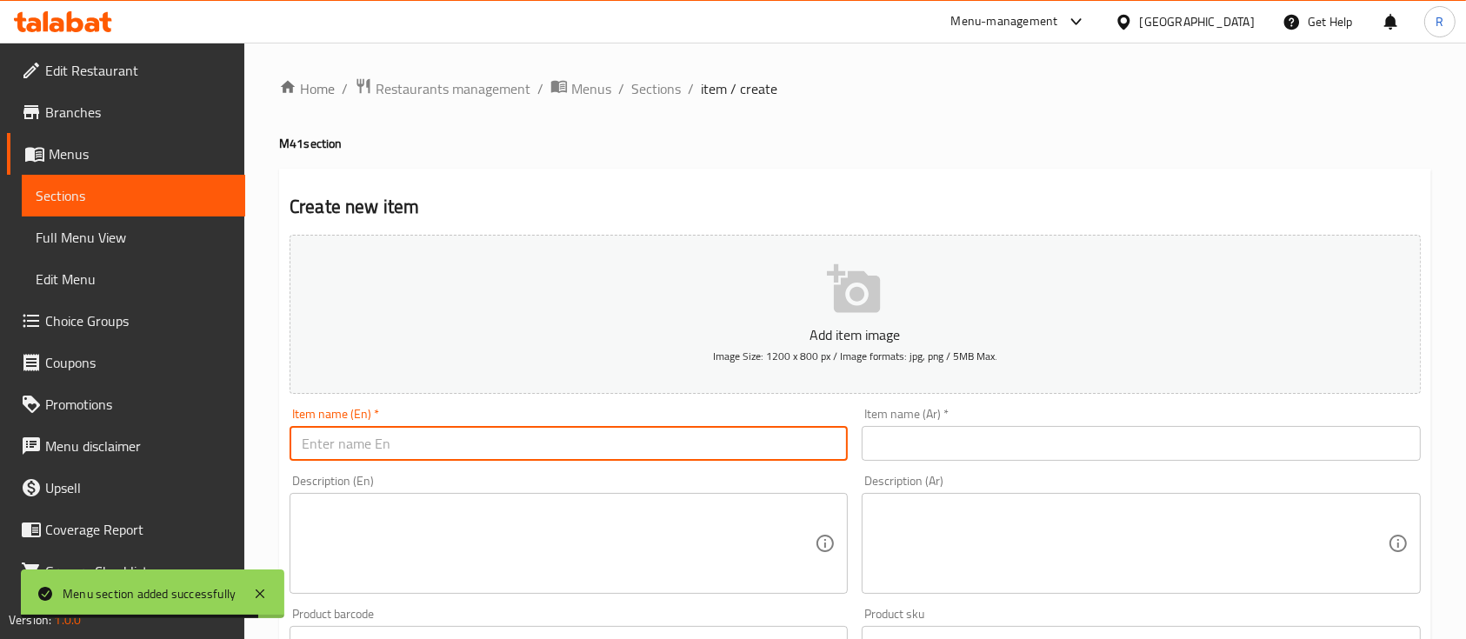
click at [452, 445] on input "text" at bounding box center [568, 443] width 558 height 35
paste input "Grilled Chicken Burger"
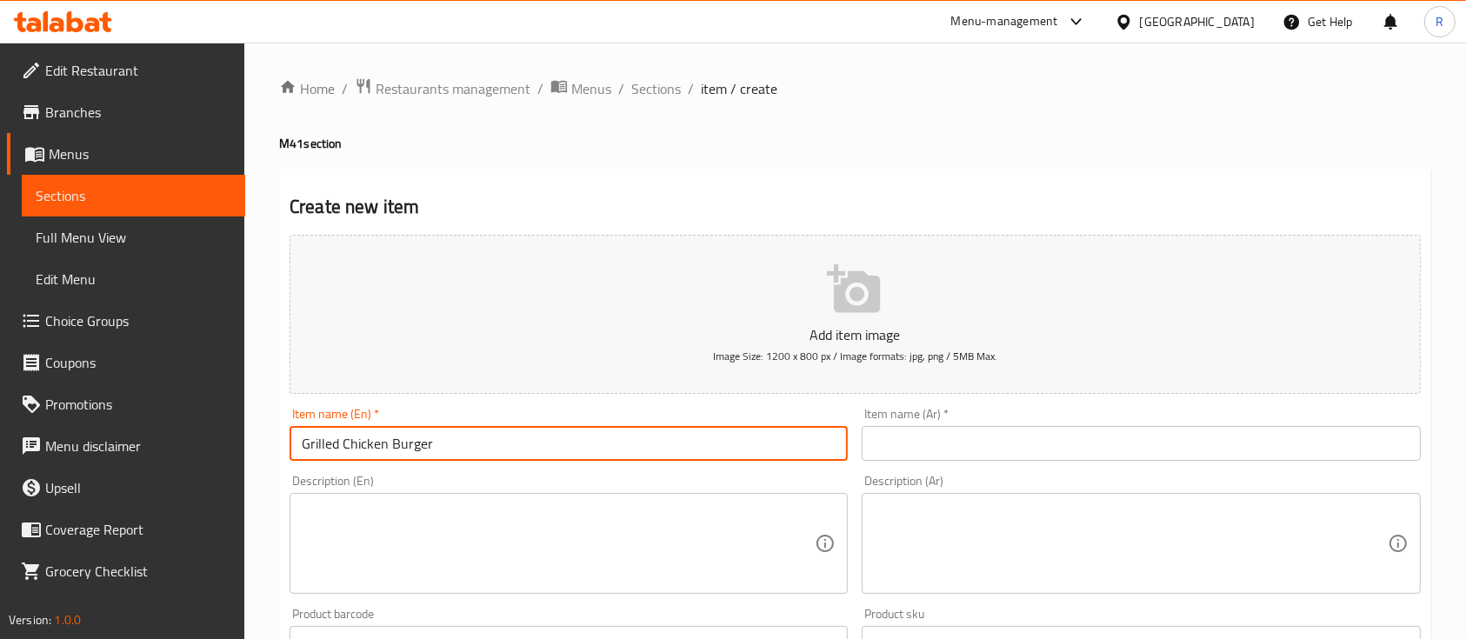
click at [452, 445] on input "Grilled Chicken Burger" at bounding box center [568, 443] width 558 height 35
click at [452, 445] on input "Grilled Chicken Burger Meal" at bounding box center [568, 443] width 558 height 35
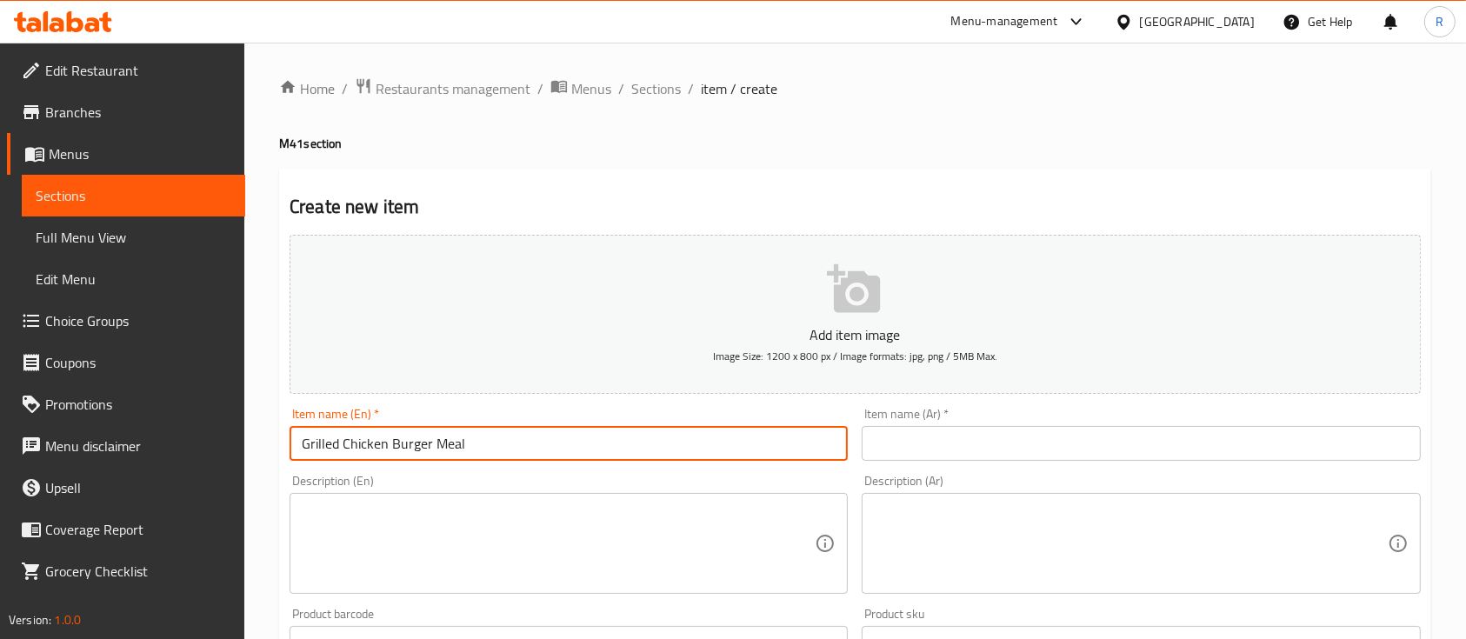
click at [452, 445] on input "Grilled Chicken Burger Meal" at bounding box center [568, 443] width 558 height 35
type input "Grilled Chicken Burger Meal"
click at [955, 450] on input "text" at bounding box center [1141, 443] width 558 height 35
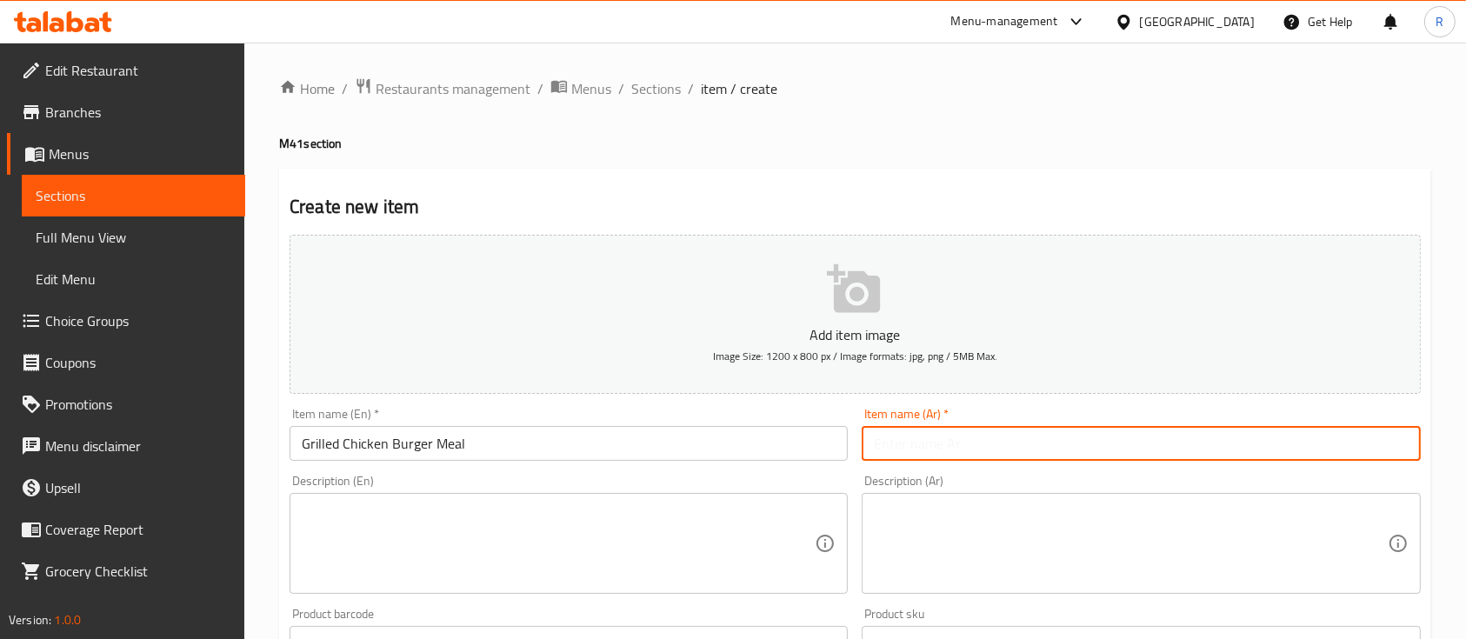
paste input "وجبة برجر دجاج مشوي"
type input "وجبة برجر دجاج مشوي"
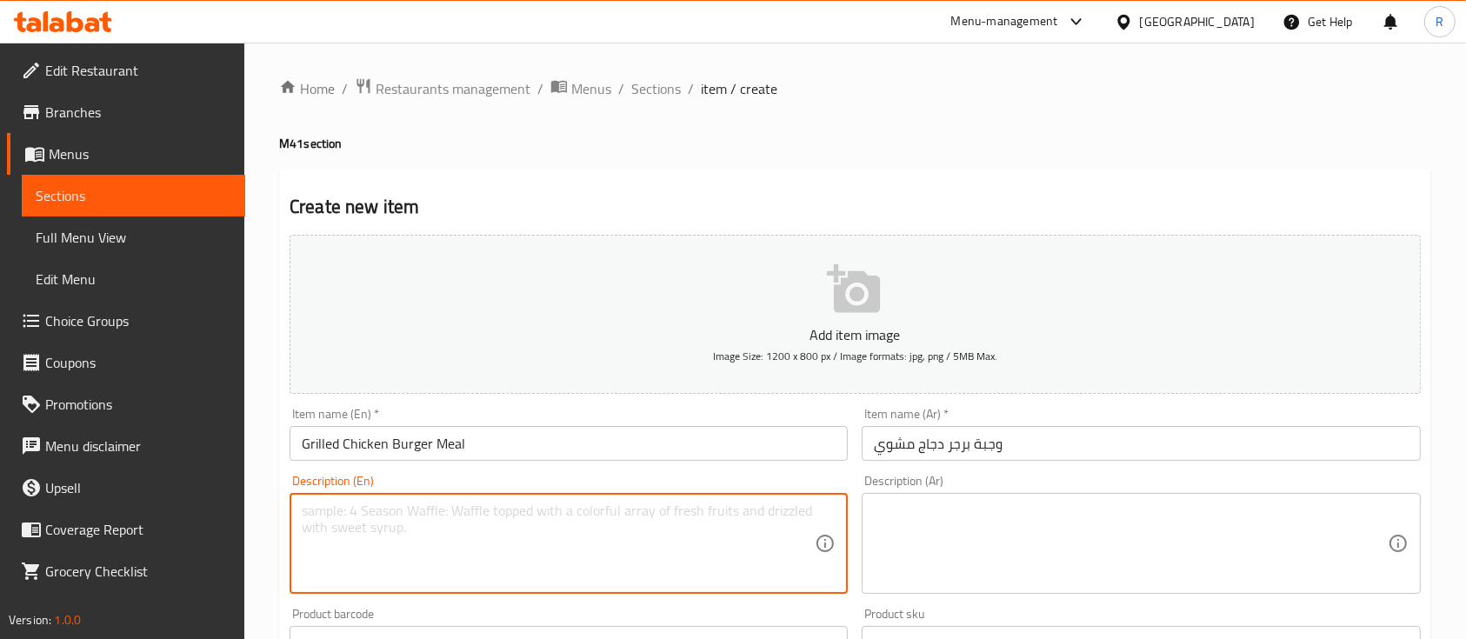
click at [652, 535] on textarea at bounding box center [558, 543] width 513 height 83
click at [657, 516] on textarea "grilled chicken burger, french fries and Kinza" at bounding box center [558, 543] width 513 height 83
type textarea "grilled chicken burger, french fries and Kinza"
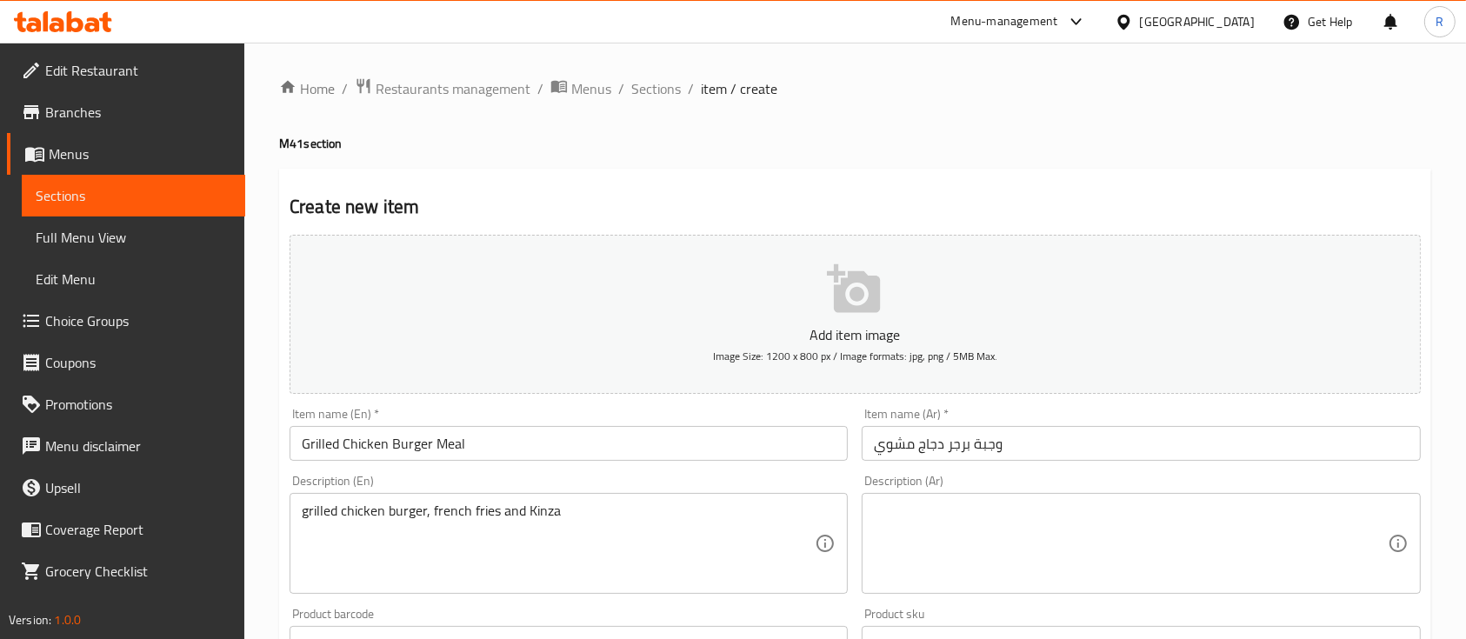
click at [918, 588] on div "Description (Ar)" at bounding box center [1141, 543] width 558 height 101
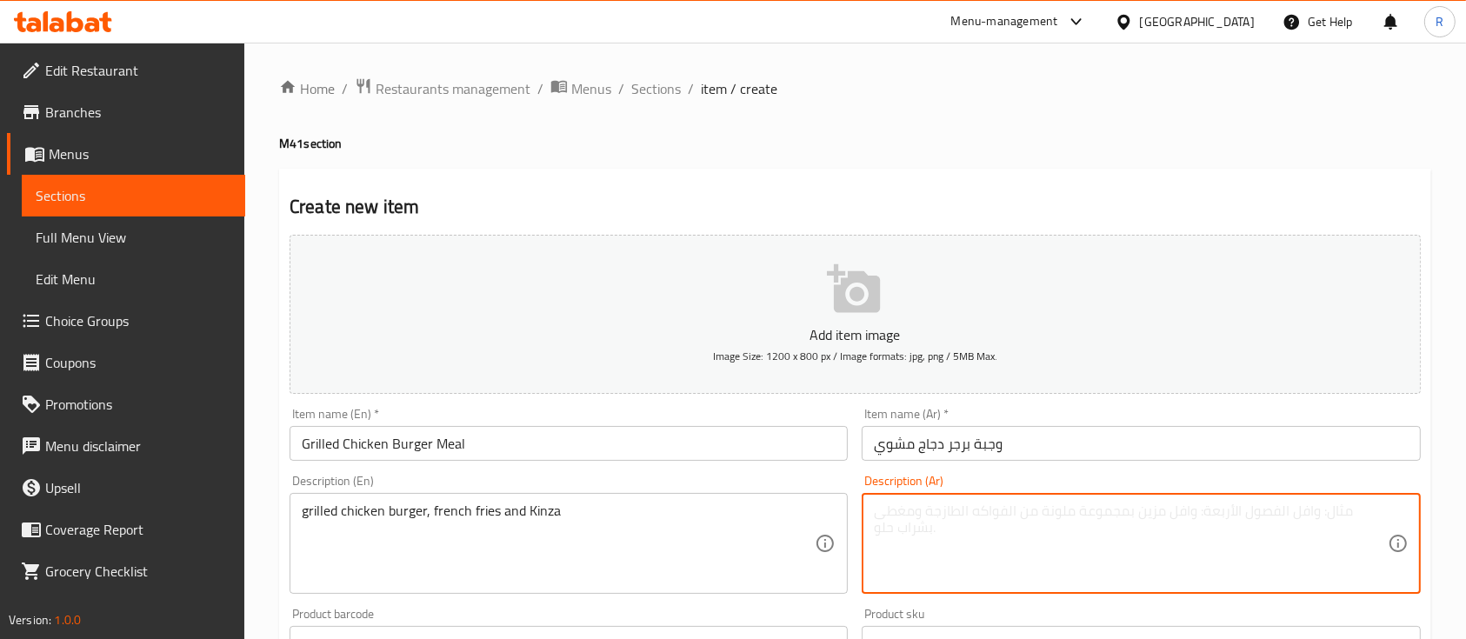
paste textarea "برجر دجاج مشوي، بطاطس مقلية وكينزا"
type textarea "برجر دجاج مشوي، بطاطس مقلية وكينزا"
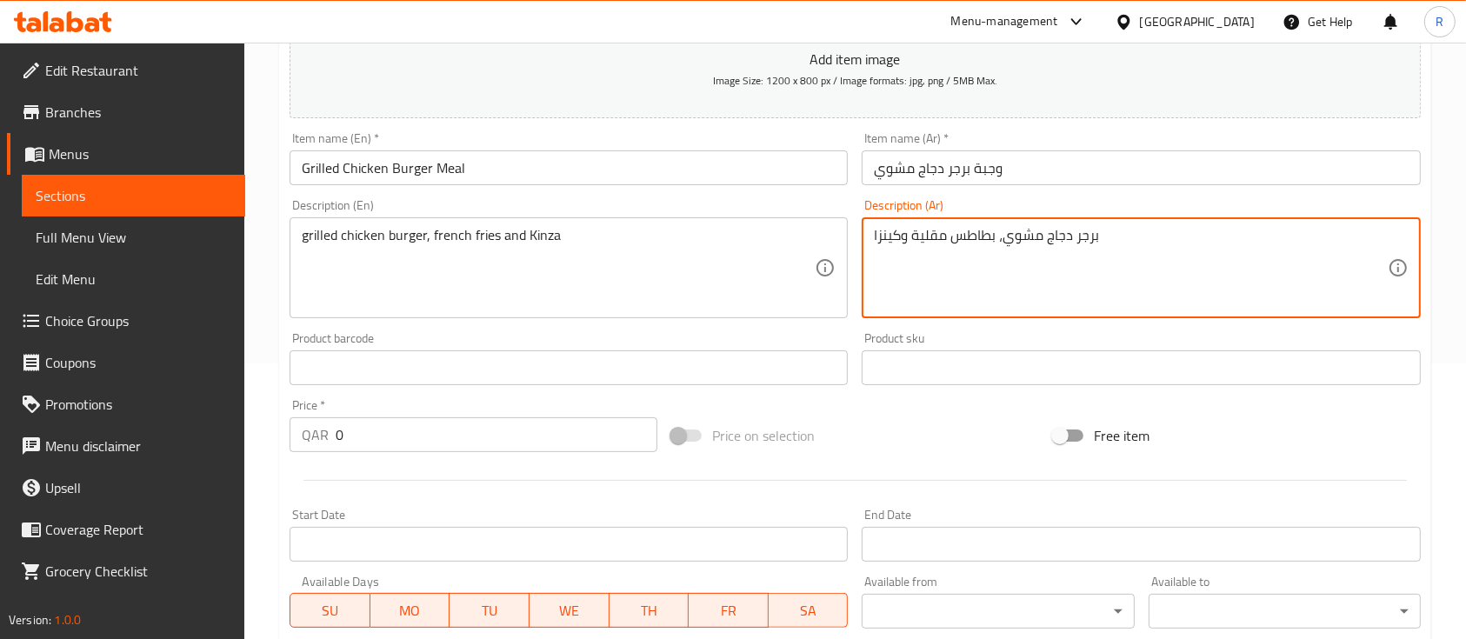
scroll to position [278, 0]
click at [357, 435] on input "0" at bounding box center [497, 432] width 322 height 35
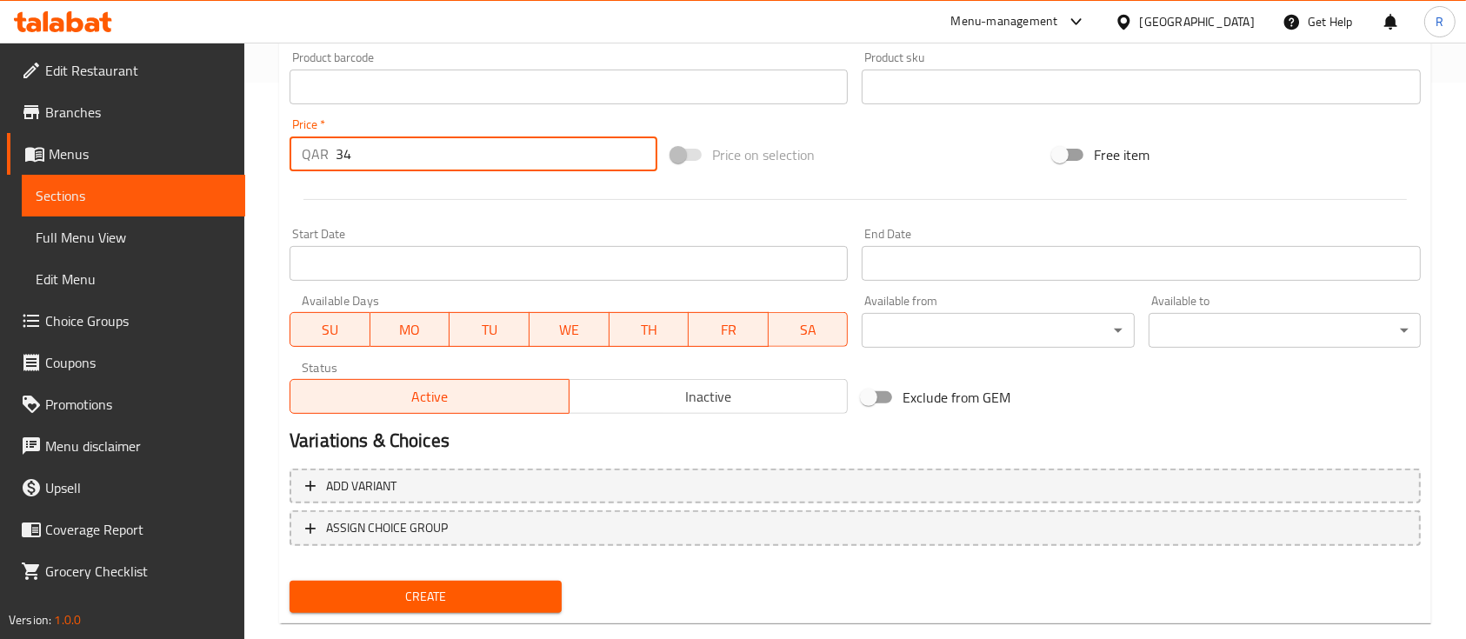
scroll to position [557, 0]
type input "34"
click at [1275, 150] on div "Free item" at bounding box center [1237, 153] width 382 height 47
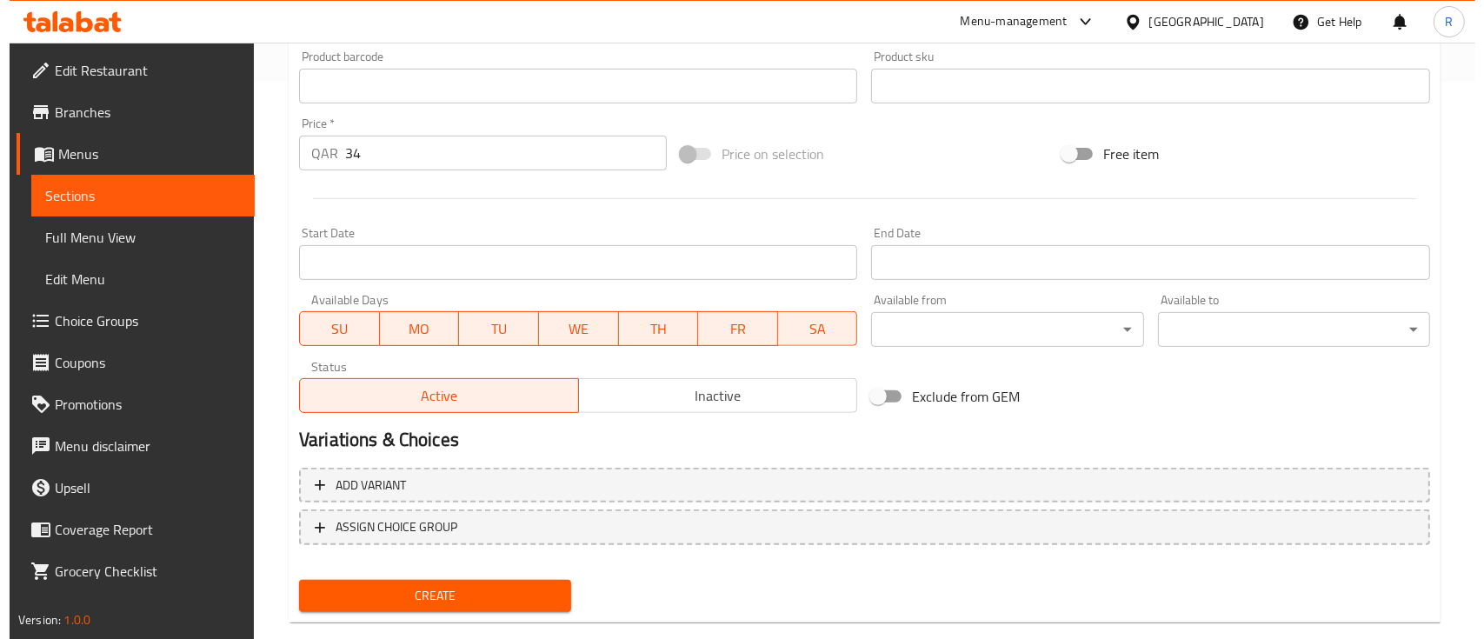
scroll to position [589, 0]
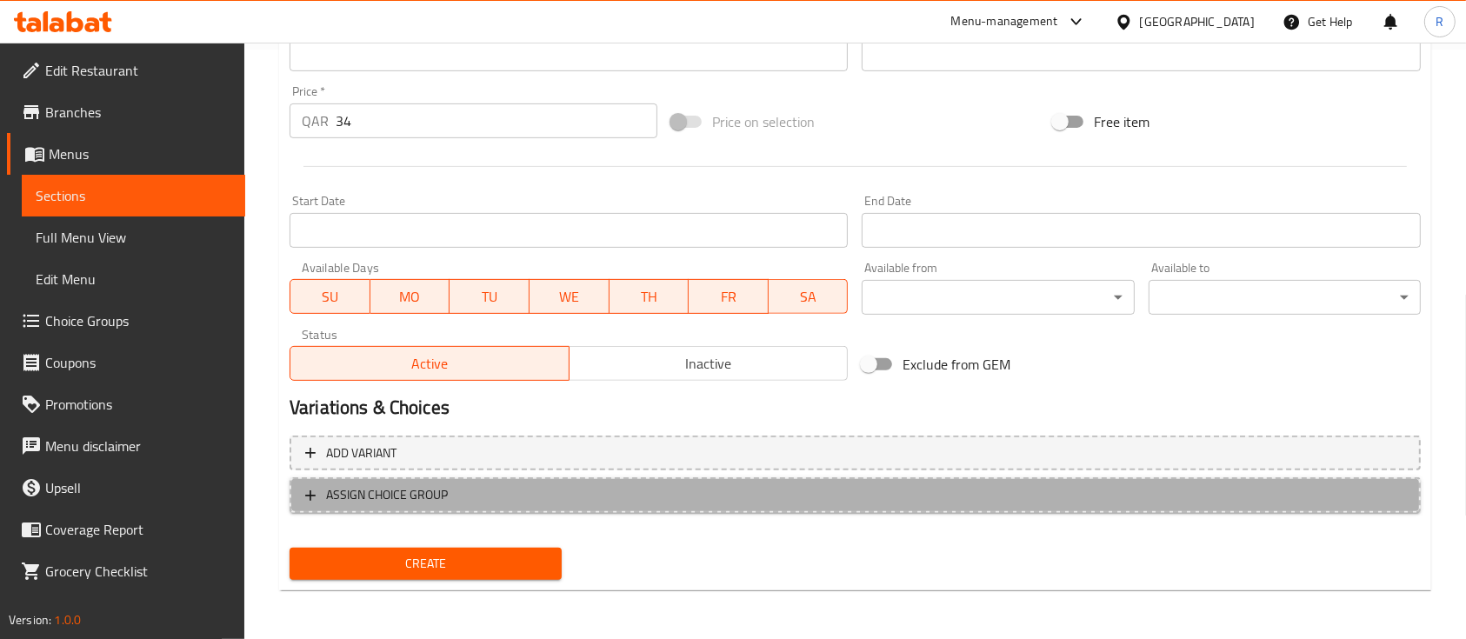
click at [483, 492] on span "ASSIGN CHOICE GROUP" at bounding box center [855, 495] width 1100 height 22
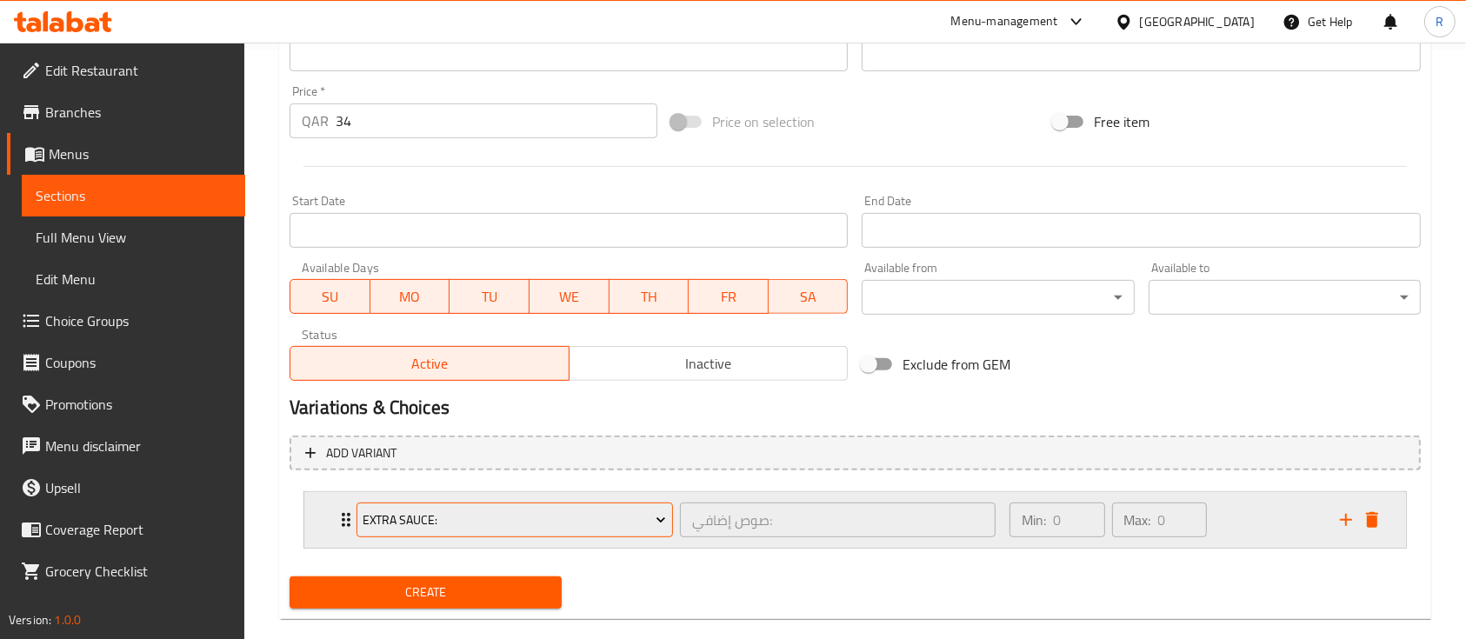
click at [536, 525] on span "Extra Sauce:" at bounding box center [514, 520] width 303 height 22
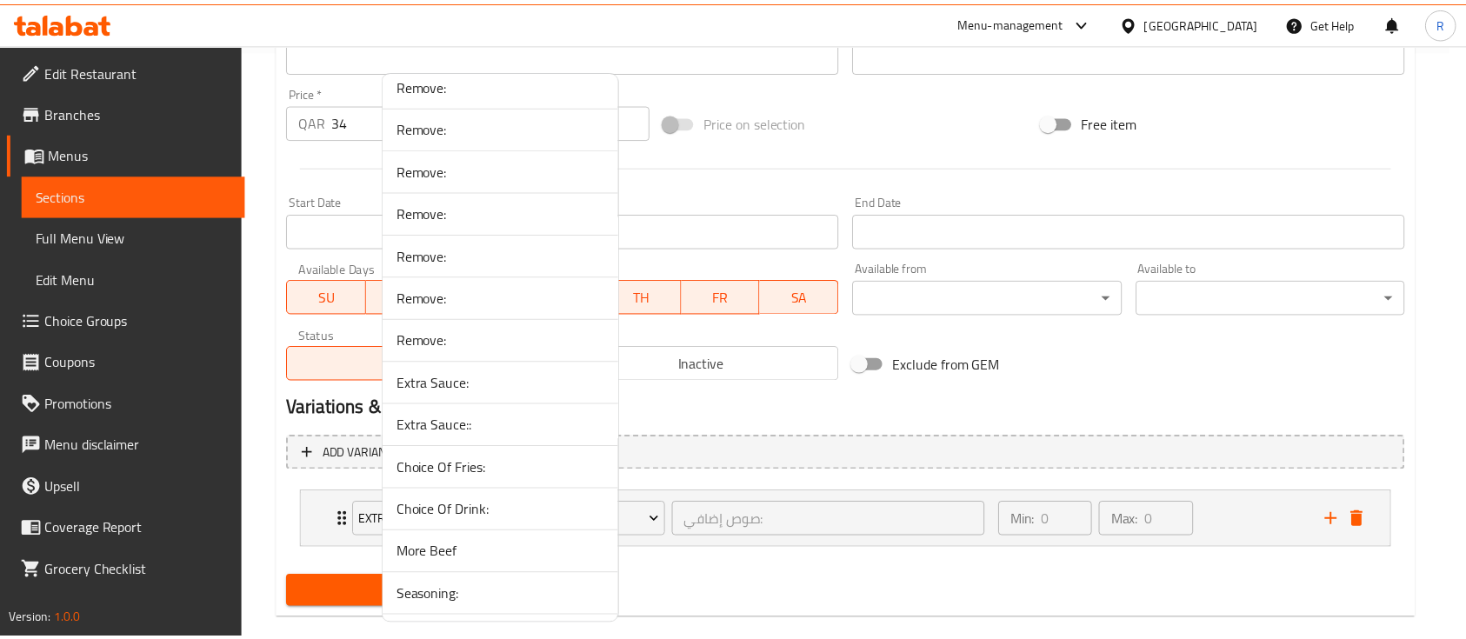
scroll to position [1421, 0]
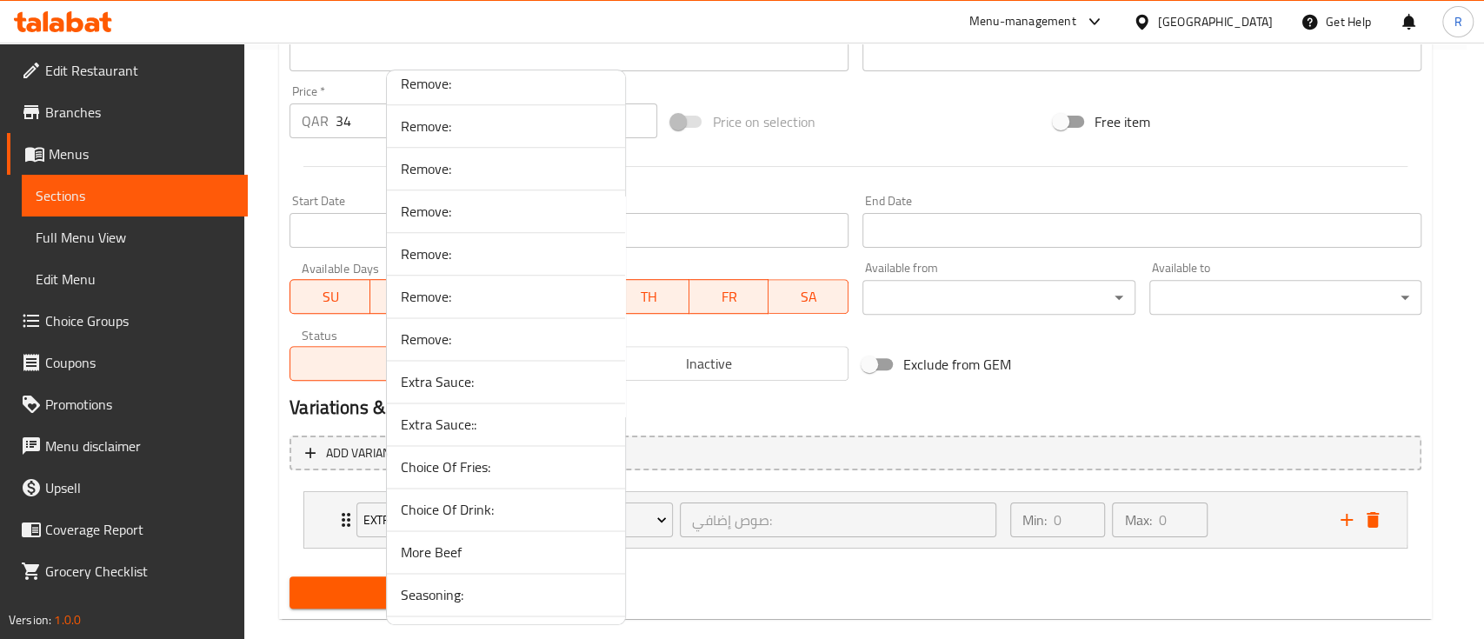
click at [495, 500] on span "Choice Of Drink:" at bounding box center [506, 509] width 210 height 21
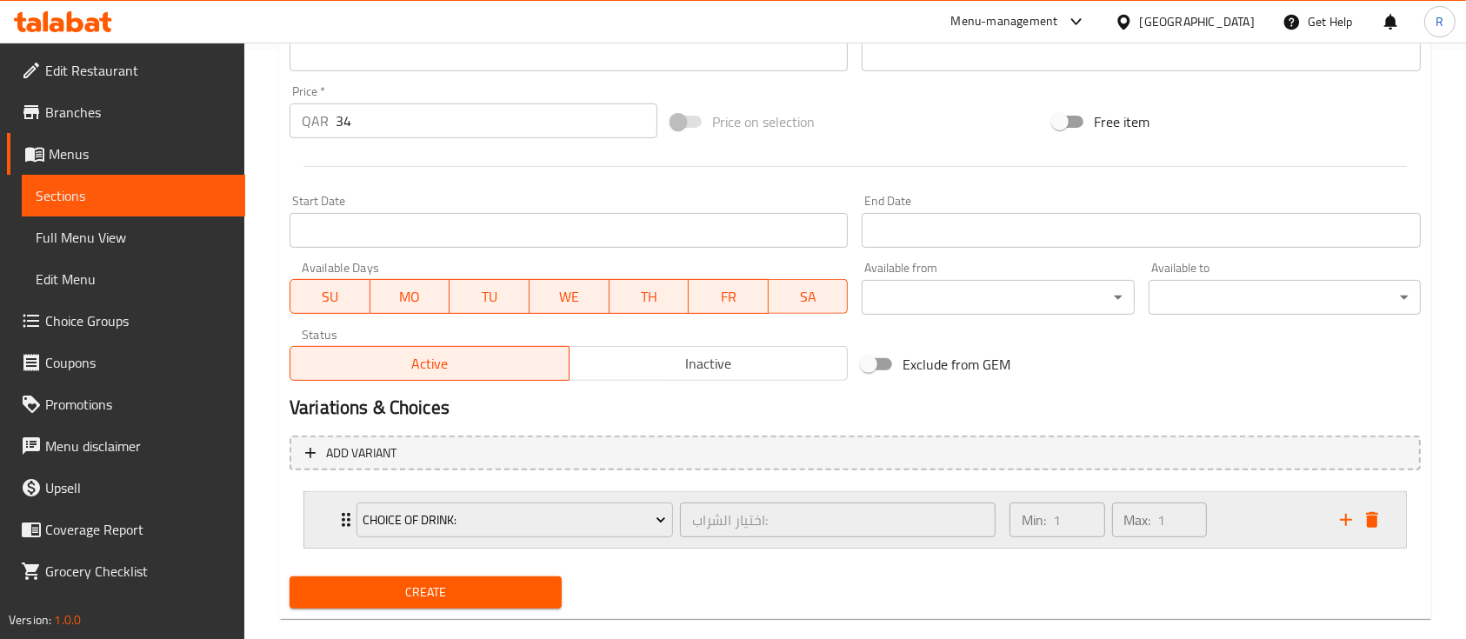
click at [1262, 514] on div "Min: 1 ​ Max: 1 ​" at bounding box center [1164, 520] width 330 height 56
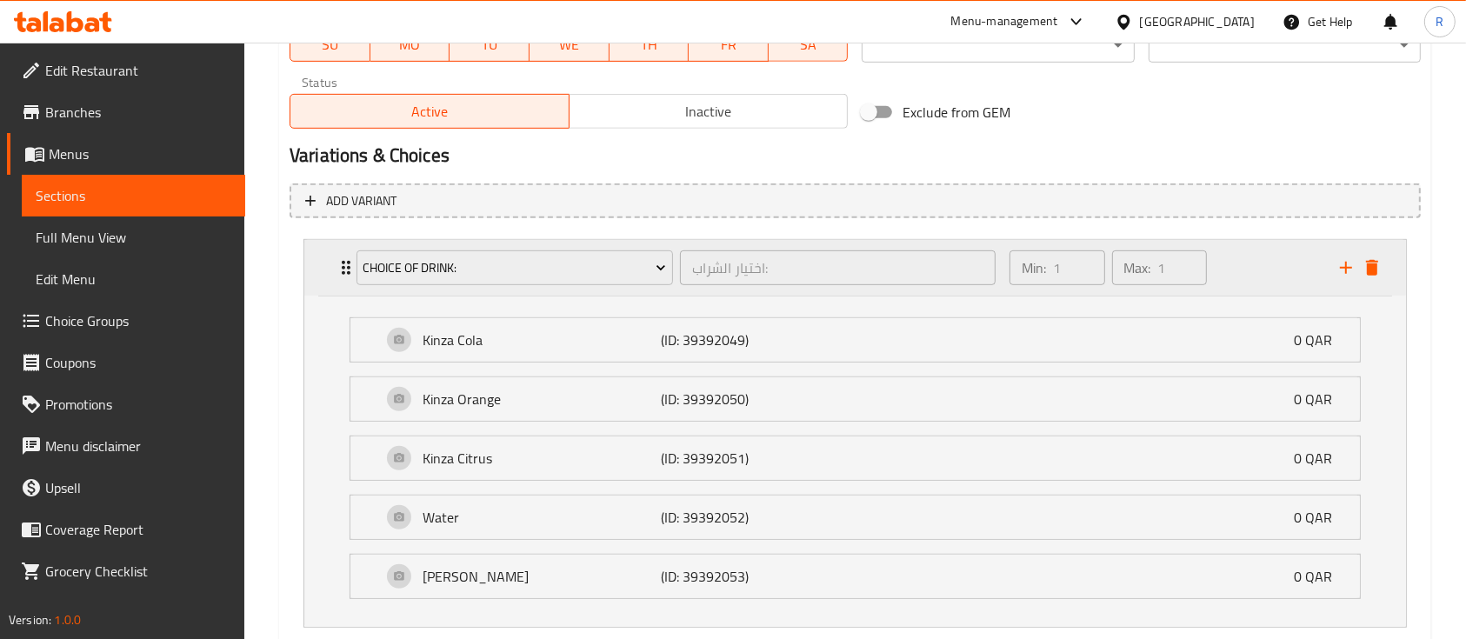
scroll to position [948, 0]
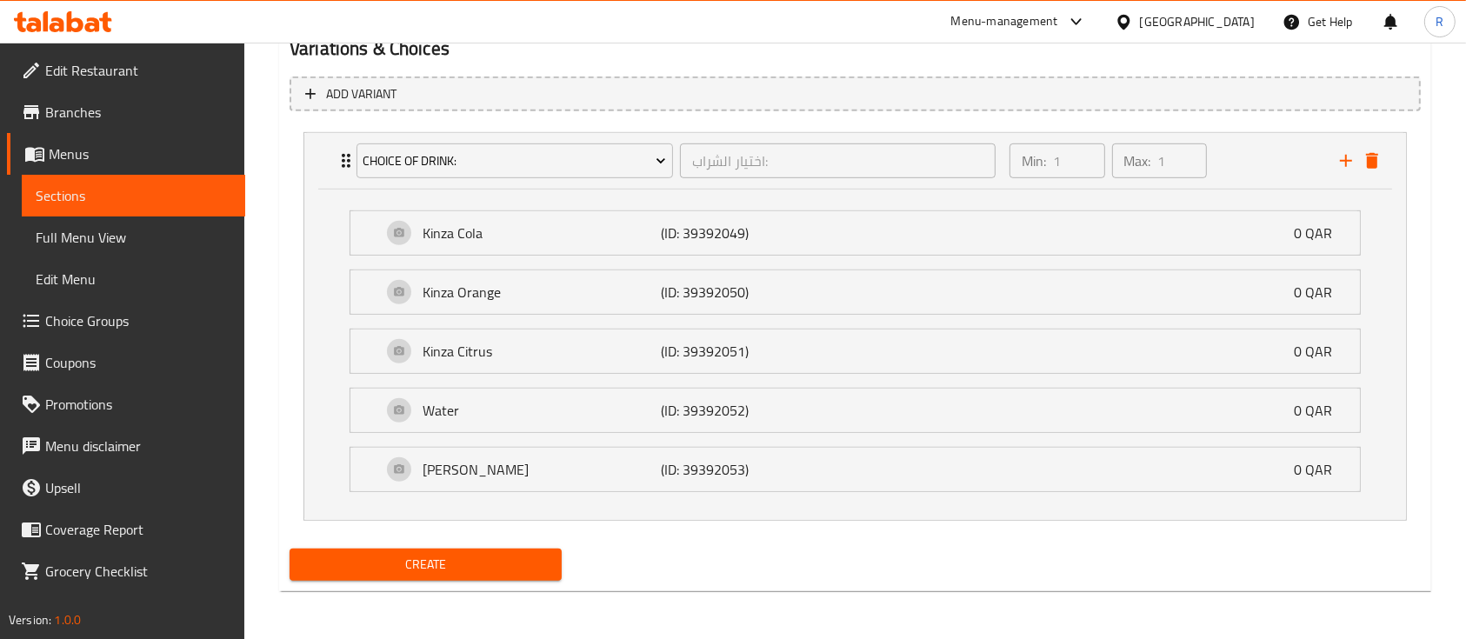
click at [473, 581] on div "Create" at bounding box center [426, 565] width 286 height 46
click at [424, 572] on span "Create" at bounding box center [425, 565] width 244 height 22
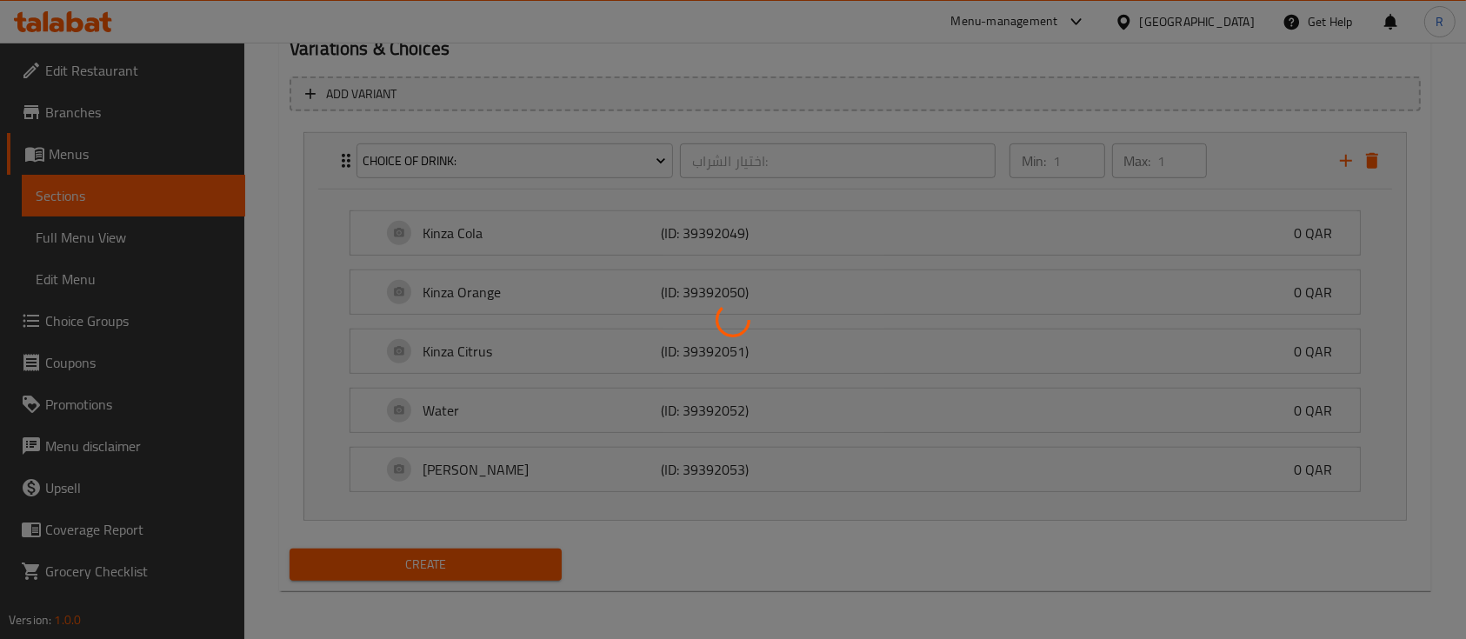
type input "0"
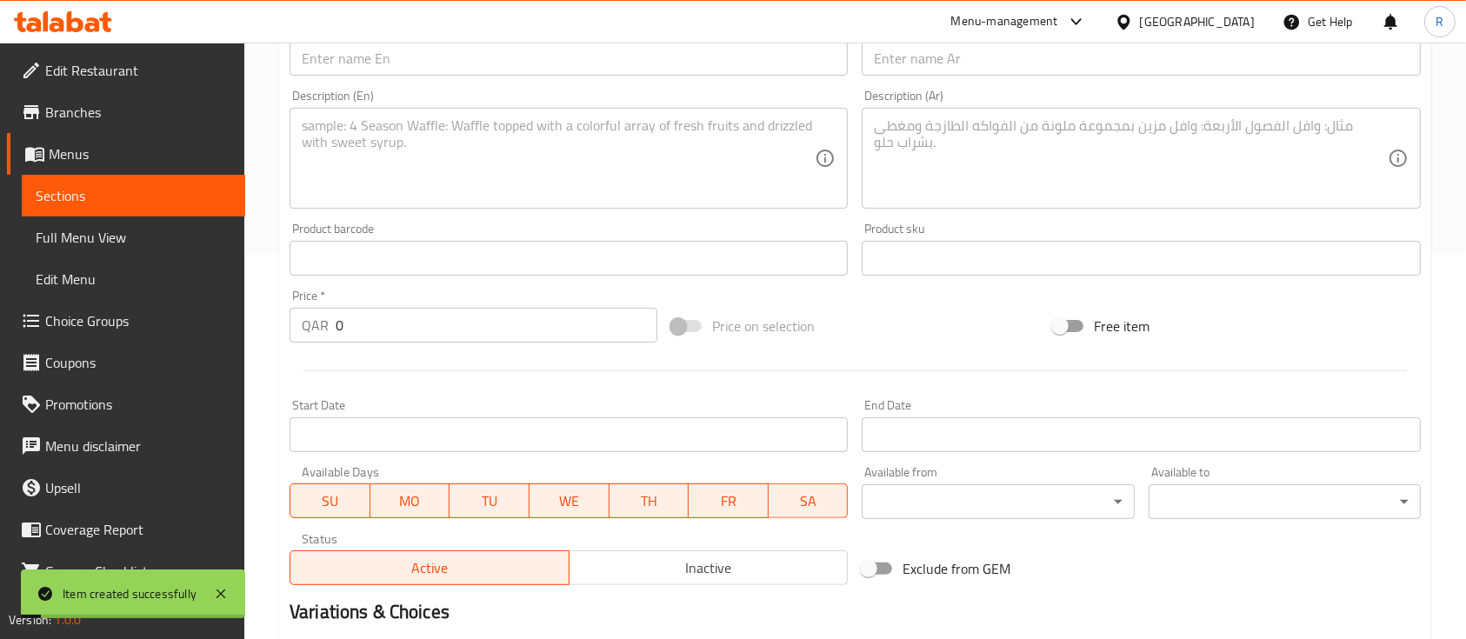
scroll to position [0, 0]
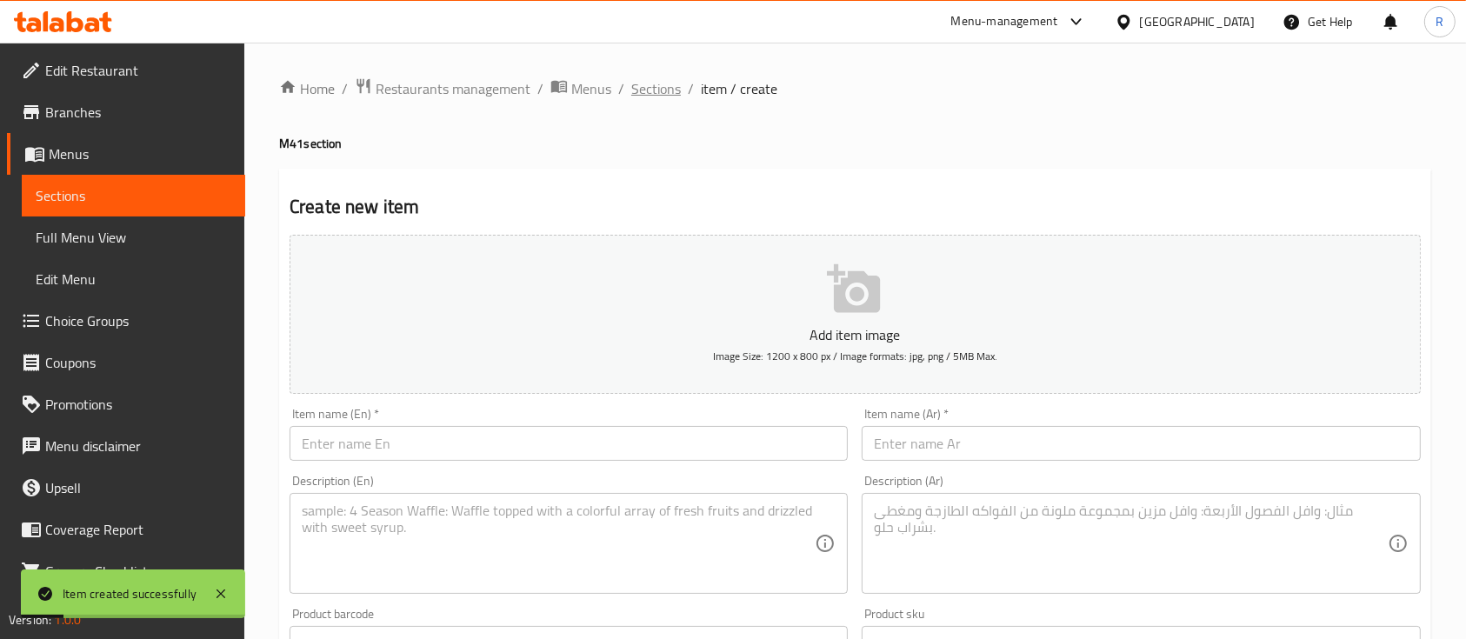
click at [655, 81] on span "Sections" at bounding box center [656, 88] width 50 height 21
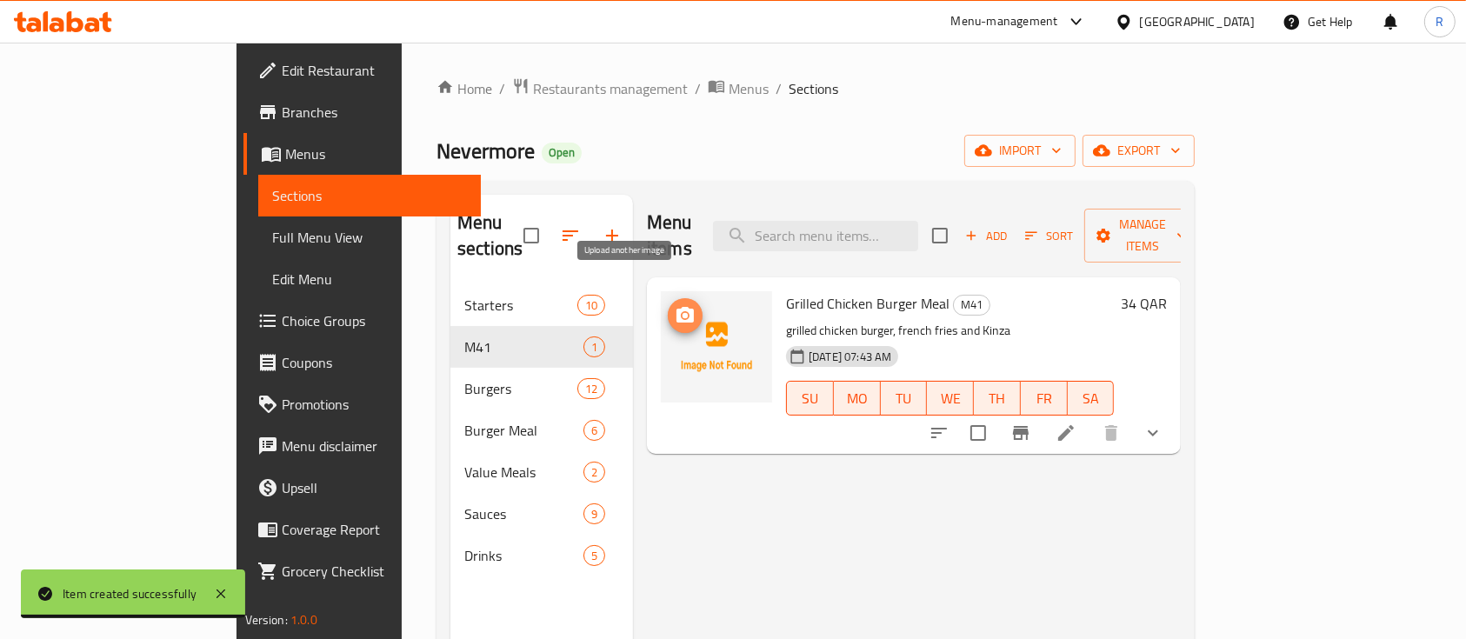
click at [668, 305] on span "upload picture" at bounding box center [685, 315] width 35 height 21
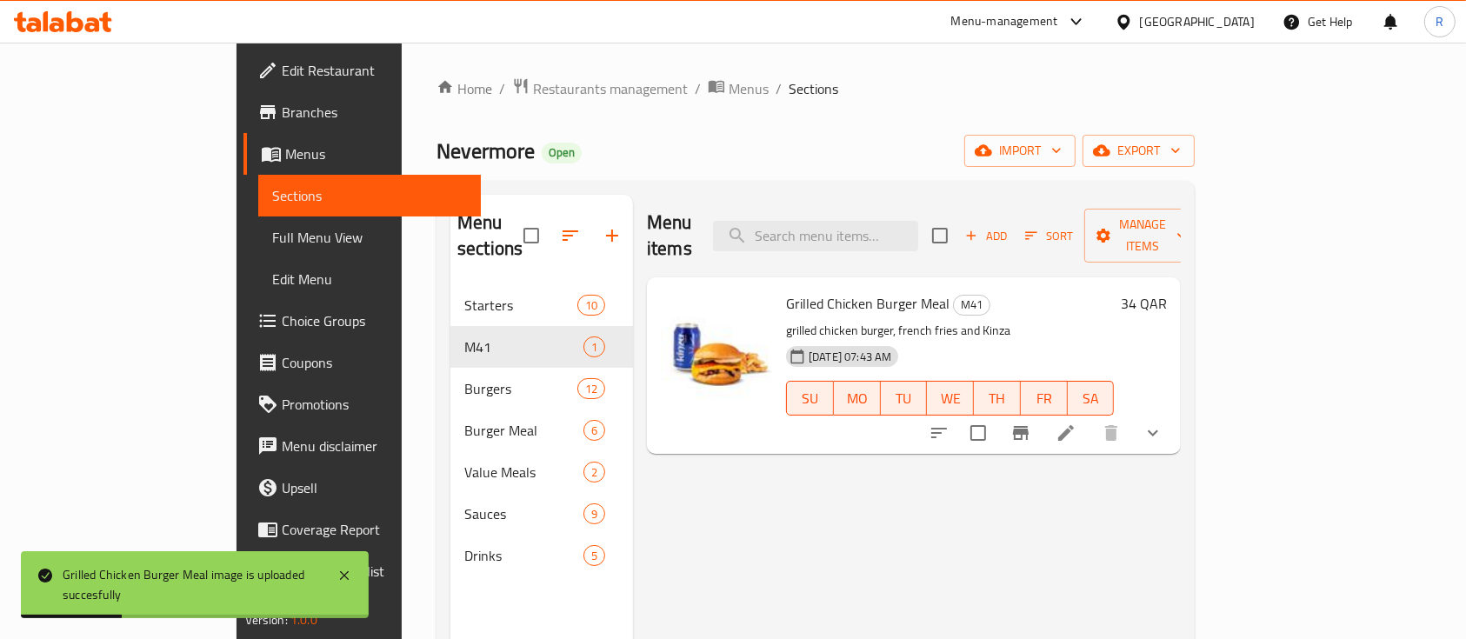
click at [881, 105] on div "Home / Restaurants management / Menus / Sections Nevermore Open import export M…" at bounding box center [815, 462] width 758 height 770
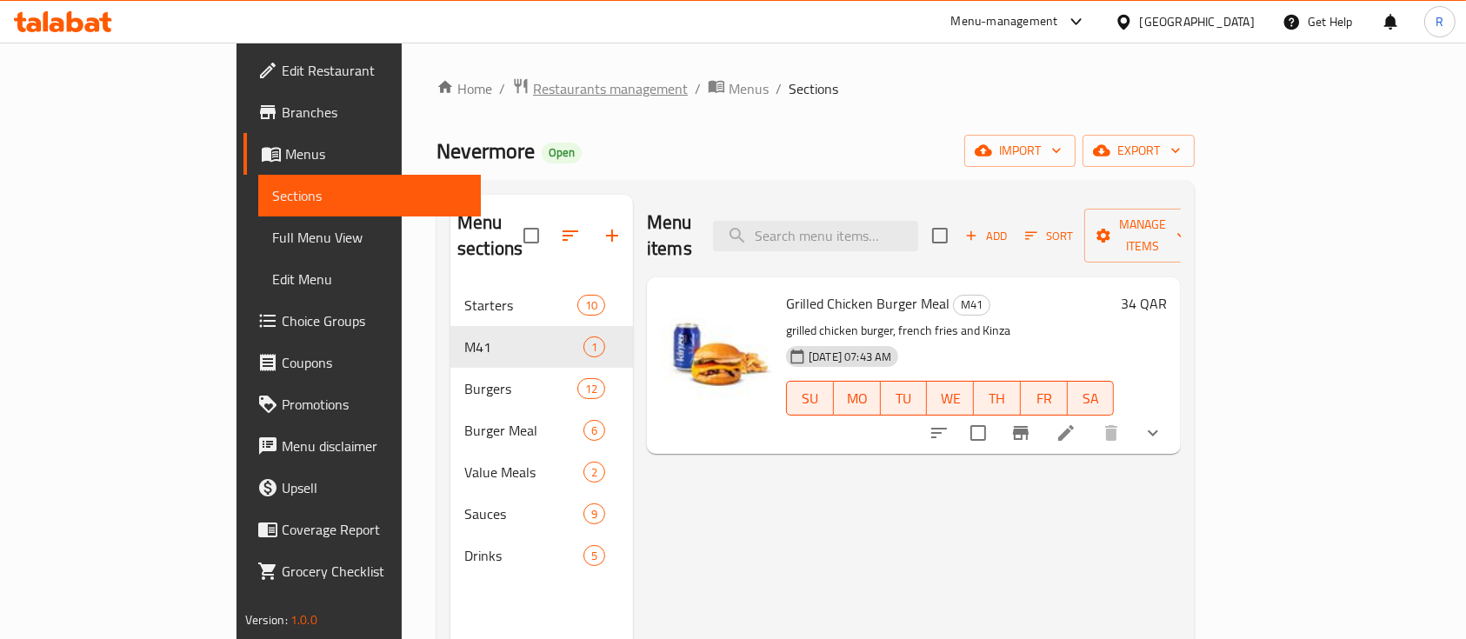
click at [533, 86] on span "Restaurants management" at bounding box center [610, 88] width 155 height 21
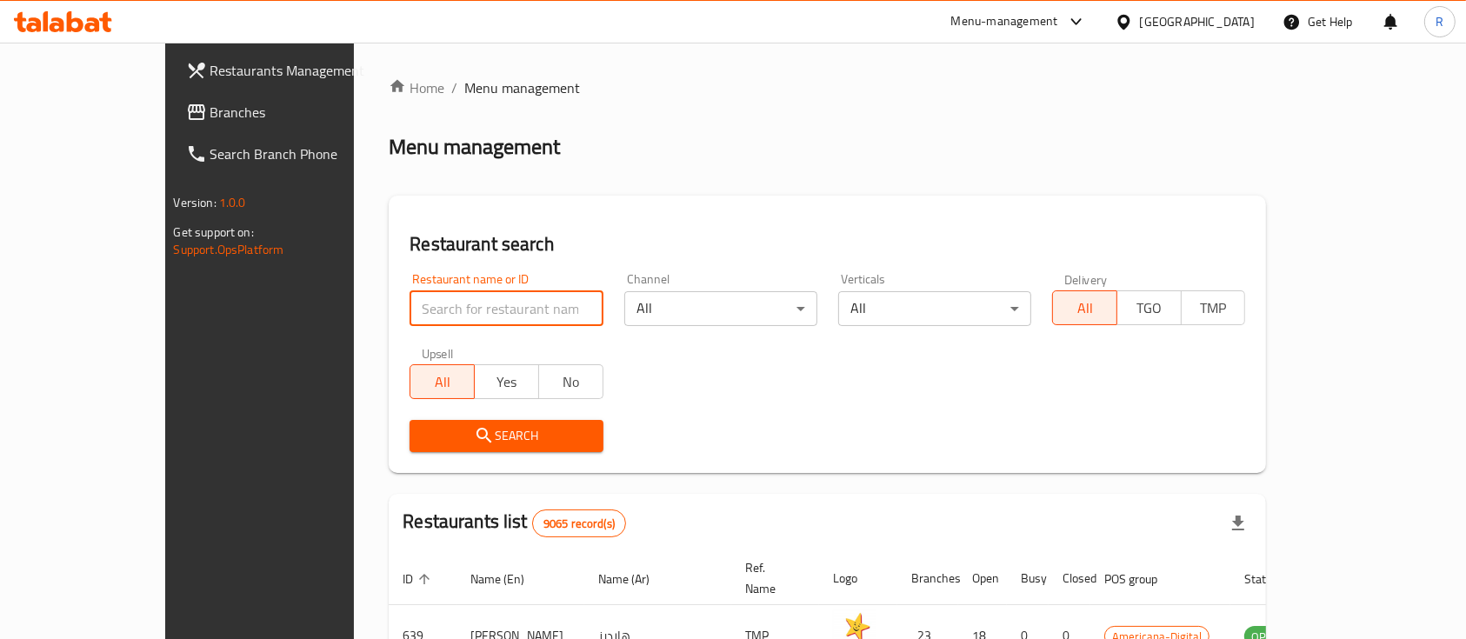
click at [532, 299] on input "search" at bounding box center [505, 308] width 193 height 35
type input "dejd"
click button "Search" at bounding box center [505, 436] width 193 height 32
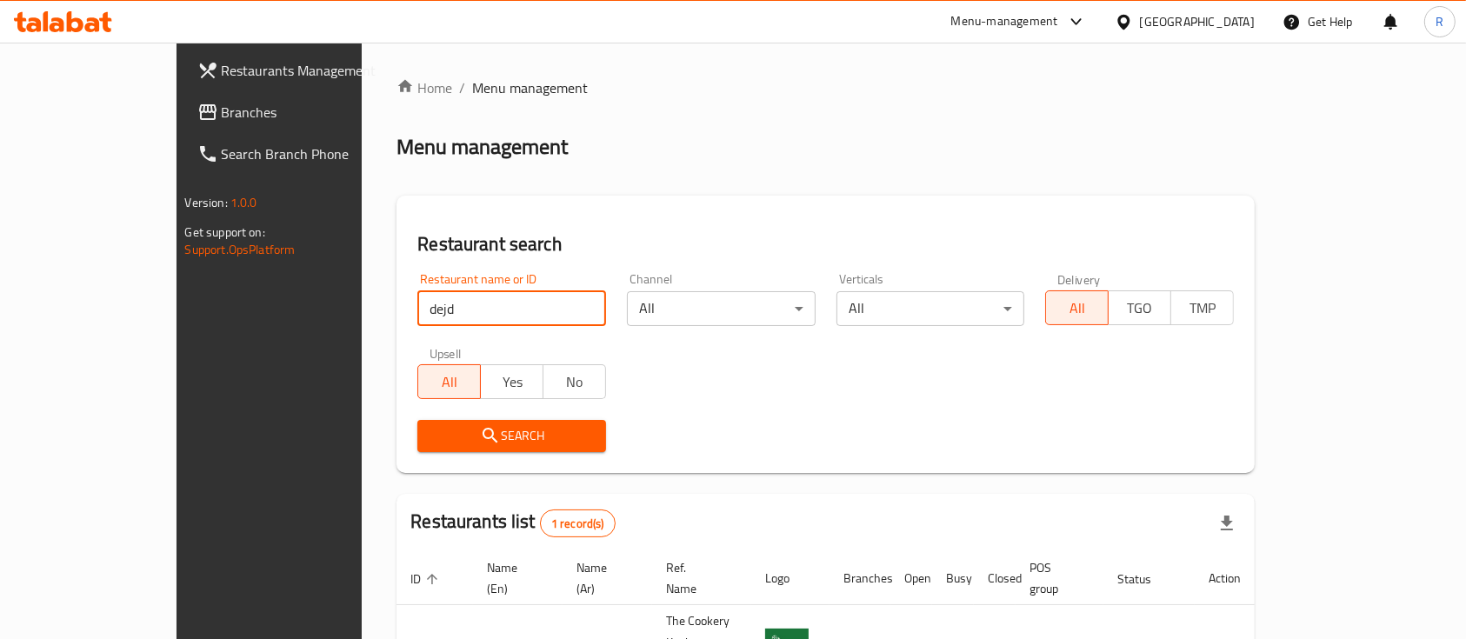
scroll to position [102, 0]
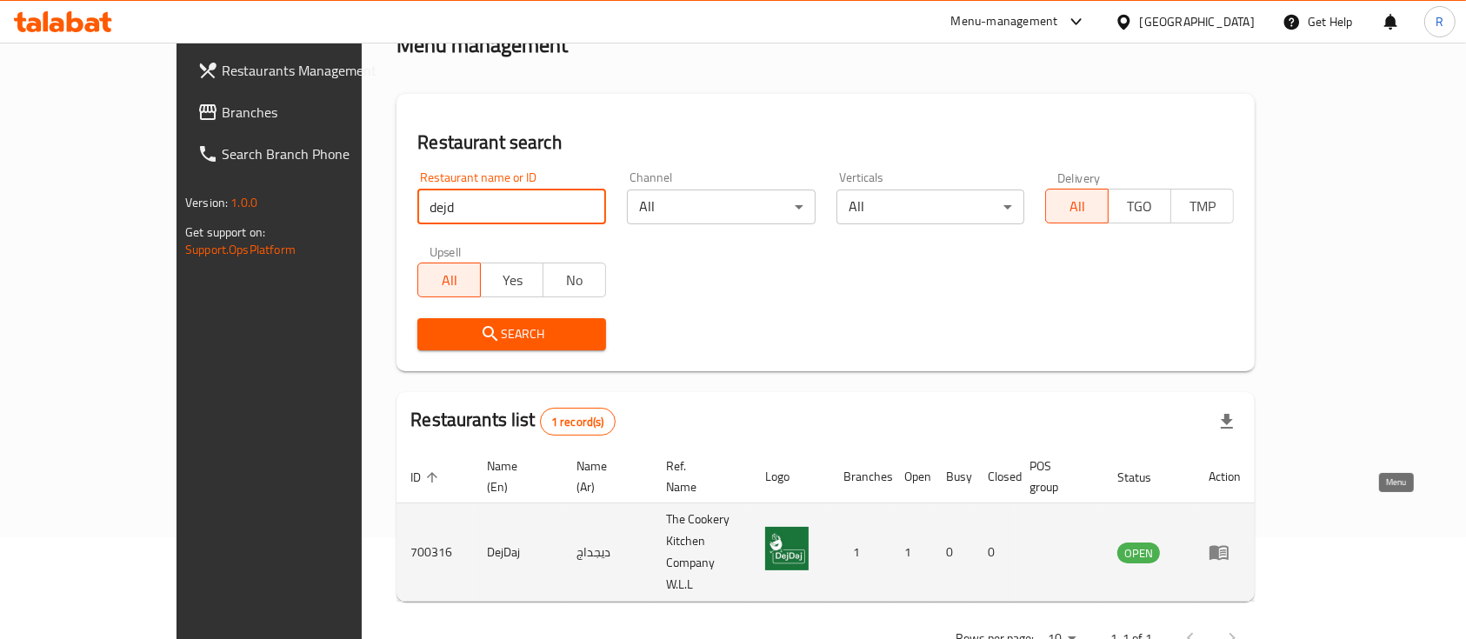
click at [1229, 542] on icon "enhanced table" at bounding box center [1218, 552] width 21 height 21
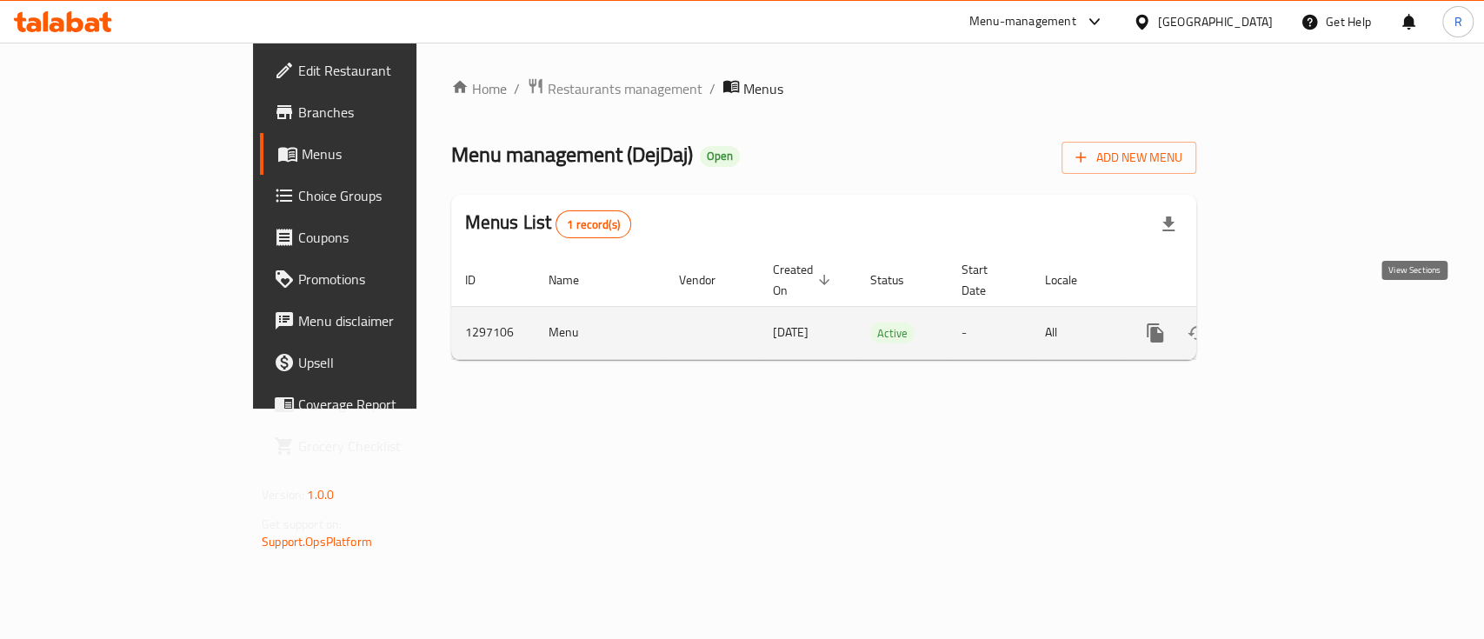
click at [1291, 323] on icon "enhanced table" at bounding box center [1280, 333] width 21 height 21
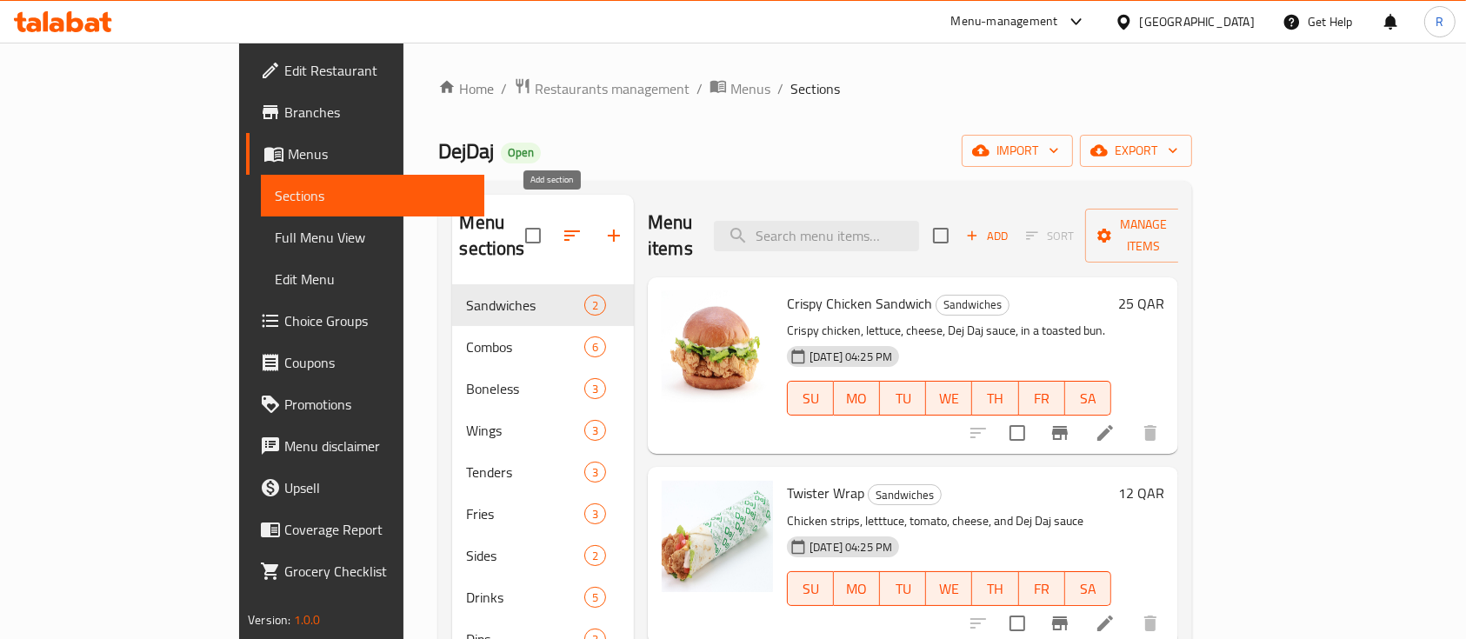
click at [603, 225] on icon "button" at bounding box center [613, 235] width 21 height 21
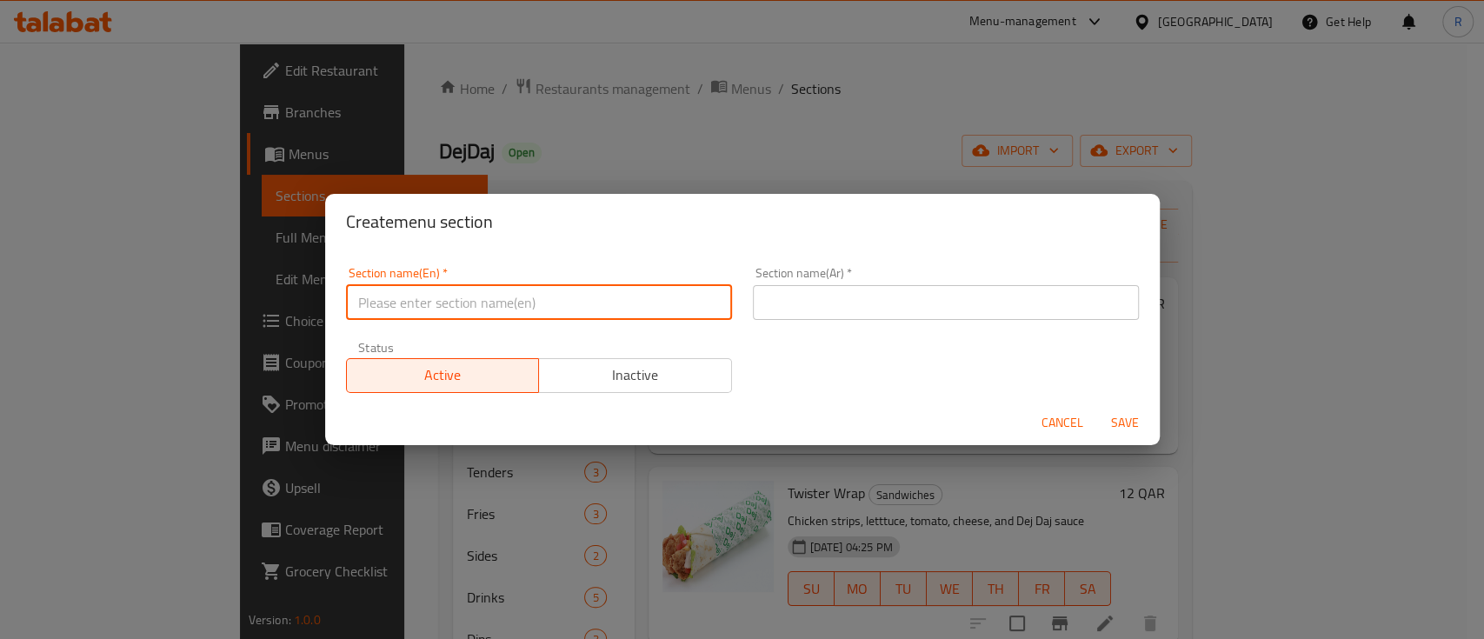
click at [410, 300] on input "text" at bounding box center [539, 302] width 386 height 35
type input "M41"
click at [837, 315] on input "text" at bounding box center [946, 302] width 386 height 35
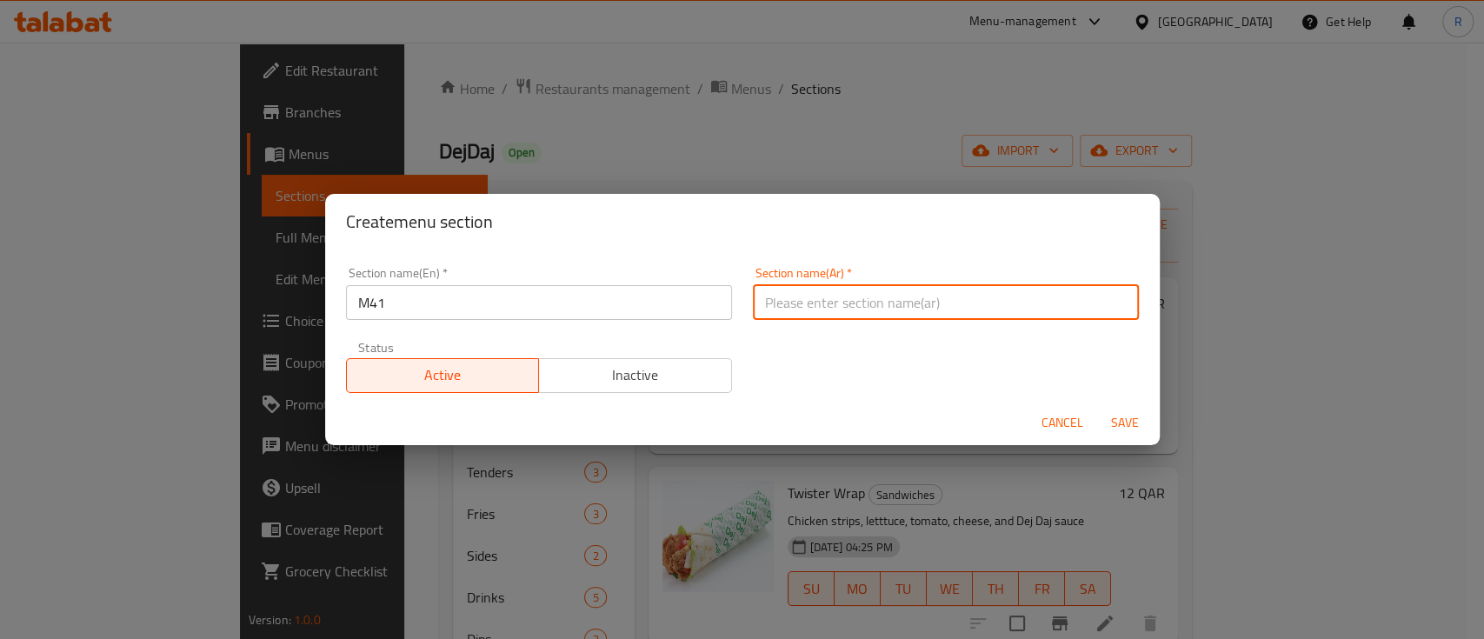
type input "م41"
click at [1154, 430] on div "Cancel Save" at bounding box center [742, 423] width 835 height 46
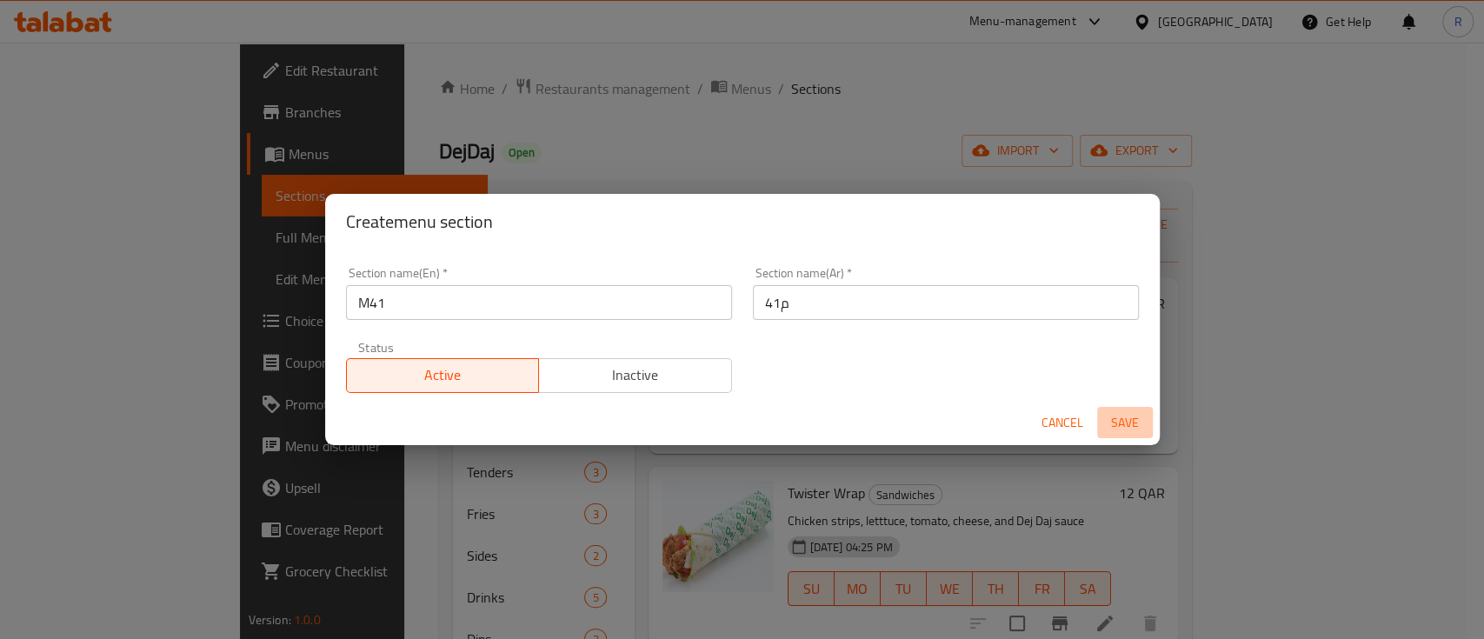
click at [1133, 420] on span "Save" at bounding box center [1125, 423] width 42 height 22
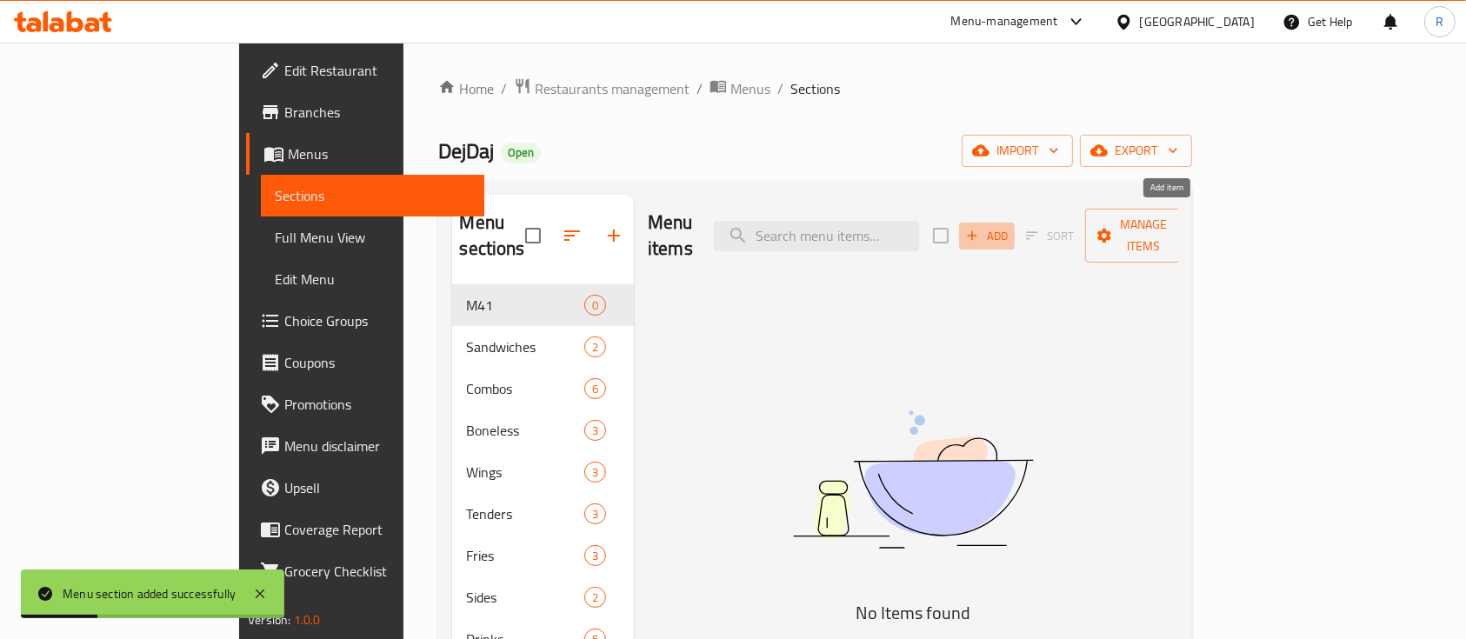
click at [980, 228] on icon "button" at bounding box center [972, 236] width 16 height 16
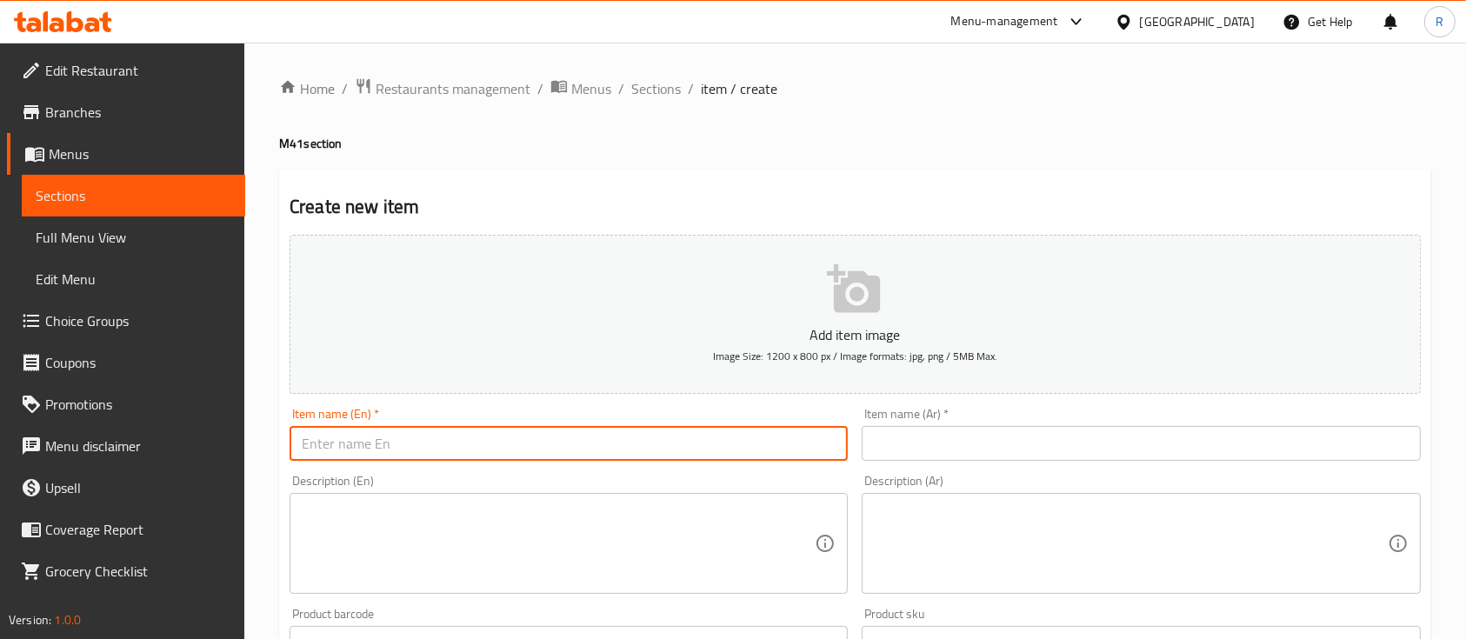
click at [456, 441] on input "text" at bounding box center [568, 443] width 558 height 35
click at [469, 437] on input "Wings meal" at bounding box center [568, 443] width 558 height 35
type input "Wings meal"
click at [432, 509] on textarea at bounding box center [558, 543] width 513 height 83
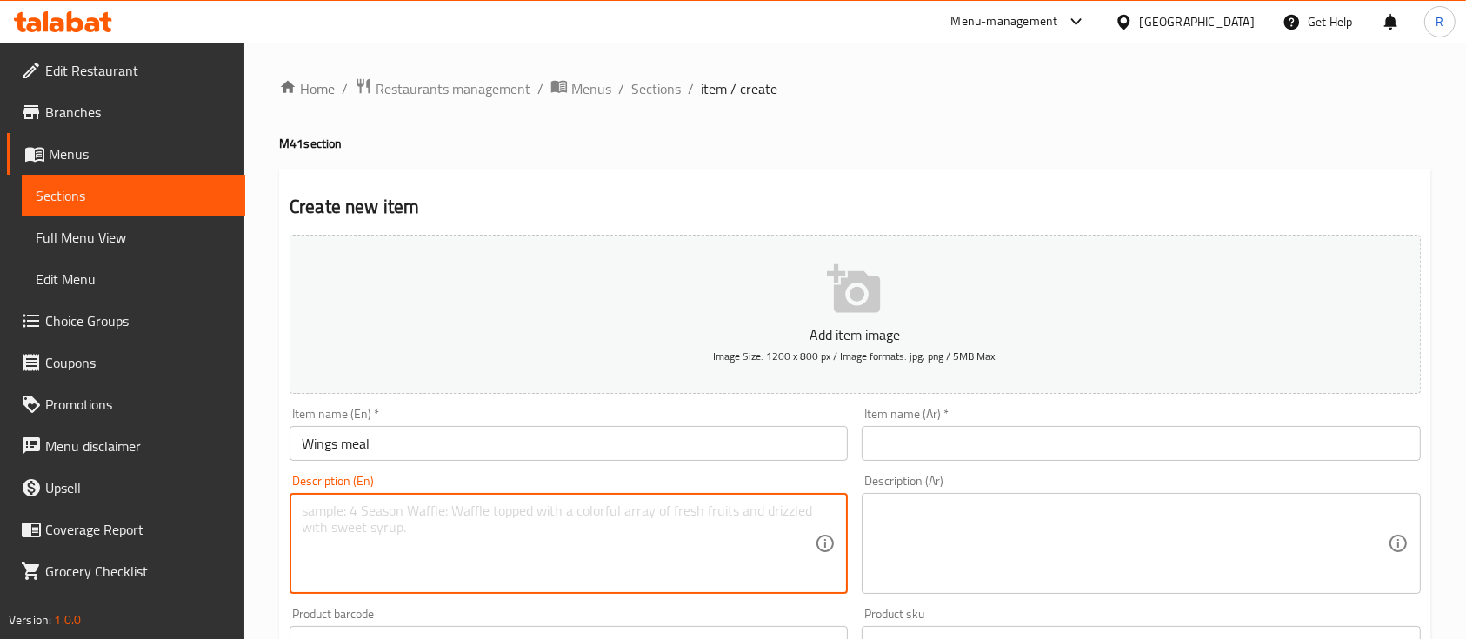
paste textarea "4pcs Bone In Wings + 4pcs Boneless Wings + Fries + Drink"
click at [423, 511] on textarea "4pcs Bone In Wings + 4pcs Boneless Wings + Fries + Drink" at bounding box center [558, 543] width 513 height 83
click at [559, 509] on textarea "4pcs Bone In Wings , 4pcs Boneless Wings + Fries + Drink" at bounding box center [558, 543] width 513 height 83
click at [599, 513] on textarea "4pcs Bone In Wings , 4pcs Boneless Wings , Fries + Drink" at bounding box center [558, 543] width 513 height 83
click at [651, 524] on textarea "4pcs Bone In Wings , 4pcs Boneless Wings , Fries ,Drink" at bounding box center [558, 543] width 513 height 83
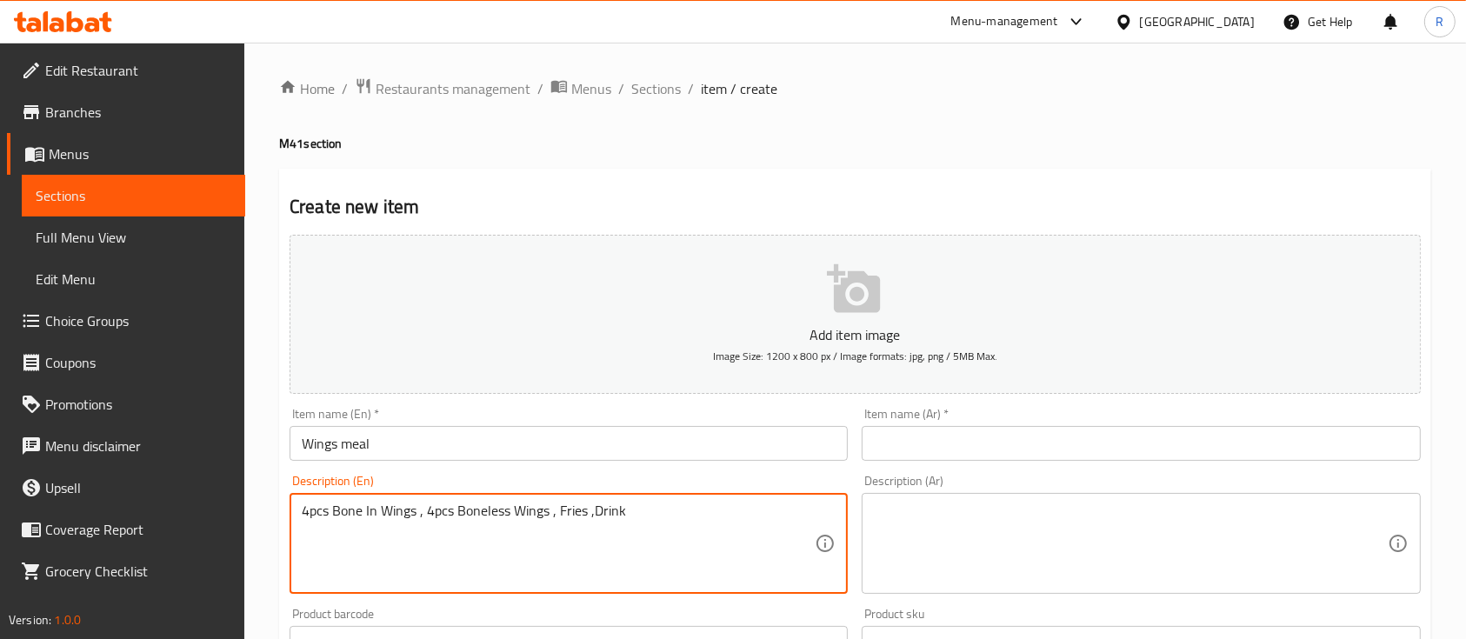
click at [651, 524] on textarea "4pcs Bone In Wings , 4pcs Boneless Wings , Fries ,Drink" at bounding box center [558, 543] width 513 height 83
type textarea "4pcs Bone In Wings , 4pcs Boneless Wings , Fries ,Drink"
click at [971, 538] on textarea at bounding box center [1130, 543] width 513 height 83
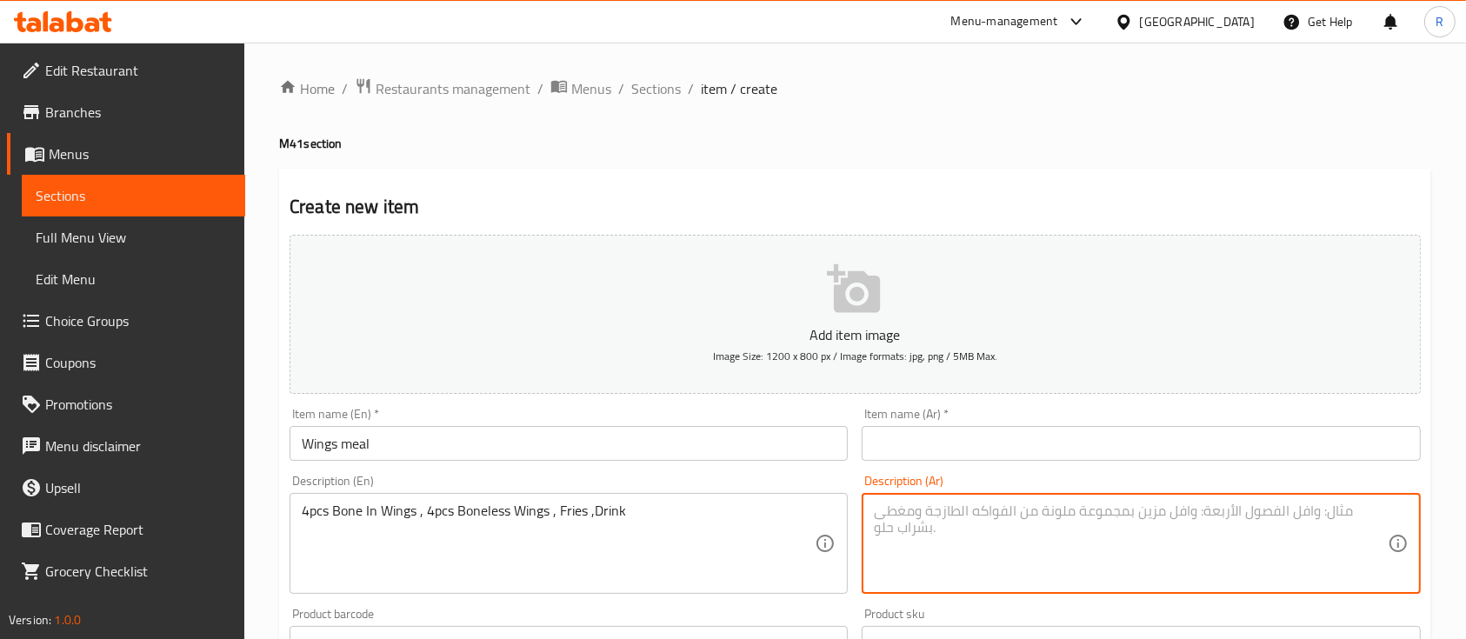
paste textarea "4 قطع أجنحة بالعظم، 4 قطع أجنحة منزوعة العظم، بطاطس مقلية، مشروب"
type textarea "4 قطع أجنحة بالعظم، 4 قطع أجنحة منزوعة العظم، بطاطس مقلية، مشروب"
click at [702, 449] on input "Wings meal" at bounding box center [568, 443] width 558 height 35
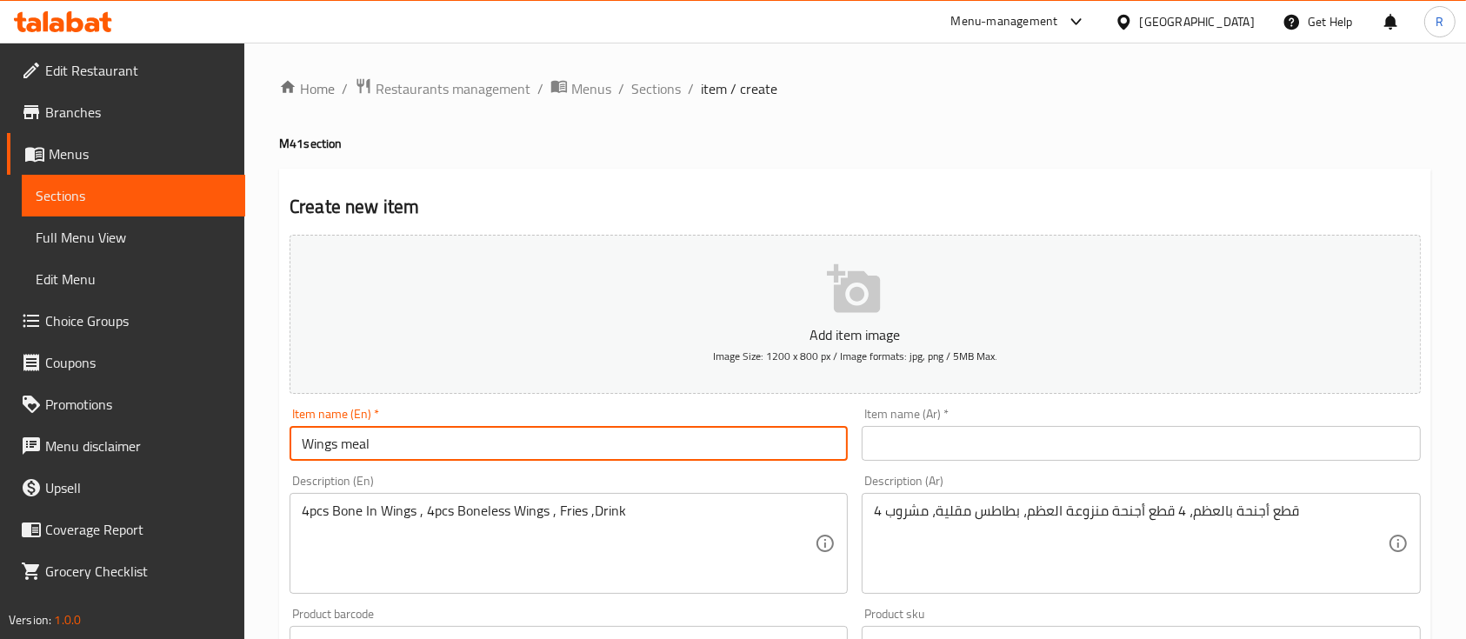
click at [702, 449] on input "Wings meal" at bounding box center [568, 443] width 558 height 35
click at [297, 448] on input "Wings meal" at bounding box center [568, 443] width 558 height 35
click at [386, 447] on input "Mix Wings meal" at bounding box center [568, 443] width 558 height 35
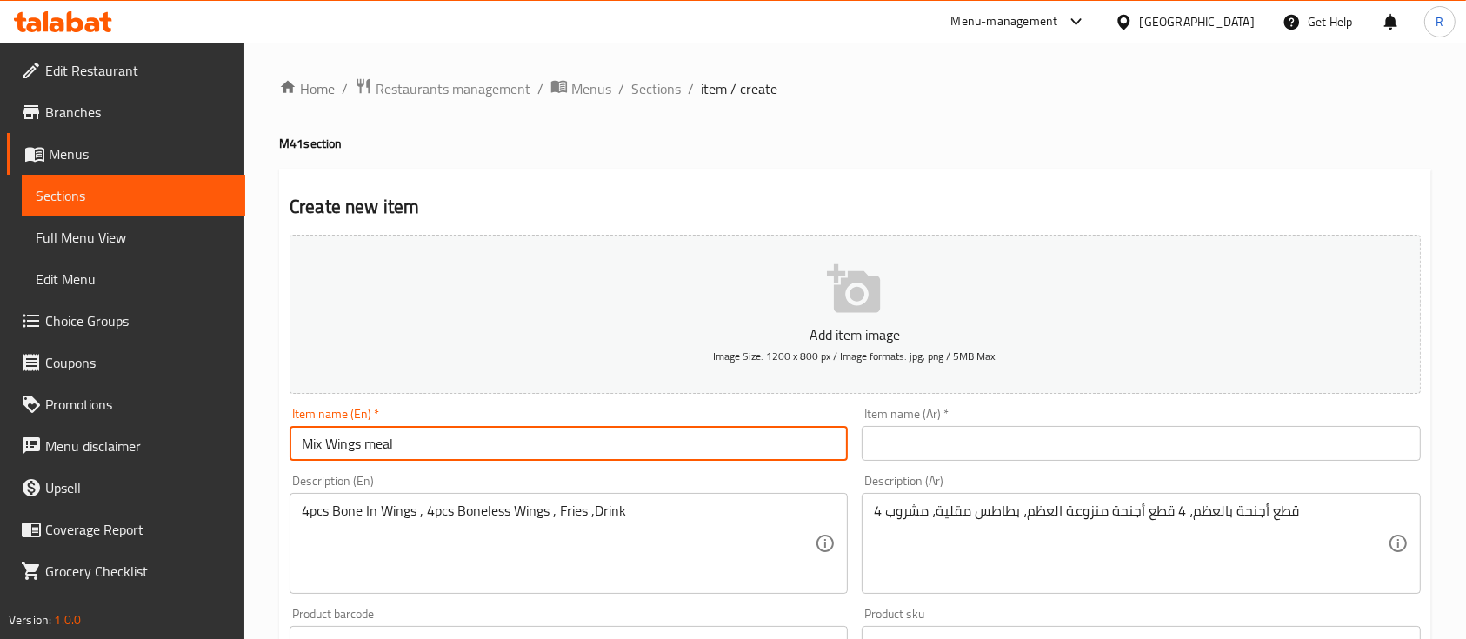
click at [386, 447] on input "Mix Wings meal" at bounding box center [568, 443] width 558 height 35
type input "Mix Wings meal"
click at [925, 452] on input "text" at bounding box center [1141, 443] width 558 height 35
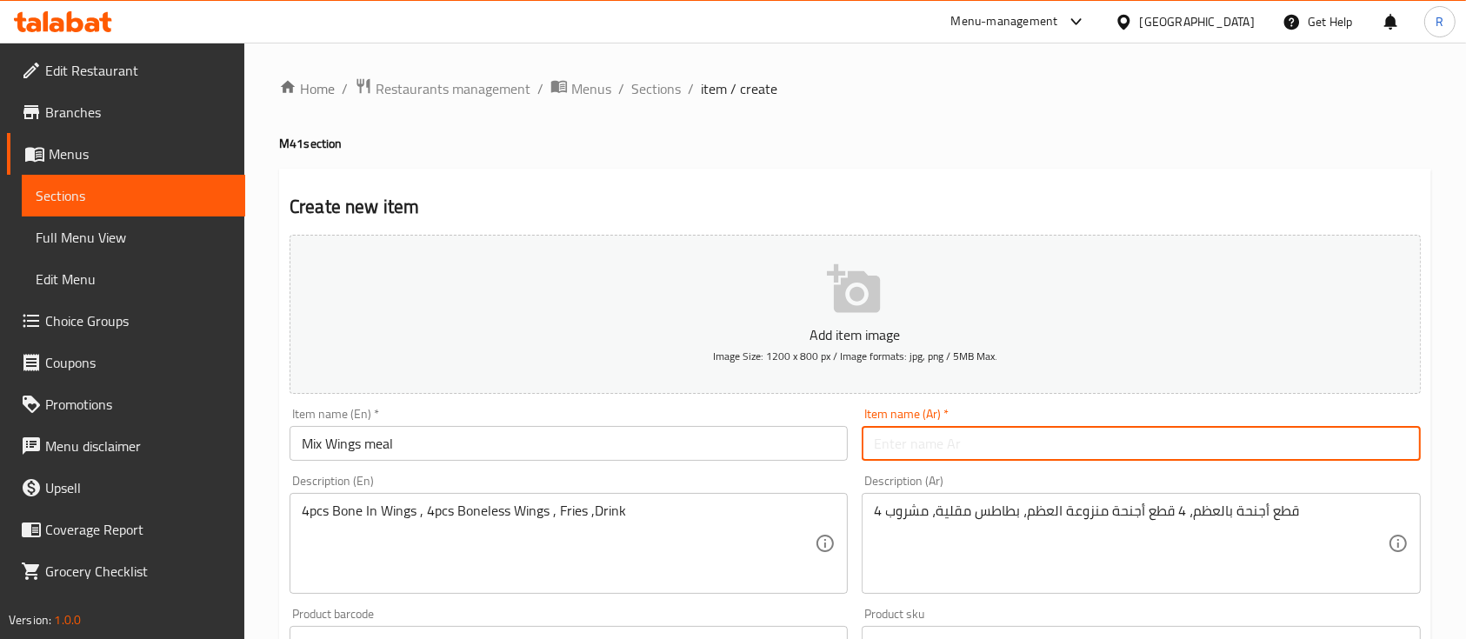
paste input "وجبة أجنحة مشكلة"
type input "وجبة أجنحة مشكلة"
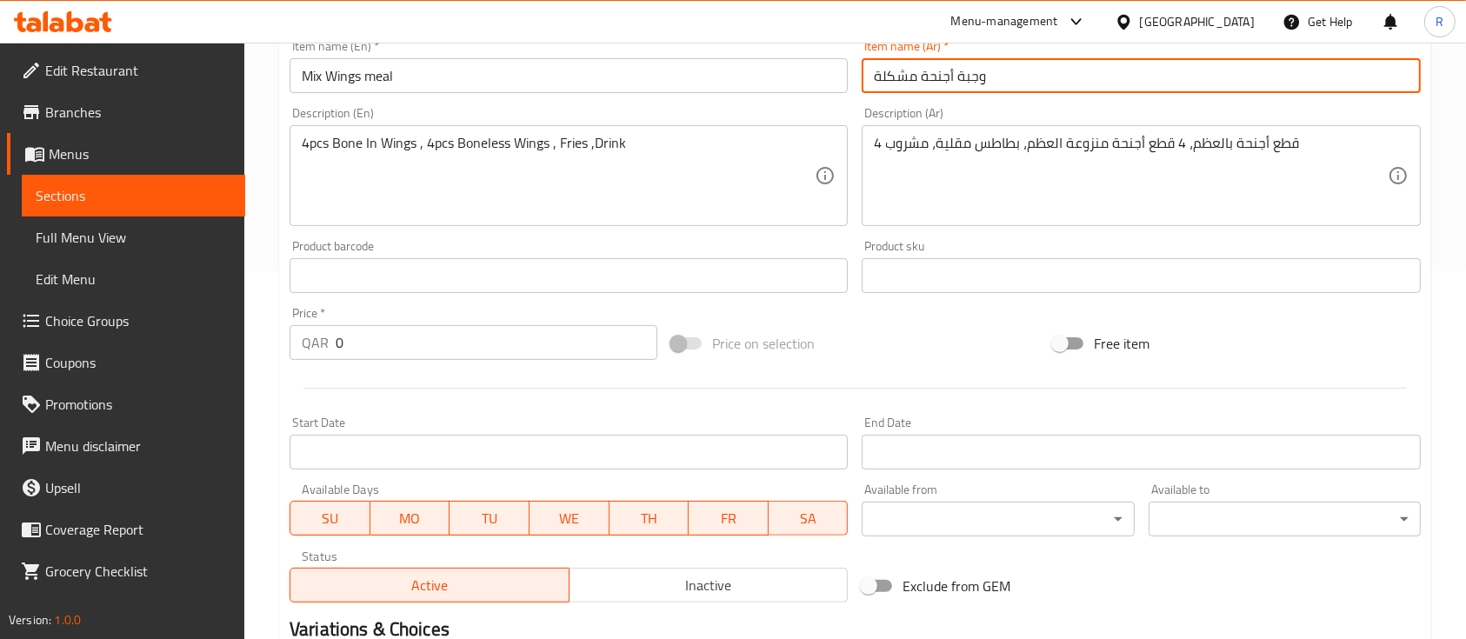
scroll to position [389, 0]
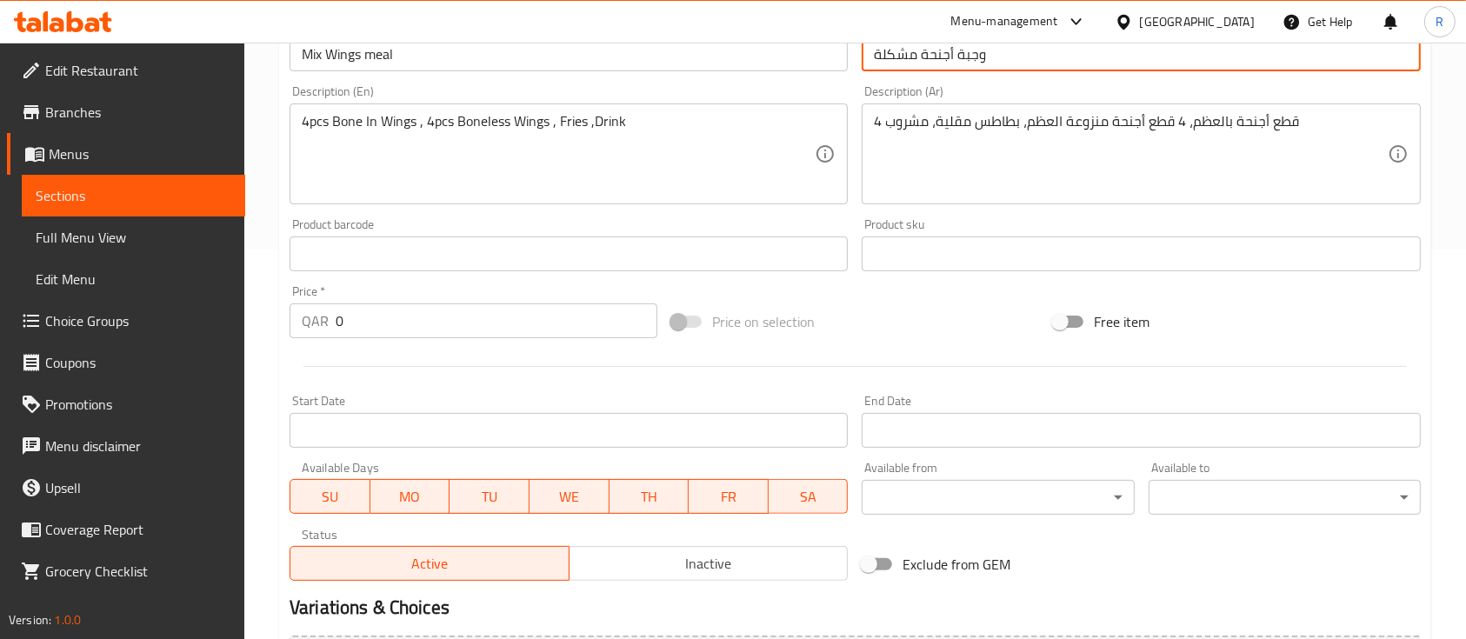
click at [351, 318] on input "0" at bounding box center [497, 320] width 322 height 35
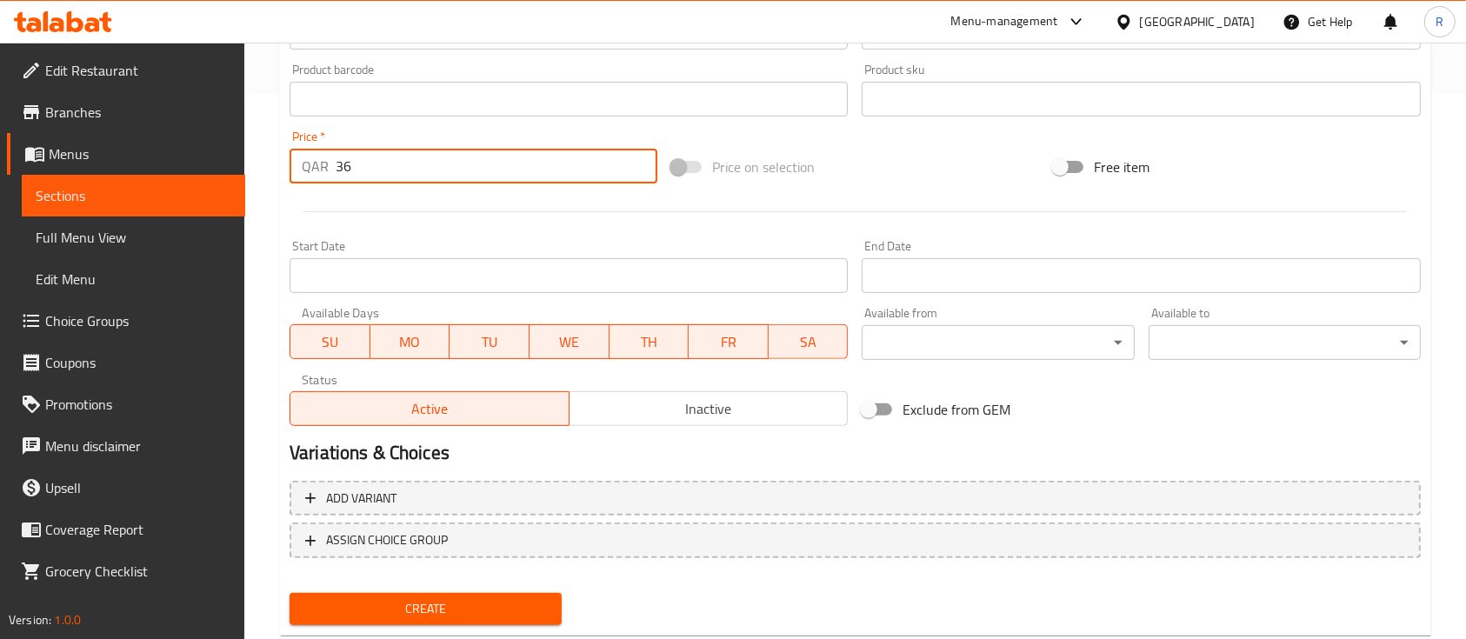
scroll to position [589, 0]
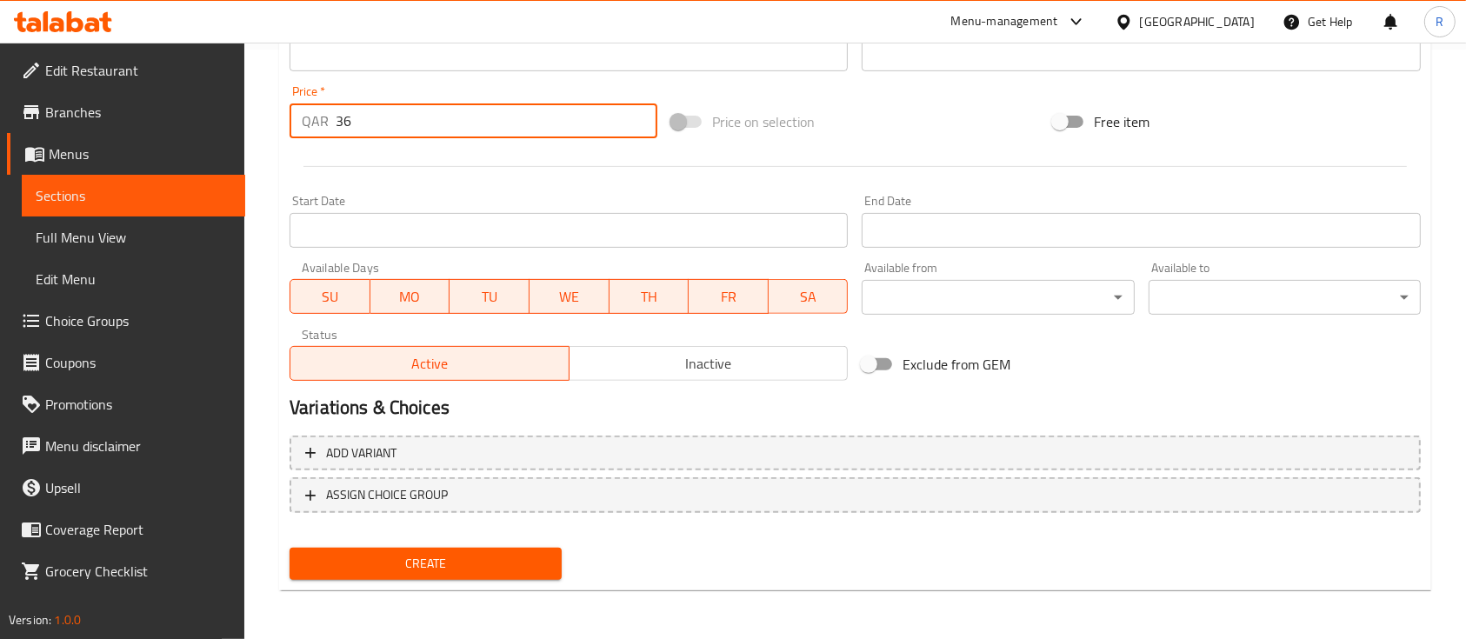
type input "36"
click at [384, 556] on span "Create" at bounding box center [425, 564] width 244 height 22
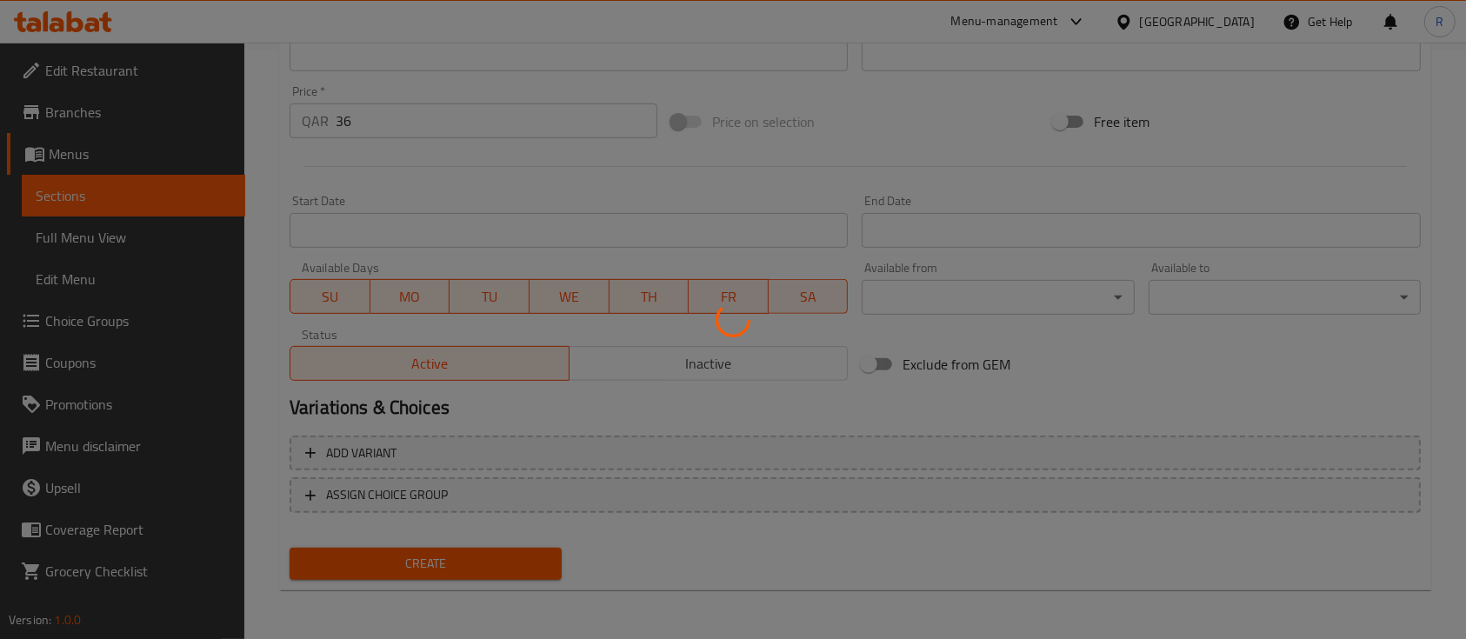
type input "0"
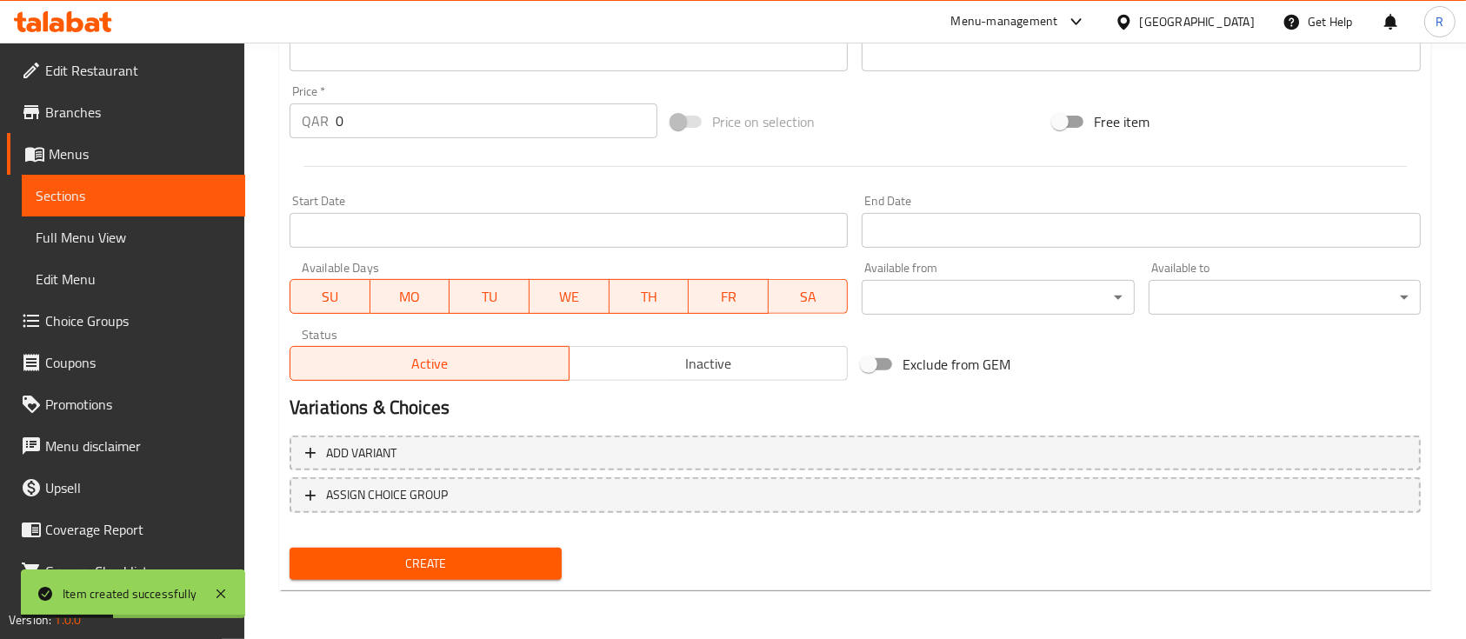
scroll to position [0, 0]
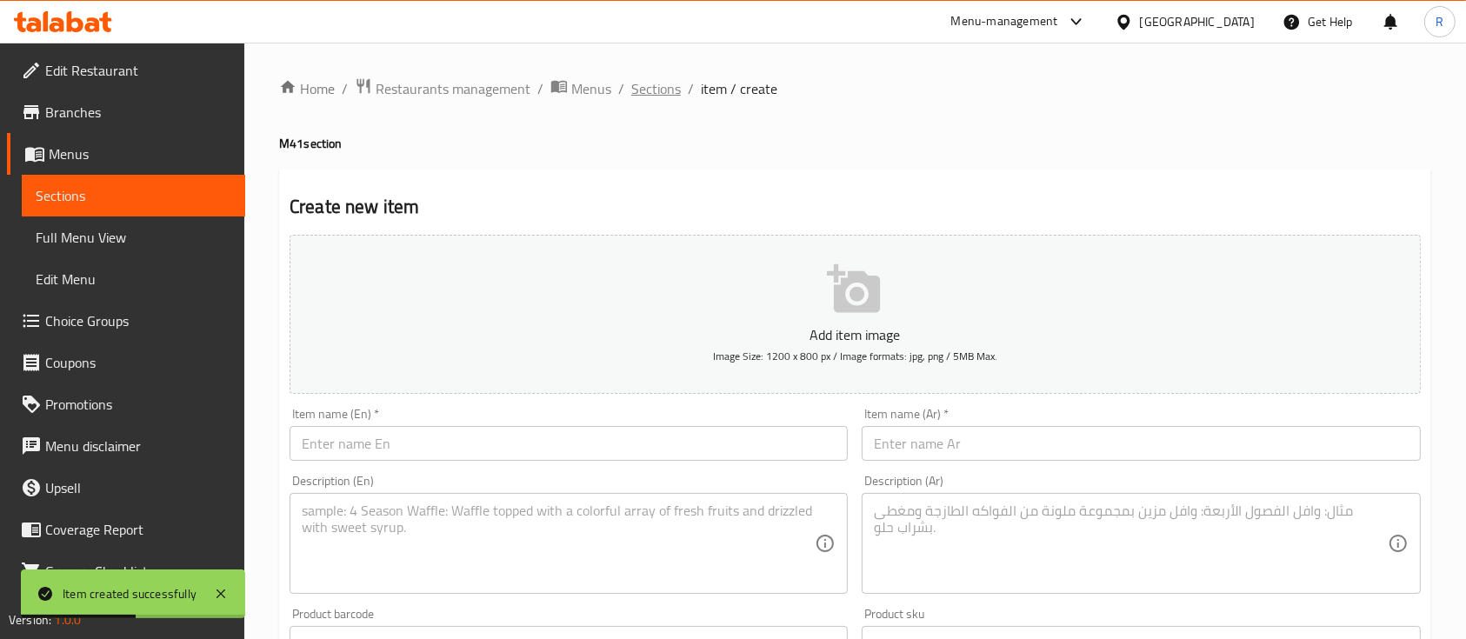
click at [657, 85] on span "Sections" at bounding box center [656, 88] width 50 height 21
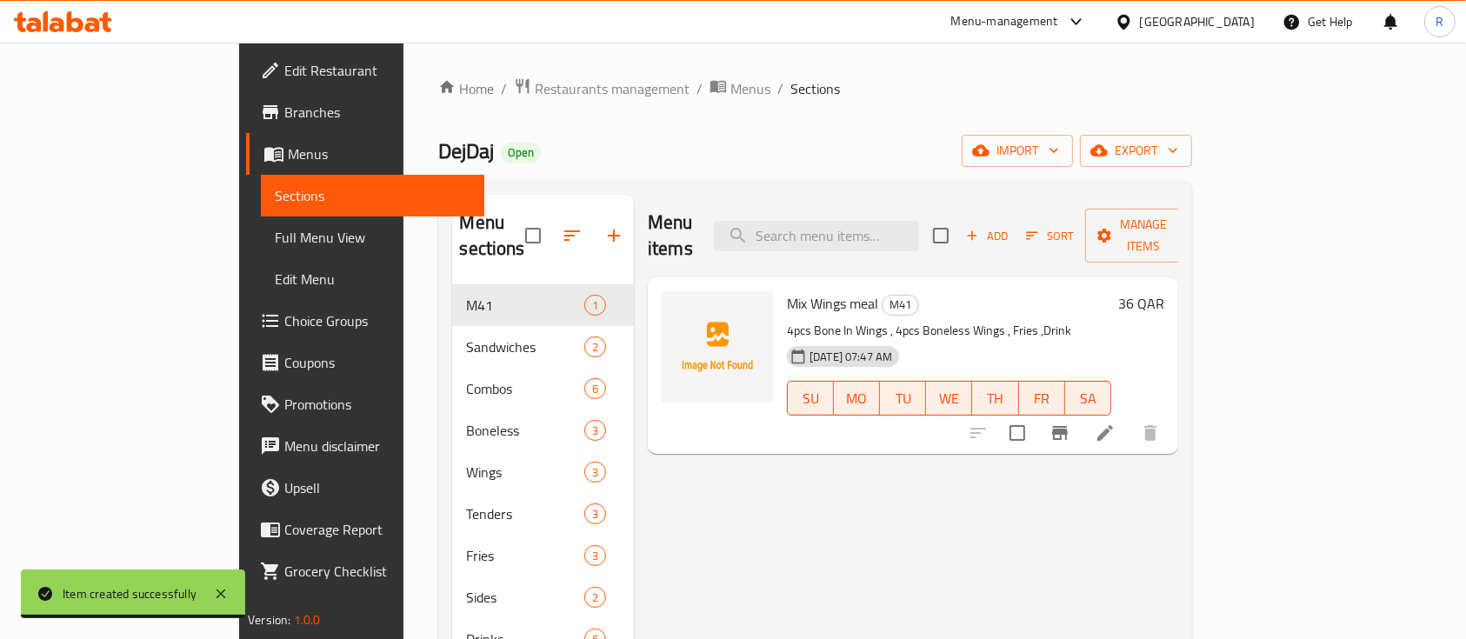
click at [1115, 423] on icon at bounding box center [1105, 433] width 21 height 21
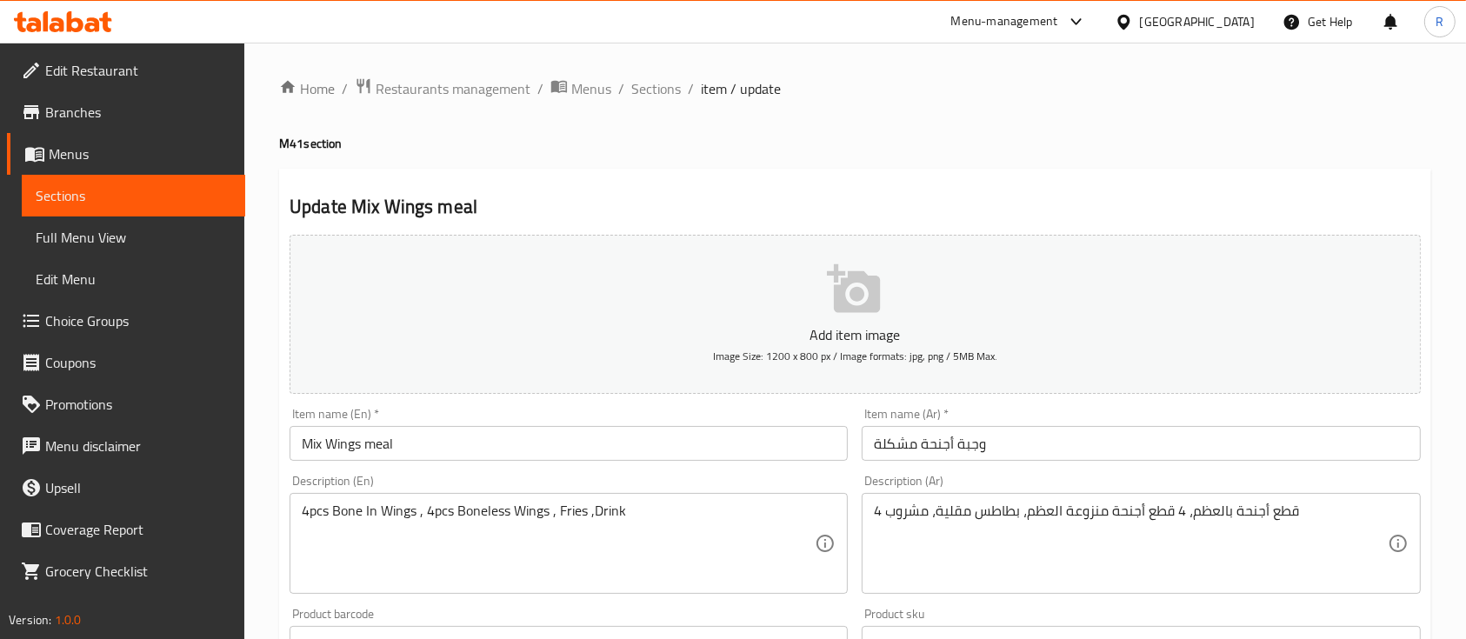
scroll to position [589, 0]
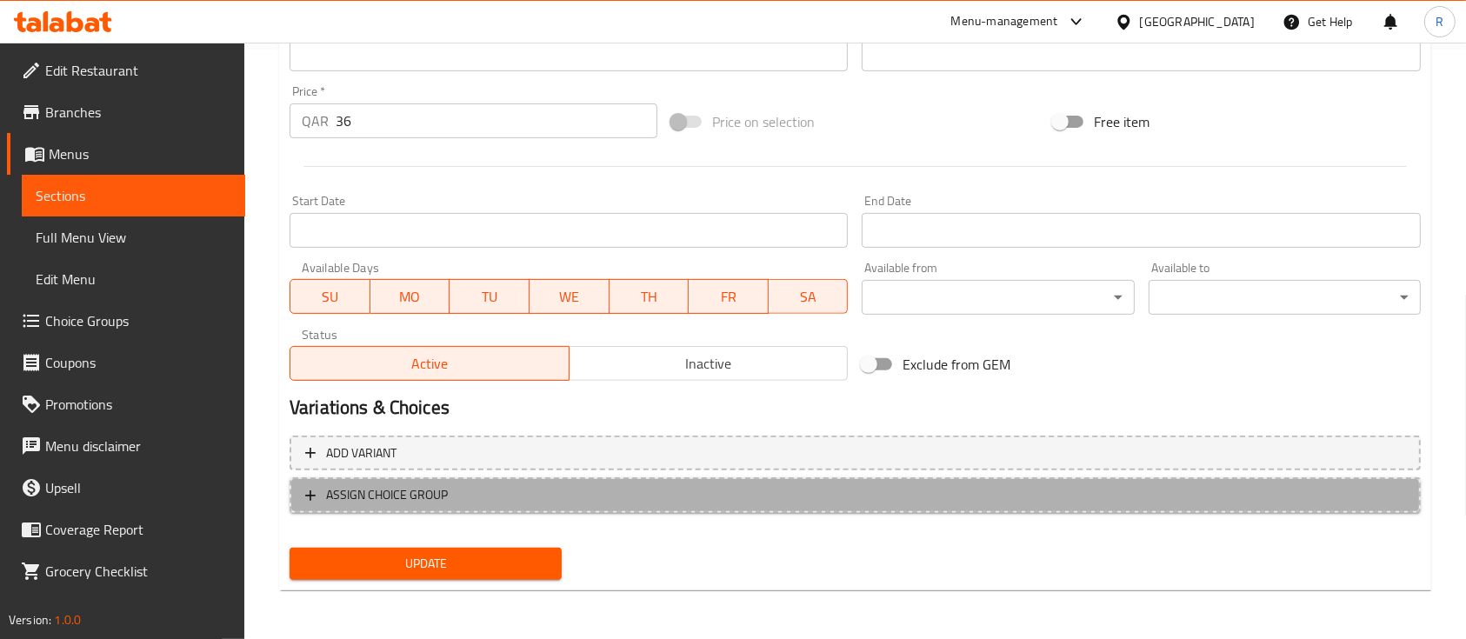
click at [482, 497] on span "ASSIGN CHOICE GROUP" at bounding box center [855, 495] width 1100 height 22
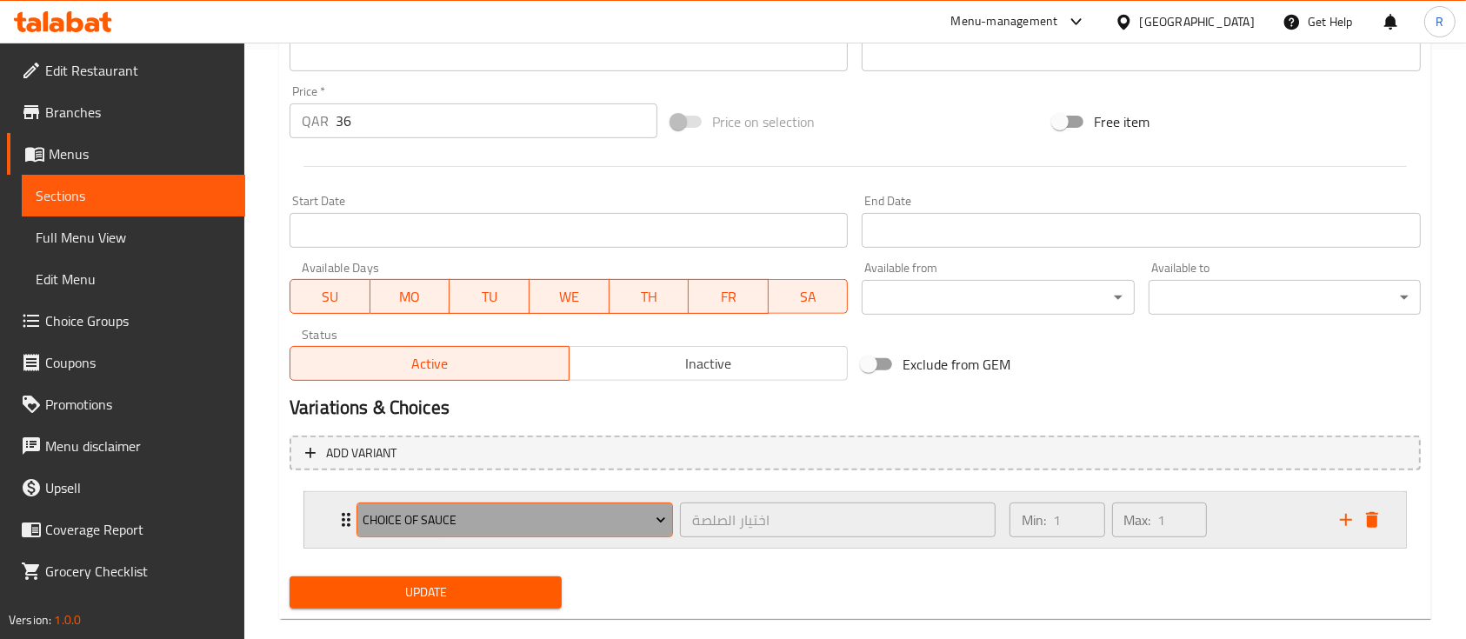
click at [519, 509] on span "Choice of Sauce" at bounding box center [514, 520] width 303 height 22
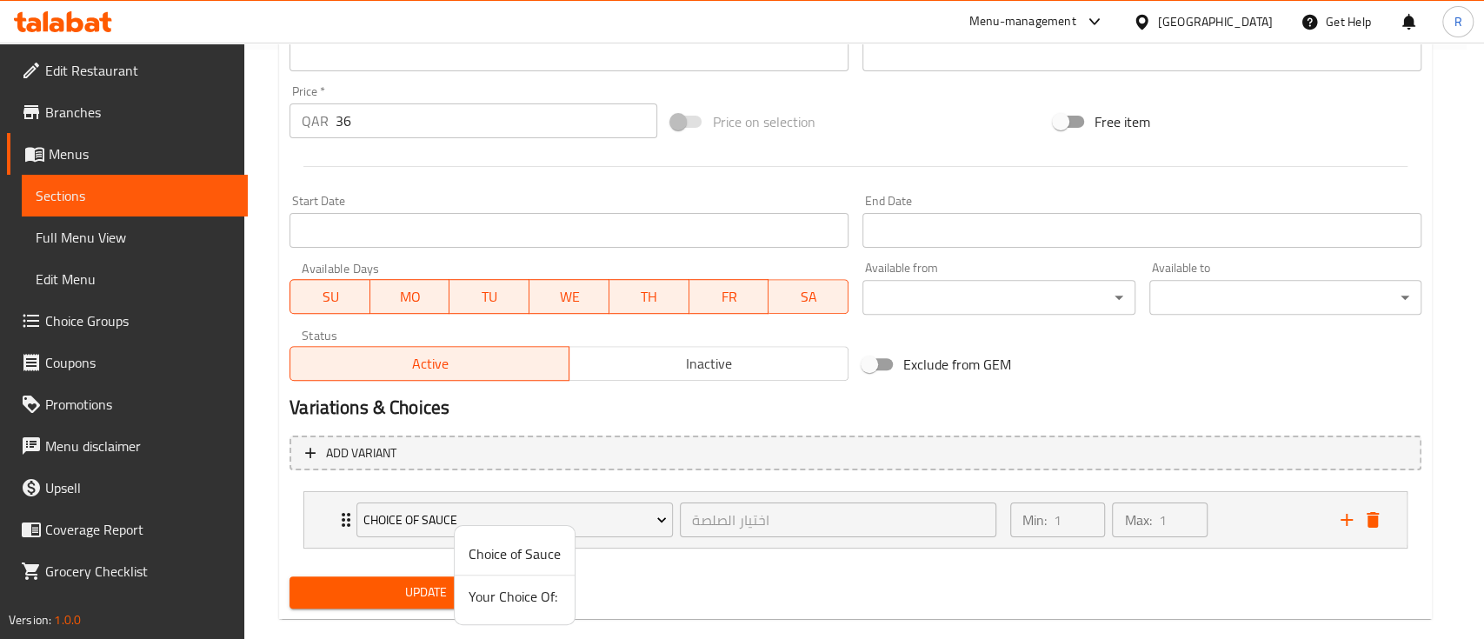
click at [591, 524] on div at bounding box center [742, 319] width 1484 height 639
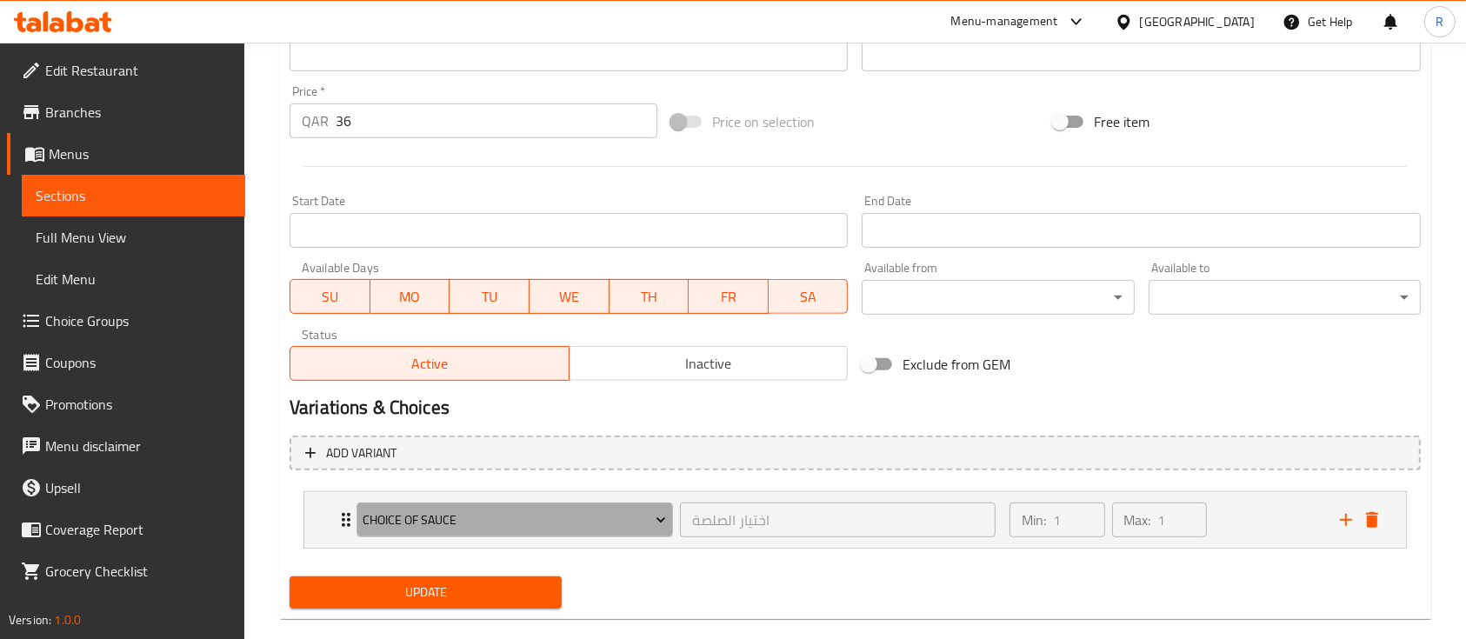
click at [591, 524] on span "Choice of Sauce" at bounding box center [514, 520] width 303 height 22
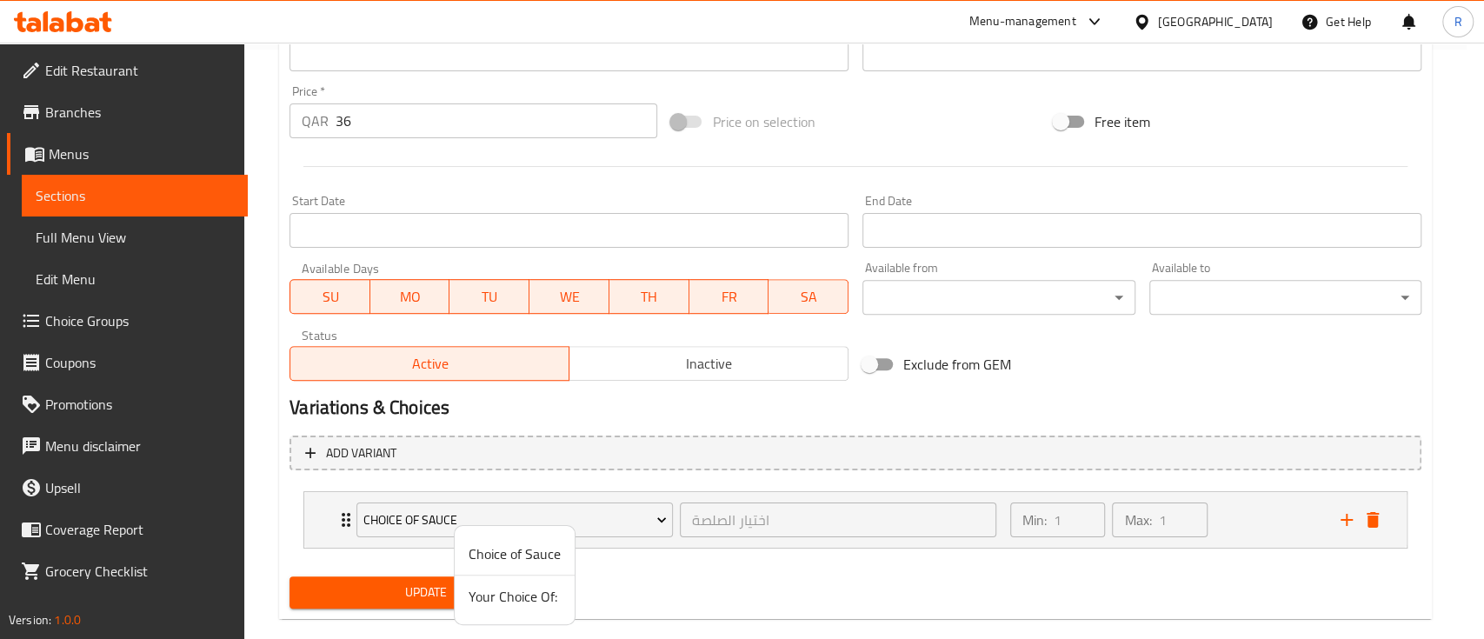
click at [591, 524] on div at bounding box center [742, 319] width 1484 height 639
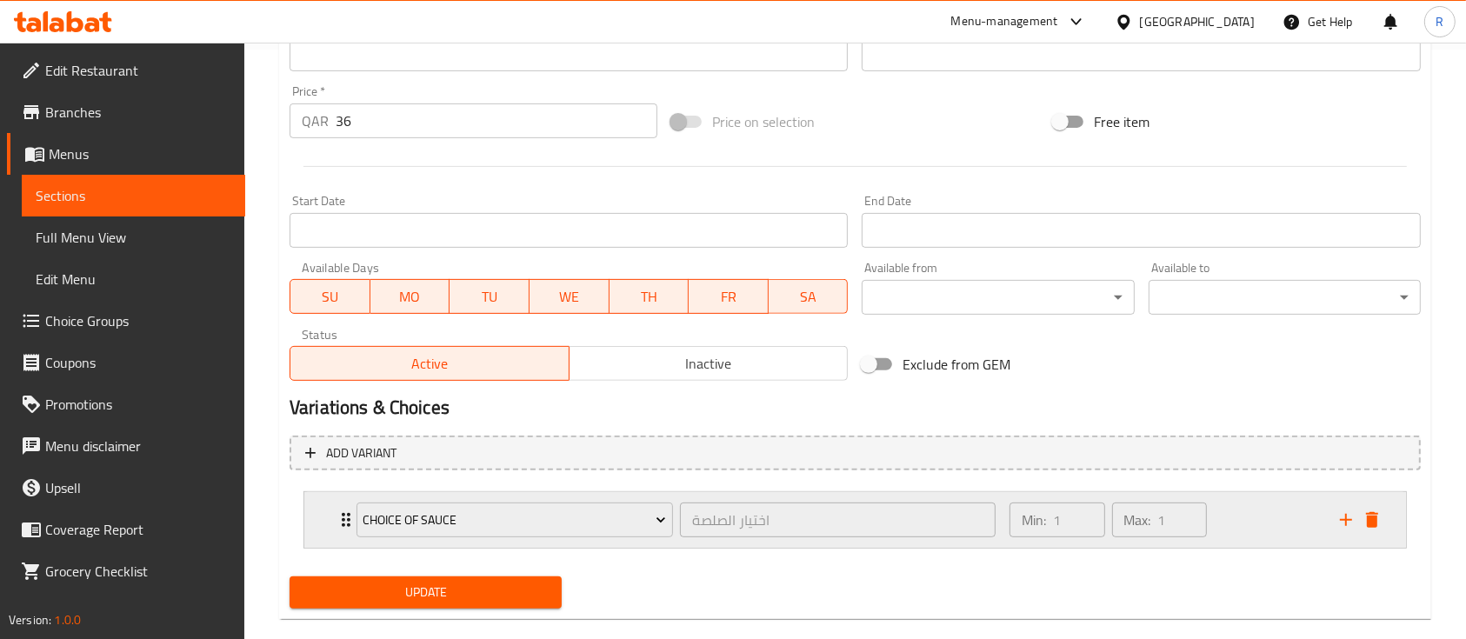
scroll to position [618, 0]
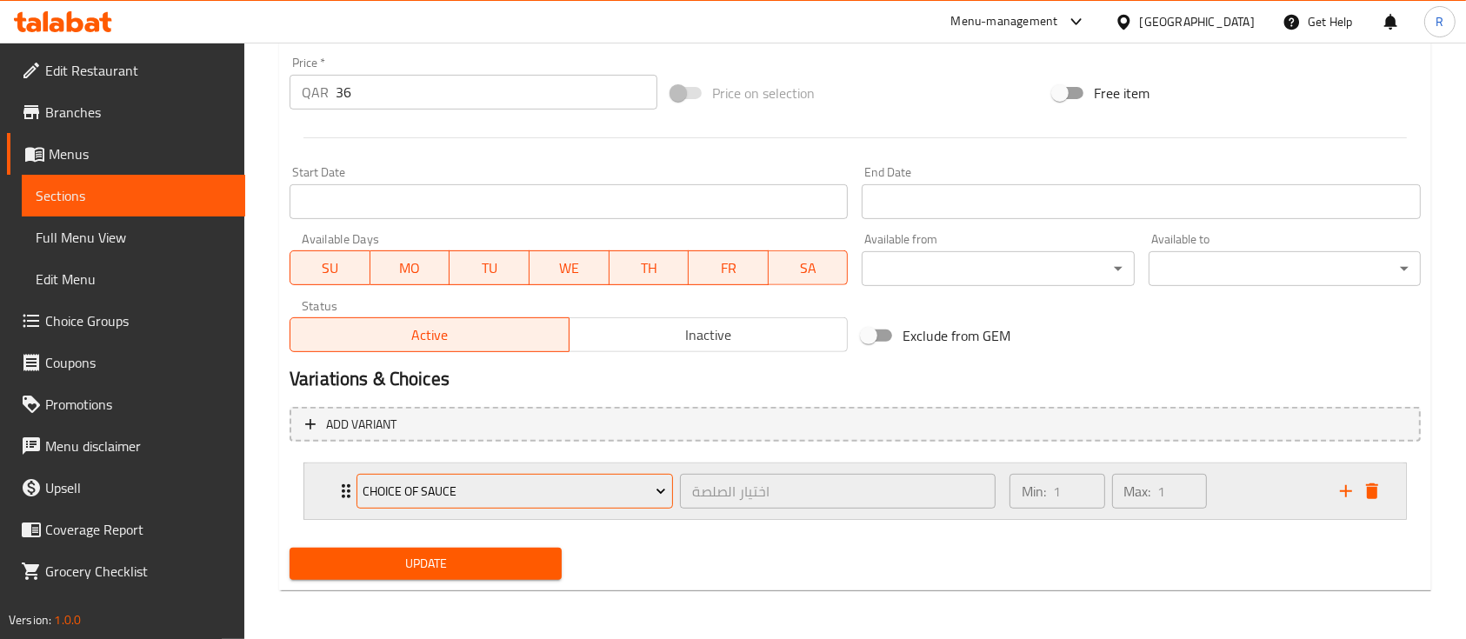
click at [570, 497] on span "Choice of Sauce" at bounding box center [514, 492] width 303 height 22
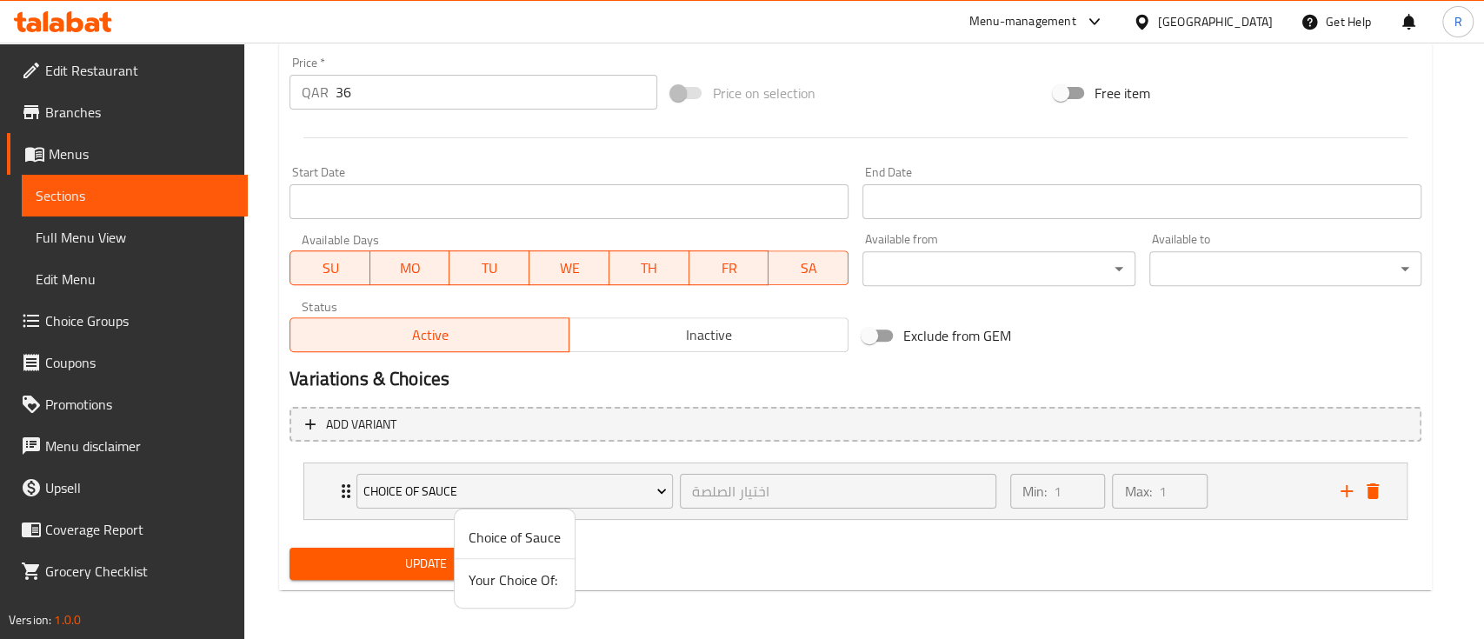
click at [689, 556] on div at bounding box center [742, 319] width 1484 height 639
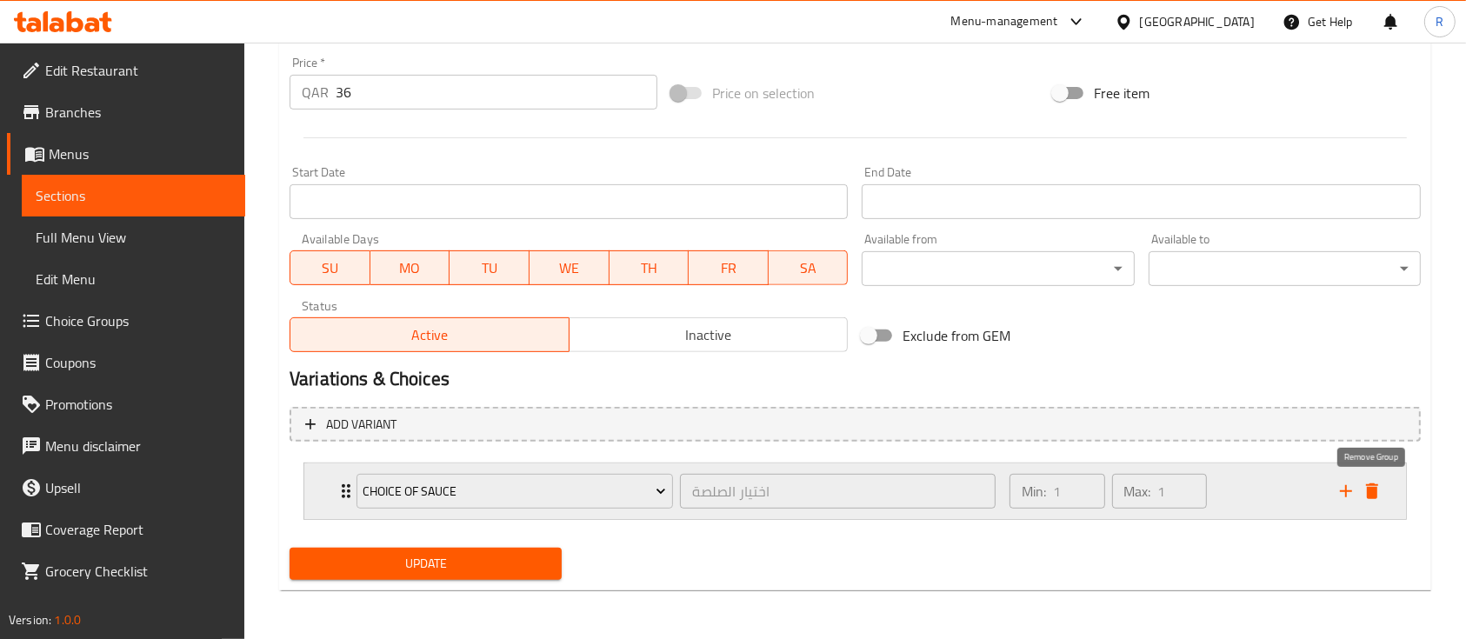
click at [1381, 493] on icon "delete" at bounding box center [1371, 491] width 21 height 21
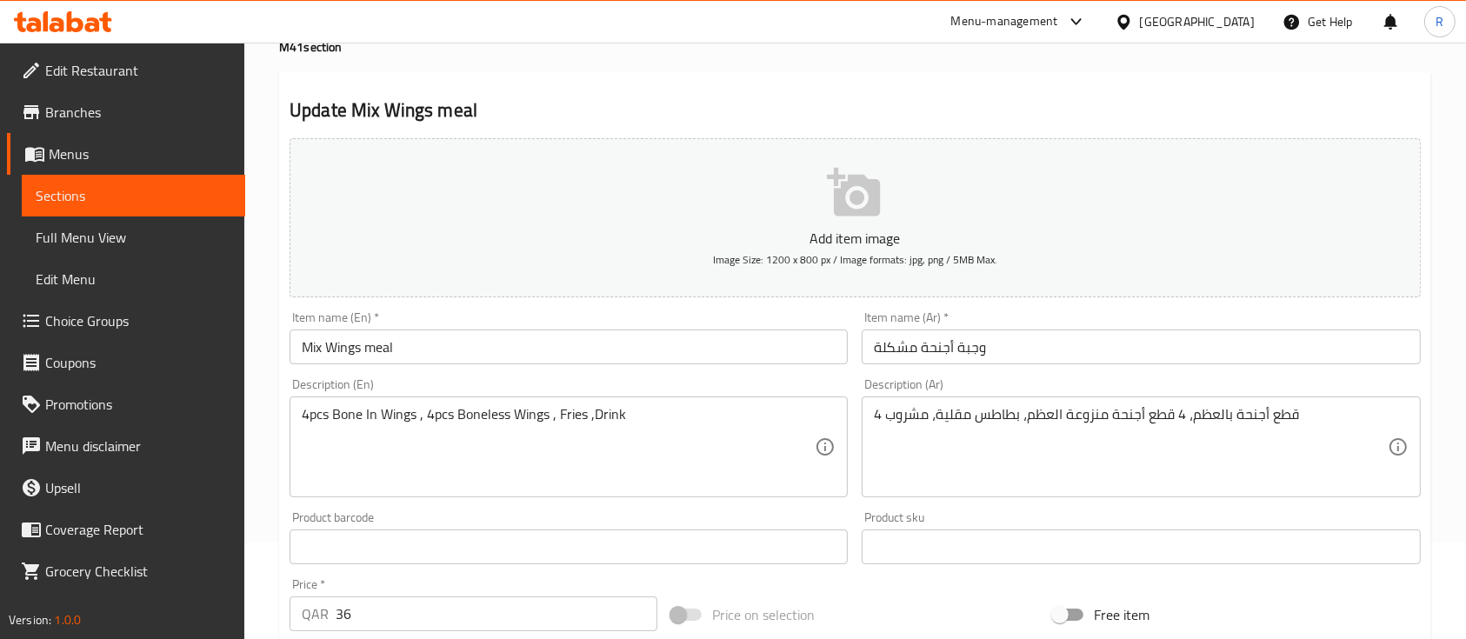
scroll to position [0, 0]
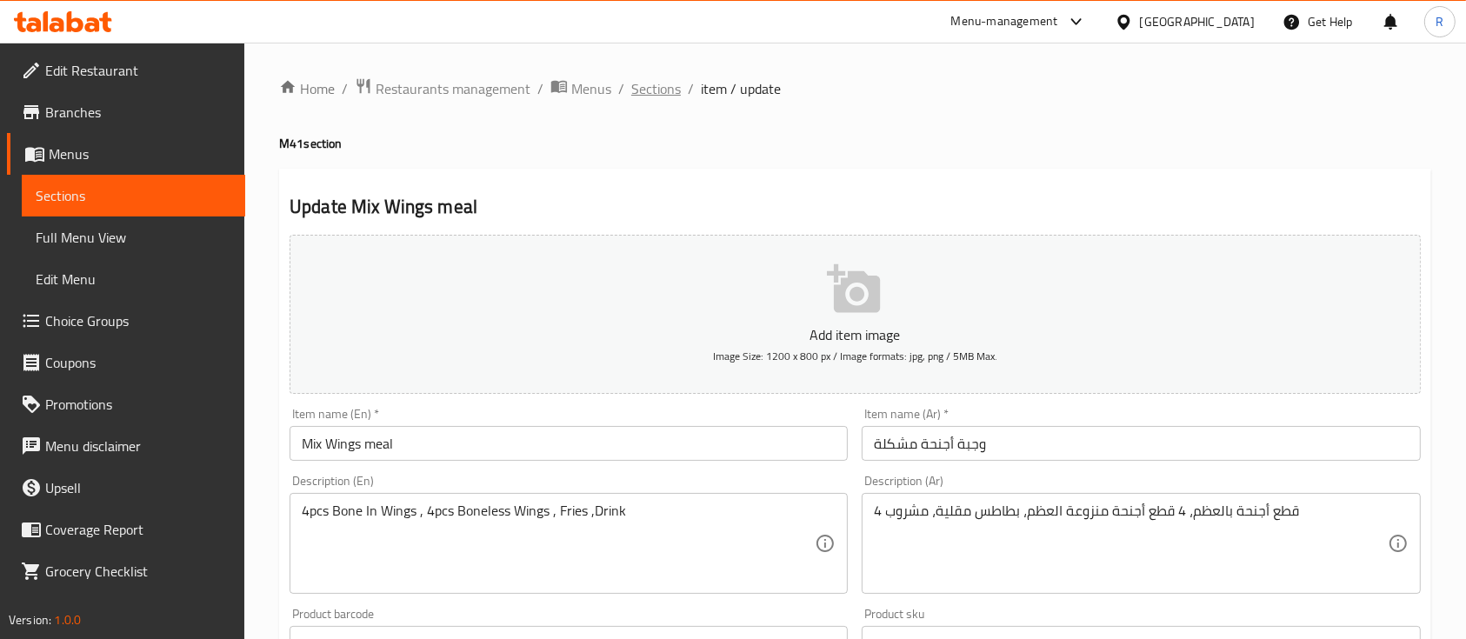
click at [647, 85] on span "Sections" at bounding box center [656, 88] width 50 height 21
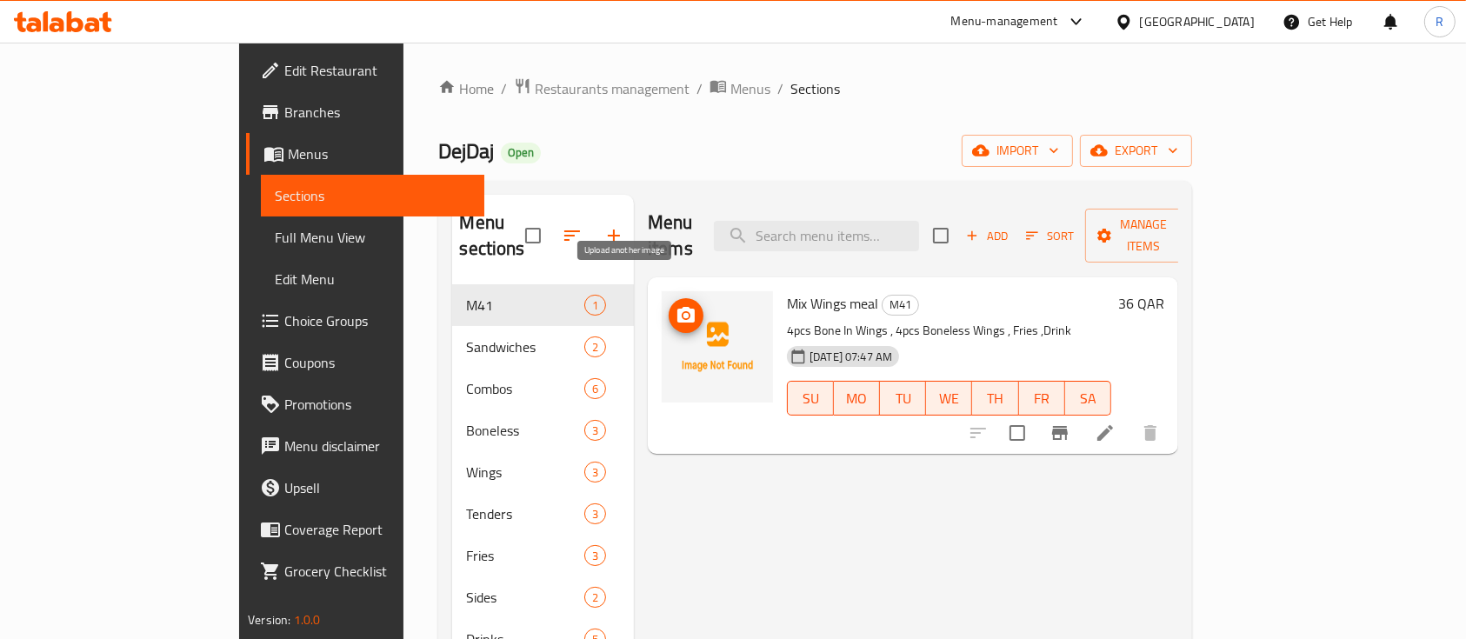
click at [677, 307] on icon "upload picture" at bounding box center [685, 315] width 17 height 16
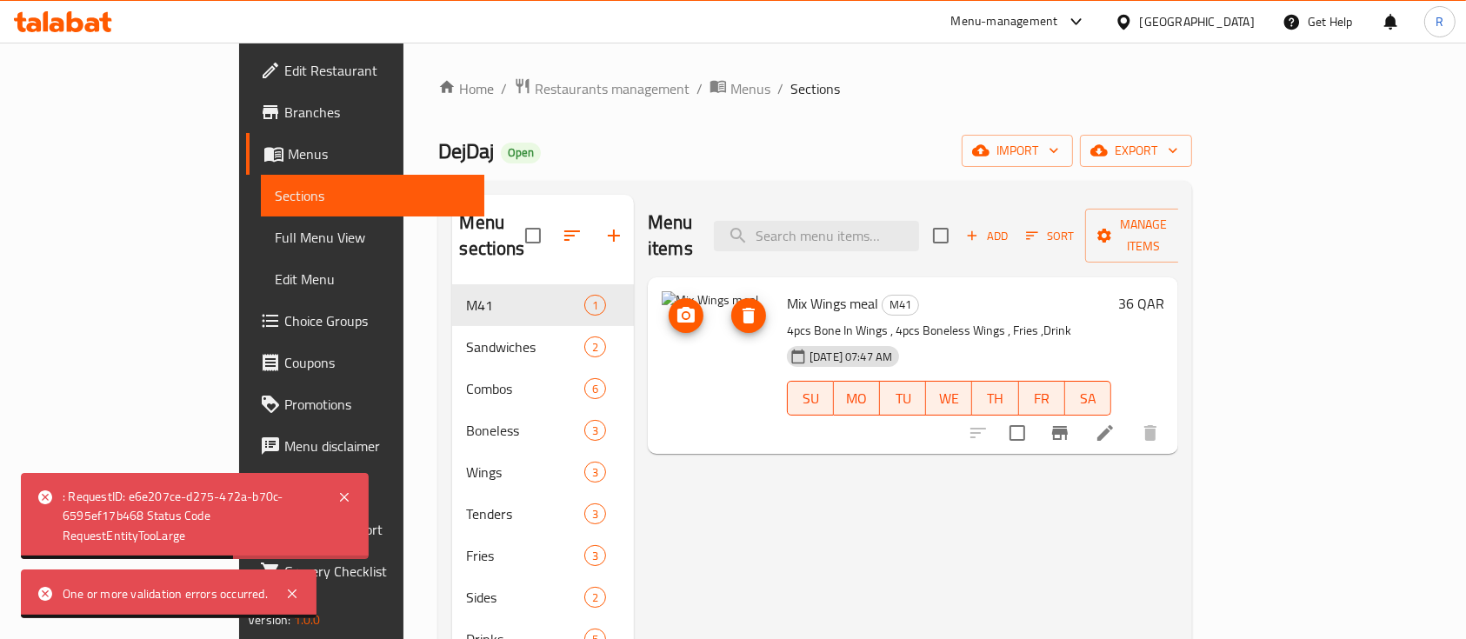
click at [662, 298] on img at bounding box center [717, 346] width 111 height 111
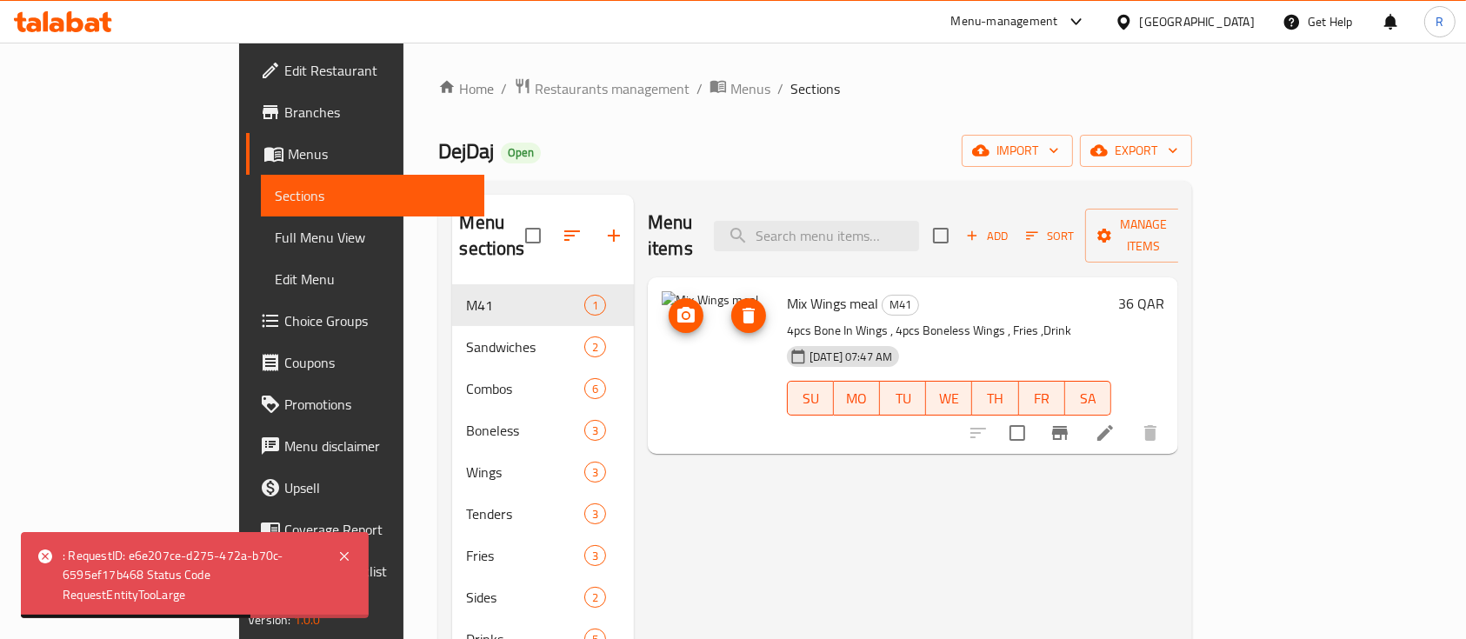
click at [662, 296] on img at bounding box center [717, 346] width 111 height 111
click at [677, 307] on icon "upload picture" at bounding box center [685, 315] width 17 height 16
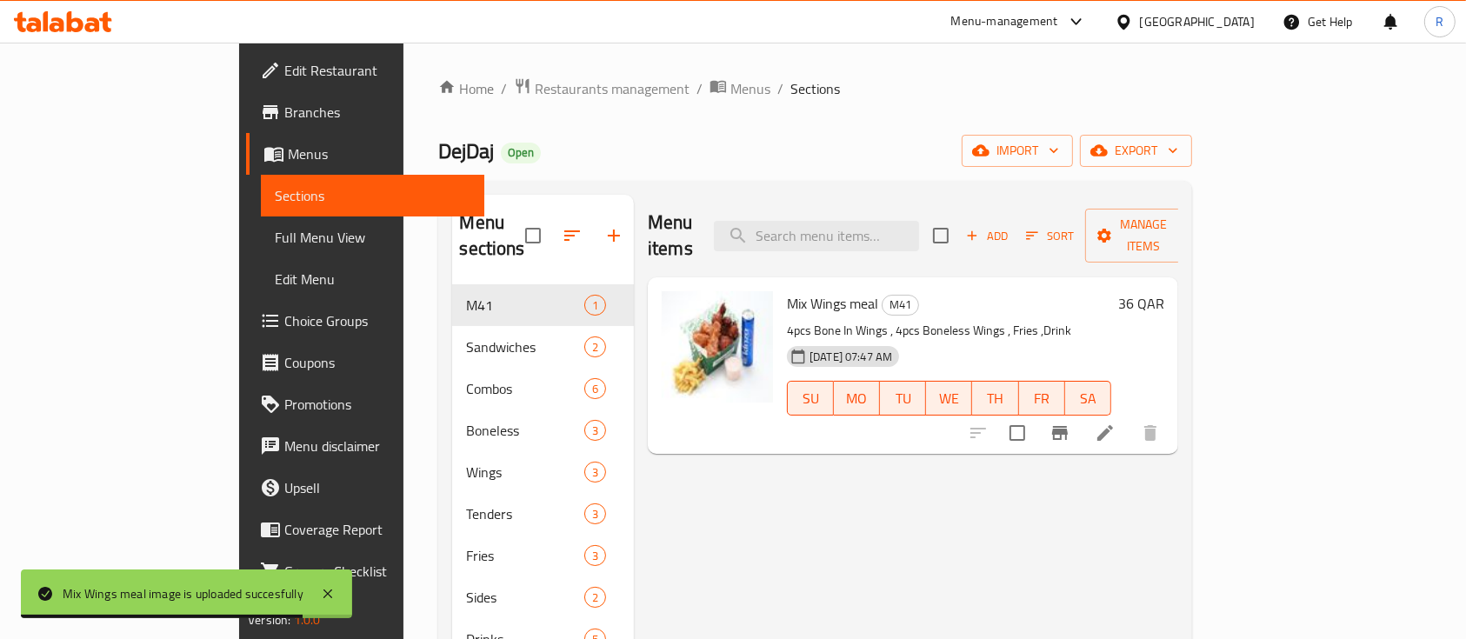
click at [1087, 13] on icon at bounding box center [1076, 21] width 21 height 21
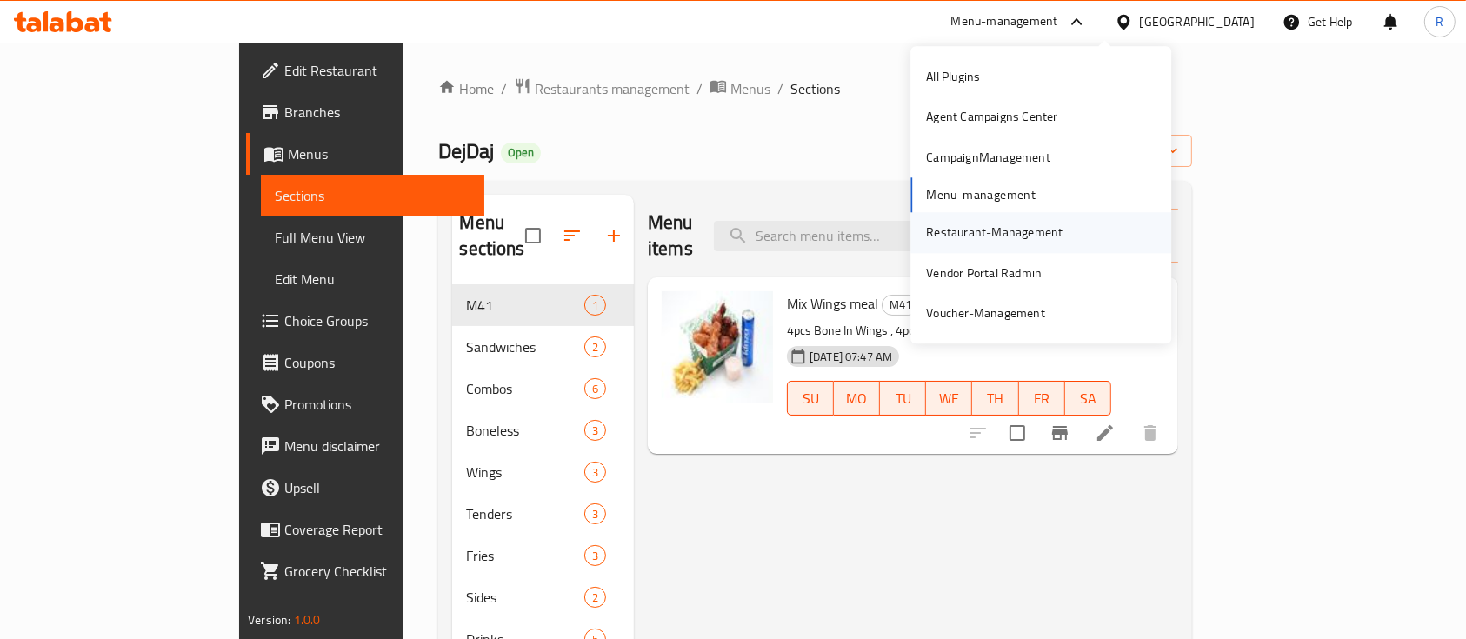
click at [944, 219] on div "Restaurant-Management" at bounding box center [994, 233] width 164 height 40
